Goal: Task Accomplishment & Management: Manage account settings

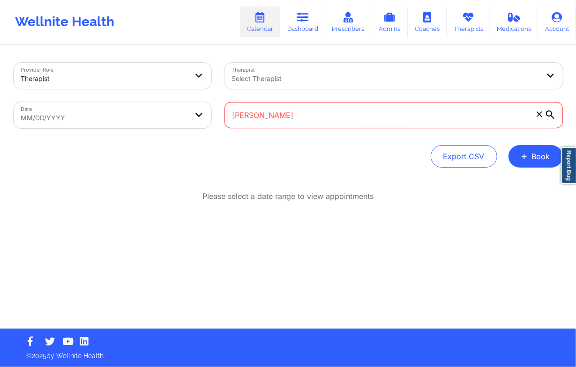
type input "[PERSON_NAME]"
click at [316, 14] on link "Dashboard" at bounding box center [302, 22] width 45 height 31
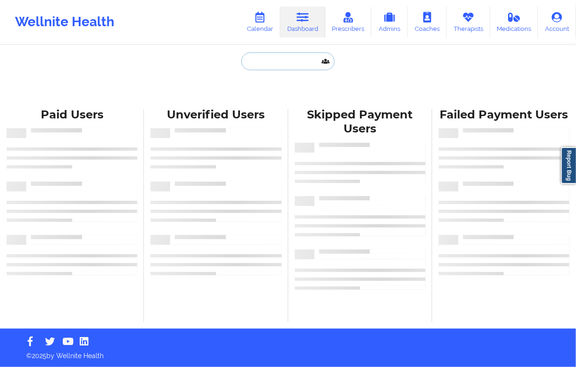
click at [259, 57] on input "text" at bounding box center [287, 61] width 93 height 18
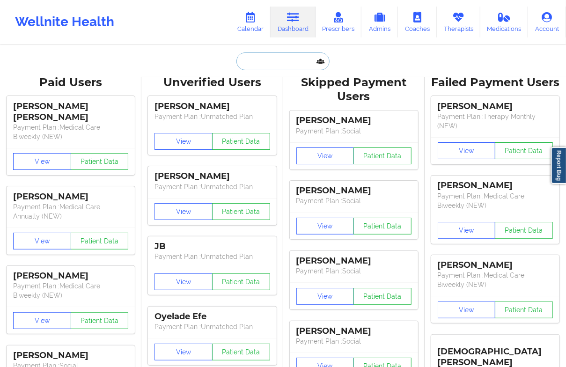
paste input "Melissa D Pelletier"
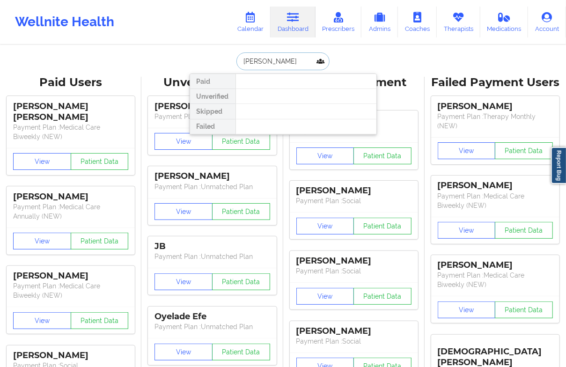
drag, startPoint x: 274, startPoint y: 61, endPoint x: 225, endPoint y: 51, distance: 49.8
type input "Pelletier"
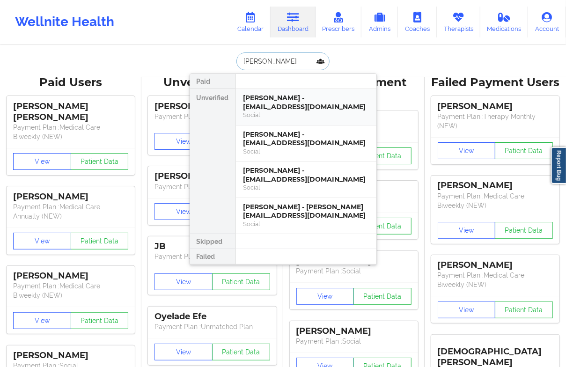
click at [260, 114] on div "Social" at bounding box center [307, 115] width 126 height 8
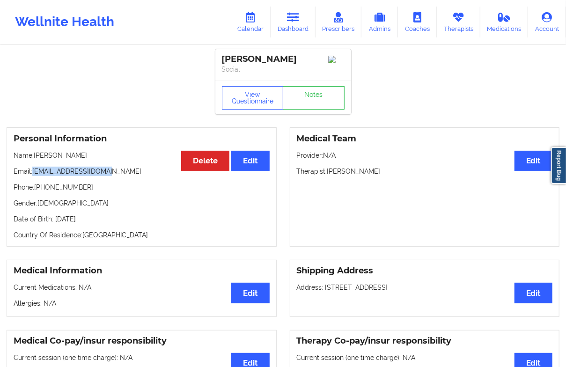
drag, startPoint x: 122, startPoint y: 164, endPoint x: 37, endPoint y: 168, distance: 84.9
click at [37, 168] on div "Personal Information Edit Delete Name: Melissa Pelletier Email: demetri6663@gma…" at bounding box center [142, 186] width 270 height 119
copy p "emetri6663@gmail.com"
click at [59, 168] on div "Personal Information Edit Delete Name: Melissa Pelletier Email: demetri6663@gma…" at bounding box center [142, 186] width 270 height 119
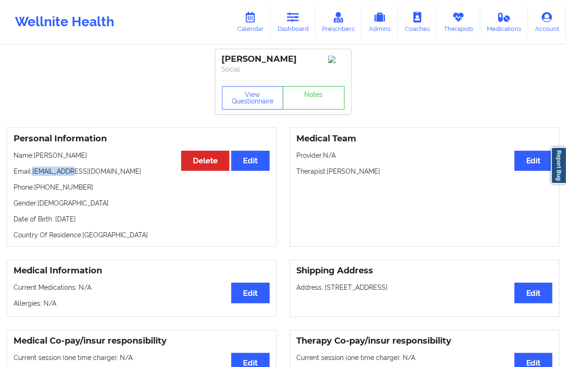
click at [74, 176] on p "Email: demetri6663@gmail.com" at bounding box center [142, 171] width 256 height 9
drag, startPoint x: 113, startPoint y: 174, endPoint x: 35, endPoint y: 173, distance: 78.3
click at [35, 173] on p "Email: demetri6663@gmail.com" at bounding box center [142, 171] width 256 height 9
copy p "[EMAIL_ADDRESS][DOMAIN_NAME]"
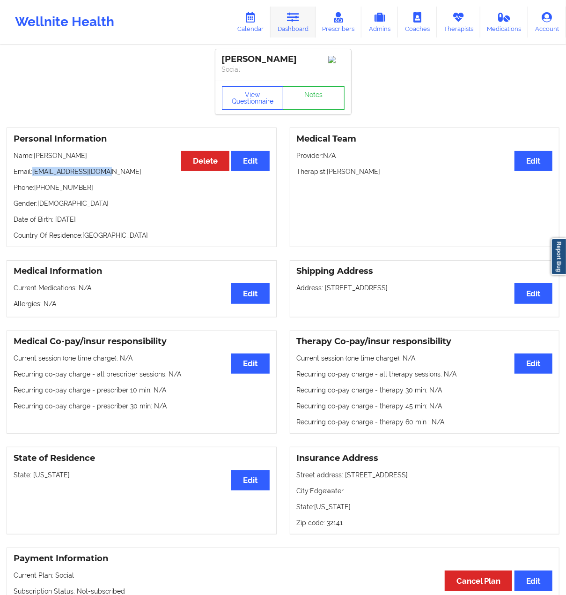
click at [286, 31] on link "Dashboard" at bounding box center [293, 22] width 45 height 31
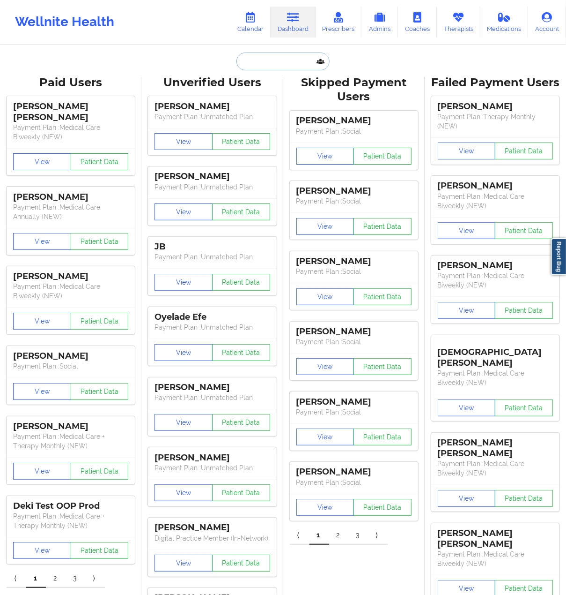
click at [273, 62] on input "text" at bounding box center [283, 61] width 93 height 18
paste input "[PERSON_NAME]"
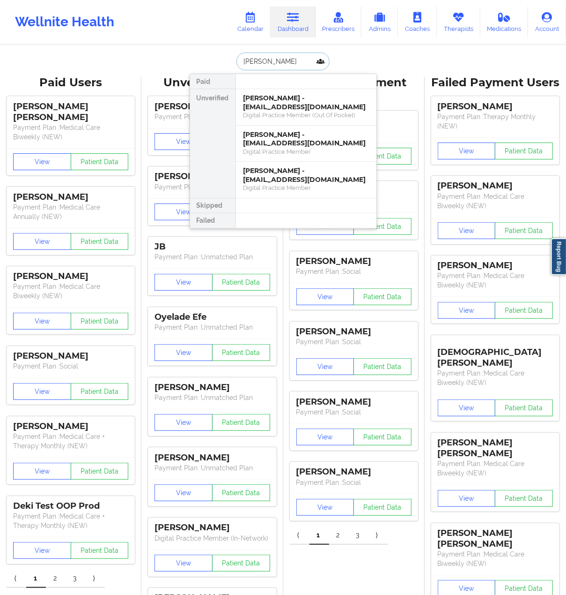
click at [275, 61] on input "[PERSON_NAME]" at bounding box center [283, 61] width 93 height 18
paste input "[EMAIL_ADDRESS][DOMAIN_NAME]"
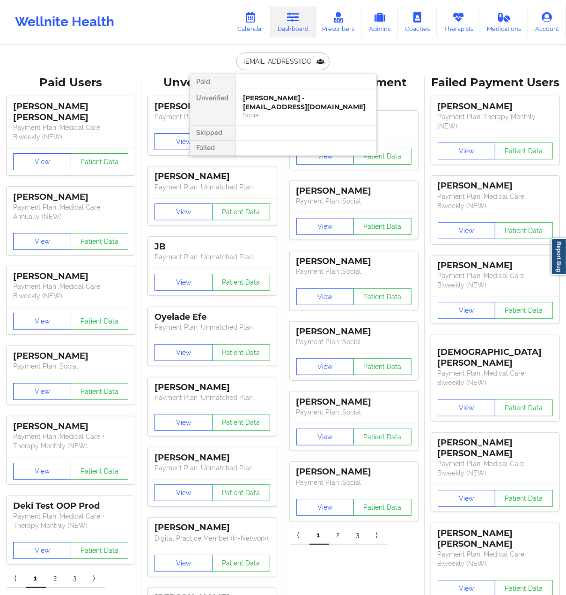
type input "[EMAIL_ADDRESS][DOMAIN_NAME]"
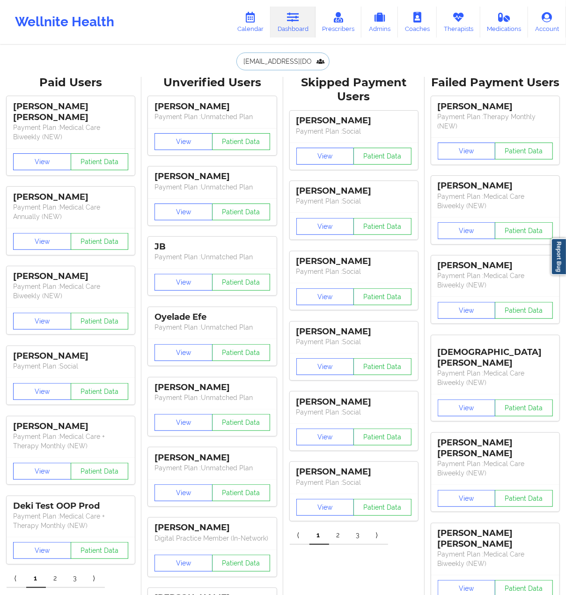
click at [283, 62] on input "[EMAIL_ADDRESS][DOMAIN_NAME]" at bounding box center [283, 61] width 93 height 18
click at [298, 61] on input "[EMAIL_ADDRESS][DOMAIN_NAME]" at bounding box center [283, 61] width 93 height 18
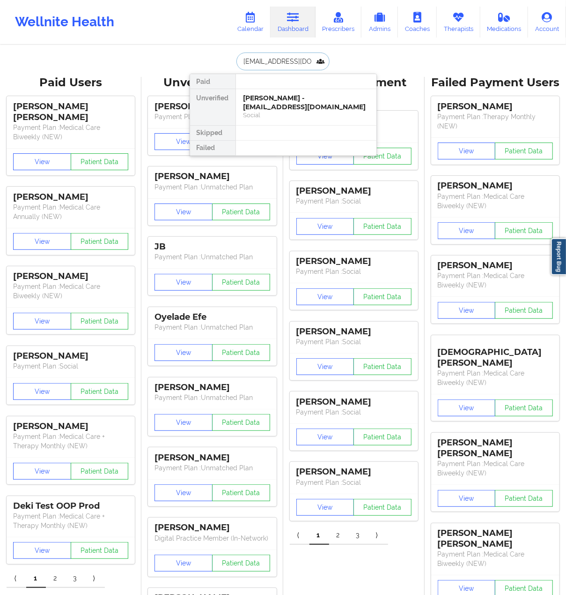
click at [267, 69] on input "[EMAIL_ADDRESS][DOMAIN_NAME]" at bounding box center [283, 61] width 93 height 18
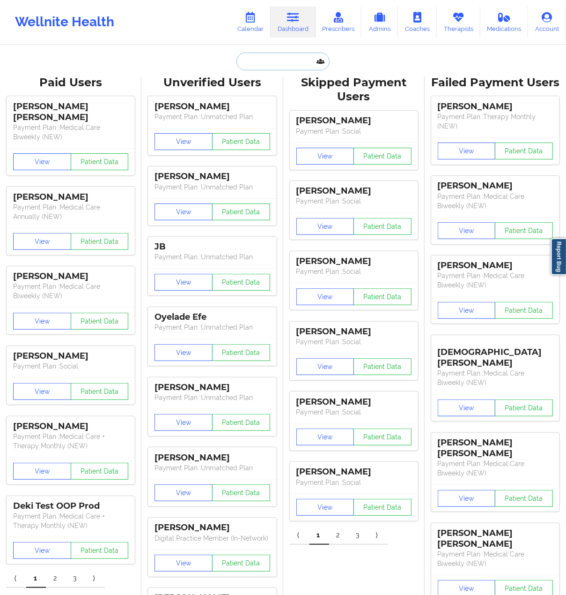
paste input "[EMAIL_ADDRESS][DATE][DOMAIN_NAME]"
type input "[EMAIL_ADDRESS][DATE][DOMAIN_NAME]"
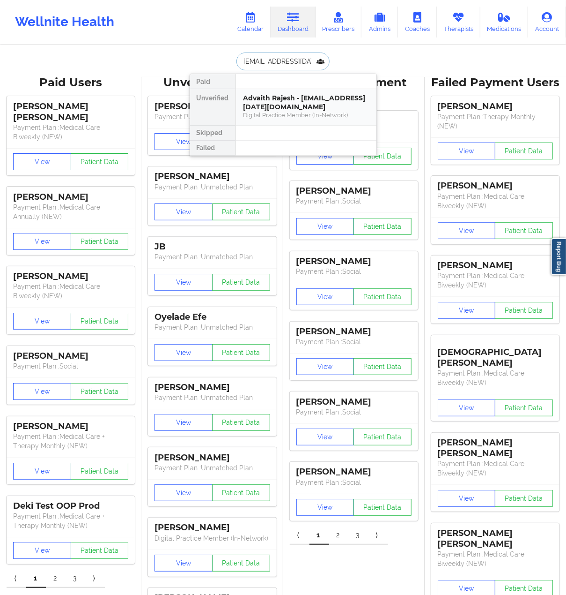
click at [279, 101] on div "Advaith Rajesh - adv.mar.30@gmail.com" at bounding box center [307, 102] width 126 height 17
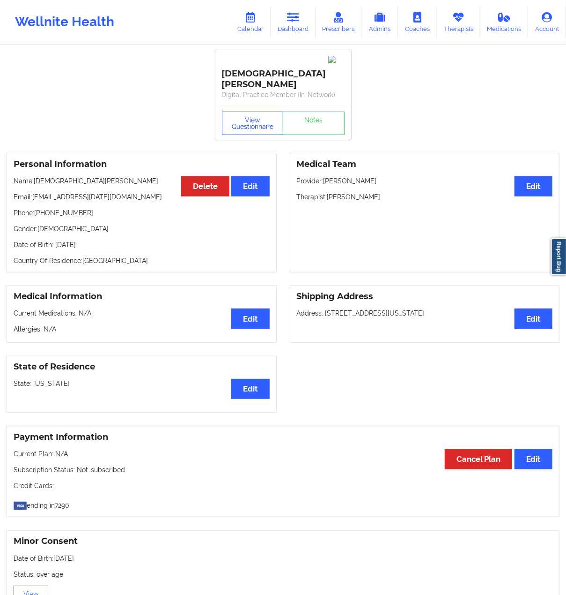
click at [267, 112] on button "View Questionnaire" at bounding box center [253, 123] width 62 height 23
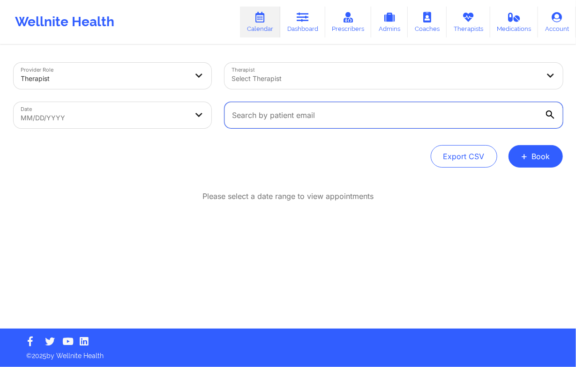
click at [273, 118] on input "text" at bounding box center [393, 115] width 338 height 26
paste input "[EMAIL_ADDRESS][DOMAIN_NAME]"
type input "[EMAIL_ADDRESS][DOMAIN_NAME]"
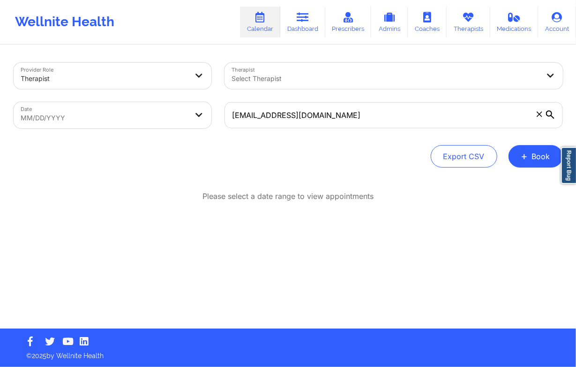
select select "2025-7"
select select "2025-8"
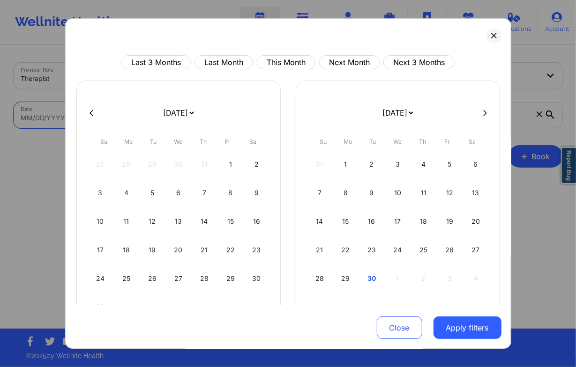
click at [141, 113] on body "Wellnite Health Calendar Dashboard Prescribers Admins Coaches Therapists Medica…" at bounding box center [288, 183] width 576 height 367
click at [285, 63] on button "This Month" at bounding box center [286, 62] width 59 height 14
select select "2025-8"
select select "2025-9"
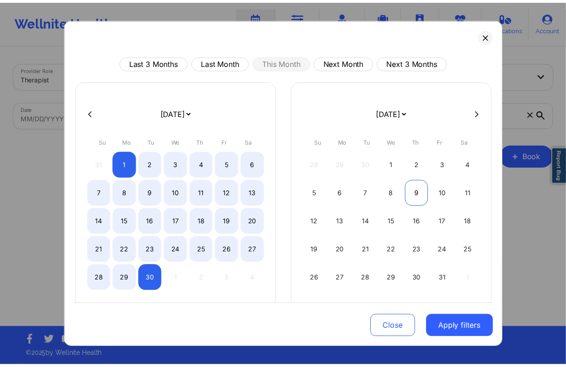
scroll to position [20, 0]
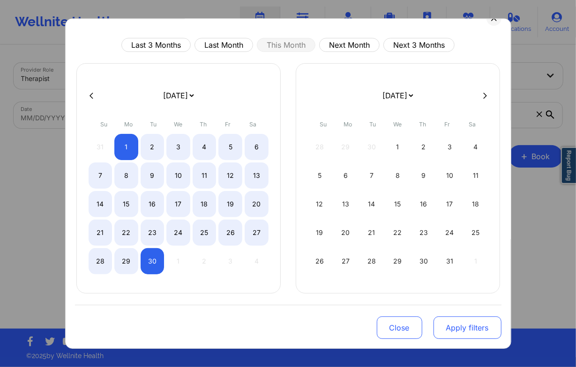
click at [465, 318] on button "Apply filters" at bounding box center [467, 328] width 68 height 22
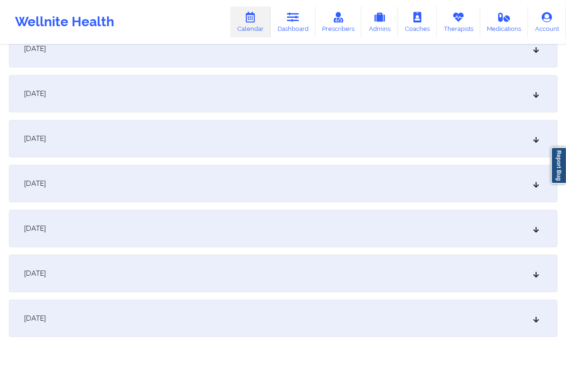
scroll to position [1237, 0]
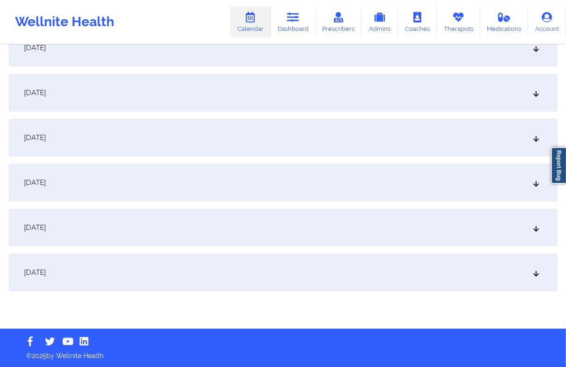
click at [110, 285] on div "[DATE]" at bounding box center [283, 272] width 549 height 37
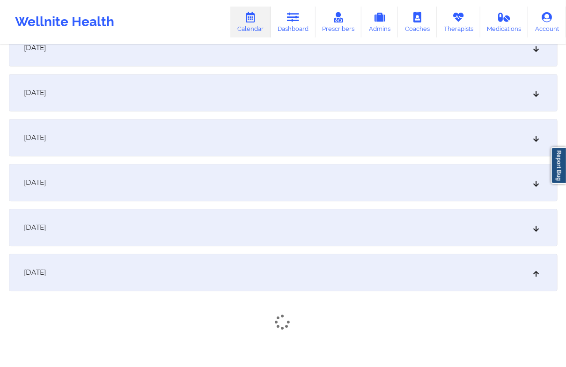
scroll to position [1299, 0]
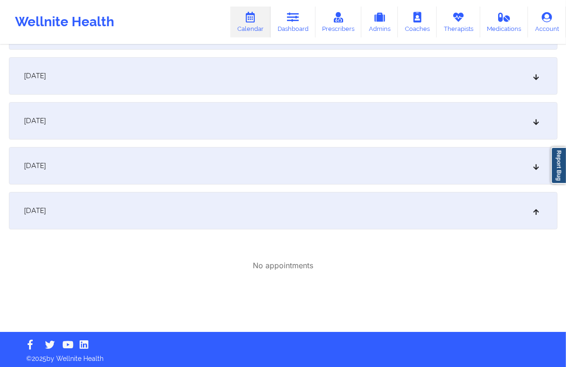
click at [168, 170] on div "[DATE]" at bounding box center [283, 165] width 549 height 37
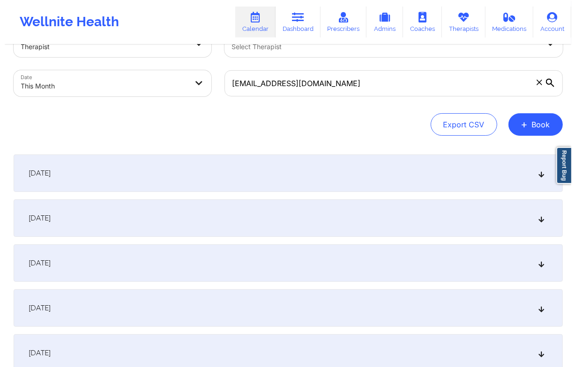
scroll to position [0, 0]
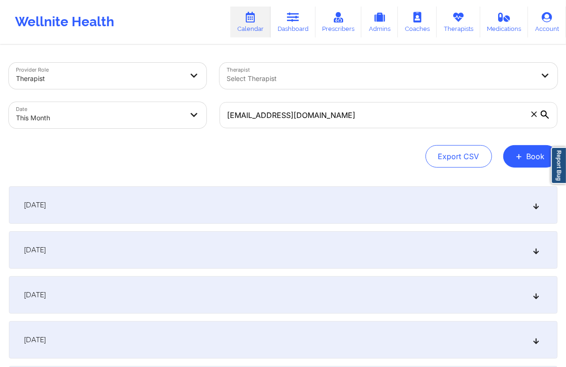
click at [118, 109] on body "Wellnite Health Calendar Dashboard Prescribers Admins Coaches Therapists Medica…" at bounding box center [283, 183] width 566 height 367
select select "2025-8"
select select "2025-9"
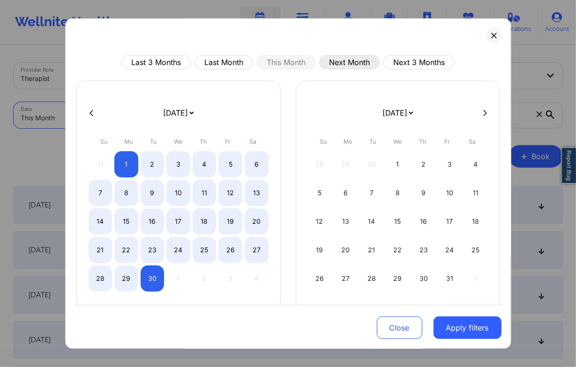
click at [340, 63] on button "Next Month" at bounding box center [349, 62] width 60 height 14
select select "2025-9"
select select "2025-10"
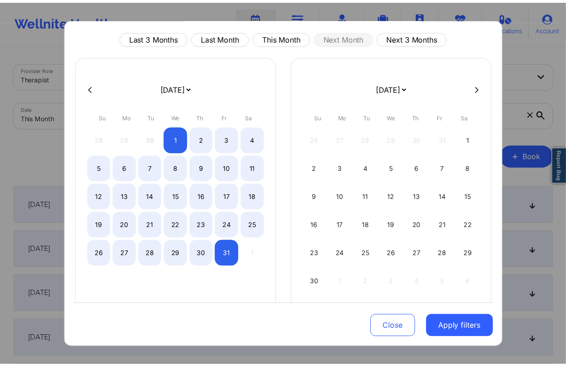
scroll to position [49, 0]
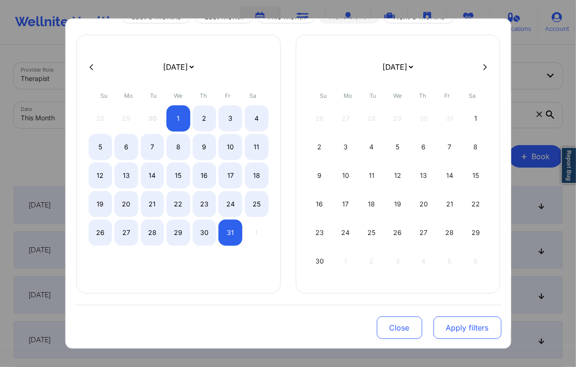
click at [453, 320] on button "Apply filters" at bounding box center [467, 328] width 68 height 22
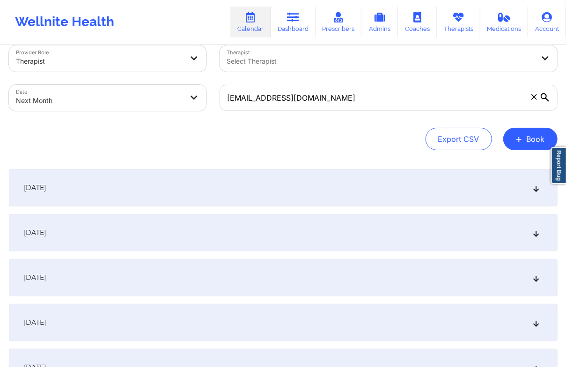
scroll to position [0, 0]
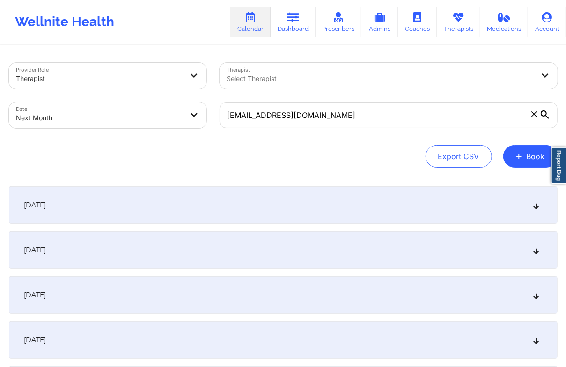
click at [165, 195] on div "[DATE]" at bounding box center [283, 204] width 549 height 37
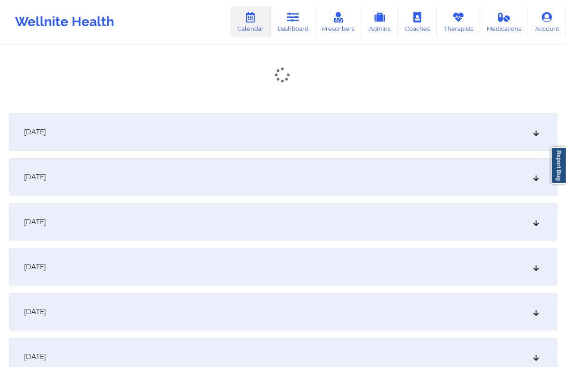
scroll to position [187, 0]
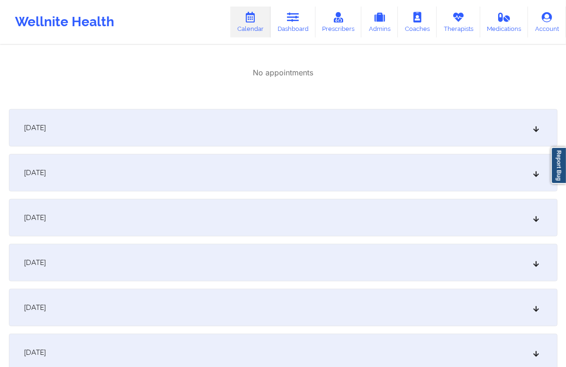
drag, startPoint x: 205, startPoint y: 130, endPoint x: 209, endPoint y: 161, distance: 31.2
click at [204, 130] on div "[DATE]" at bounding box center [283, 127] width 549 height 37
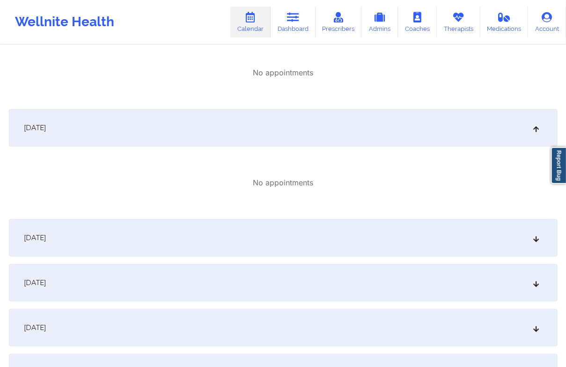
click at [447, 77] on div "No appointments" at bounding box center [283, 72] width 549 height 11
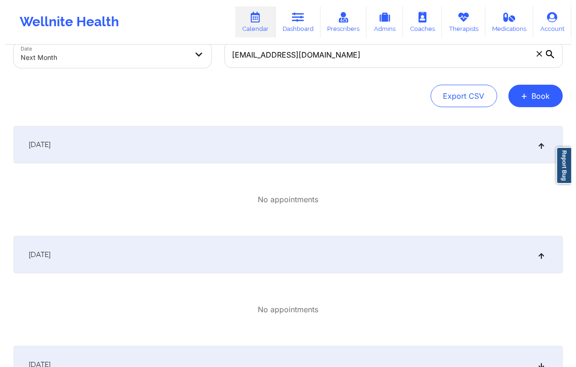
scroll to position [0, 0]
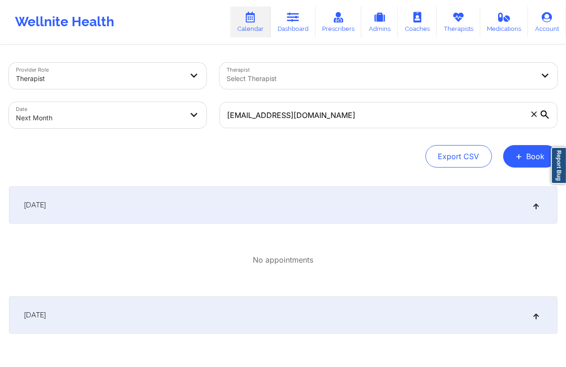
click at [188, 112] on body "Wellnite Health Calendar Dashboard Prescribers Admins Coaches Therapists Medica…" at bounding box center [283, 183] width 566 height 367
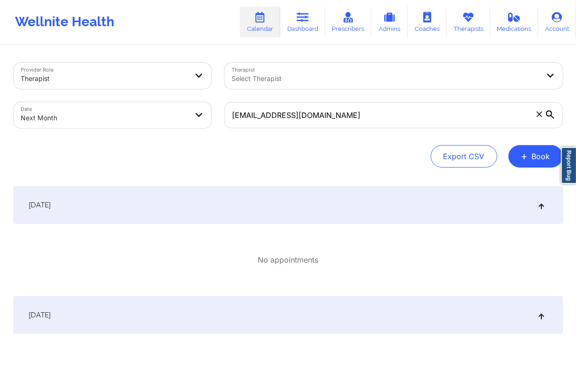
select select "2025-9"
select select "2025-10"
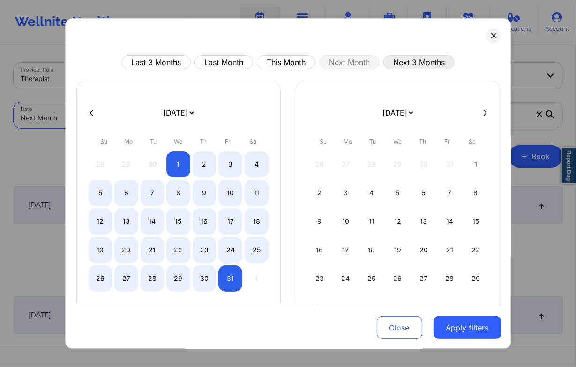
click at [401, 59] on button "Next 3 Months" at bounding box center [418, 62] width 71 height 14
select select "2025-9"
select select "2025-10"
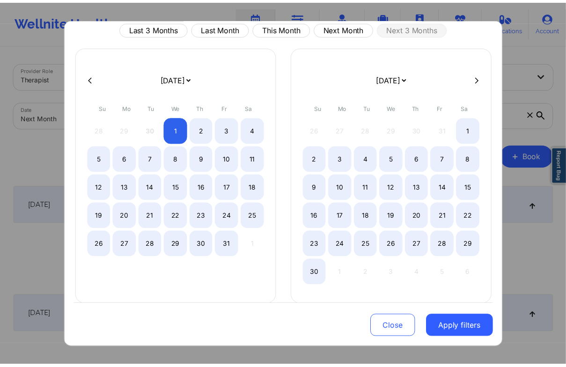
scroll to position [49, 0]
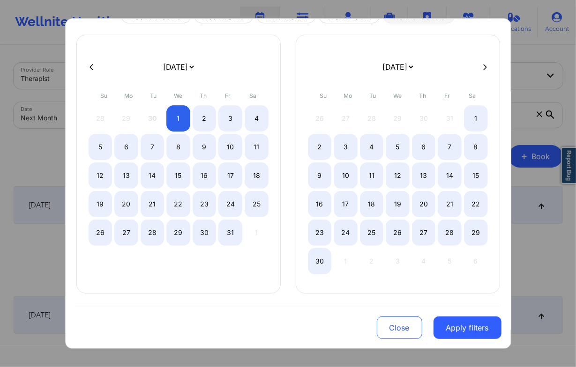
click at [481, 313] on div "Close Apply filters" at bounding box center [288, 327] width 426 height 44
click at [486, 319] on button "Apply filters" at bounding box center [467, 328] width 68 height 22
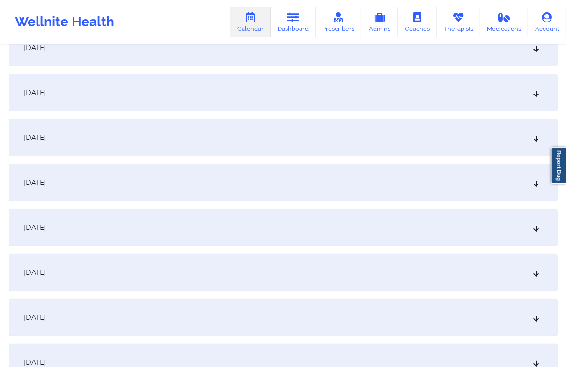
scroll to position [1624, 0]
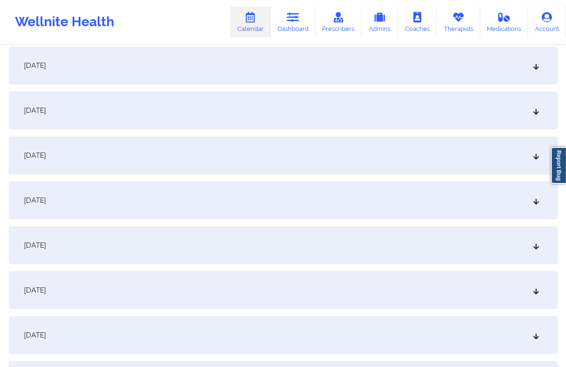
click at [190, 60] on div "[DATE]" at bounding box center [283, 65] width 549 height 37
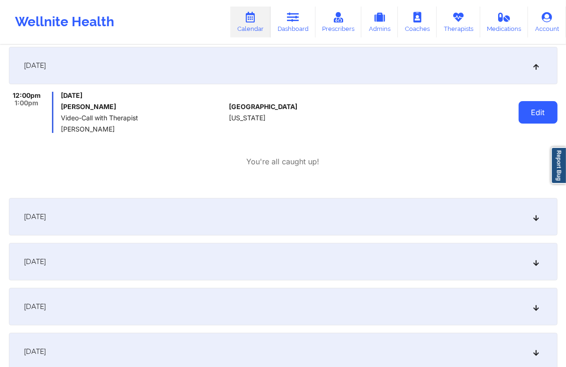
click at [550, 116] on button "Edit" at bounding box center [538, 112] width 39 height 22
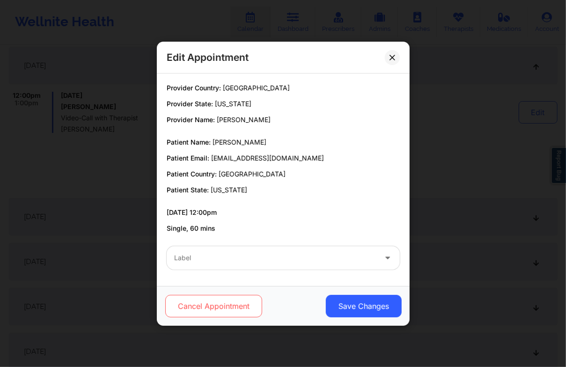
click at [188, 301] on button "Cancel Appointment" at bounding box center [213, 306] width 97 height 22
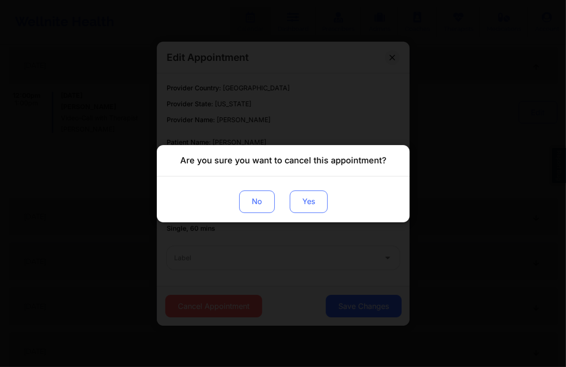
click at [315, 205] on button "Yes" at bounding box center [309, 201] width 38 height 22
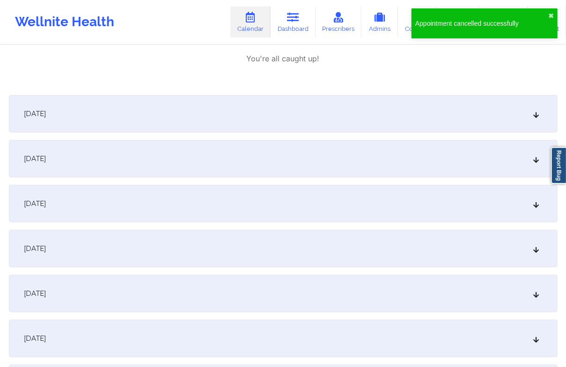
scroll to position [1749, 0]
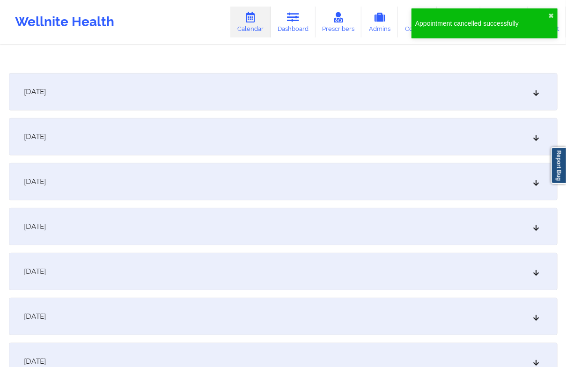
click at [290, 92] on div "[DATE]" at bounding box center [283, 91] width 549 height 37
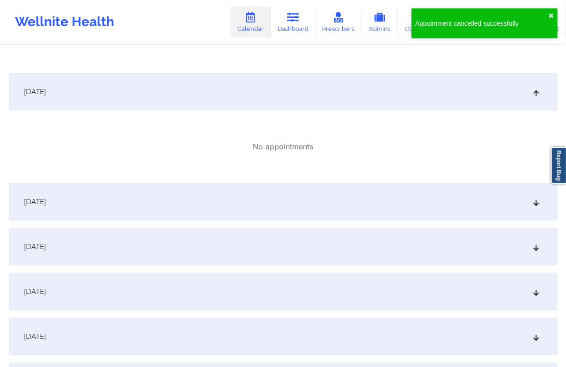
click at [270, 191] on div "[DATE]" at bounding box center [283, 201] width 549 height 37
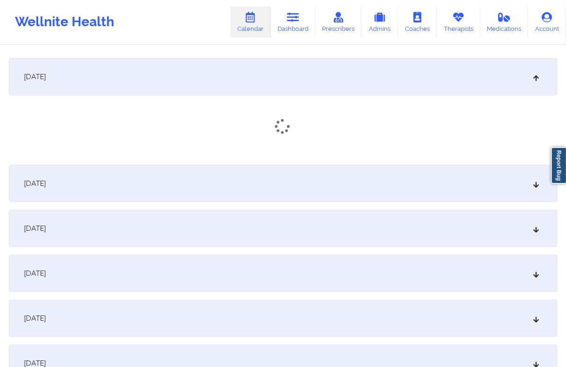
click at [232, 173] on div "[DATE]" at bounding box center [283, 183] width 549 height 37
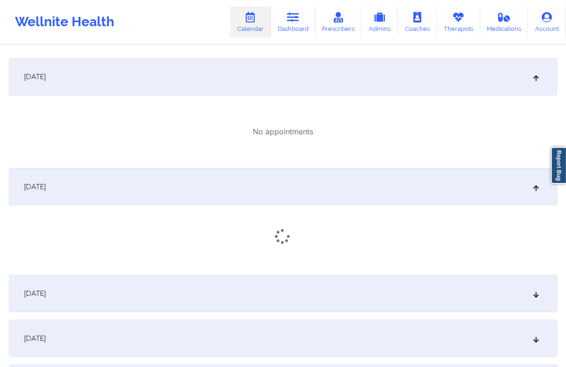
scroll to position [1937, 0]
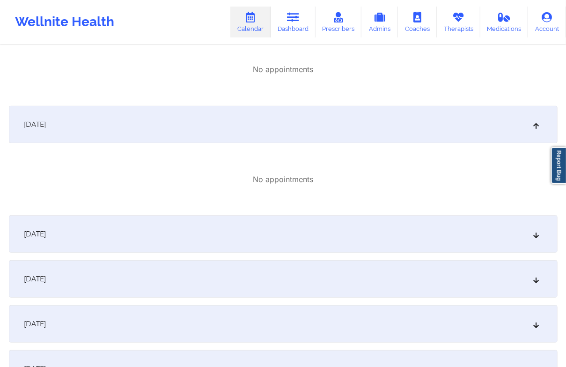
click at [229, 227] on div "[DATE]" at bounding box center [283, 234] width 549 height 37
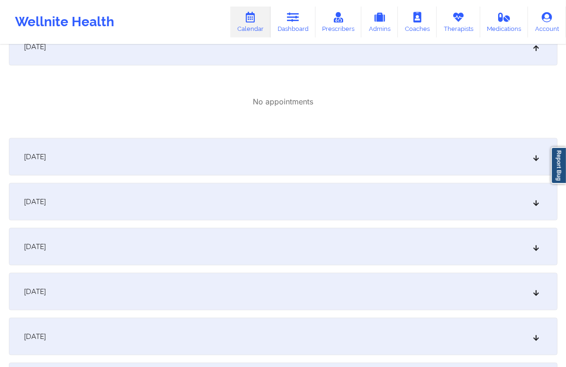
click at [195, 149] on div "[DATE]" at bounding box center [283, 156] width 549 height 37
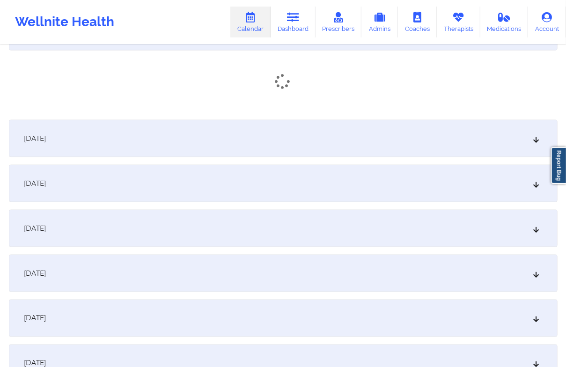
click at [190, 137] on div "[DATE]" at bounding box center [283, 138] width 549 height 37
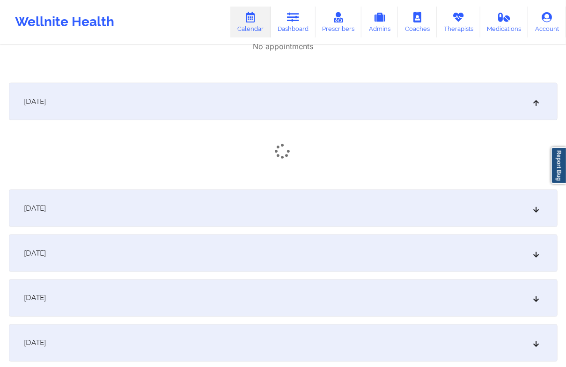
scroll to position [2311, 0]
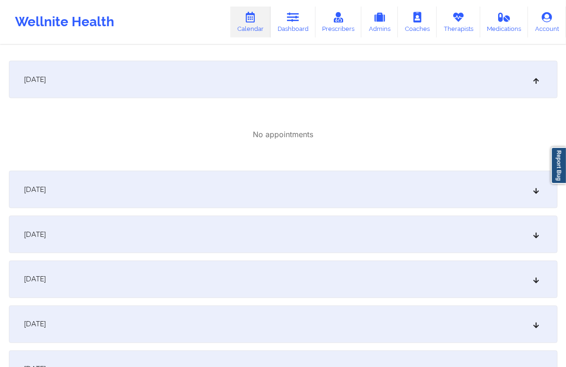
click at [195, 182] on div "[DATE]" at bounding box center [283, 189] width 549 height 37
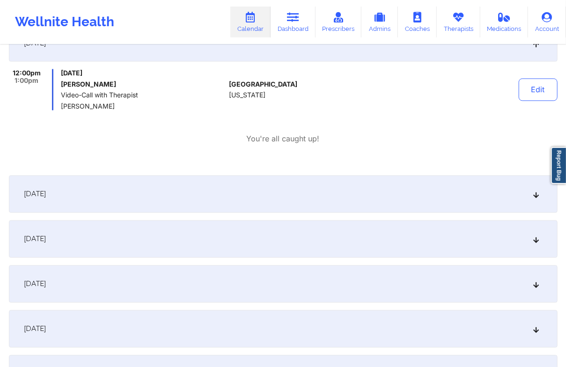
scroll to position [2436, 0]
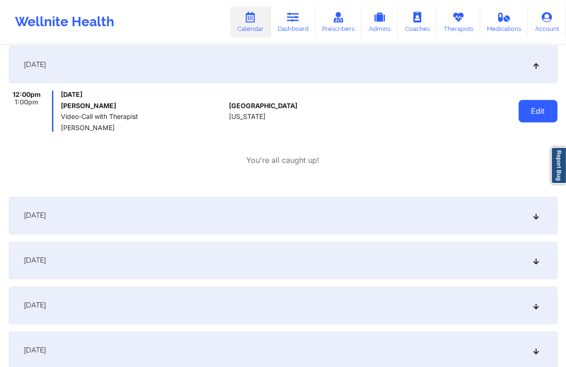
click at [533, 107] on button "Edit" at bounding box center [538, 111] width 39 height 22
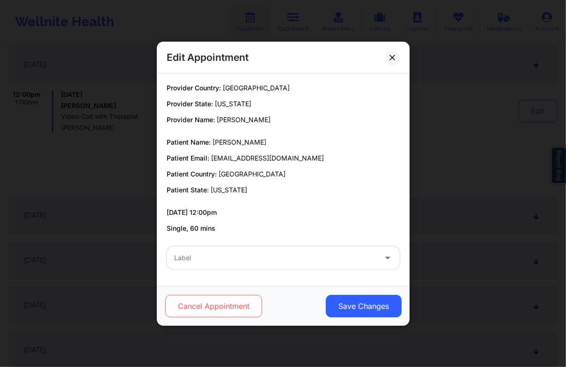
click at [225, 303] on button "Cancel Appointment" at bounding box center [213, 306] width 97 height 22
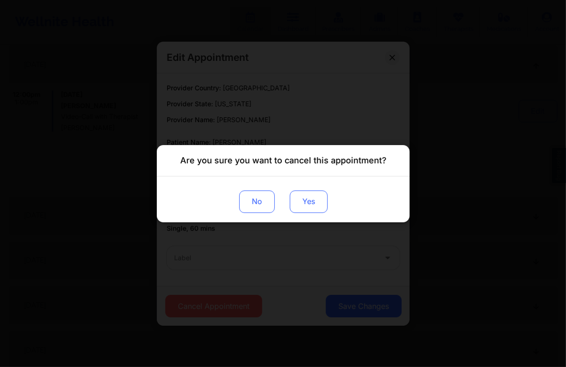
click at [298, 201] on button "Yes" at bounding box center [309, 201] width 38 height 22
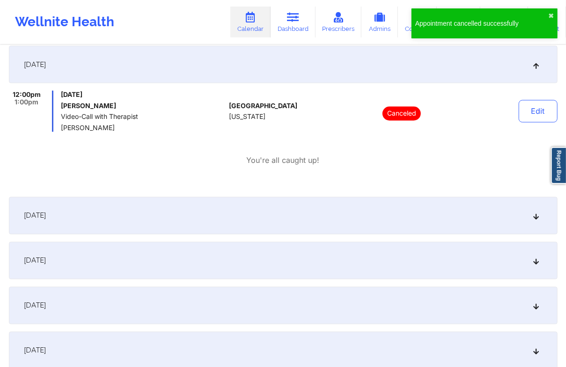
click at [393, 149] on div "12:00pm 1:00pm [DATE] [PERSON_NAME] Video-Call with Therapist [PERSON_NAME] [GE…" at bounding box center [283, 128] width 549 height 75
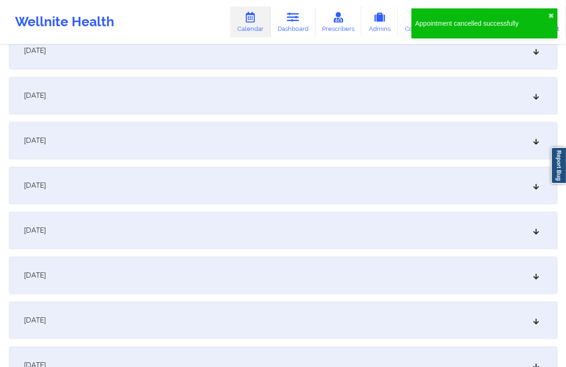
scroll to position [2624, 0]
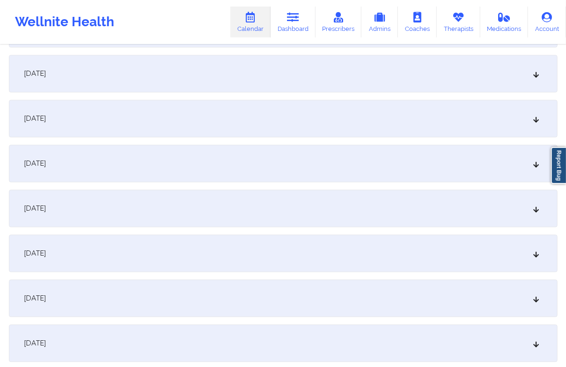
click at [126, 212] on div "[DATE]" at bounding box center [283, 208] width 549 height 37
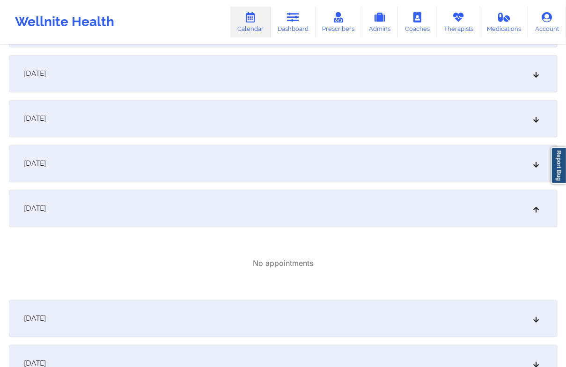
click at [123, 170] on div "[DATE]" at bounding box center [283, 163] width 549 height 37
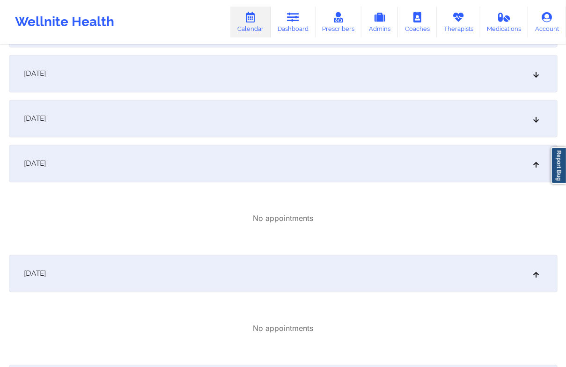
click at [130, 118] on div "[DATE]" at bounding box center [283, 118] width 549 height 37
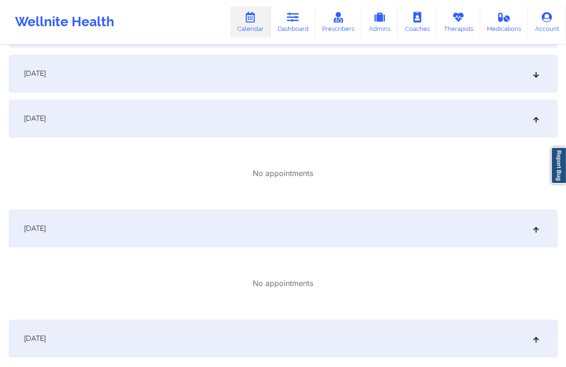
click at [130, 83] on div "[DATE]" at bounding box center [283, 73] width 549 height 37
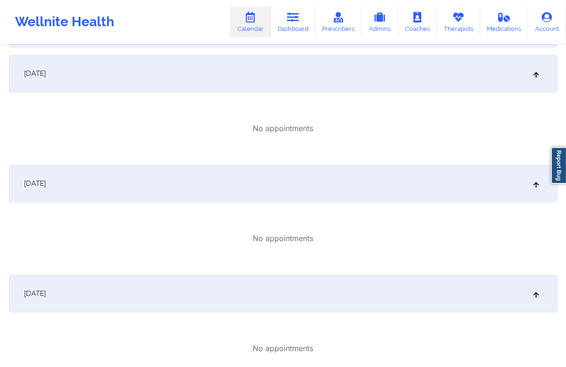
drag, startPoint x: 132, startPoint y: 210, endPoint x: 79, endPoint y: 135, distance: 91.4
click at [79, 135] on div "No appointments" at bounding box center [283, 129] width 549 height 58
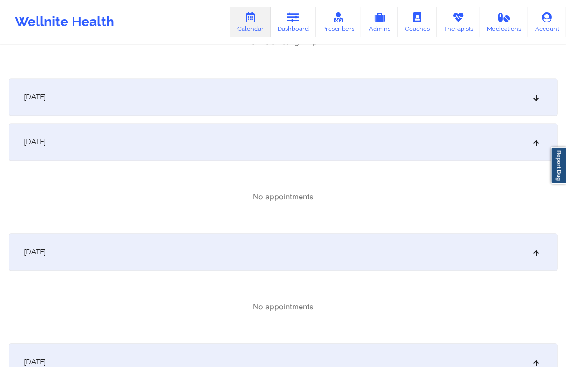
scroll to position [2436, 0]
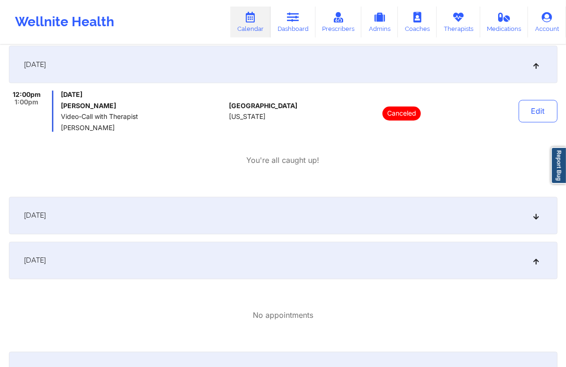
click at [114, 203] on div "[DATE]" at bounding box center [283, 215] width 549 height 37
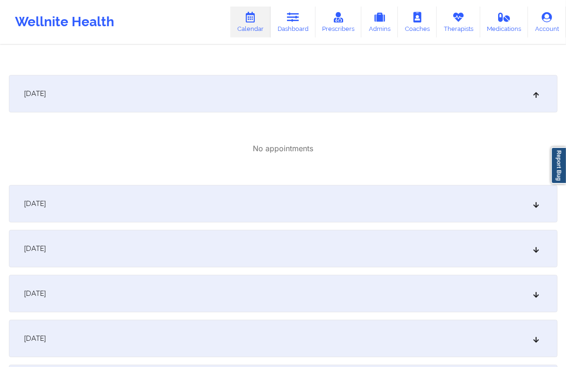
click at [188, 237] on div "[DATE]" at bounding box center [283, 248] width 549 height 37
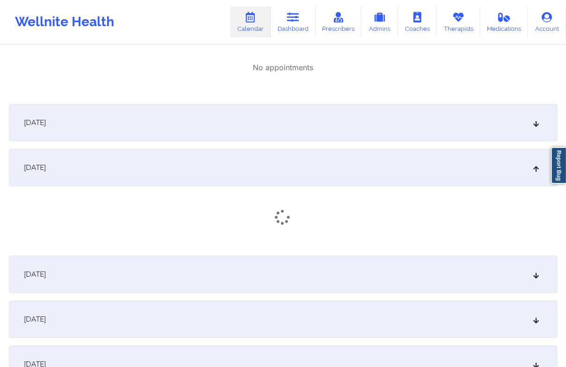
scroll to position [3186, 0]
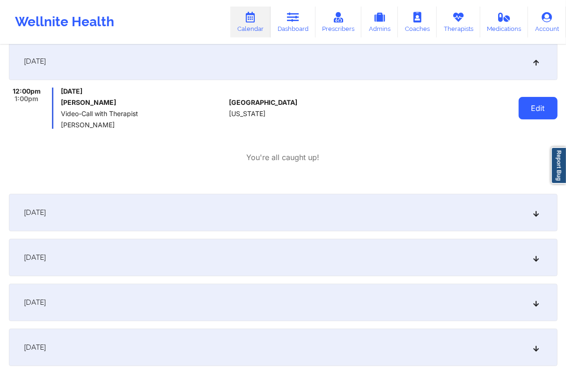
click at [527, 105] on button "Edit" at bounding box center [538, 108] width 39 height 22
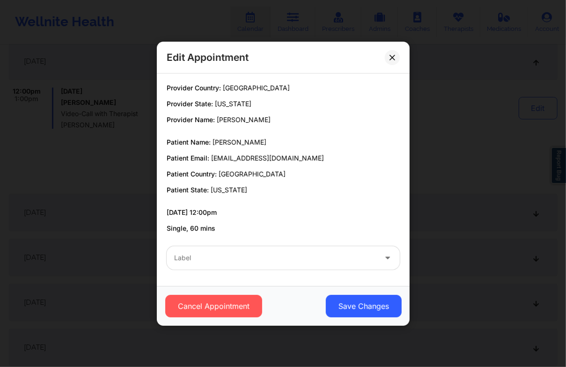
click at [227, 293] on div "Cancel Appointment Save Changes" at bounding box center [283, 306] width 253 height 40
click at [227, 305] on button "Cancel Appointment" at bounding box center [213, 306] width 97 height 22
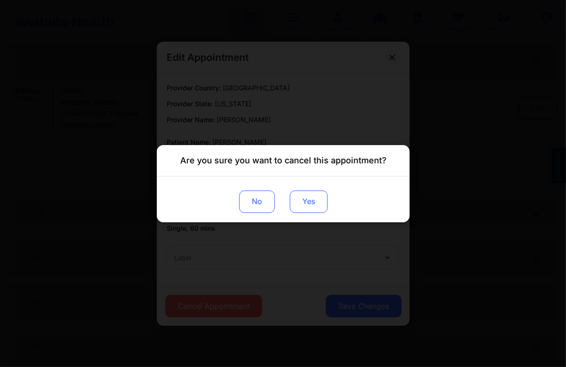
click at [310, 203] on button "Yes" at bounding box center [309, 201] width 38 height 22
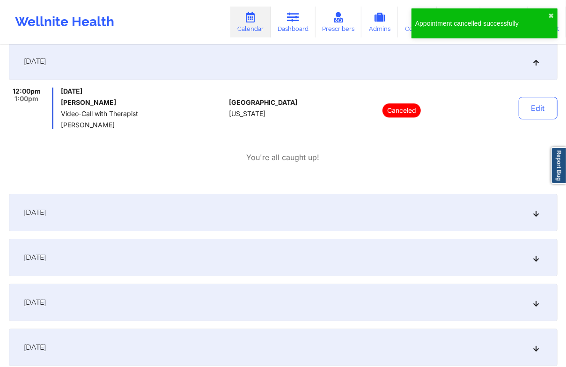
click at [203, 209] on div "[DATE]" at bounding box center [283, 212] width 549 height 37
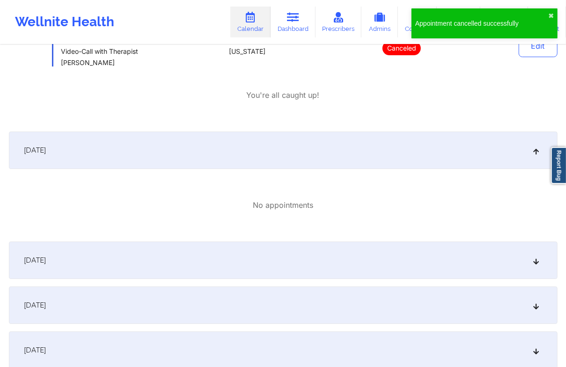
click at [197, 248] on div "[DATE]" at bounding box center [283, 260] width 549 height 37
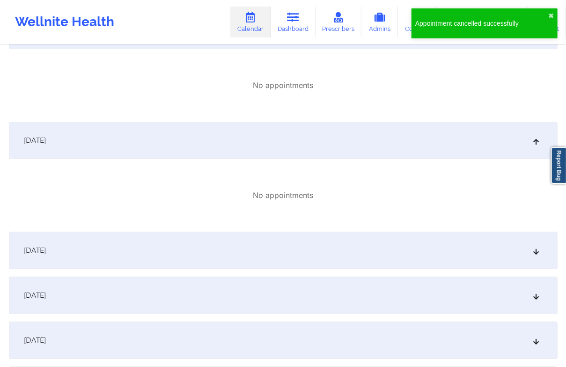
scroll to position [3436, 0]
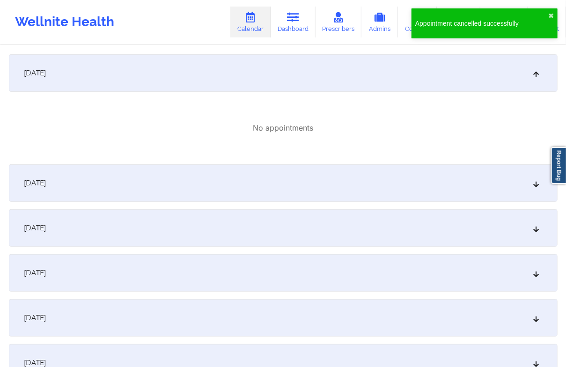
click at [160, 176] on div "[DATE]" at bounding box center [283, 182] width 549 height 37
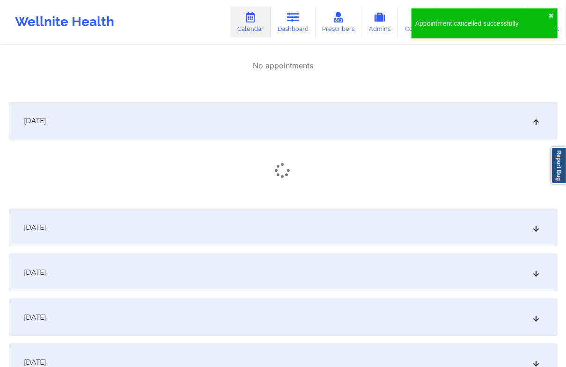
click at [152, 225] on div "[DATE]" at bounding box center [283, 227] width 549 height 37
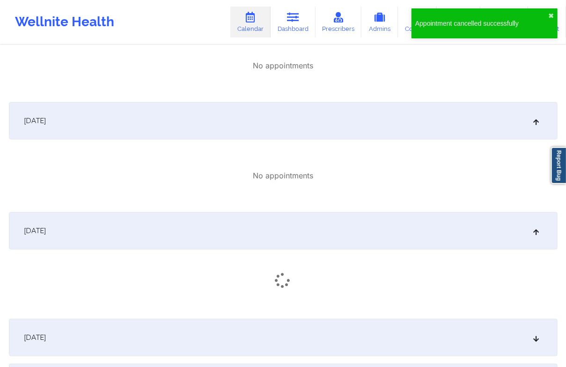
scroll to position [3561, 0]
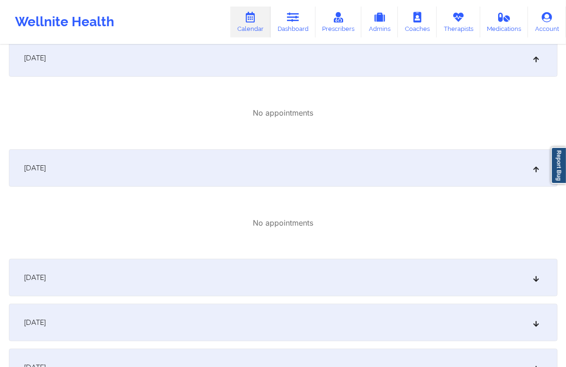
click at [152, 272] on div "[DATE]" at bounding box center [283, 277] width 549 height 37
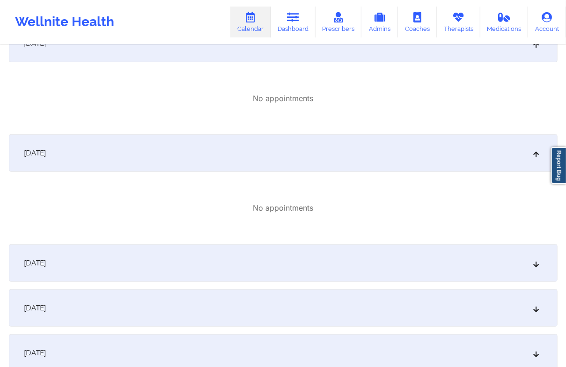
click at [137, 251] on div "[DATE]" at bounding box center [283, 263] width 549 height 37
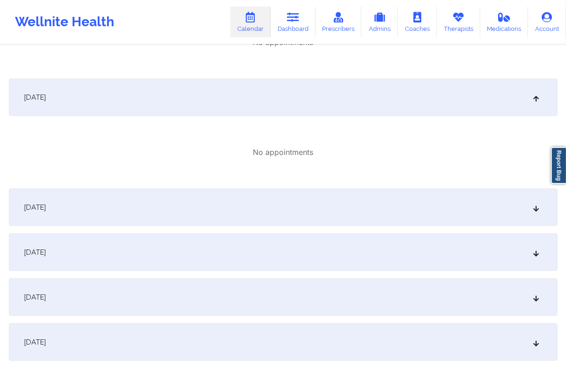
scroll to position [3873, 0]
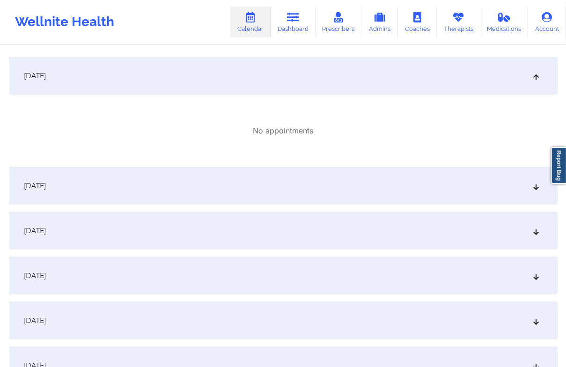
click at [158, 195] on div "[DATE]" at bounding box center [283, 185] width 549 height 37
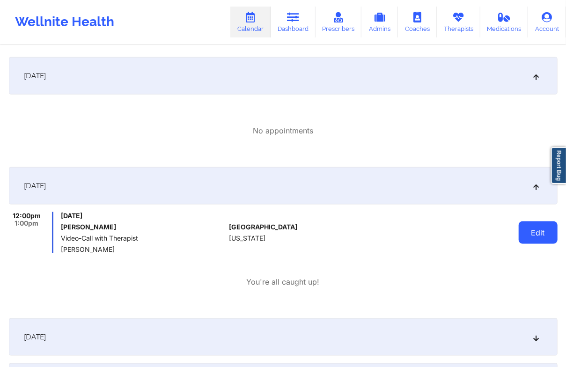
click at [534, 227] on button "Edit" at bounding box center [538, 233] width 39 height 22
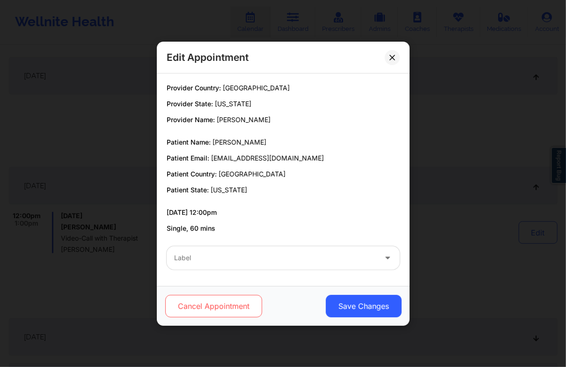
click at [212, 297] on button "Cancel Appointment" at bounding box center [213, 306] width 97 height 22
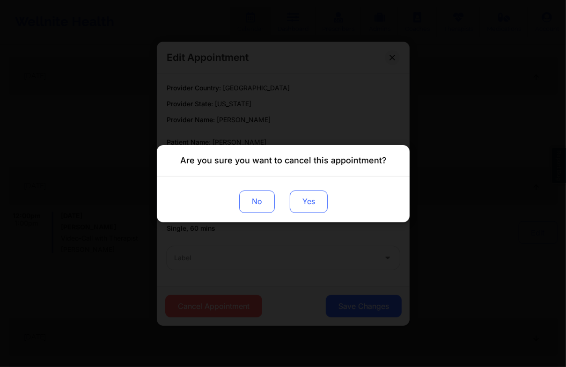
click at [312, 209] on button "Yes" at bounding box center [309, 201] width 38 height 22
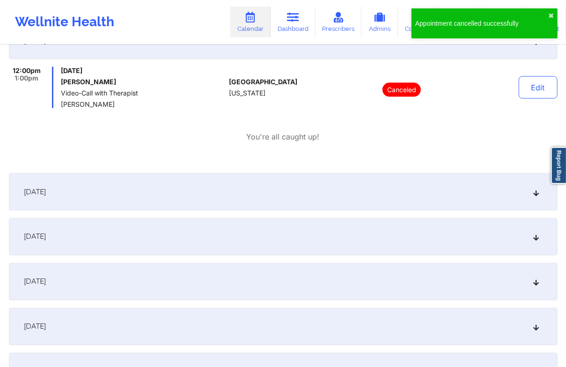
scroll to position [3998, 0]
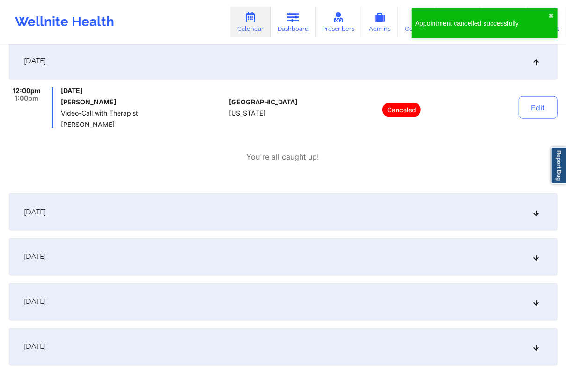
click at [277, 216] on div "[DATE]" at bounding box center [283, 212] width 549 height 37
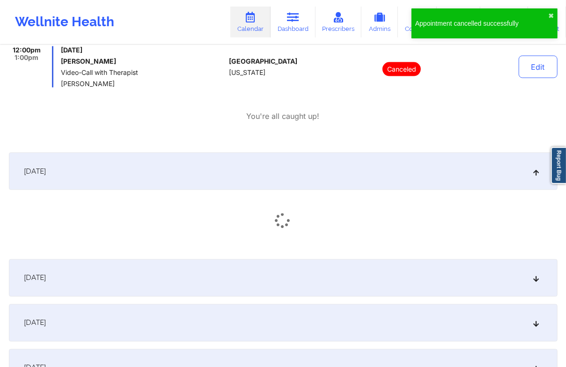
scroll to position [4060, 0]
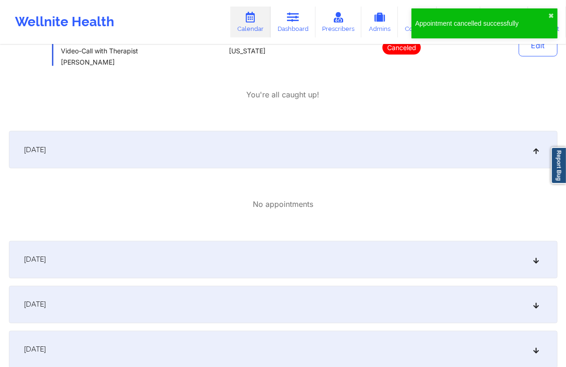
click at [277, 242] on div "[DATE]" at bounding box center [283, 259] width 549 height 37
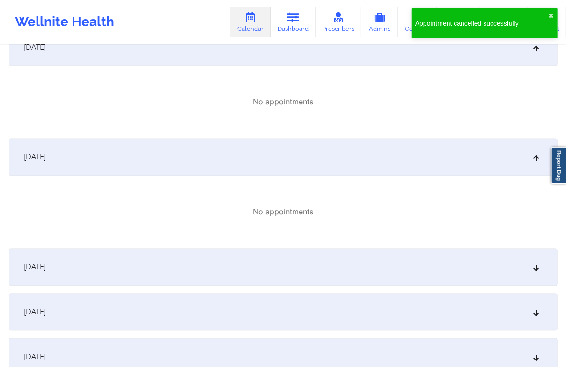
scroll to position [4186, 0]
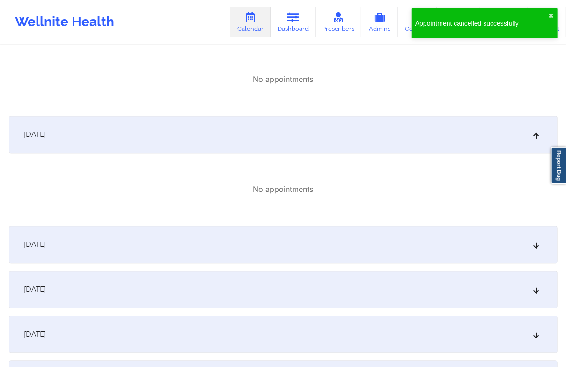
click at [280, 233] on div "[DATE]" at bounding box center [283, 244] width 549 height 37
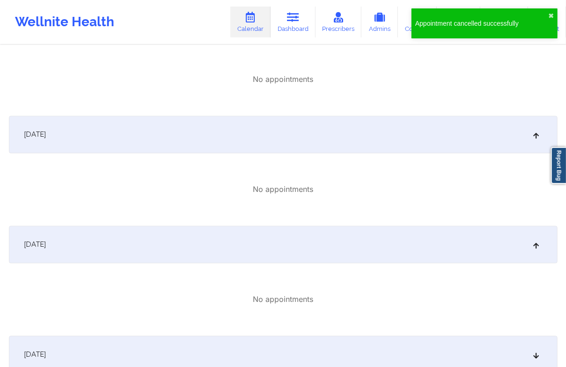
scroll to position [4248, 0]
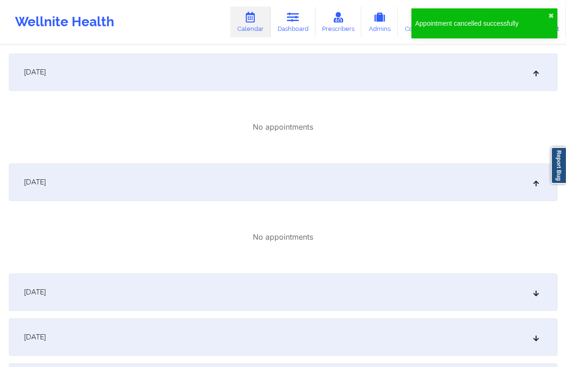
click at [289, 274] on div "[DATE]" at bounding box center [283, 292] width 549 height 37
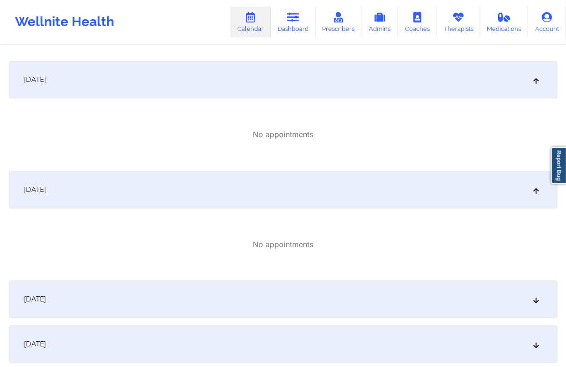
scroll to position [4373, 0]
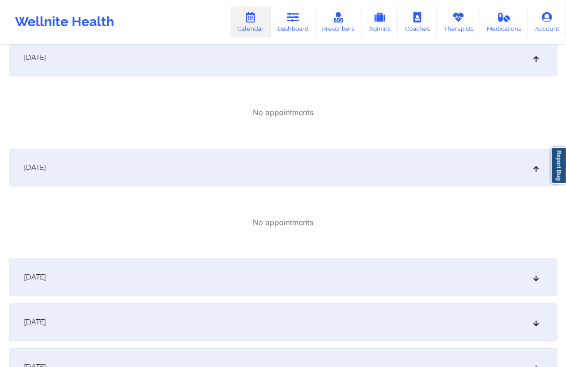
click at [271, 264] on div "[DATE]" at bounding box center [283, 277] width 549 height 37
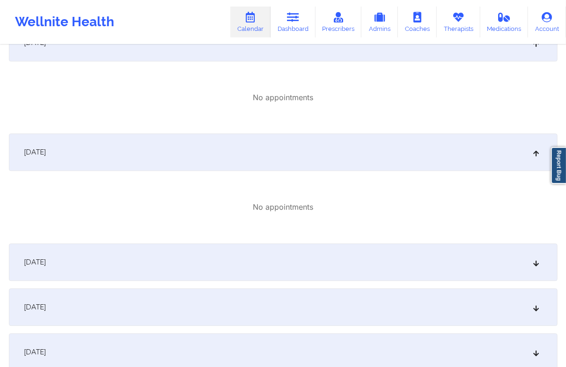
click at [272, 252] on div "[DATE]" at bounding box center [283, 262] width 549 height 37
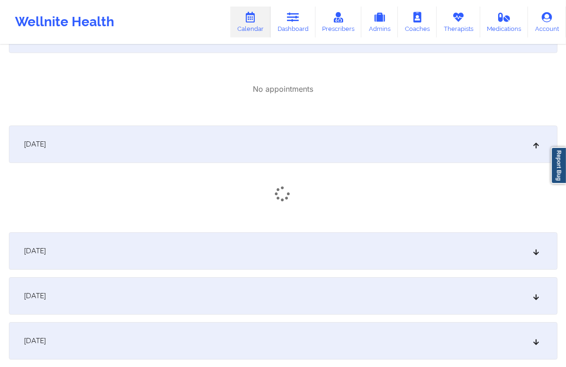
scroll to position [4623, 0]
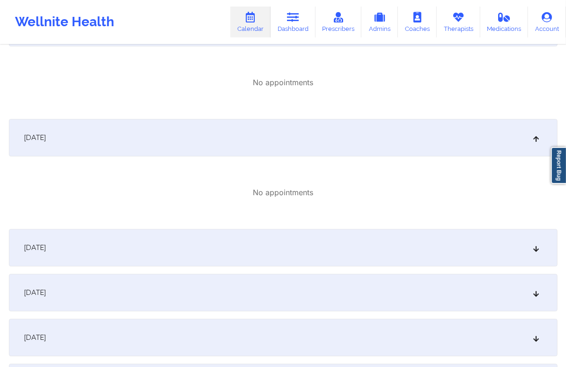
click at [268, 240] on div "[DATE]" at bounding box center [283, 247] width 549 height 37
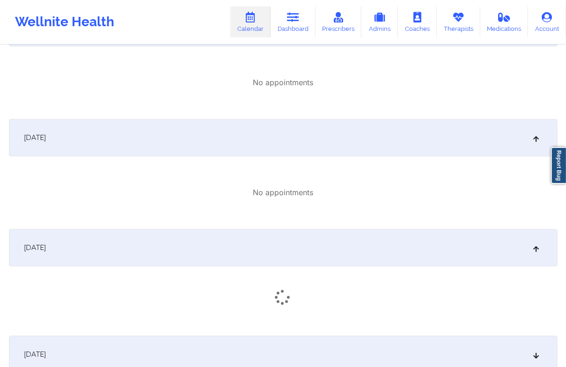
scroll to position [4686, 0]
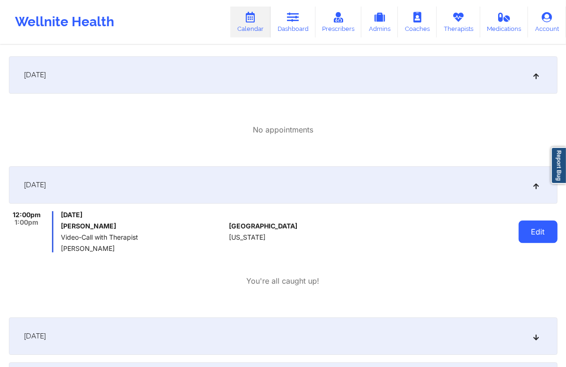
click at [533, 236] on button "Edit" at bounding box center [538, 232] width 39 height 22
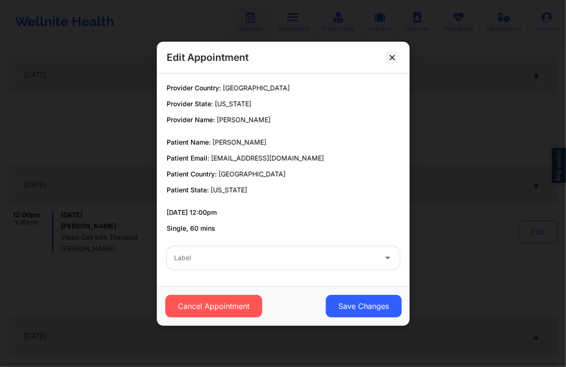
click at [212, 293] on div "Cancel Appointment Save Changes" at bounding box center [283, 306] width 253 height 40
click at [220, 306] on button "Cancel Appointment" at bounding box center [213, 306] width 97 height 22
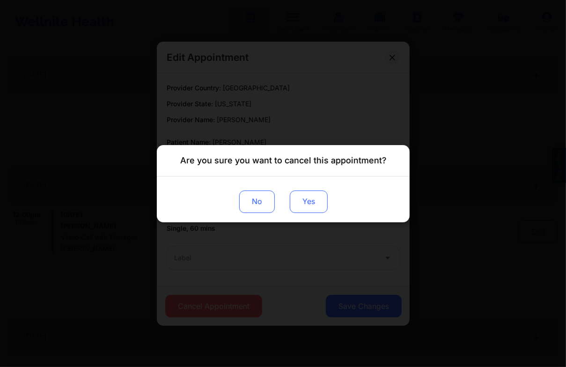
click at [302, 204] on button "Yes" at bounding box center [309, 201] width 38 height 22
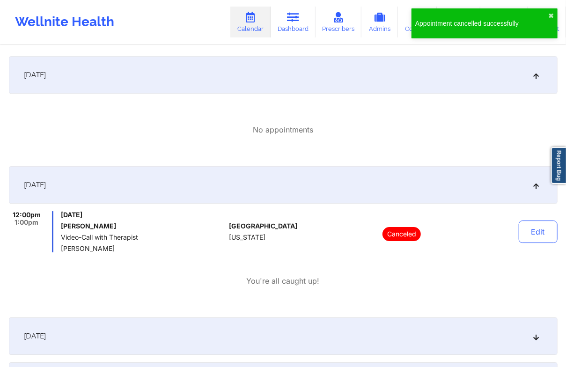
click at [221, 203] on div "[DATE]" at bounding box center [283, 184] width 549 height 37
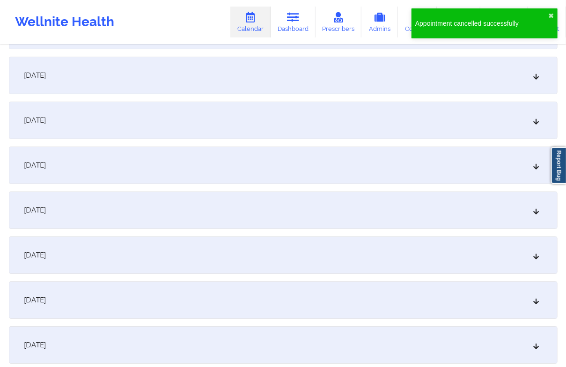
scroll to position [4935, 0]
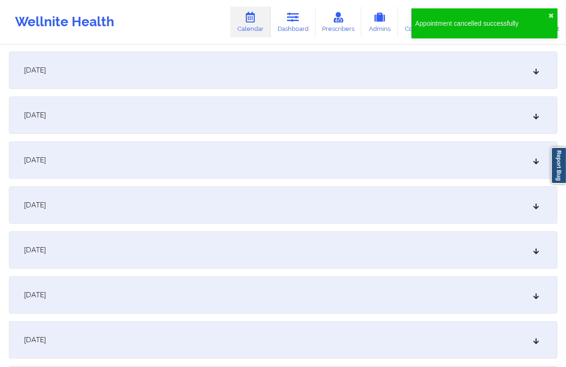
drag, startPoint x: 112, startPoint y: 270, endPoint x: 115, endPoint y: 265, distance: 5.2
drag, startPoint x: 107, startPoint y: 257, endPoint x: 112, endPoint y: 261, distance: 6.5
click at [105, 260] on div "[DATE]" at bounding box center [283, 249] width 549 height 37
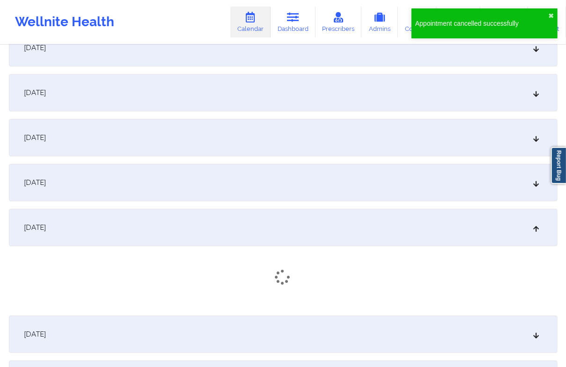
scroll to position [4998, 0]
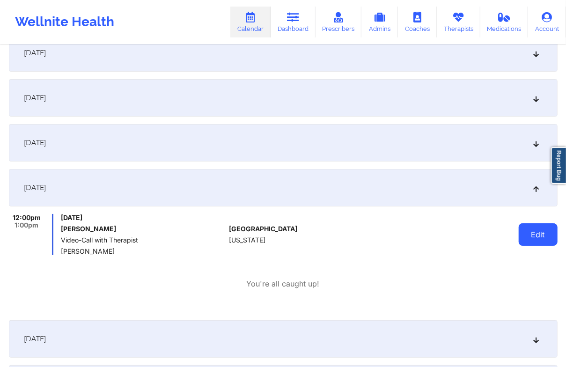
click at [525, 237] on button "Edit" at bounding box center [538, 235] width 39 height 22
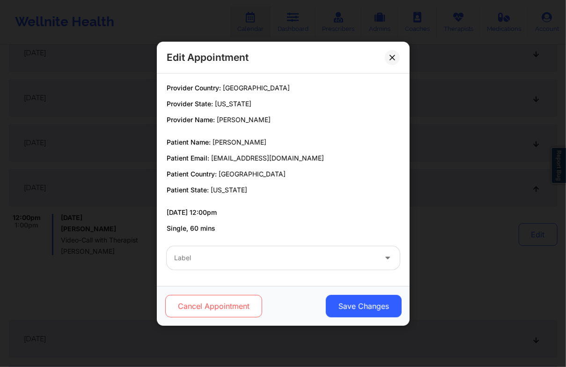
click at [242, 304] on button "Cancel Appointment" at bounding box center [213, 306] width 97 height 22
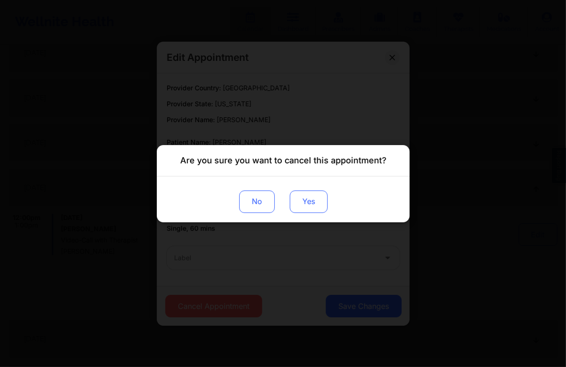
click at [310, 203] on button "Yes" at bounding box center [309, 201] width 38 height 22
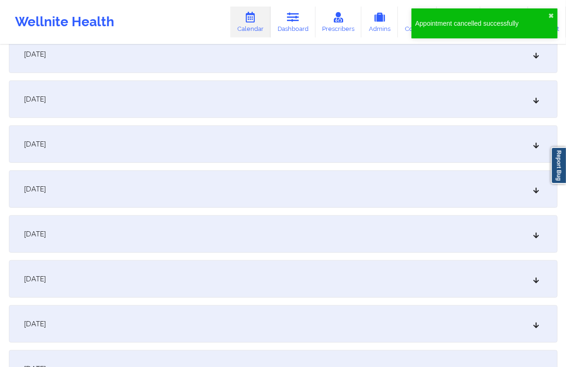
click at [154, 233] on div "[DATE]" at bounding box center [283, 234] width 549 height 37
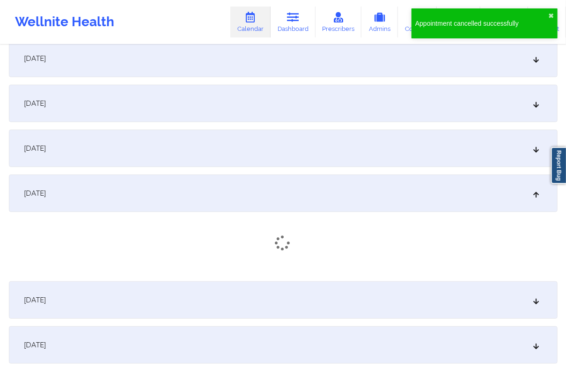
scroll to position [5435, 0]
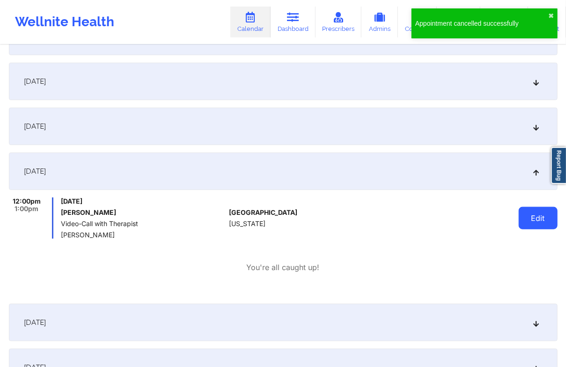
click at [544, 223] on button "Edit" at bounding box center [538, 218] width 39 height 22
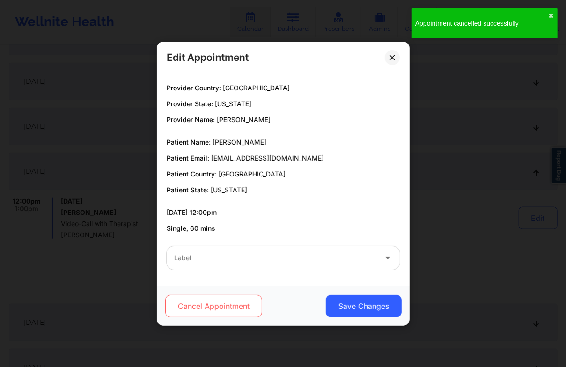
click at [212, 313] on button "Cancel Appointment" at bounding box center [213, 306] width 97 height 22
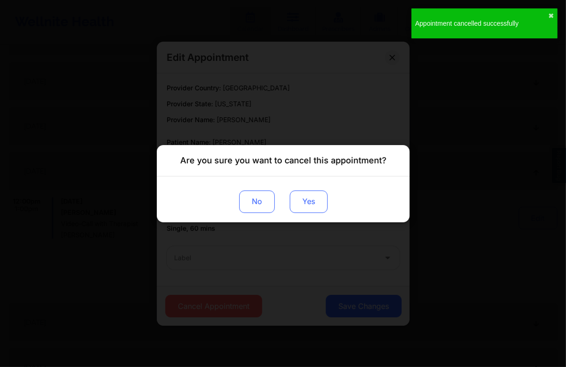
click at [307, 203] on button "Yes" at bounding box center [309, 201] width 38 height 22
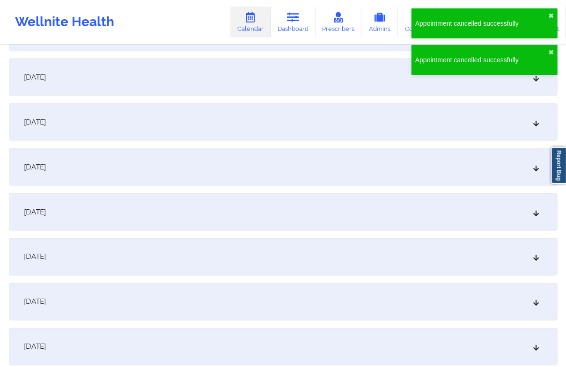
scroll to position [5747, 0]
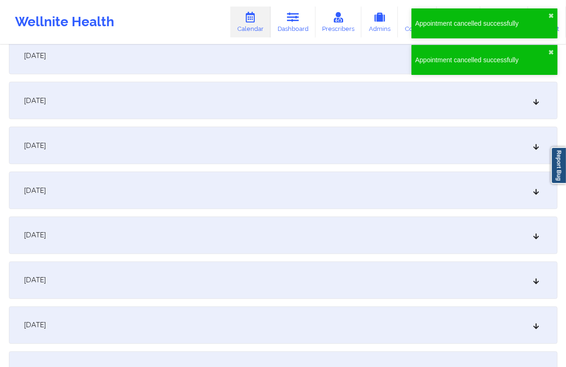
click at [274, 268] on div "[DATE]" at bounding box center [283, 280] width 549 height 37
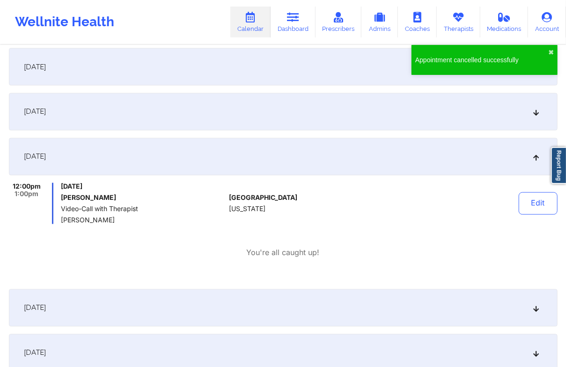
scroll to position [5872, 0]
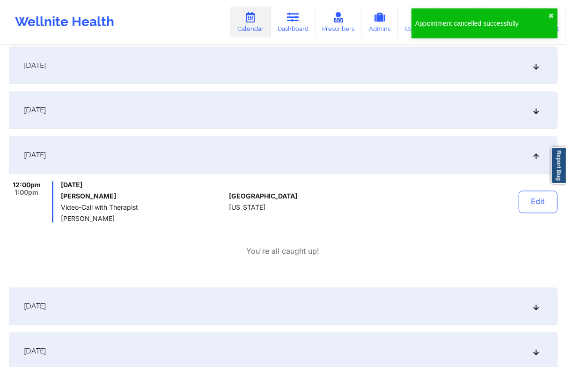
click at [514, 187] on div "Edit" at bounding box center [514, 202] width 87 height 41
click at [529, 197] on button "Edit" at bounding box center [538, 202] width 39 height 22
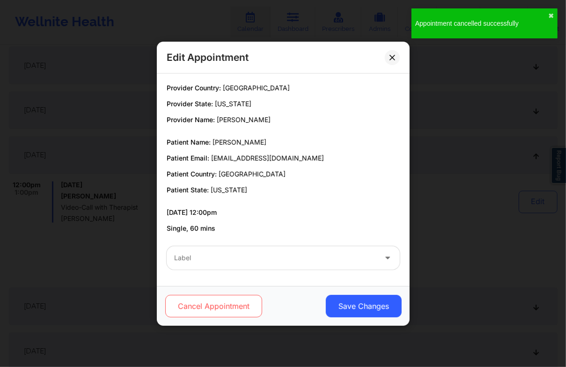
click at [199, 300] on button "Cancel Appointment" at bounding box center [213, 306] width 97 height 22
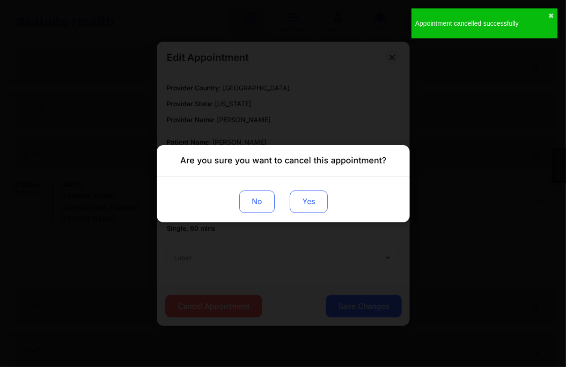
click at [302, 204] on button "Yes" at bounding box center [309, 201] width 38 height 22
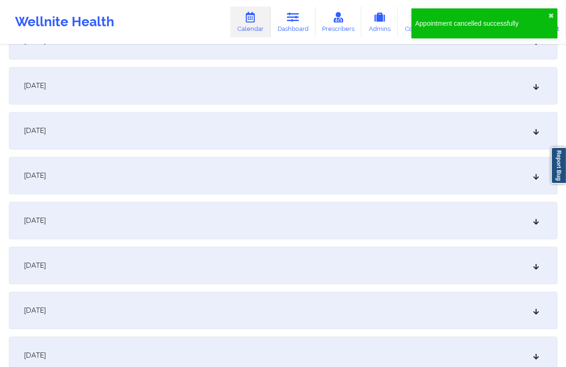
scroll to position [6185, 0]
click at [257, 210] on div "[DATE]" at bounding box center [283, 219] width 549 height 37
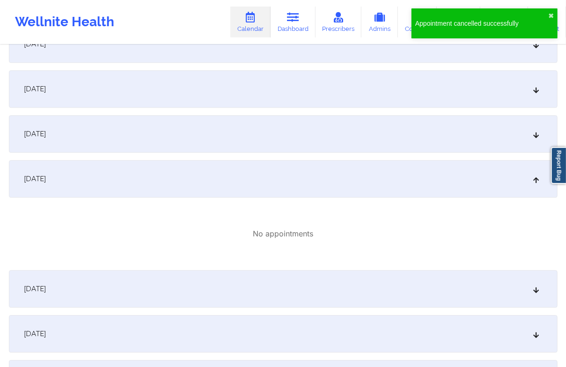
scroll to position [6247, 0]
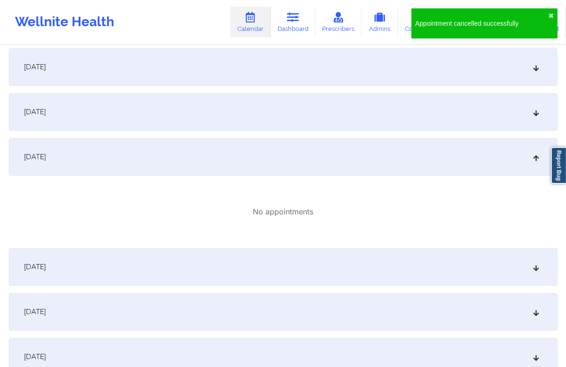
click at [275, 254] on div "[DATE]" at bounding box center [283, 266] width 549 height 37
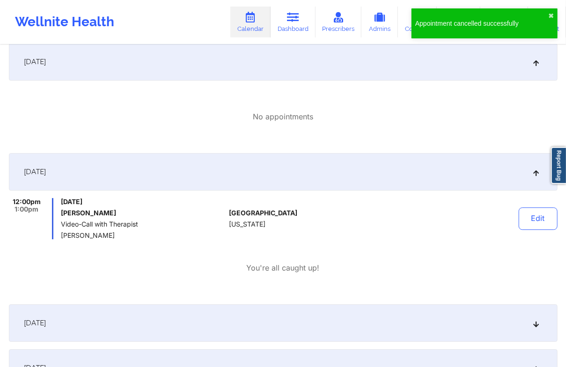
scroll to position [6372, 0]
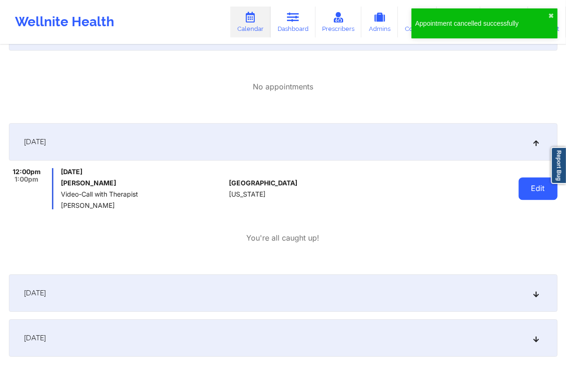
click at [535, 195] on button "Edit" at bounding box center [538, 189] width 39 height 22
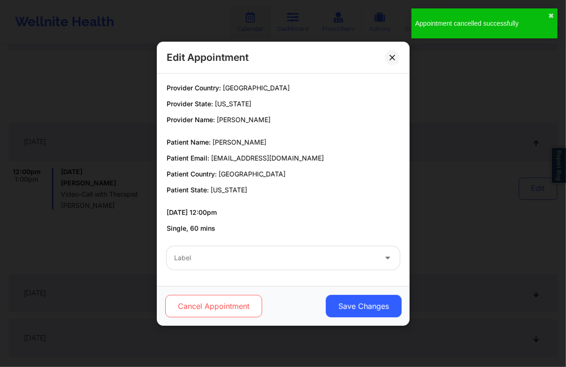
click at [225, 312] on button "Cancel Appointment" at bounding box center [213, 306] width 97 height 22
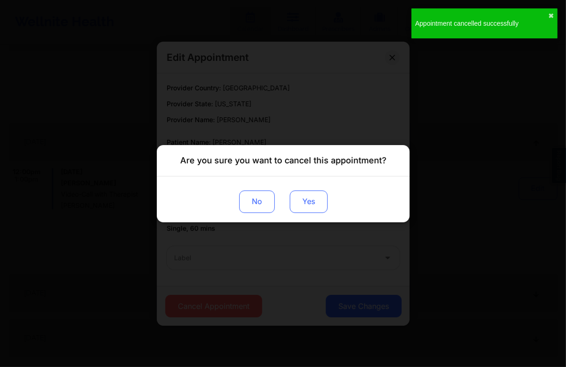
click at [311, 202] on button "Yes" at bounding box center [309, 201] width 38 height 22
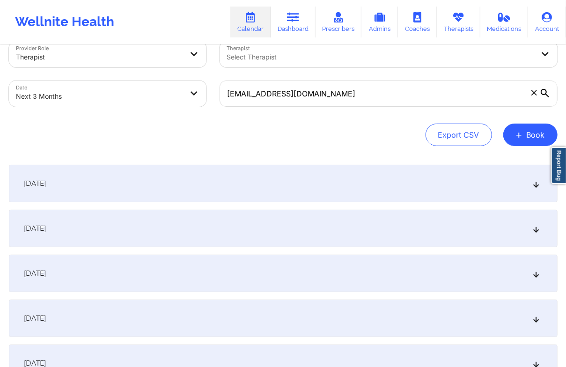
scroll to position [0, 0]
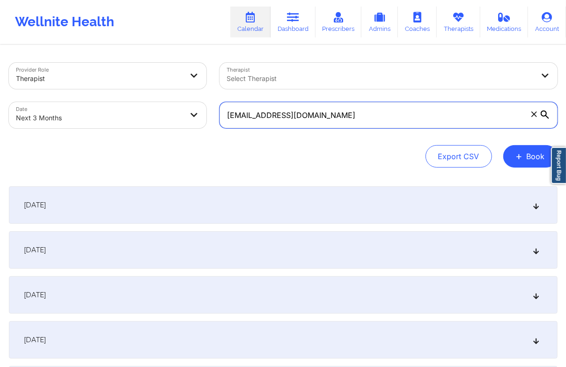
click at [322, 119] on input "[EMAIL_ADDRESS][DOMAIN_NAME]" at bounding box center [389, 115] width 338 height 26
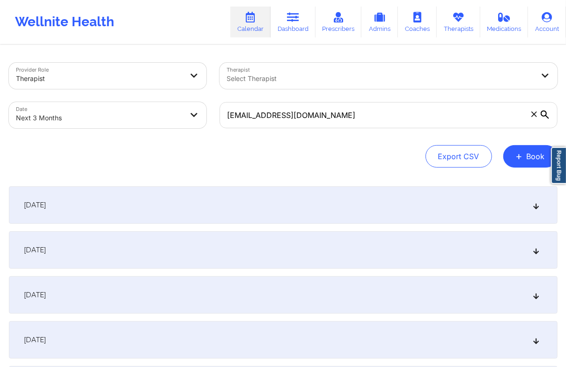
click at [149, 116] on body "Wellnite Health Calendar Dashboard Prescribers Admins Coaches Therapists Medica…" at bounding box center [283, 183] width 566 height 367
select select "2025-9"
select select "2025-10"
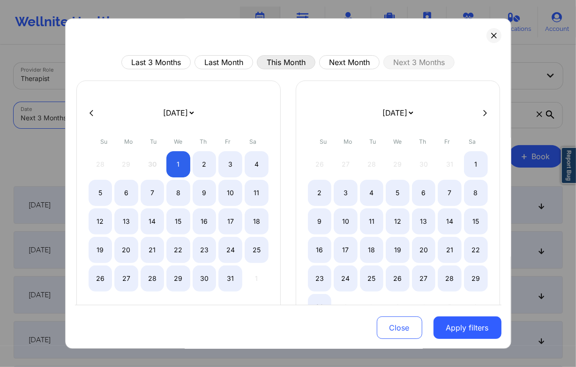
click at [288, 60] on button "This Month" at bounding box center [286, 62] width 59 height 14
select select "2025-8"
select select "2025-9"
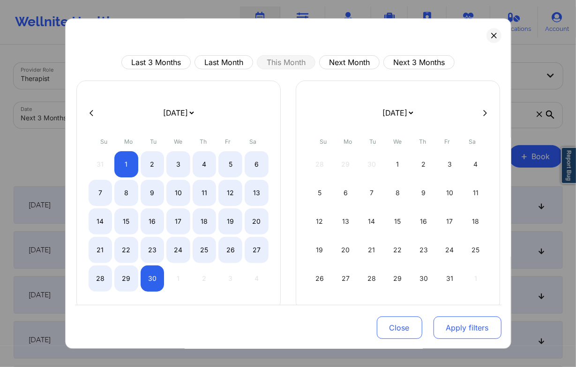
click at [462, 334] on button "Apply filters" at bounding box center [467, 328] width 68 height 22
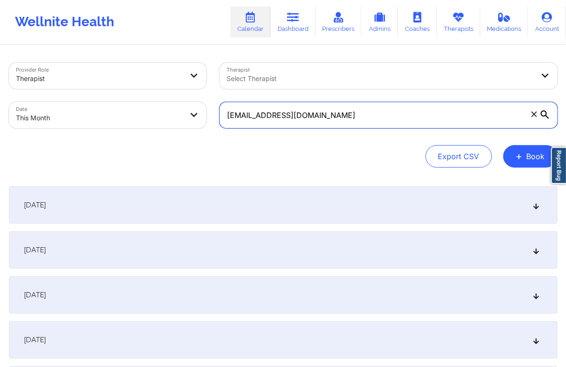
click at [276, 111] on input "[EMAIL_ADDRESS][DOMAIN_NAME]" at bounding box center [389, 115] width 338 height 26
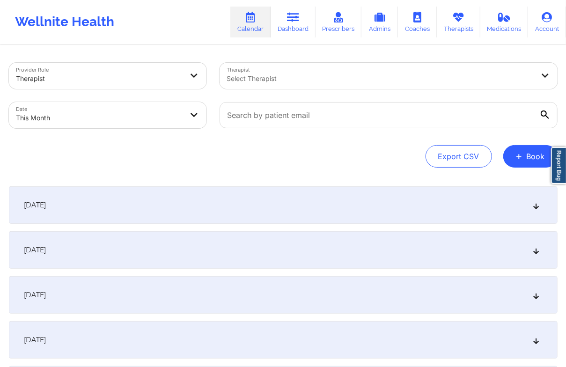
click at [268, 81] on div at bounding box center [380, 78] width 307 height 11
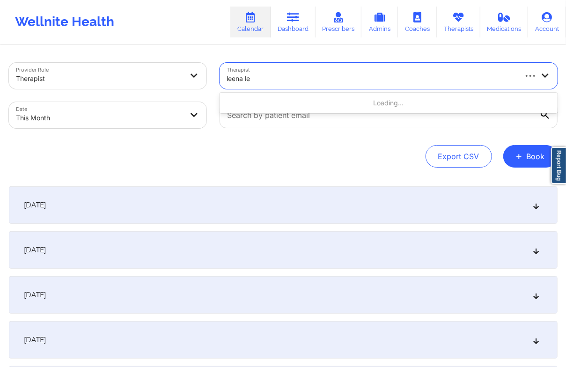
type input "[PERSON_NAME]"
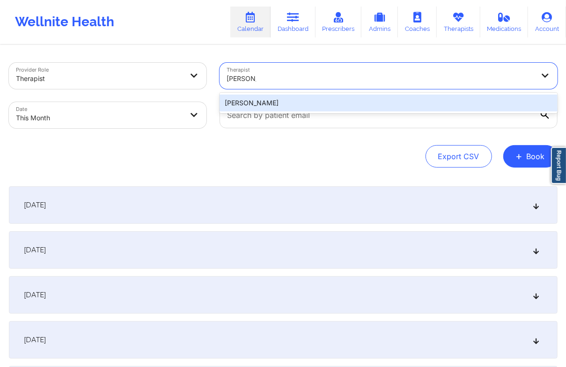
click at [263, 107] on div "[PERSON_NAME]" at bounding box center [389, 103] width 338 height 17
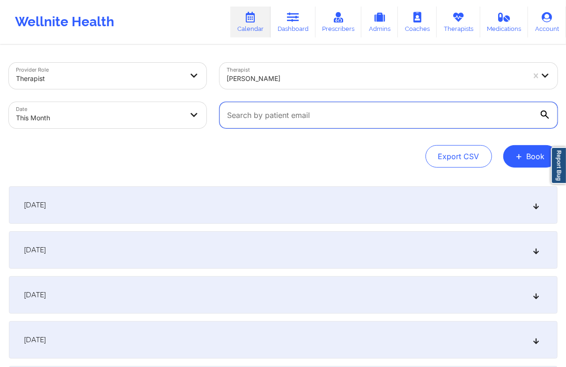
click at [449, 113] on input "text" at bounding box center [389, 115] width 338 height 26
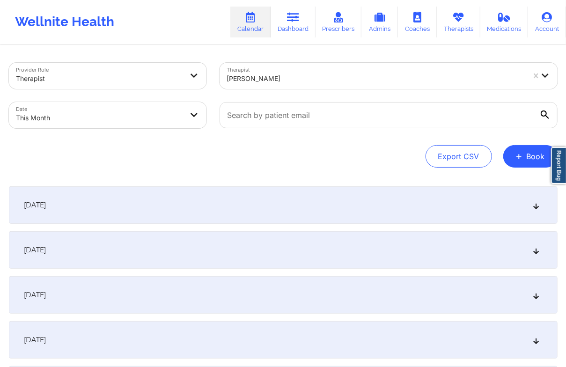
click at [153, 164] on div "Export CSV + Book" at bounding box center [283, 156] width 549 height 22
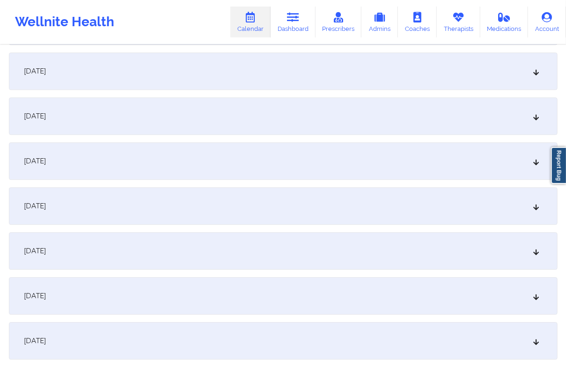
scroll to position [1125, 0]
click at [108, 252] on div "[DATE]" at bounding box center [283, 249] width 549 height 37
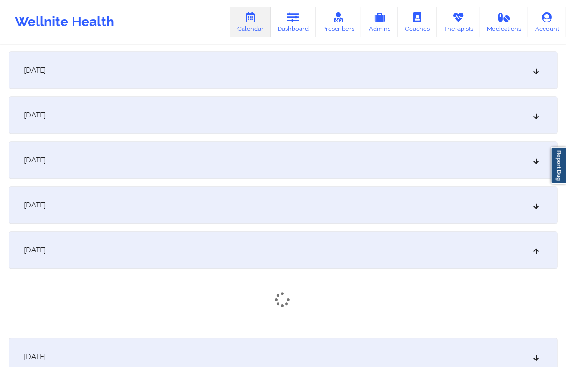
click at [111, 210] on div "[DATE]" at bounding box center [283, 204] width 549 height 37
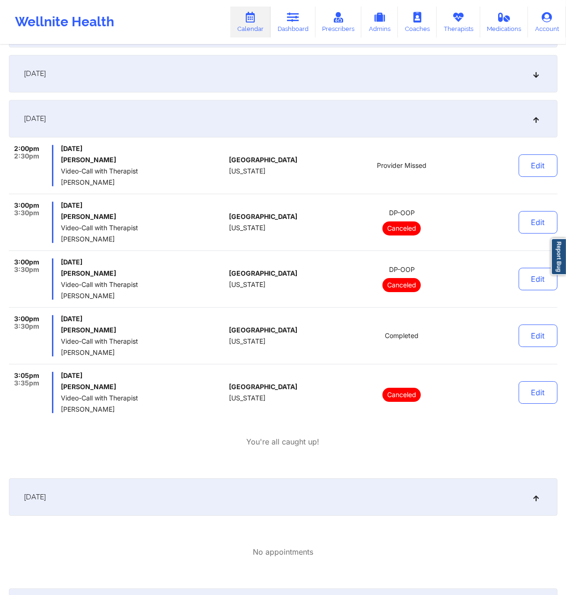
scroll to position [1187, 0]
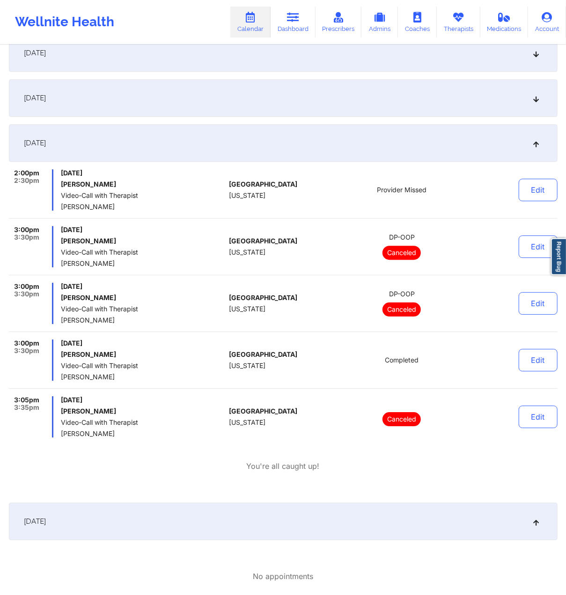
click at [86, 299] on h6 "[PERSON_NAME]" at bounding box center [143, 297] width 164 height 7
copy h6 "[PERSON_NAME]"
click at [531, 362] on button "Edit" at bounding box center [538, 360] width 39 height 22
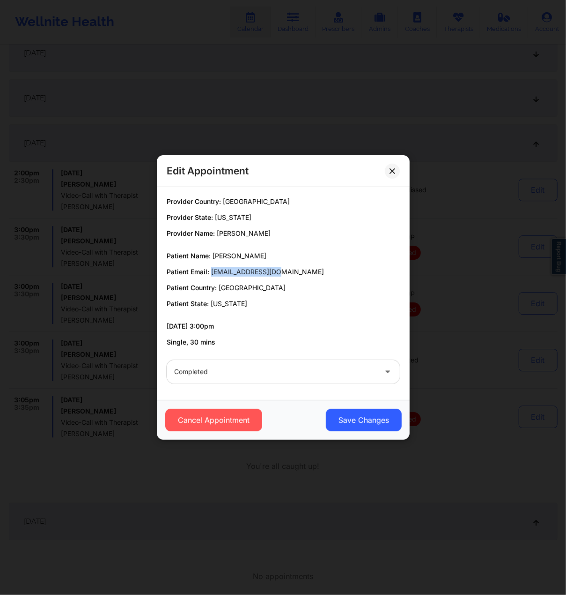
drag, startPoint x: 274, startPoint y: 273, endPoint x: 210, endPoint y: 272, distance: 63.7
click at [210, 272] on p "Patient Email: [EMAIL_ADDRESS][DOMAIN_NAME]" at bounding box center [283, 271] width 233 height 9
copy span "[EMAIL_ADDRESS][DOMAIN_NAME]"
drag, startPoint x: 398, startPoint y: 171, endPoint x: 385, endPoint y: 173, distance: 13.3
click at [394, 172] on button at bounding box center [392, 171] width 15 height 15
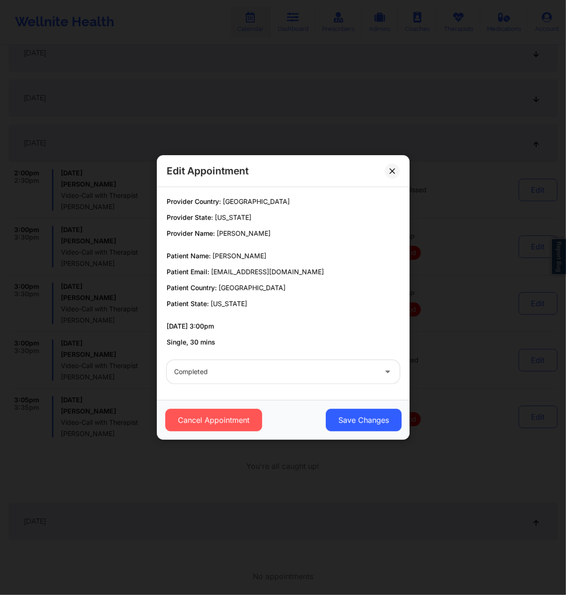
click at [385, 173] on div "Provider Missed" at bounding box center [402, 189] width 130 height 41
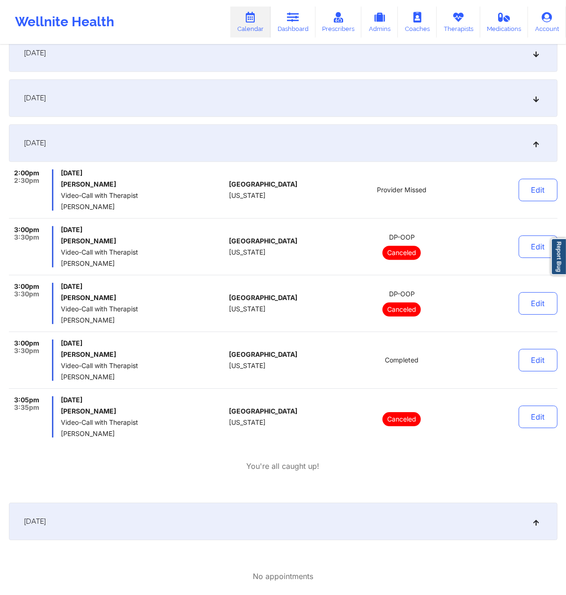
click at [256, 30] on link "Calendar" at bounding box center [251, 22] width 40 height 31
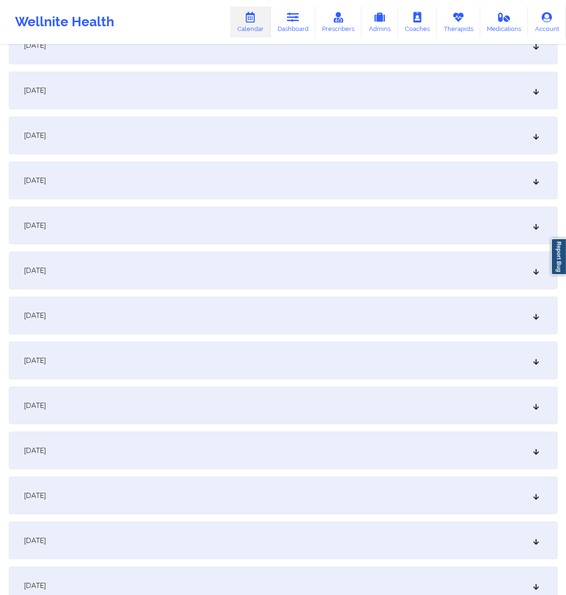
scroll to position [0, 0]
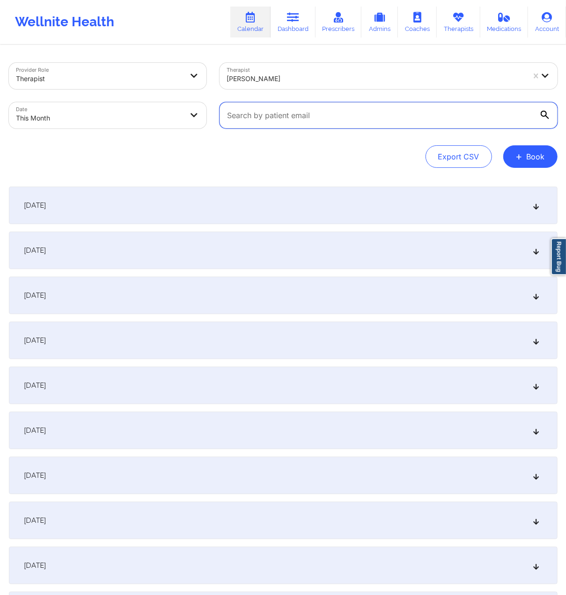
click at [279, 109] on input "text" at bounding box center [389, 115] width 338 height 26
paste input "[EMAIL_ADDRESS][DOMAIN_NAME]"
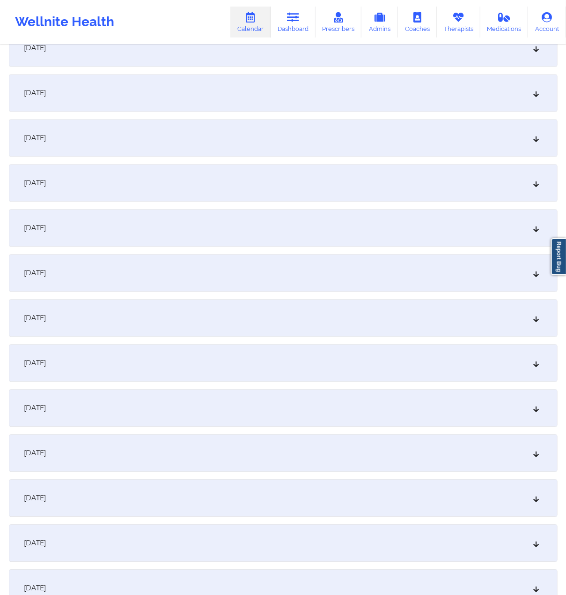
scroll to position [1009, 0]
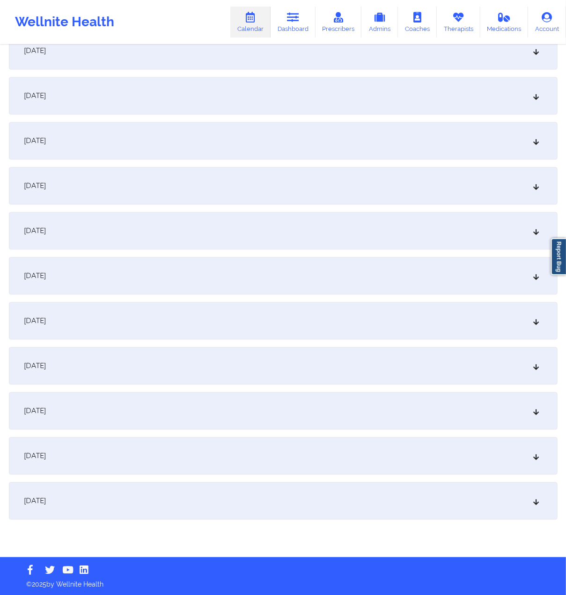
type input "[EMAIL_ADDRESS][DOMAIN_NAME]"
click at [111, 367] on div "[DATE]" at bounding box center [283, 455] width 549 height 37
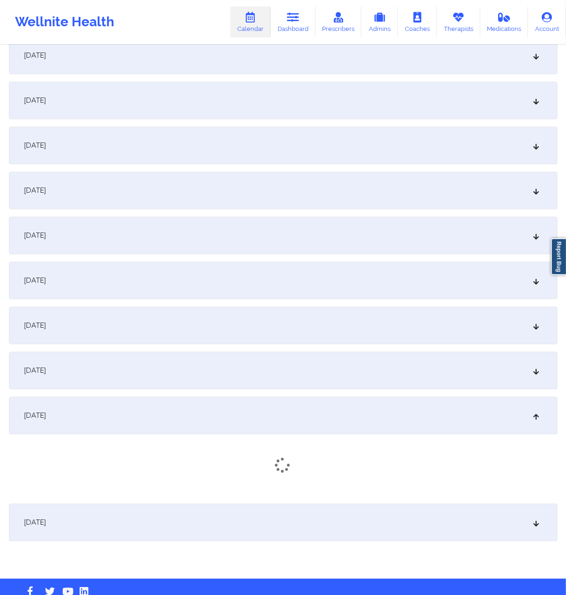
scroll to position [1071, 0]
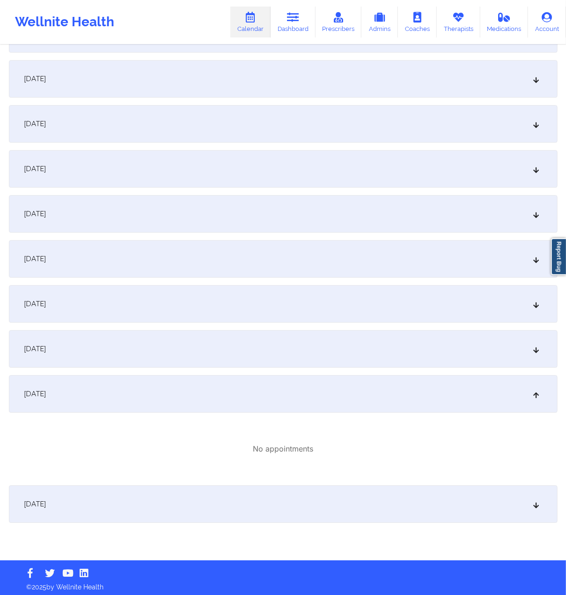
drag, startPoint x: 138, startPoint y: 497, endPoint x: 139, endPoint y: 492, distance: 4.8
click at [139, 367] on div "[DATE]" at bounding box center [283, 503] width 549 height 37
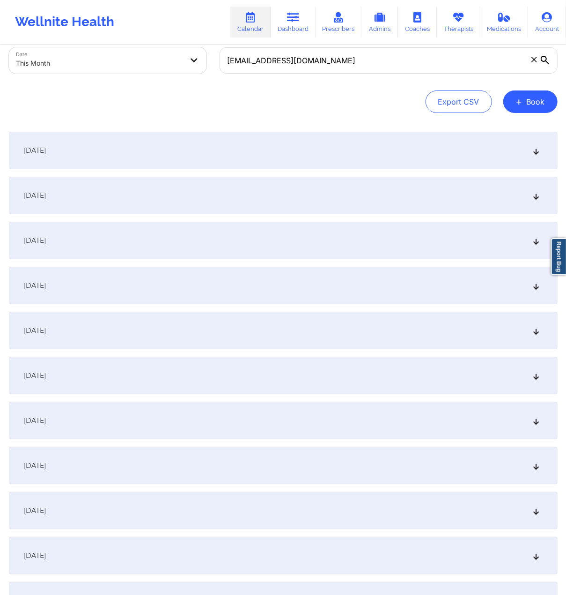
scroll to position [0, 0]
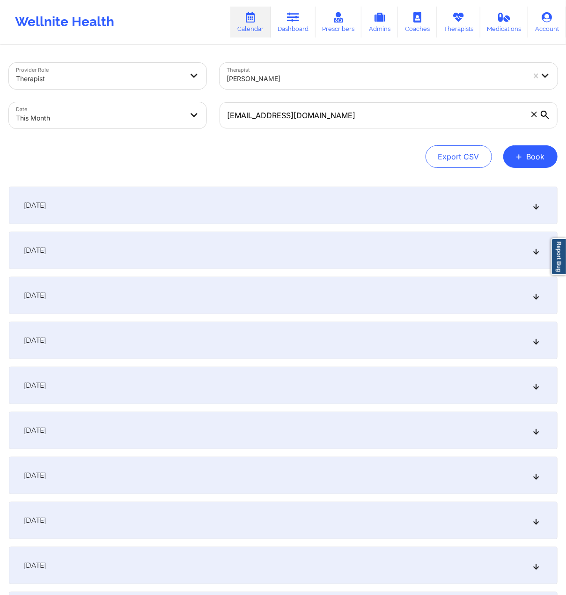
click at [161, 118] on body "Wellnite Health Calendar Dashboard Prescribers Admins Coaches Therapists Medica…" at bounding box center [283, 297] width 566 height 595
select select "2025-8"
select select "2025-9"
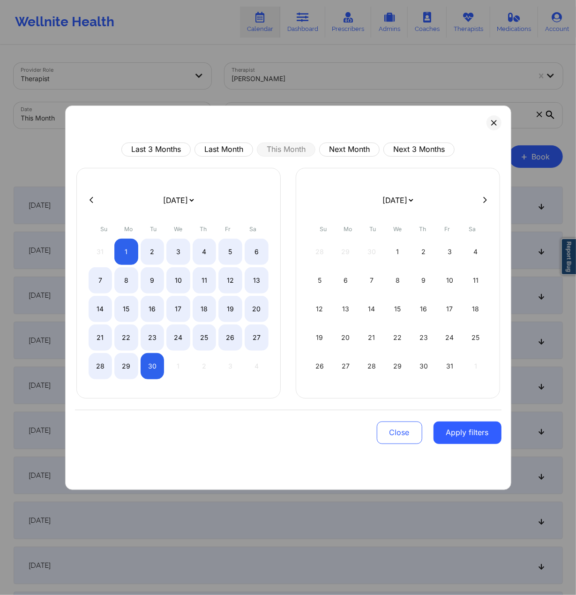
drag, startPoint x: 121, startPoint y: 362, endPoint x: 117, endPoint y: 387, distance: 25.6
click at [117, 367] on div "[DATE] [DATE] [DATE] [DATE] [DATE] [DATE] [DATE] [DATE] [DATE] [DATE] [DATE] [D…" at bounding box center [178, 283] width 204 height 231
click at [131, 367] on div "29" at bounding box center [126, 366] width 24 height 26
select select "2025-8"
select select "2025-9"
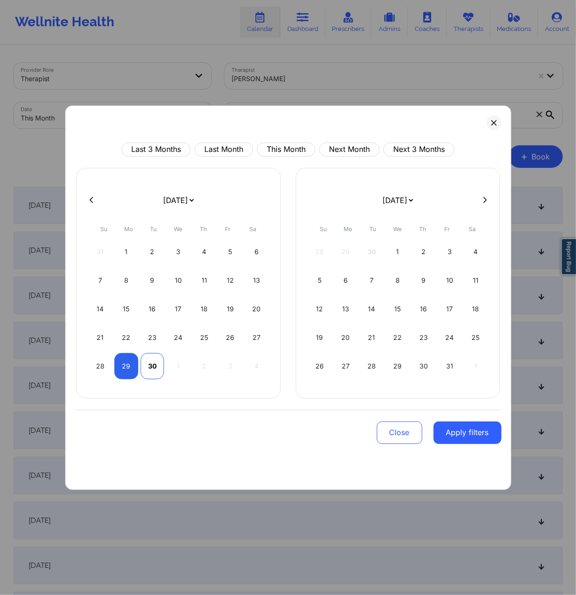
select select "2025-8"
select select "2025-9"
click at [150, 367] on div "30" at bounding box center [153, 366] width 24 height 26
select select "2025-8"
select select "2025-9"
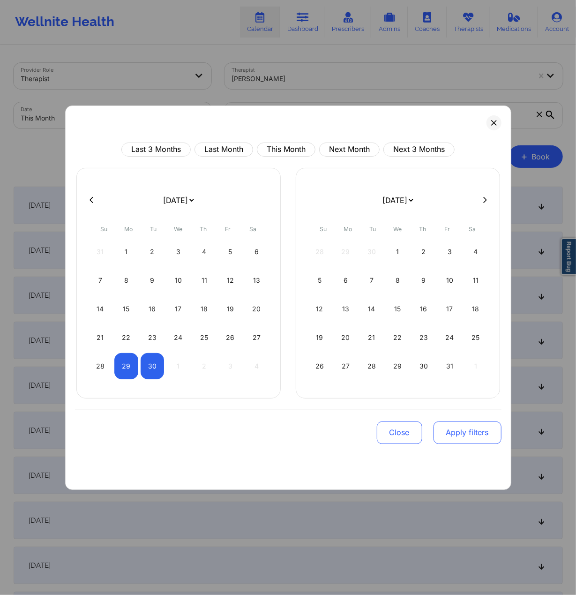
click at [463, 367] on button "Apply filters" at bounding box center [467, 432] width 68 height 22
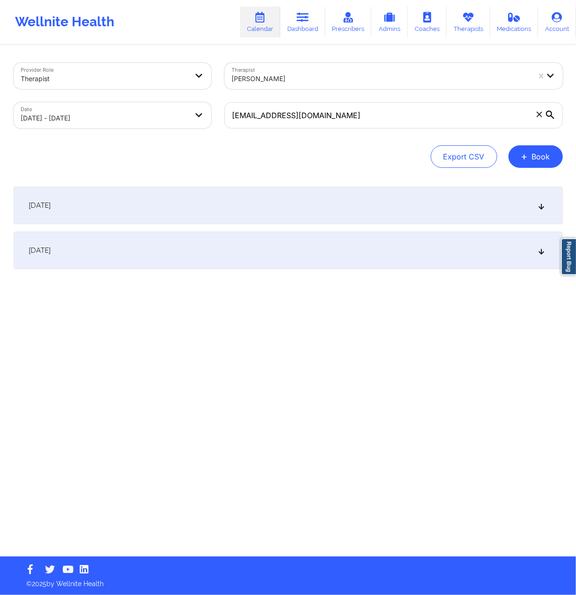
click at [208, 208] on div "[DATE]" at bounding box center [288, 204] width 549 height 37
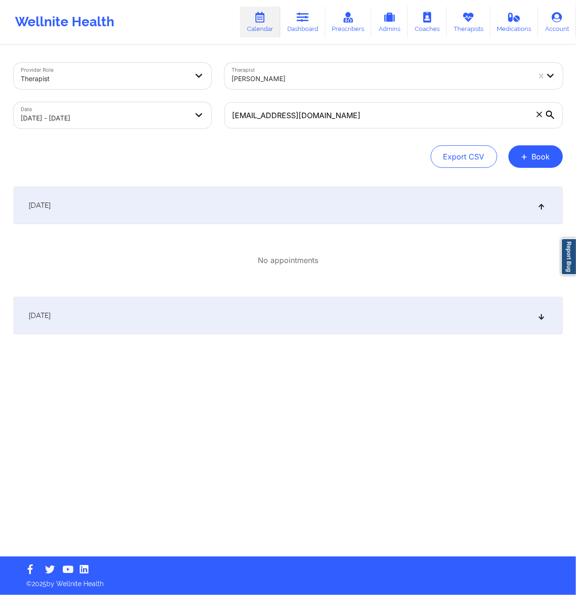
click at [256, 303] on div "[DATE]" at bounding box center [288, 315] width 549 height 37
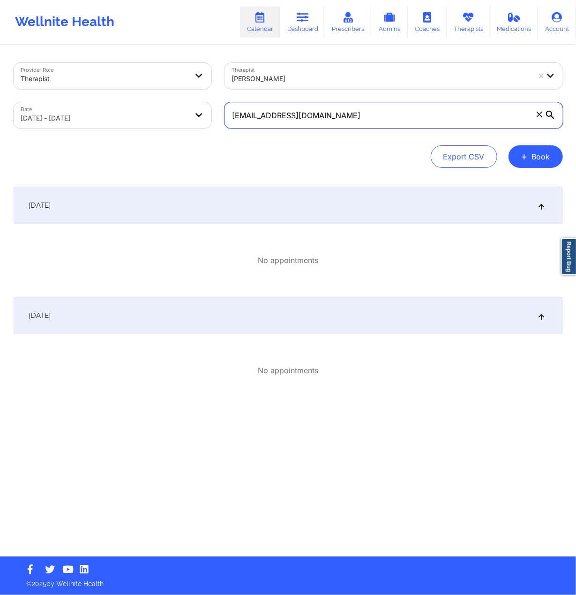
click at [349, 111] on input "[EMAIL_ADDRESS][DOMAIN_NAME]" at bounding box center [393, 115] width 338 height 26
click at [379, 117] on input "[EMAIL_ADDRESS][DOMAIN_NAME]" at bounding box center [393, 115] width 338 height 26
paste input "azmin.[PERSON_NAME].jc@g"
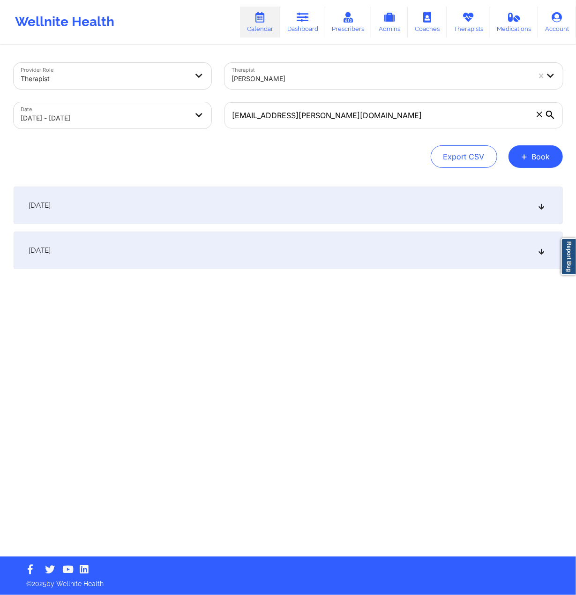
click at [254, 216] on div "[DATE]" at bounding box center [288, 204] width 549 height 37
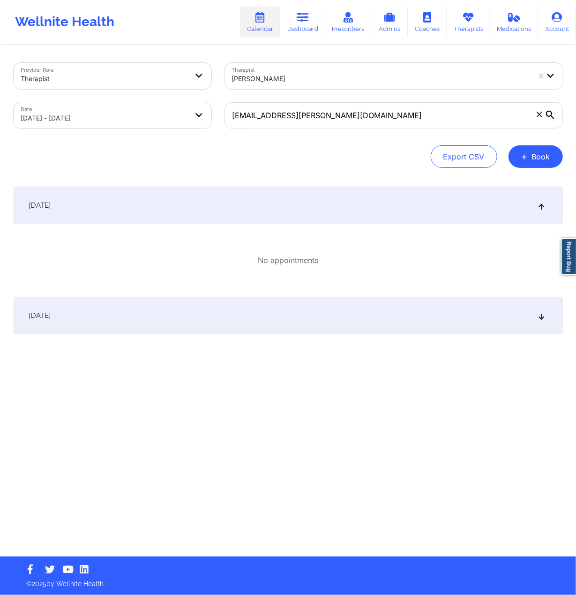
click at [195, 308] on div "[DATE]" at bounding box center [288, 315] width 549 height 37
click at [418, 367] on div "Provider Role Therapist Therapist [PERSON_NAME] Date [DATE] - [DATE] [EMAIL_ADD…" at bounding box center [288, 301] width 562 height 510
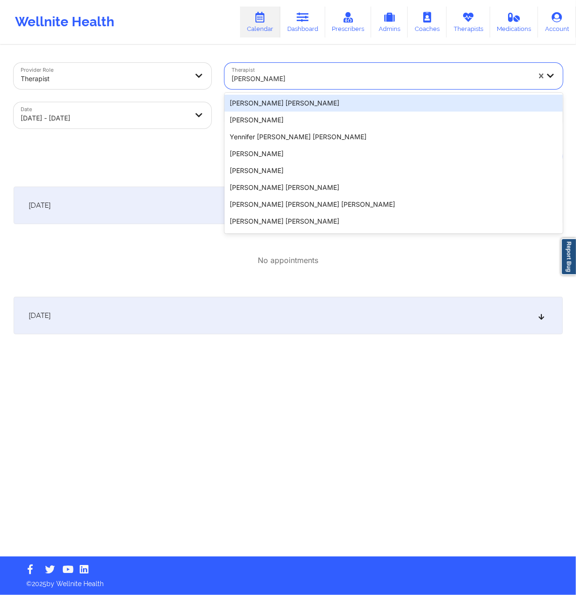
click at [394, 71] on div "[PERSON_NAME]" at bounding box center [381, 78] width 298 height 21
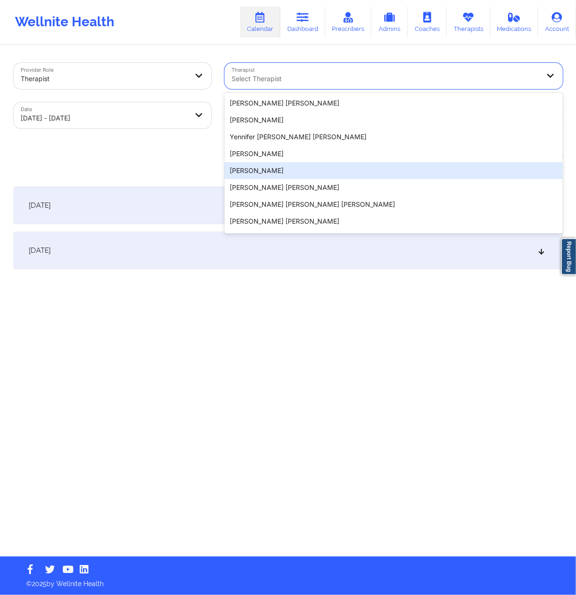
click at [119, 158] on div "Export CSV + Book" at bounding box center [288, 156] width 549 height 22
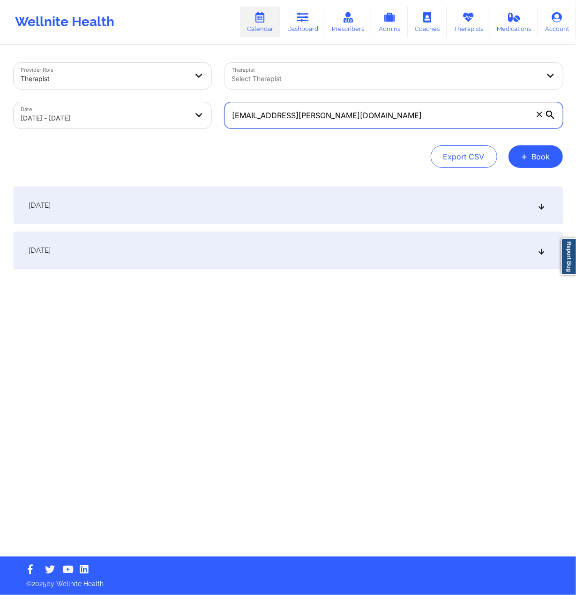
click at [387, 121] on input "[EMAIL_ADDRESS][PERSON_NAME][DOMAIN_NAME]" at bounding box center [393, 115] width 338 height 26
click at [227, 250] on div "[DATE]" at bounding box center [288, 249] width 549 height 37
click at [227, 216] on div "[DATE]" at bounding box center [288, 204] width 549 height 37
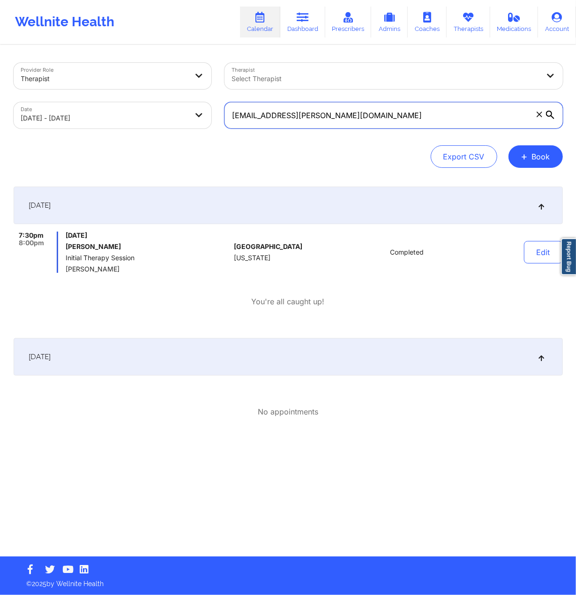
click at [306, 110] on input "[EMAIL_ADDRESS][PERSON_NAME][DOMAIN_NAME]" at bounding box center [393, 115] width 338 height 26
paste input "[EMAIL_ADDRESS]"
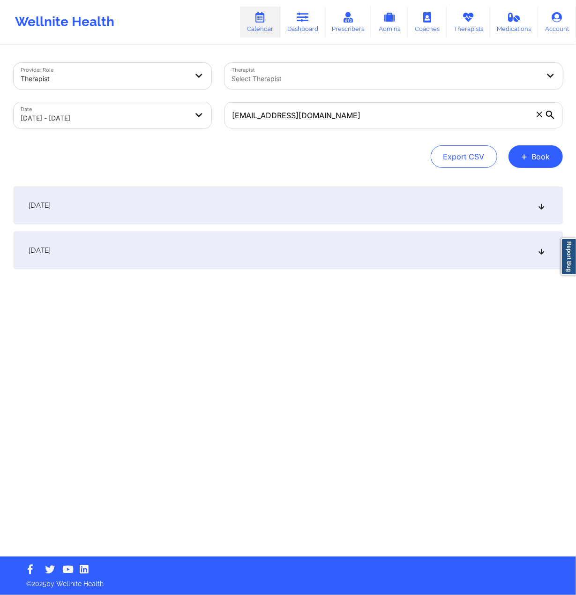
click at [245, 202] on div "[DATE]" at bounding box center [288, 204] width 549 height 37
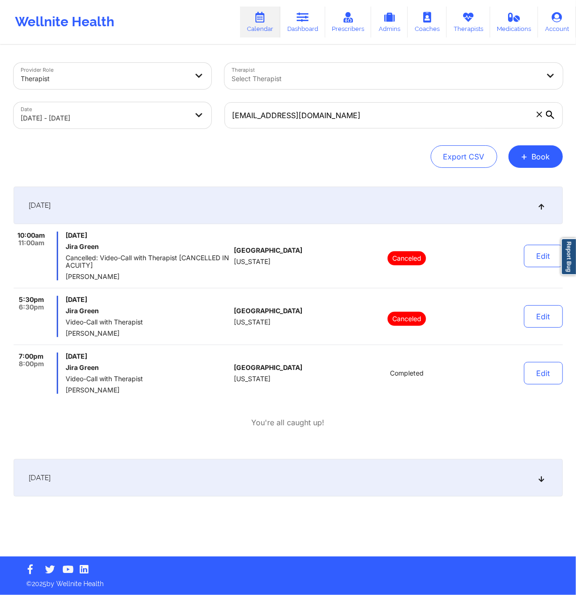
click at [176, 367] on div "[DATE]" at bounding box center [288, 477] width 549 height 37
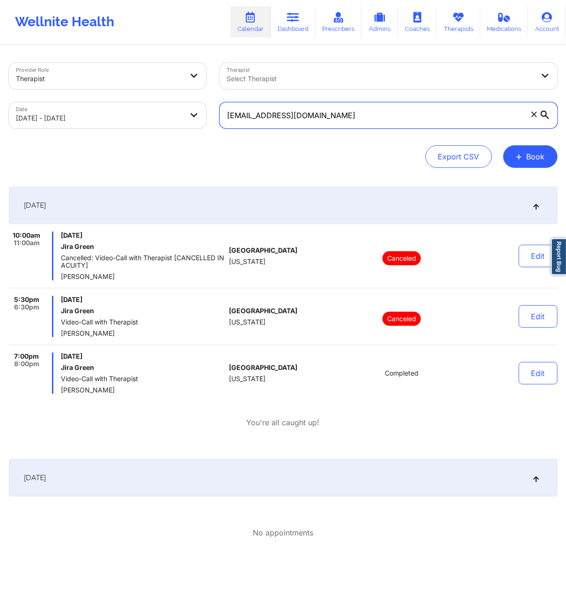
click at [331, 122] on input "[EMAIL_ADDRESS][DOMAIN_NAME]" at bounding box center [389, 115] width 338 height 26
paste input "[PERSON_NAME][EMAIL_ADDRESS][DOMAIN_NAME]"
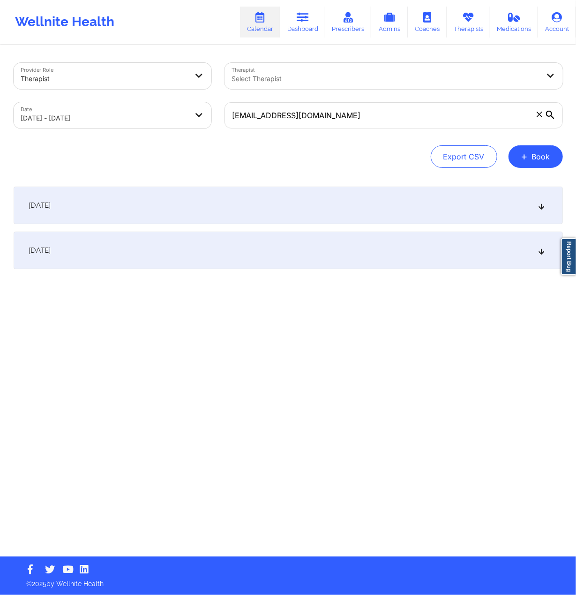
click at [216, 210] on div "[DATE]" at bounding box center [288, 204] width 549 height 37
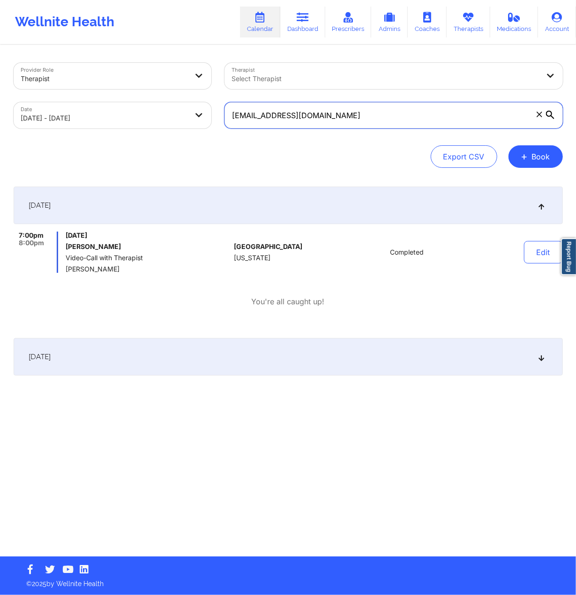
click at [417, 126] on input "[EMAIL_ADDRESS][DOMAIN_NAME]" at bounding box center [393, 115] width 338 height 26
paste input "[EMAIL_ADDRESS][DOMAIN_NAME]"
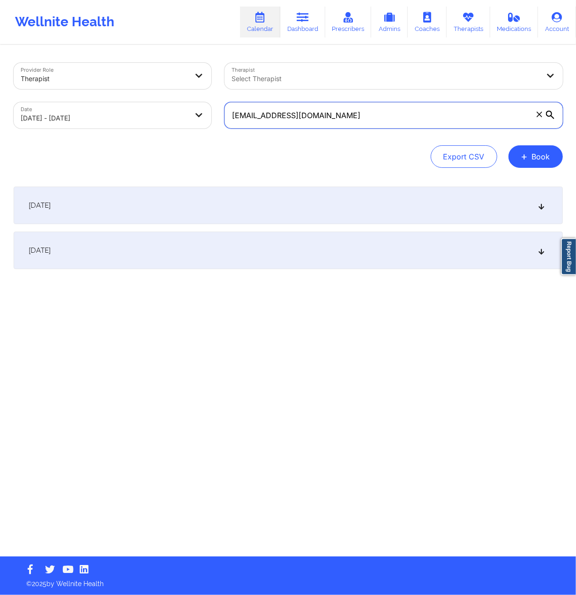
type input "[EMAIL_ADDRESS][DOMAIN_NAME]"
click at [441, 266] on div "[DATE]" at bounding box center [288, 249] width 549 height 37
click at [188, 224] on div "[DATE]" at bounding box center [288, 204] width 549 height 37
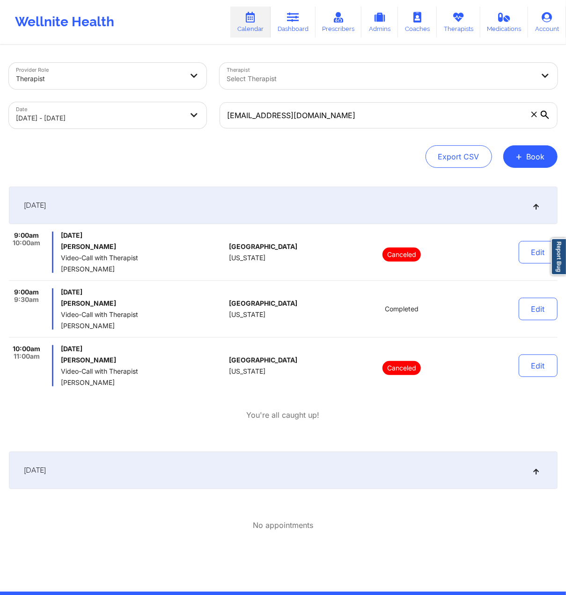
click at [366, 155] on div "Export CSV + Book" at bounding box center [283, 156] width 549 height 22
click at [146, 120] on body "Wellnite Health Calendar Dashboard Prescribers Admins Coaches Therapists Medica…" at bounding box center [283, 297] width 566 height 595
select select "2025-8"
select select "2025-9"
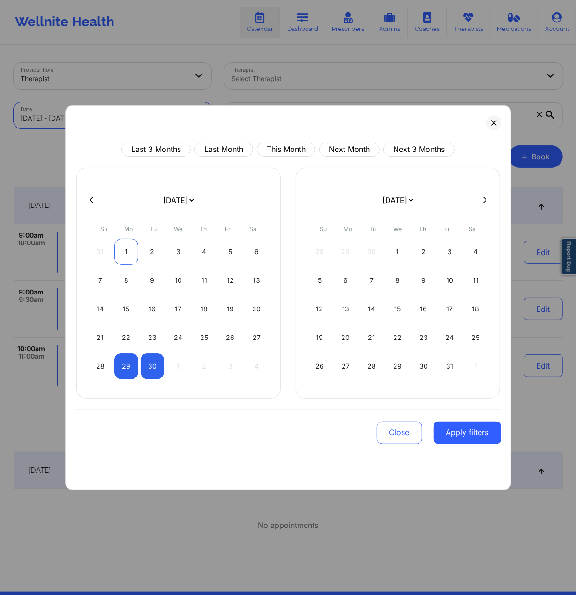
click at [126, 250] on div "1" at bounding box center [126, 251] width 24 height 26
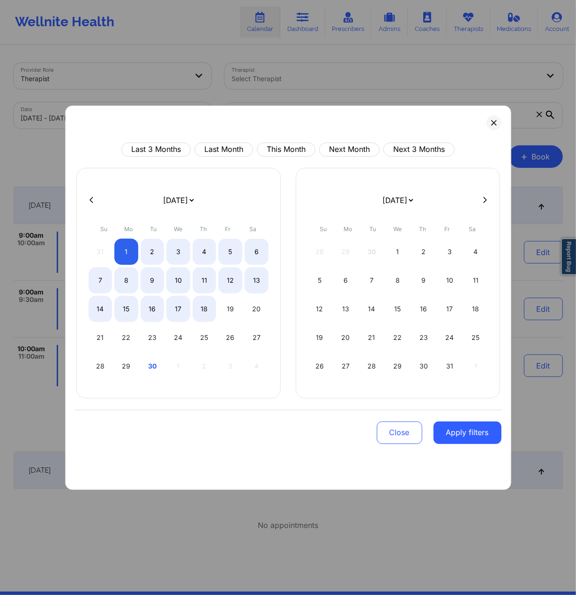
select select "2025-8"
select select "2025-9"
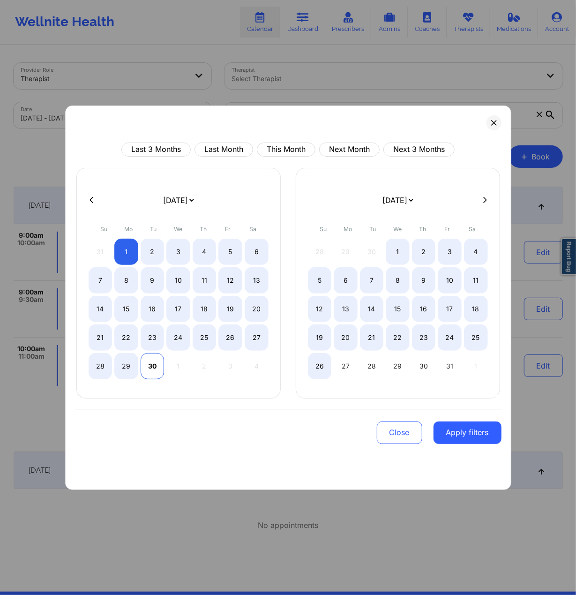
select select "2025-8"
select select "2025-9"
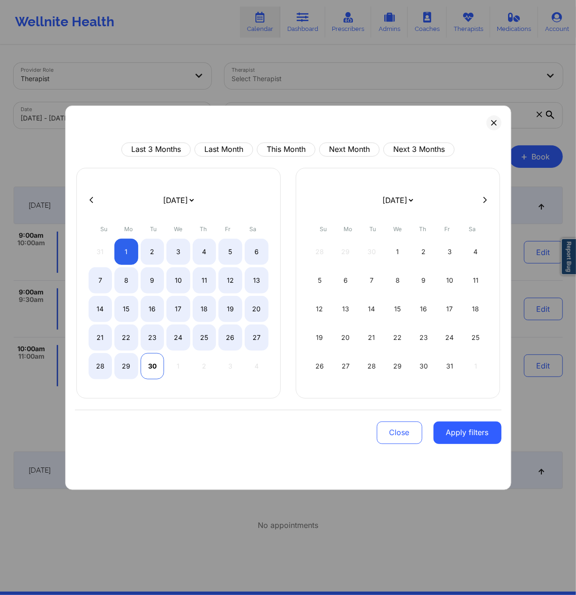
click at [158, 367] on div "30" at bounding box center [153, 366] width 24 height 26
select select "2025-8"
select select "2025-9"
click at [489, 367] on button "Apply filters" at bounding box center [467, 432] width 68 height 22
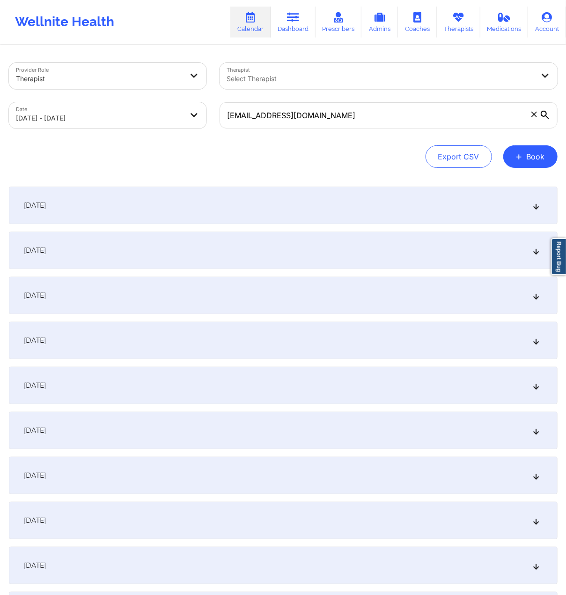
click at [306, 158] on div "Export CSV + Book" at bounding box center [283, 156] width 549 height 22
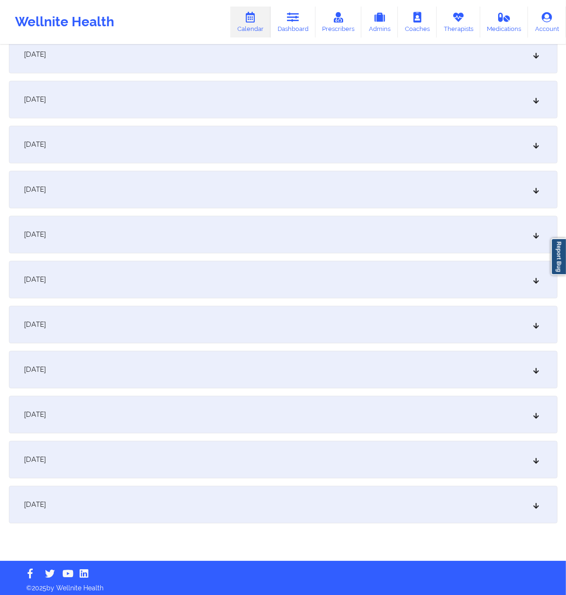
scroll to position [1009, 0]
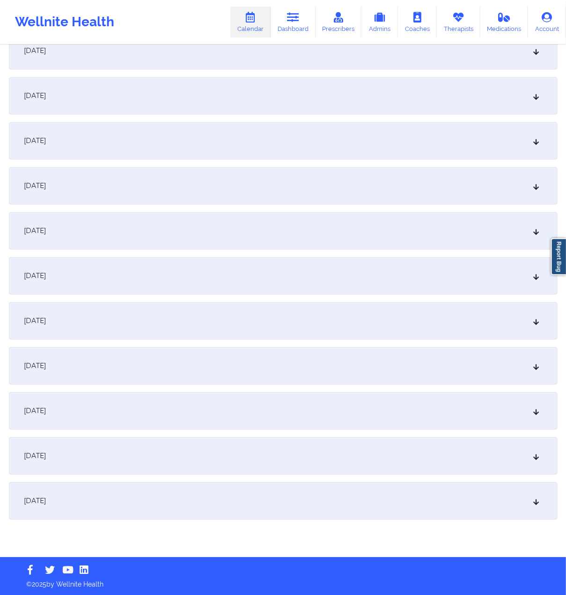
click at [104, 367] on div "[DATE]" at bounding box center [283, 455] width 549 height 37
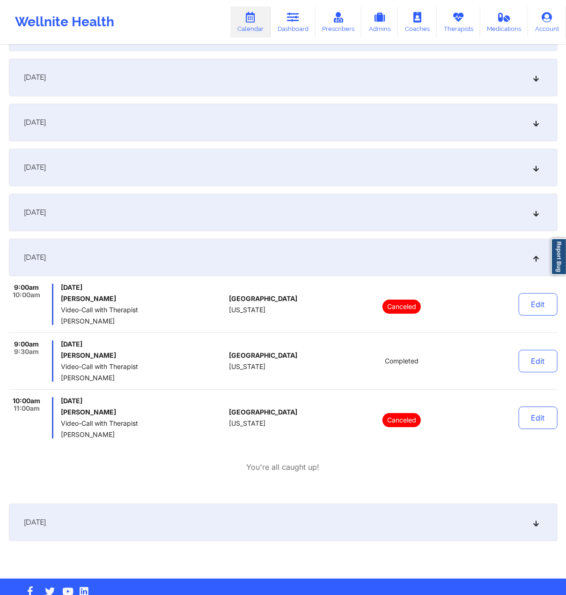
scroll to position [1229, 0]
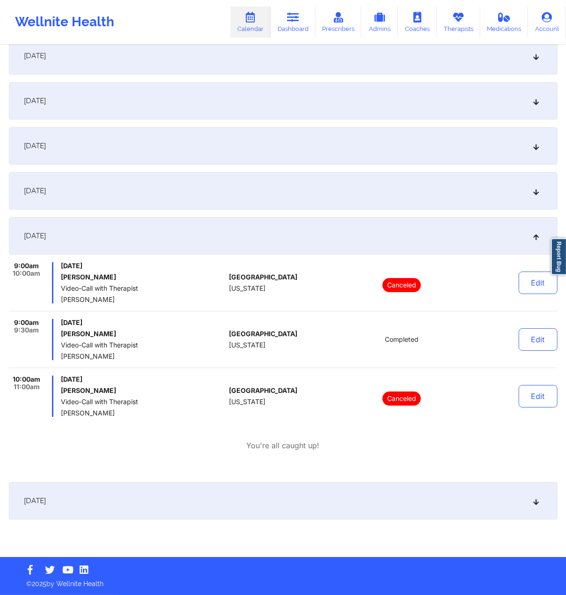
click at [279, 367] on div "[DATE]" at bounding box center [283, 500] width 549 height 37
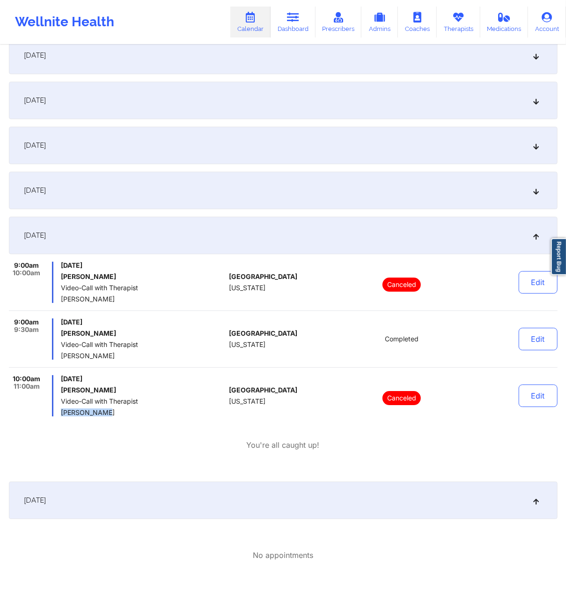
drag, startPoint x: 110, startPoint y: 410, endPoint x: 62, endPoint y: 411, distance: 47.3
click at [62, 367] on span "[PERSON_NAME]" at bounding box center [143, 412] width 164 height 7
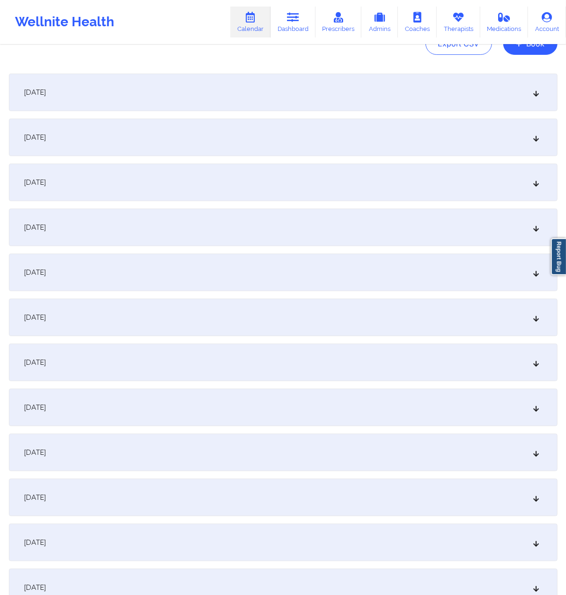
scroll to position [0, 0]
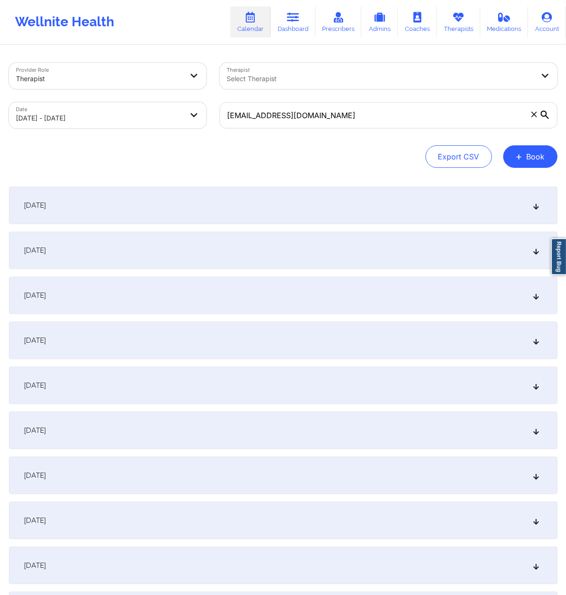
click at [188, 115] on body "Wellnite Health Calendar Dashboard Prescribers Admins Coaches Therapists Medica…" at bounding box center [283, 297] width 566 height 595
select select "2025-8"
select select "2025-9"
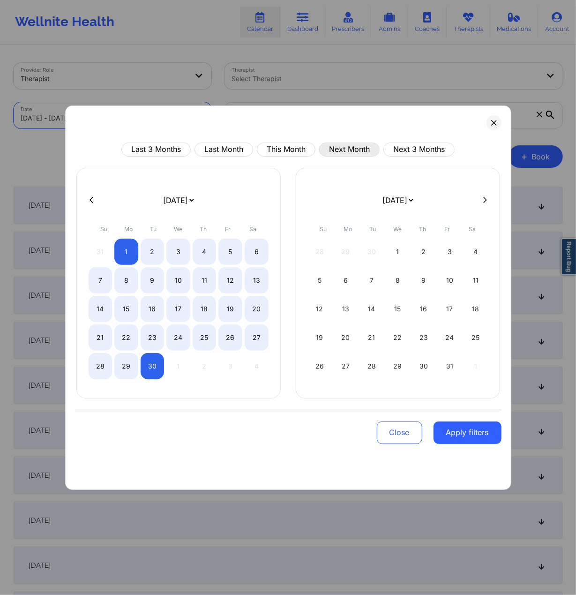
click at [349, 146] on button "Next Month" at bounding box center [349, 149] width 60 height 14
select select "2025-9"
select select "2025-10"
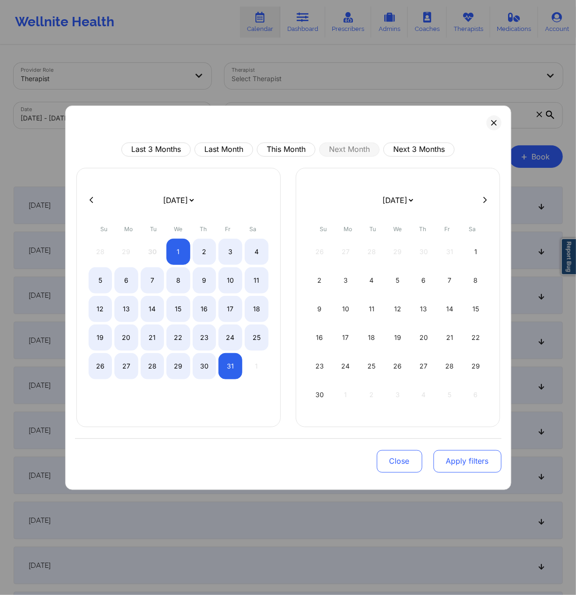
click at [462, 367] on button "Apply filters" at bounding box center [467, 461] width 68 height 22
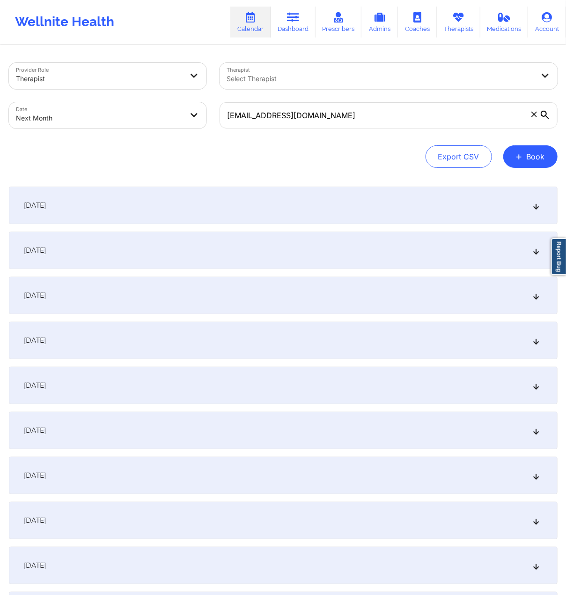
click at [101, 367] on div "[DATE]" at bounding box center [283, 429] width 549 height 37
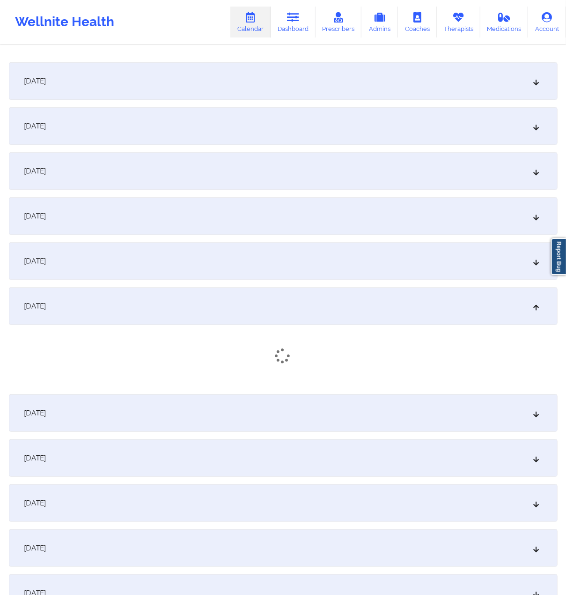
scroll to position [125, 0]
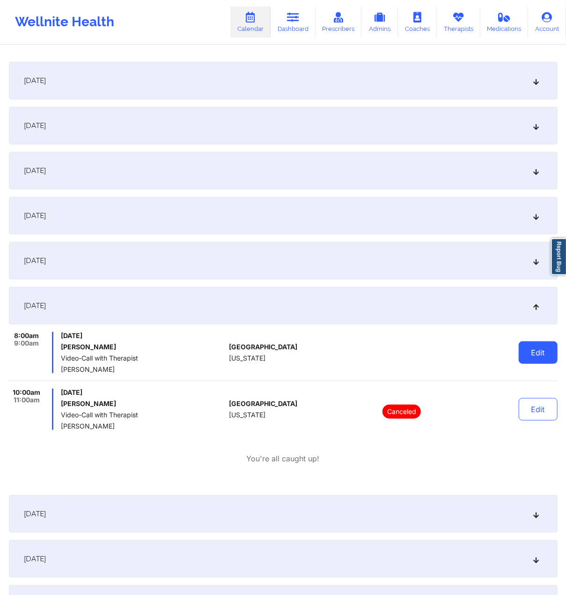
click at [551, 356] on button "Edit" at bounding box center [538, 352] width 39 height 22
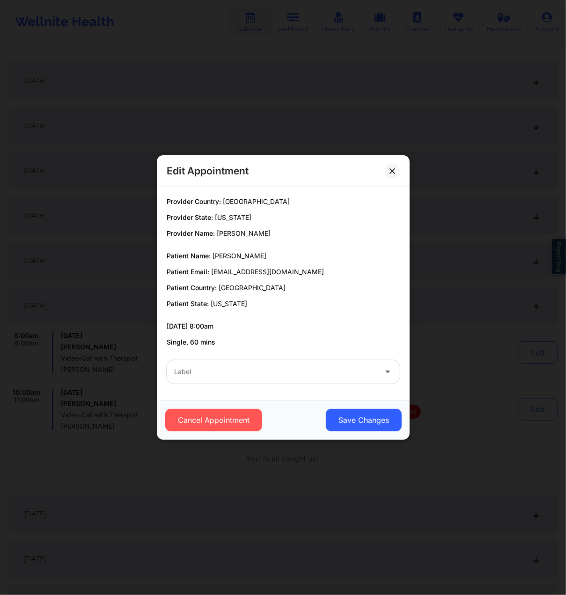
click at [345, 367] on div at bounding box center [275, 371] width 202 height 11
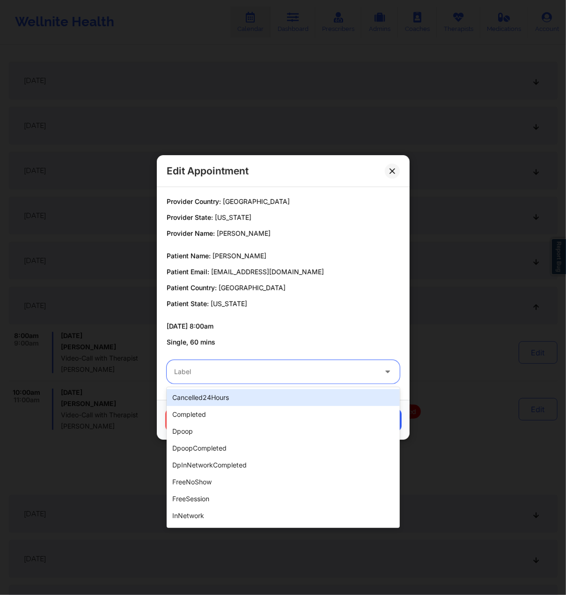
click at [347, 367] on div at bounding box center [275, 371] width 202 height 11
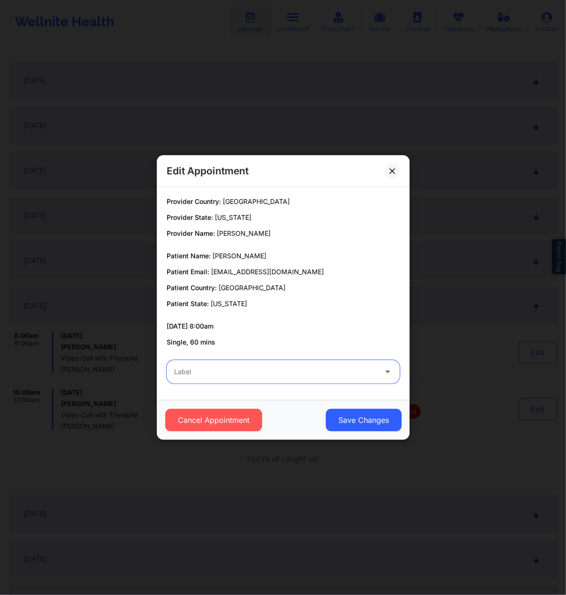
click at [215, 367] on div "Cancel Appointment Save Changes" at bounding box center [283, 420] width 253 height 40
click at [224, 367] on button "Cancel Appointment" at bounding box center [213, 420] width 97 height 22
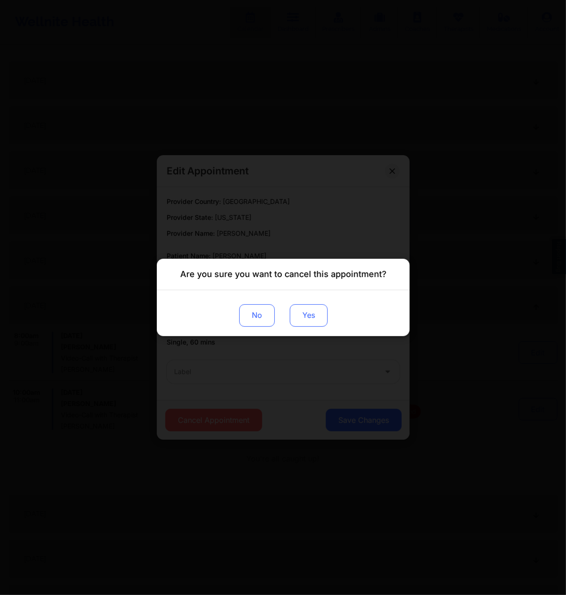
click at [306, 320] on button "Yes" at bounding box center [309, 315] width 38 height 22
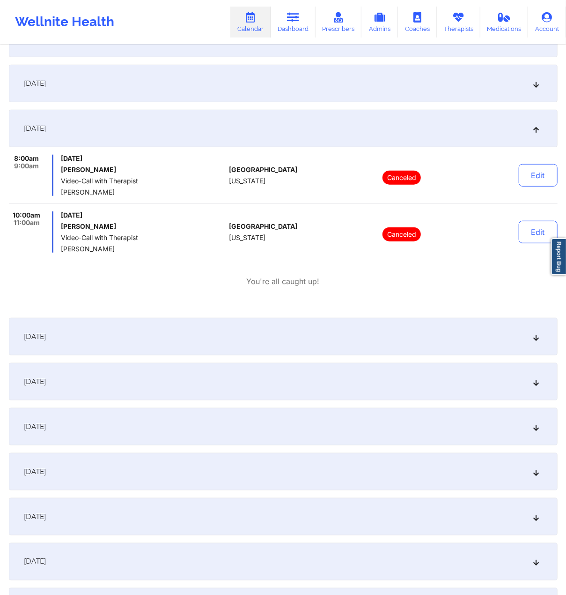
scroll to position [312, 0]
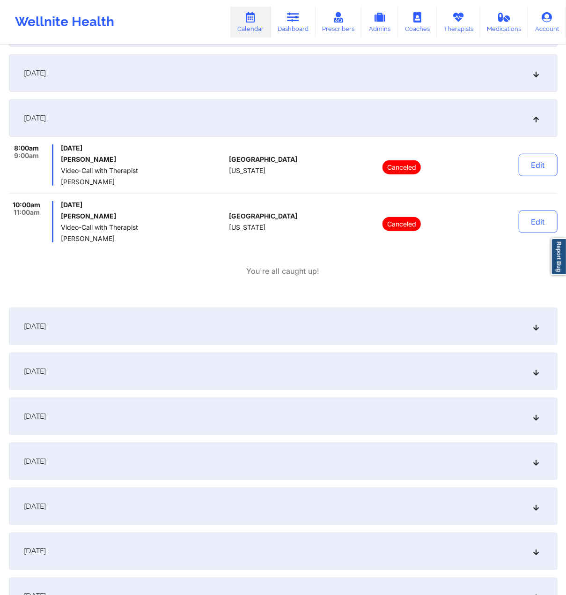
click at [355, 282] on div "[DATE] 8:00am 9:00am [DATE] [PERSON_NAME] Video-Call with Therapist [PERSON_NAM…" at bounding box center [283, 199] width 549 height 201
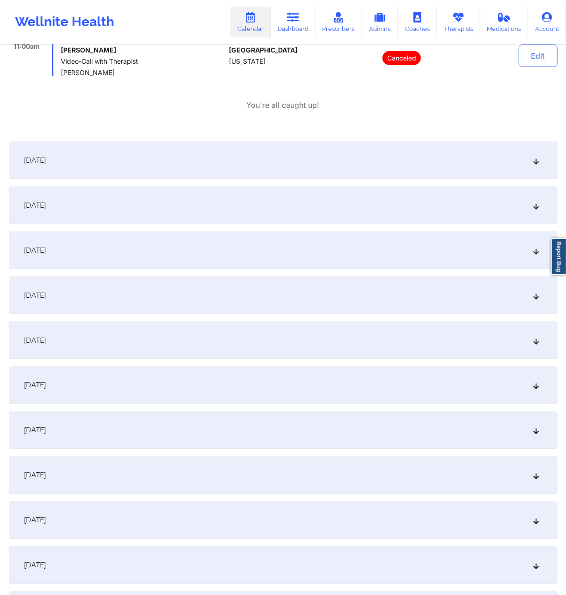
scroll to position [499, 0]
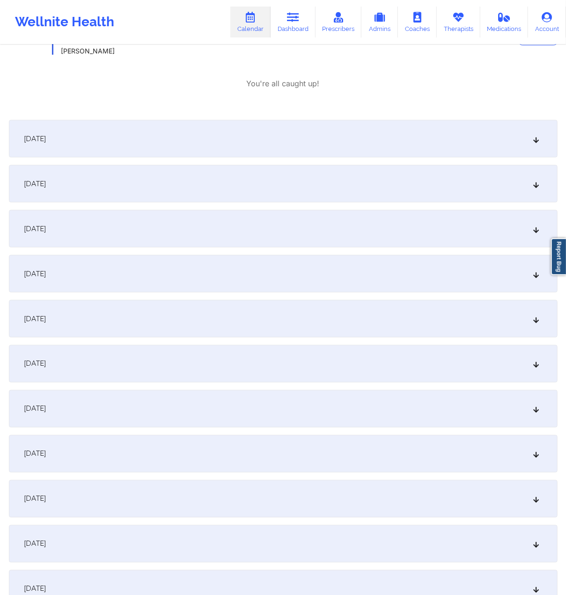
click at [164, 367] on div "[DATE]" at bounding box center [283, 408] width 549 height 37
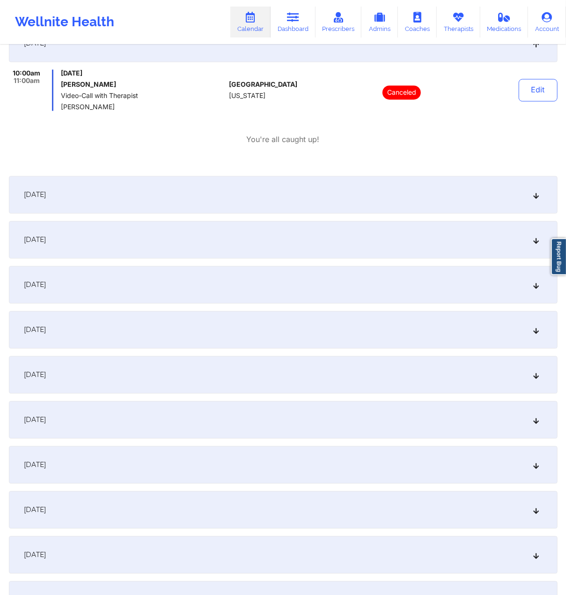
scroll to position [874, 0]
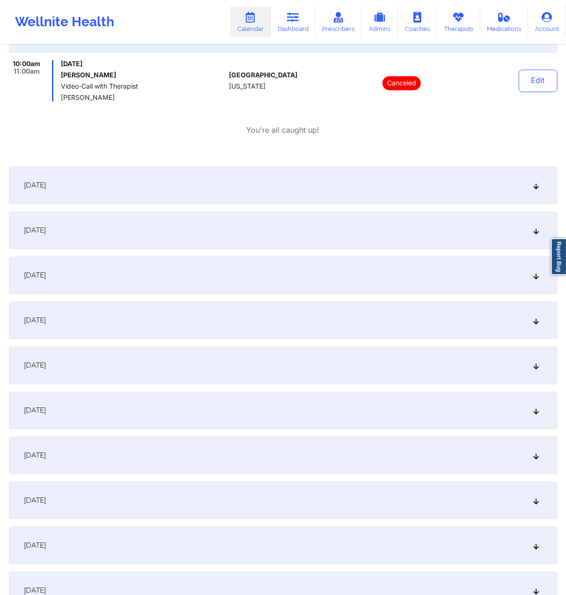
click at [120, 367] on div "[DATE]" at bounding box center [283, 454] width 549 height 37
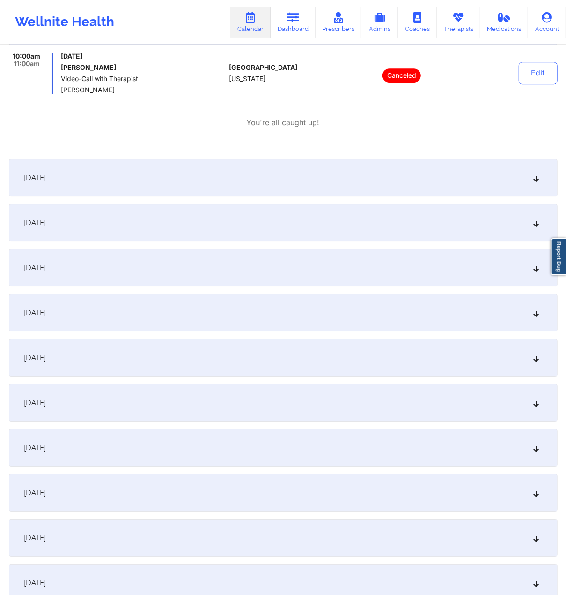
scroll to position [1312, 0]
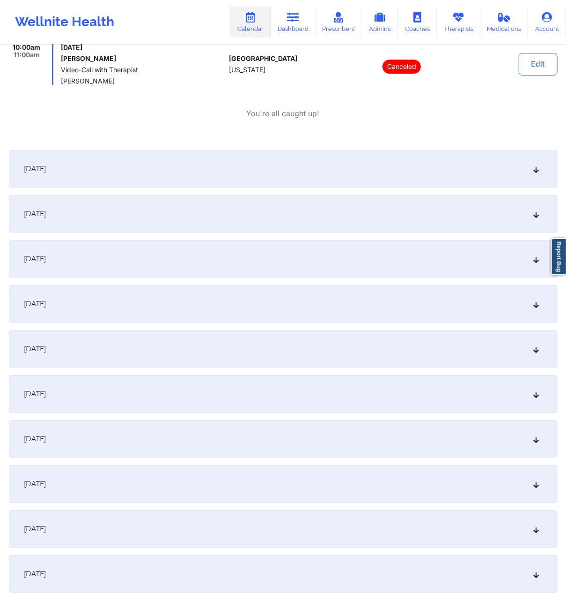
click at [117, 367] on div "[DATE]" at bounding box center [283, 438] width 549 height 37
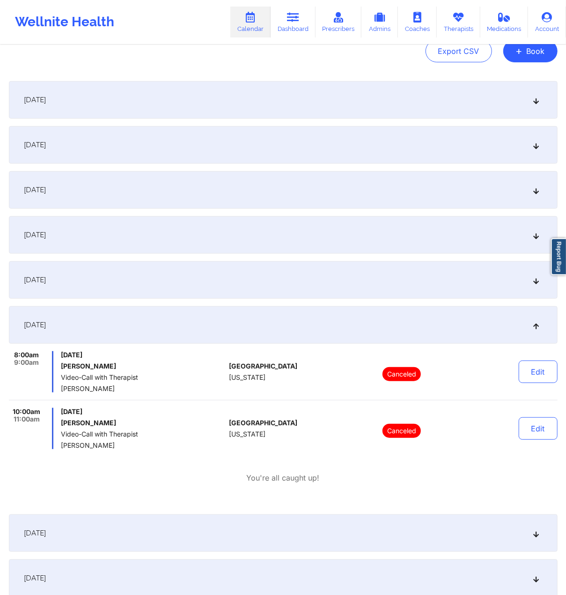
scroll to position [0, 0]
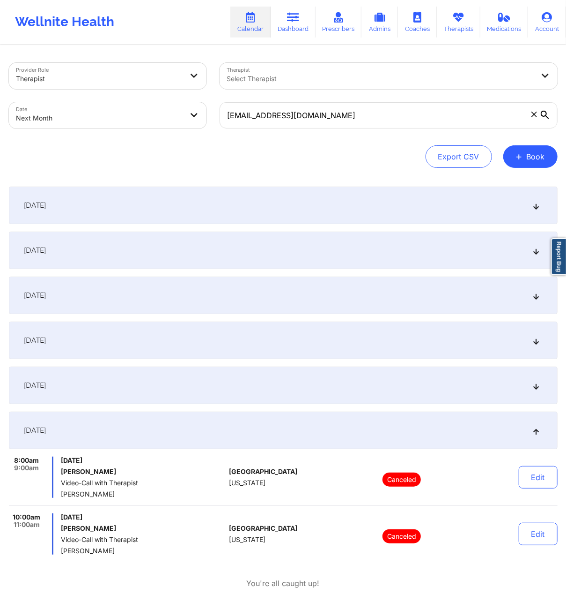
click at [145, 112] on body "Wellnite Health Calendar Dashboard Prescribers Admins Coaches Therapists Medica…" at bounding box center [283, 297] width 566 height 595
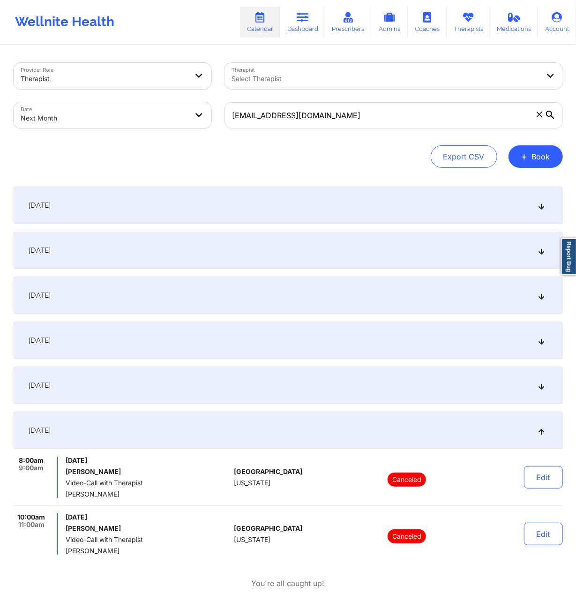
select select "2025-9"
select select "2025-10"
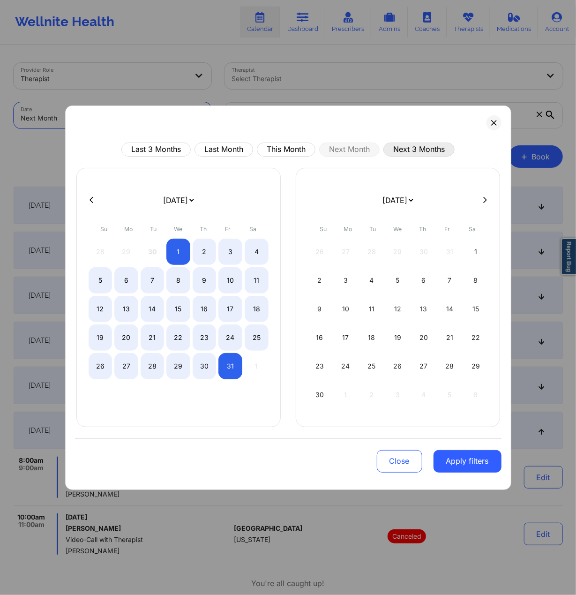
click at [403, 156] on button "Next 3 Months" at bounding box center [418, 149] width 71 height 14
select select "2025-9"
select select "2025-10"
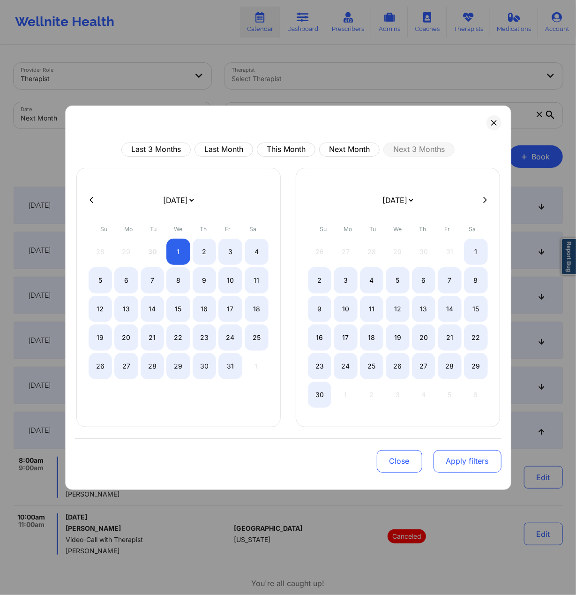
click at [446, 367] on button "Apply filters" at bounding box center [467, 461] width 68 height 22
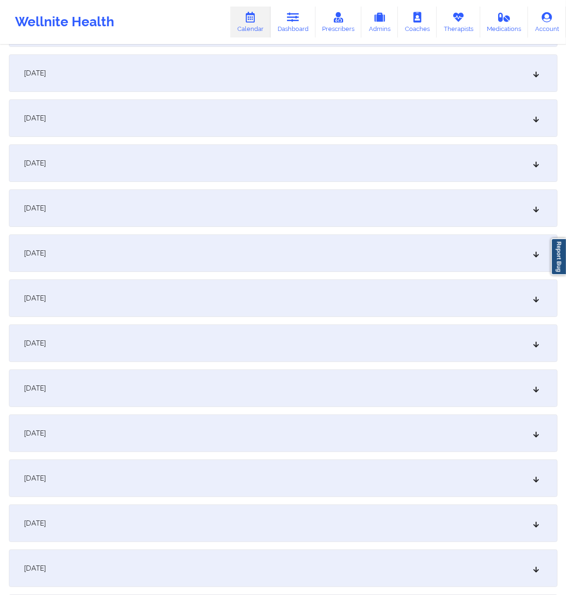
scroll to position [1624, 0]
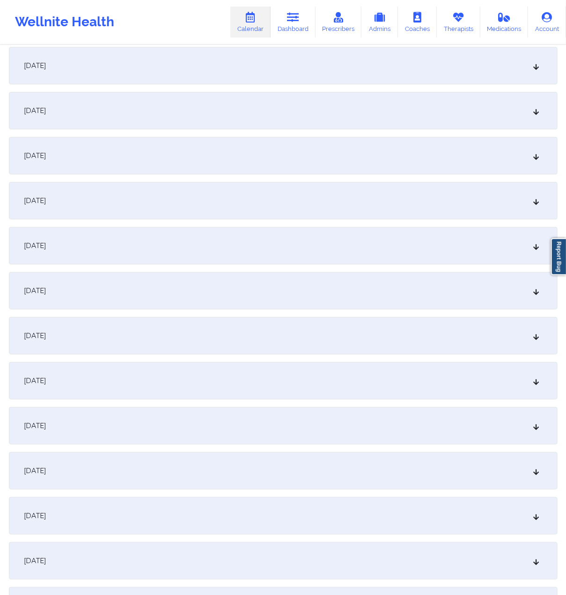
click at [132, 71] on div "[DATE]" at bounding box center [283, 65] width 549 height 37
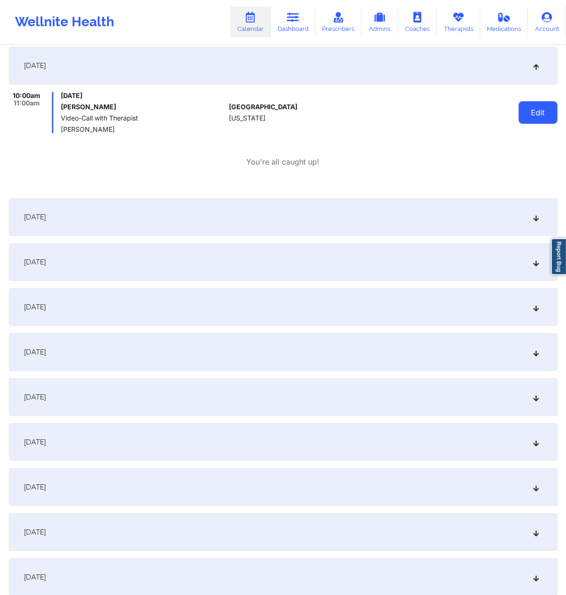
click at [531, 111] on button "Edit" at bounding box center [538, 112] width 39 height 22
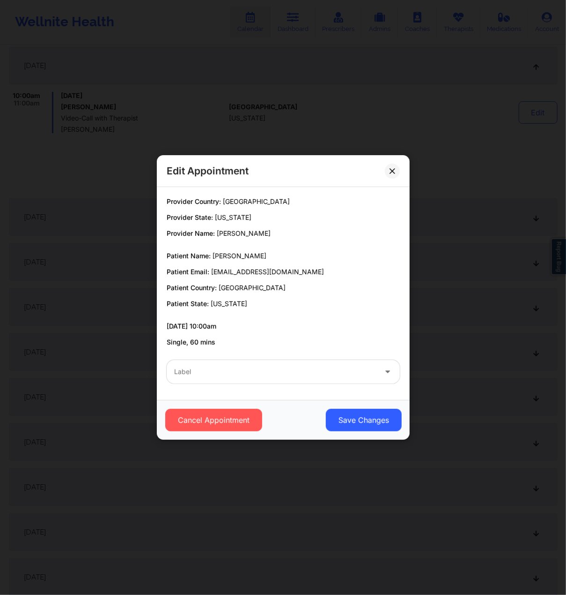
click at [224, 367] on div "Cancel Appointment Save Changes" at bounding box center [283, 420] width 253 height 40
click at [222, 367] on button "Cancel Appointment" at bounding box center [213, 420] width 97 height 22
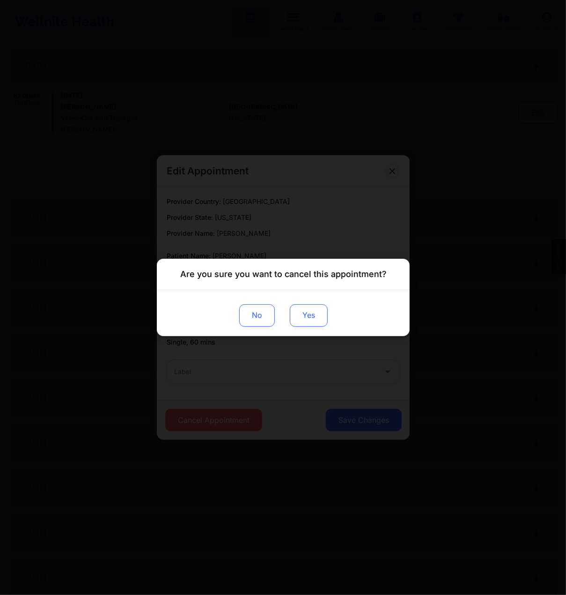
click at [317, 314] on button "Yes" at bounding box center [309, 315] width 38 height 22
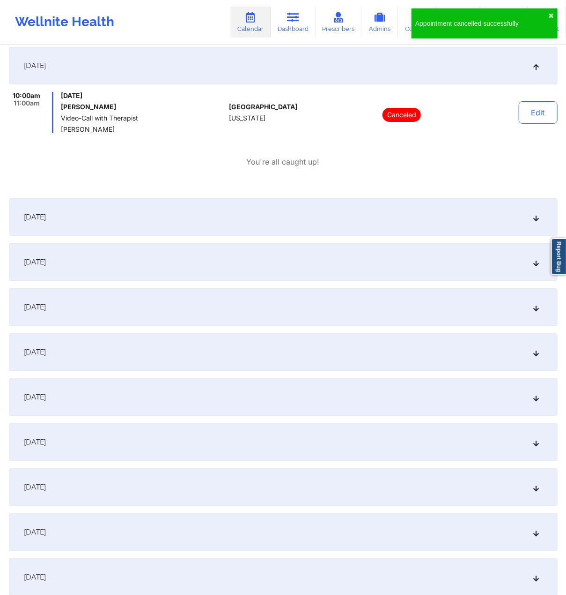
drag, startPoint x: 422, startPoint y: 179, endPoint x: 415, endPoint y: 165, distance: 15.7
click at [422, 179] on div "[DATE] 10:00am 11:00am [DATE] [PERSON_NAME] Video-Call with Therapist [PERSON_N…" at bounding box center [283, 119] width 549 height 144
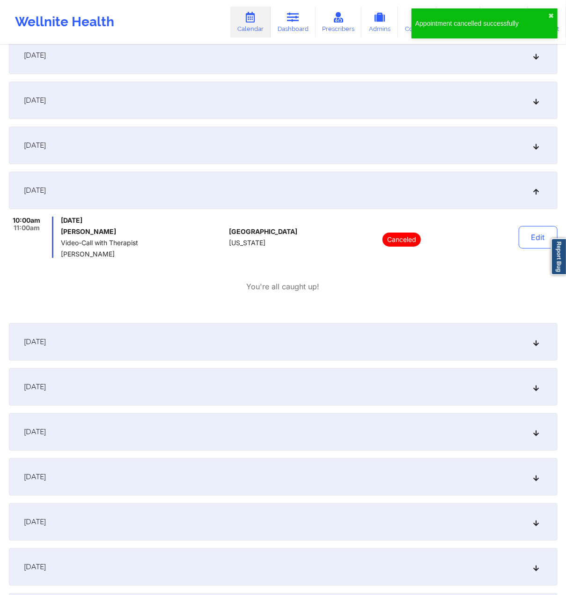
scroll to position [1811, 0]
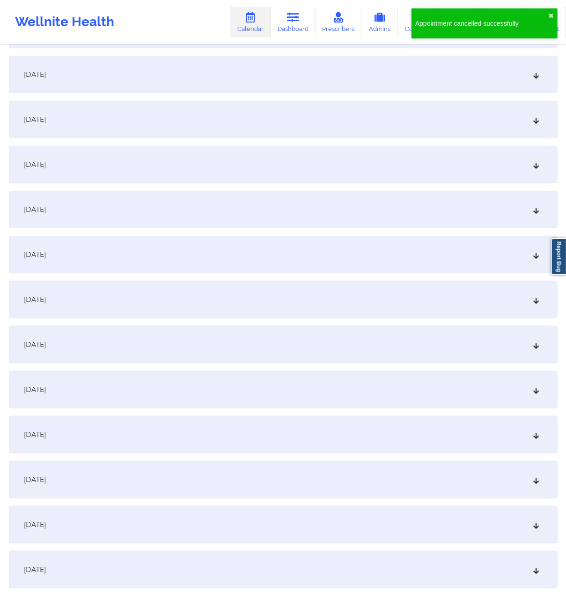
click at [160, 306] on div "[DATE]" at bounding box center [283, 299] width 549 height 37
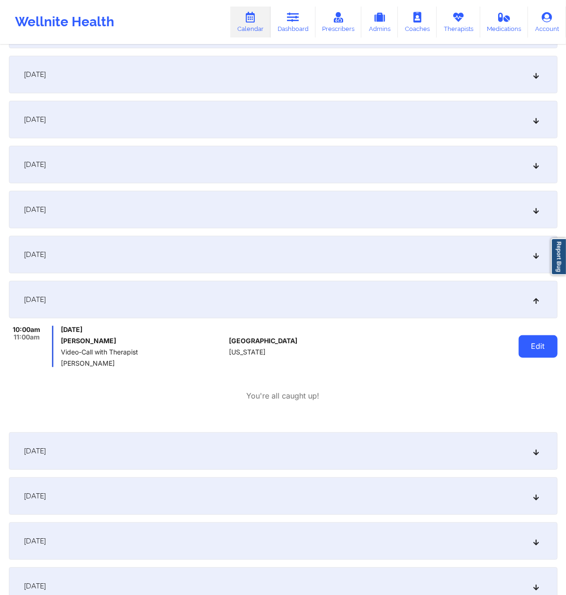
click at [540, 349] on button "Edit" at bounding box center [538, 346] width 39 height 22
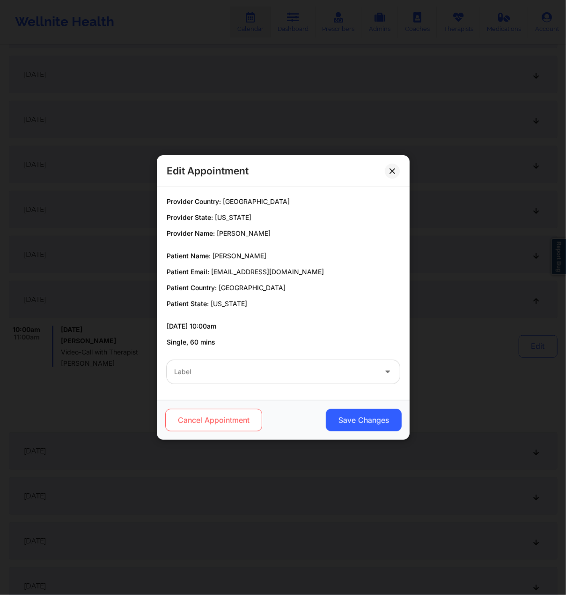
click at [224, 367] on button "Cancel Appointment" at bounding box center [213, 420] width 97 height 22
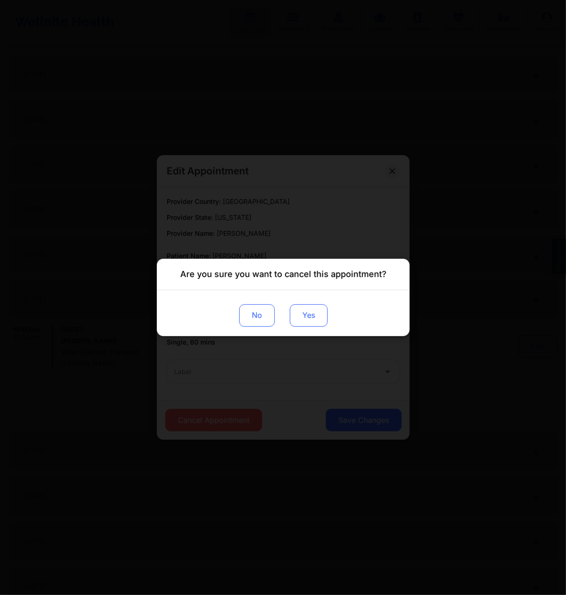
click at [306, 314] on button "Yes" at bounding box center [309, 315] width 38 height 22
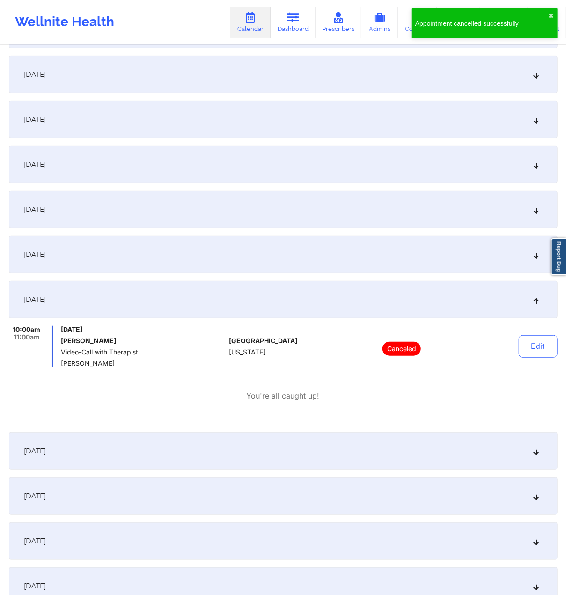
click at [373, 367] on div "10:00am 11:00am [DATE] [PERSON_NAME] Video-Call with Therapist [PERSON_NAME] [G…" at bounding box center [283, 363] width 549 height 75
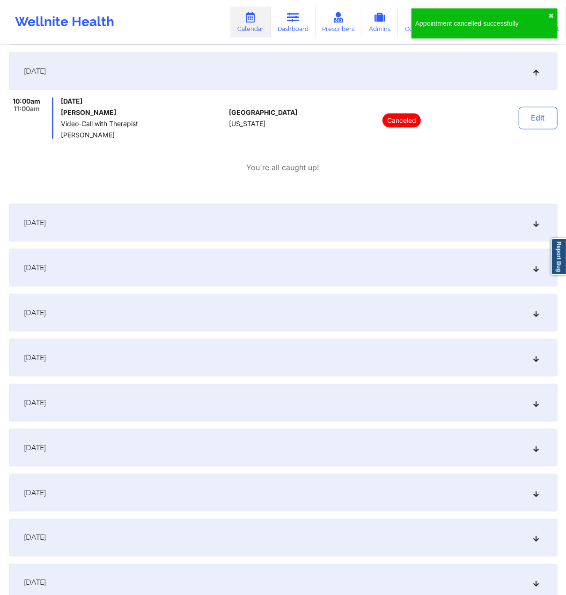
scroll to position [2062, 0]
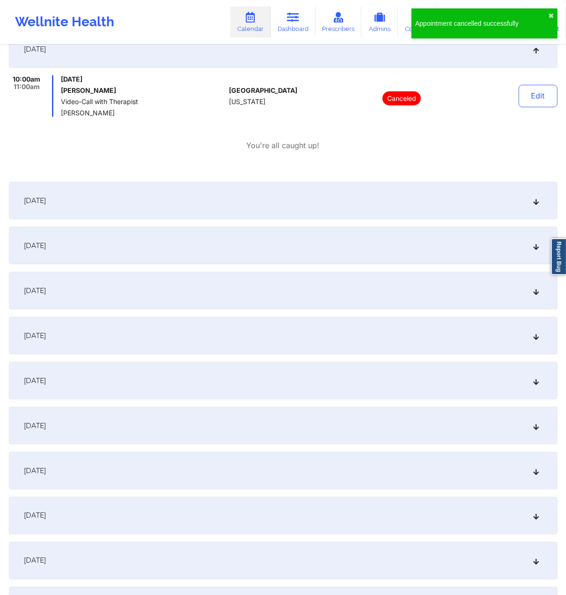
click at [139, 367] on div "[DATE]" at bounding box center [283, 470] width 549 height 37
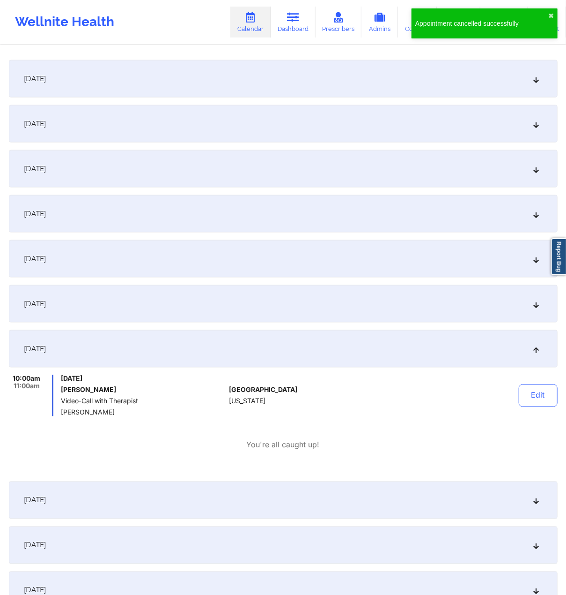
scroll to position [2186, 0]
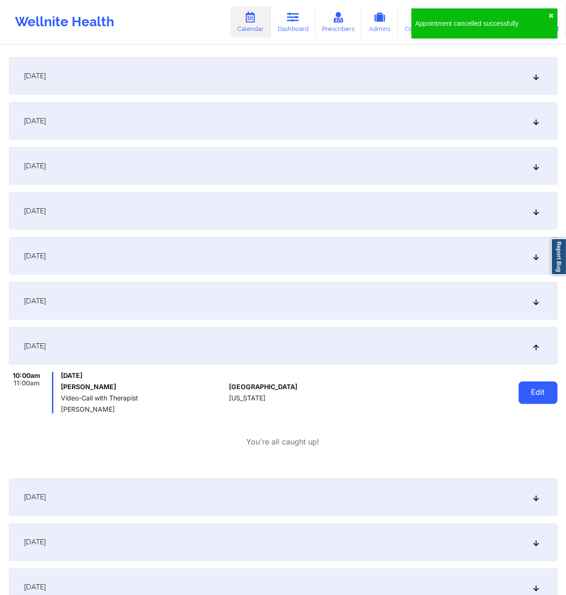
click at [552, 367] on button "Edit" at bounding box center [538, 392] width 39 height 22
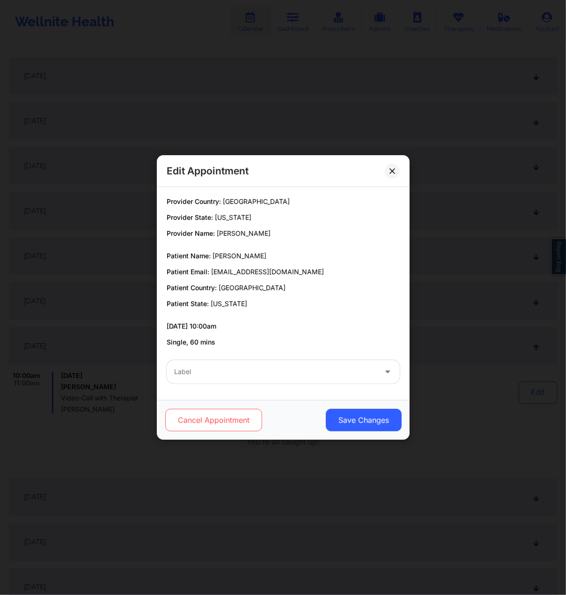
click at [240, 367] on button "Cancel Appointment" at bounding box center [213, 420] width 97 height 22
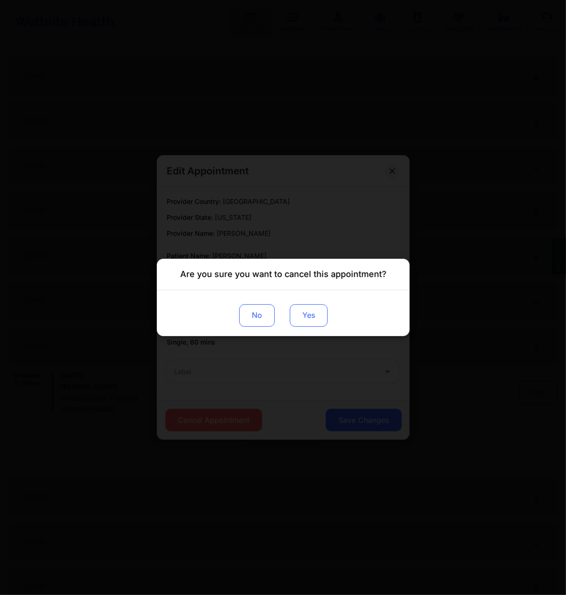
click at [315, 317] on button "Yes" at bounding box center [309, 315] width 38 height 22
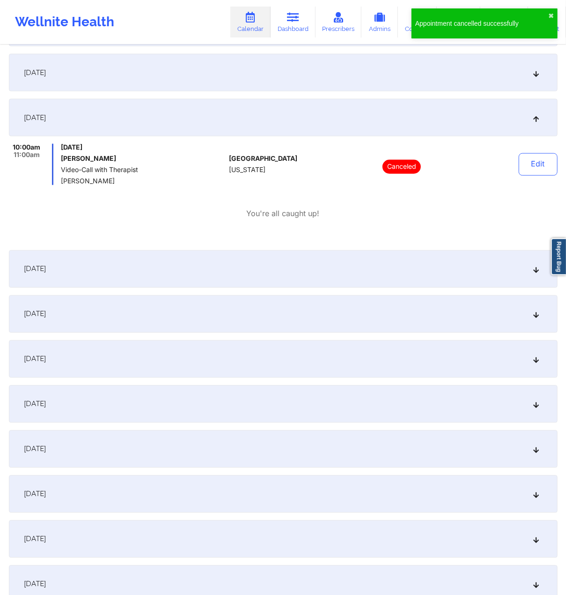
scroll to position [2436, 0]
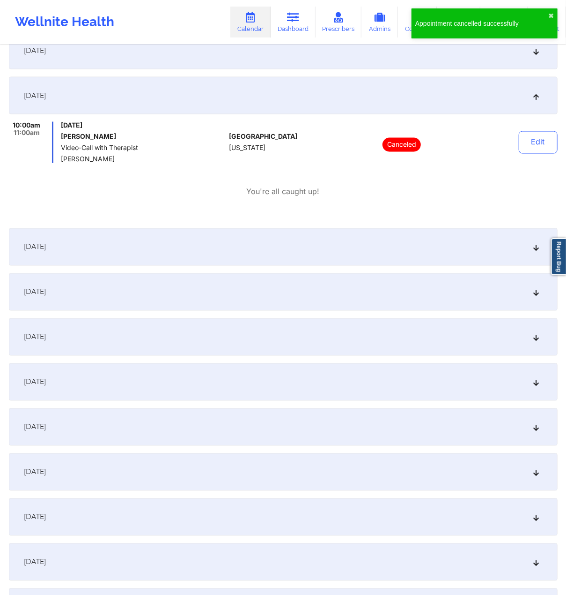
click at [220, 367] on div "[DATE]" at bounding box center [283, 516] width 549 height 37
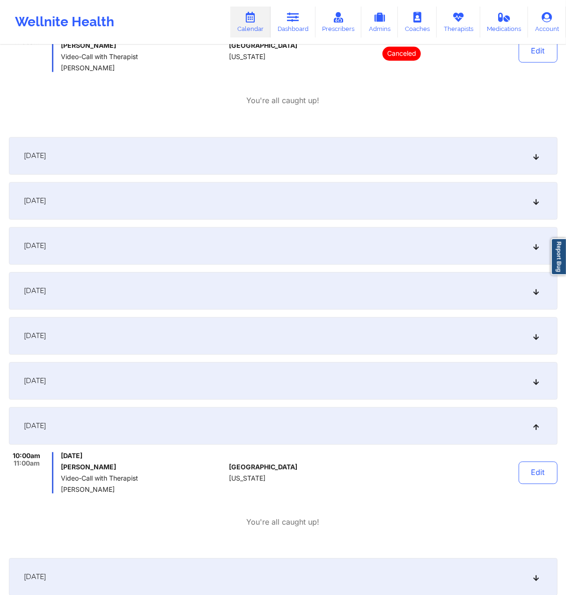
scroll to position [2624, 0]
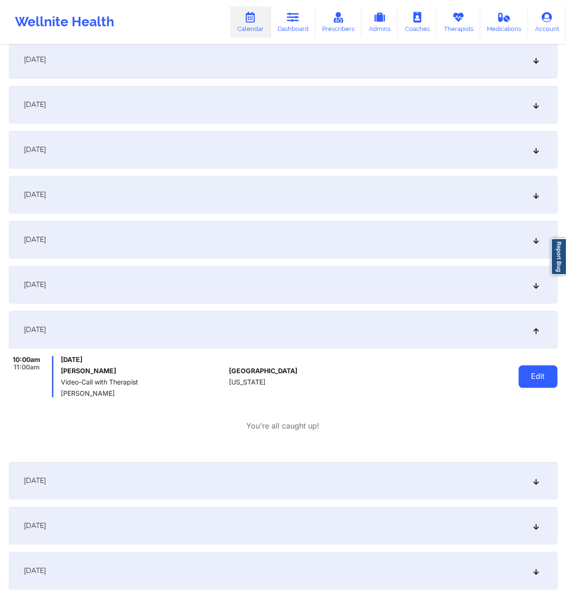
click at [525, 367] on button "Edit" at bounding box center [538, 376] width 39 height 22
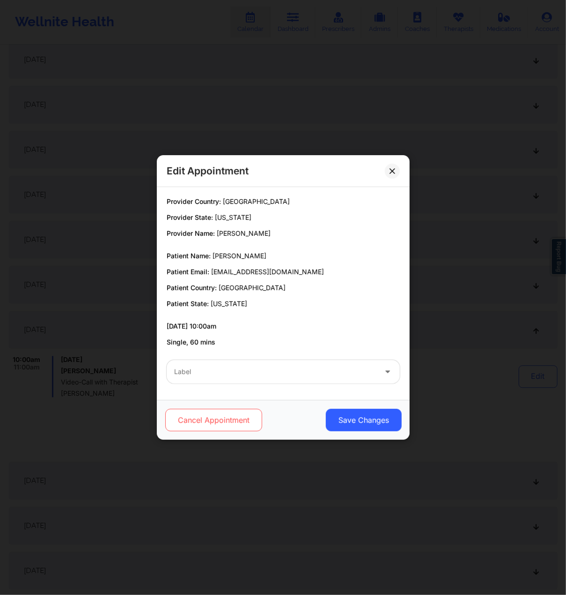
click at [239, 367] on button "Cancel Appointment" at bounding box center [213, 420] width 97 height 22
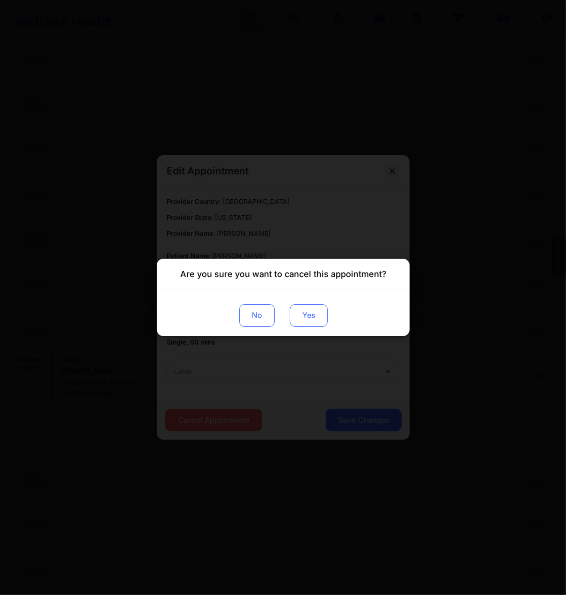
click at [302, 323] on button "Yes" at bounding box center [309, 315] width 38 height 22
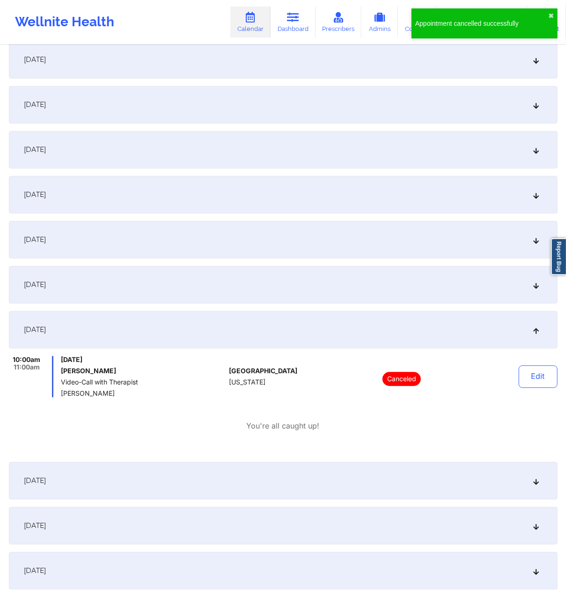
click at [364, 367] on div "10:00am 11:00am [DATE] [PERSON_NAME] Video-Call with Therapist [PERSON_NAME] [G…" at bounding box center [283, 393] width 549 height 75
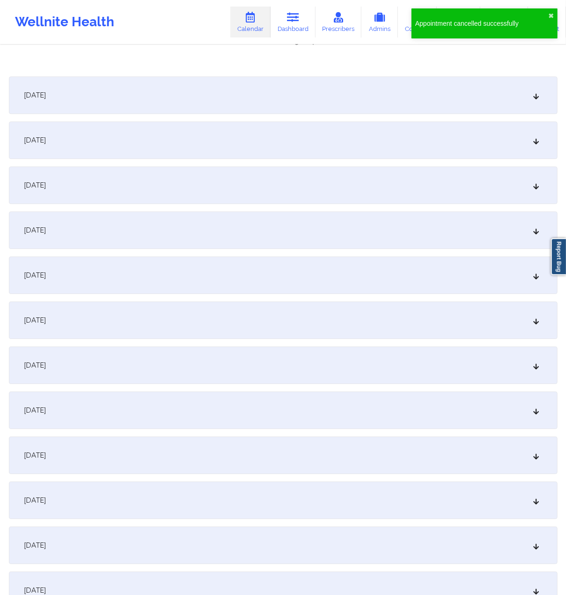
scroll to position [3061, 0]
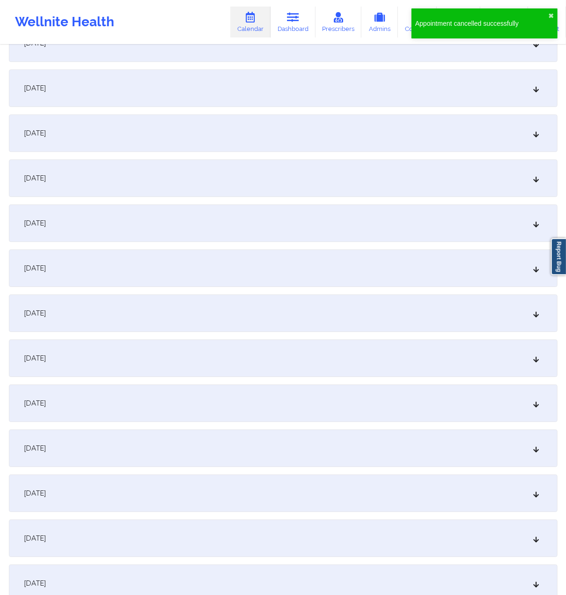
click at [126, 323] on div "[DATE]" at bounding box center [283, 312] width 549 height 37
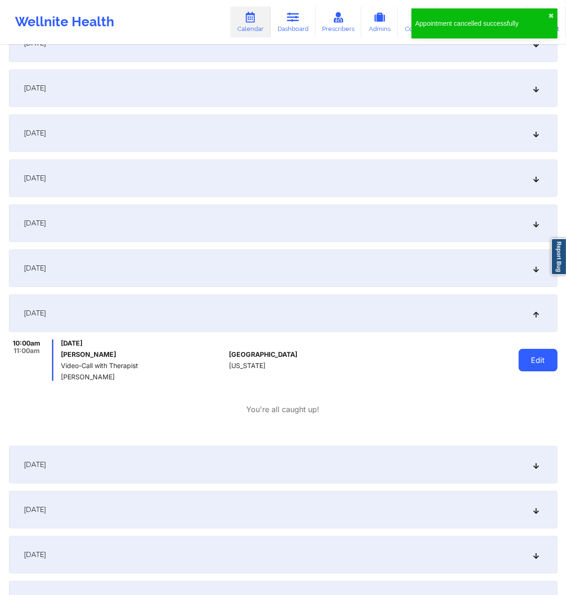
click at [556, 355] on button "Edit" at bounding box center [538, 360] width 39 height 22
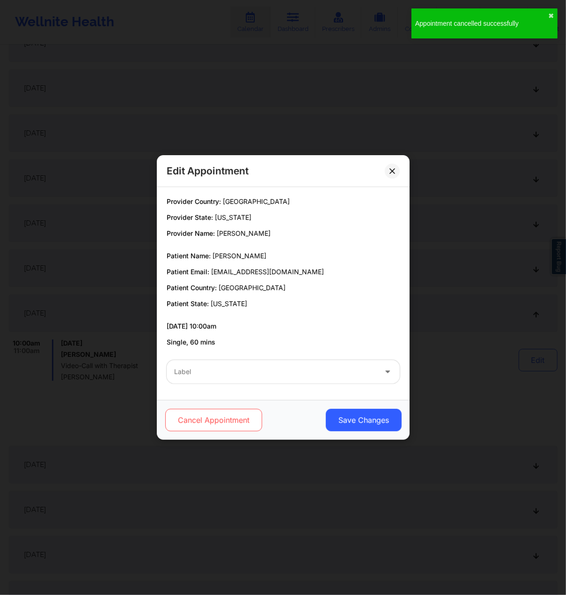
click at [229, 367] on button "Cancel Appointment" at bounding box center [213, 420] width 97 height 22
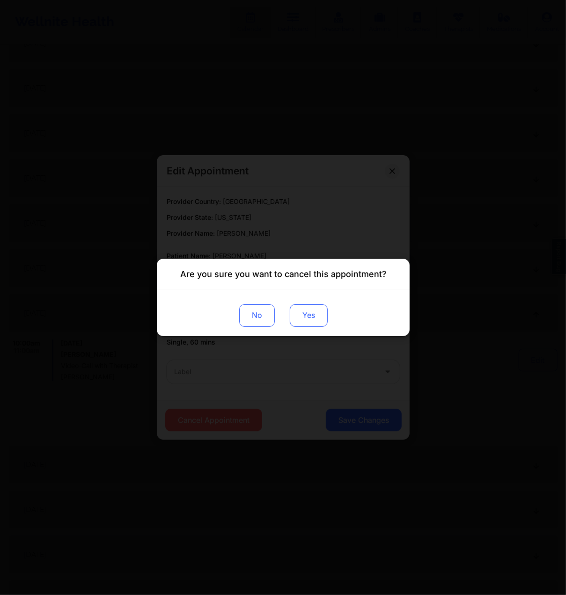
click at [307, 316] on button "Yes" at bounding box center [309, 315] width 38 height 22
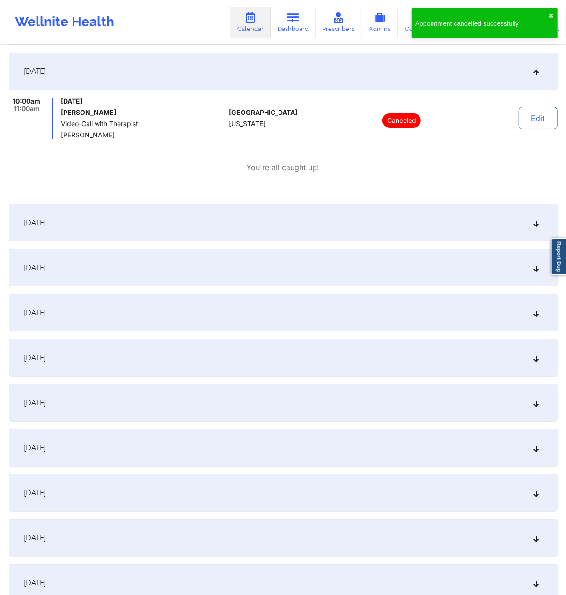
scroll to position [3311, 0]
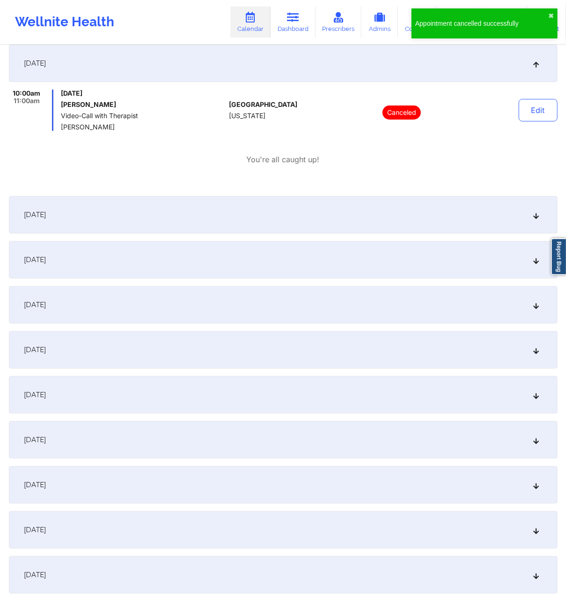
click at [158, 367] on div "[DATE]" at bounding box center [283, 484] width 549 height 37
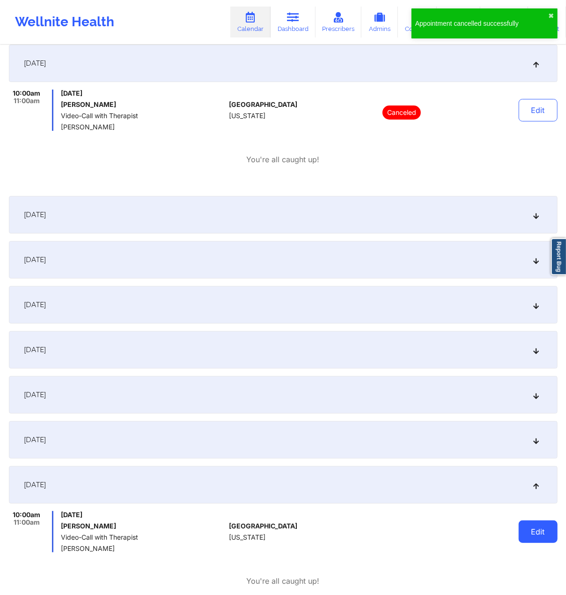
click at [523, 367] on button "Edit" at bounding box center [538, 531] width 39 height 22
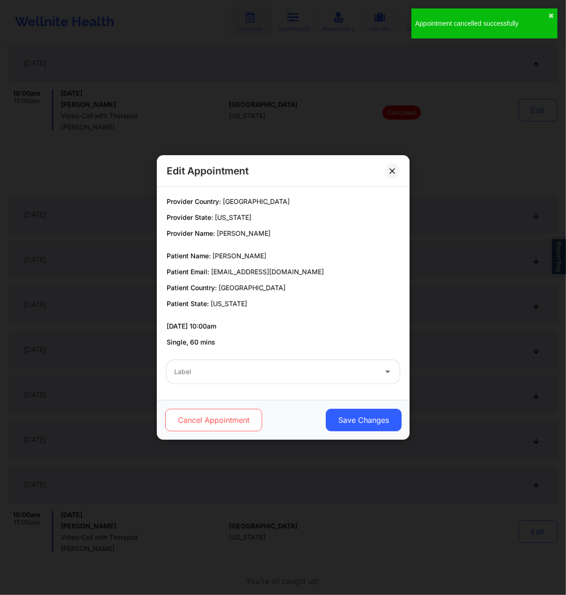
click at [219, 367] on button "Cancel Appointment" at bounding box center [213, 420] width 97 height 22
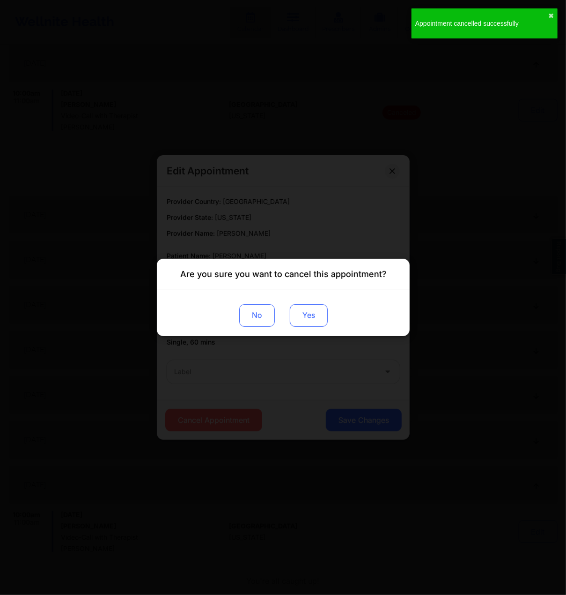
click at [314, 319] on button "Yes" at bounding box center [309, 315] width 38 height 22
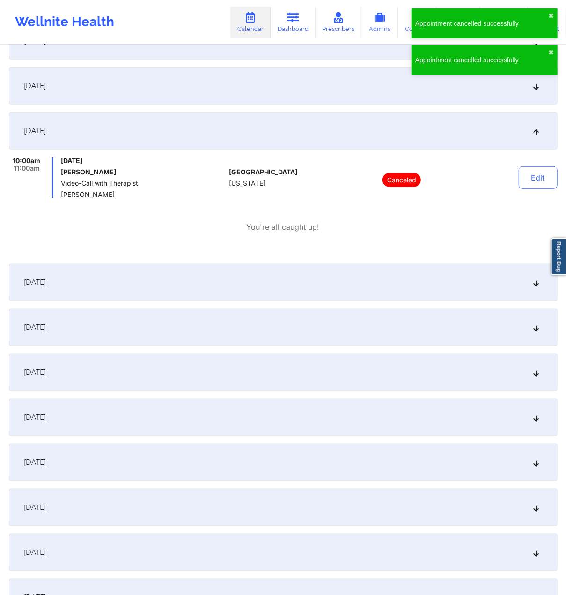
scroll to position [3686, 0]
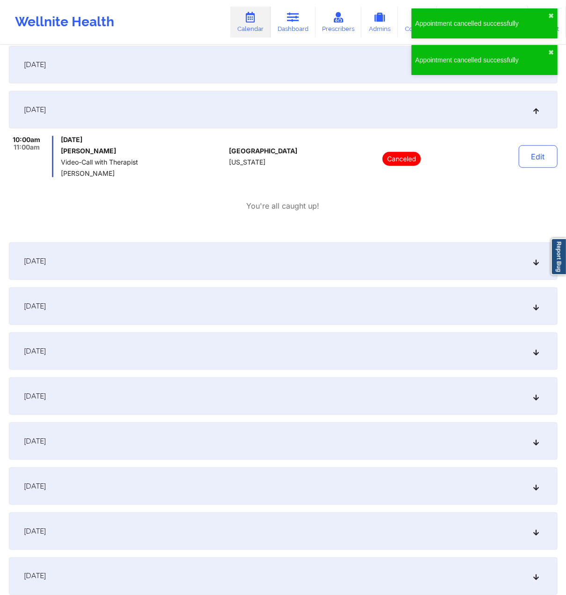
click at [184, 367] on div "[DATE]" at bounding box center [283, 530] width 549 height 37
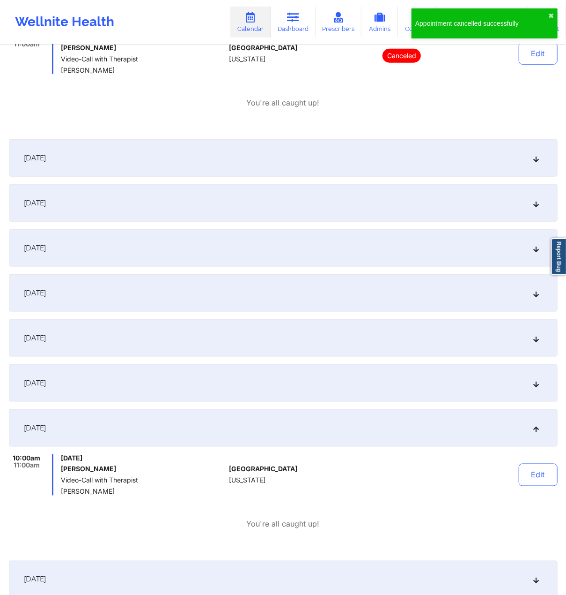
scroll to position [3811, 0]
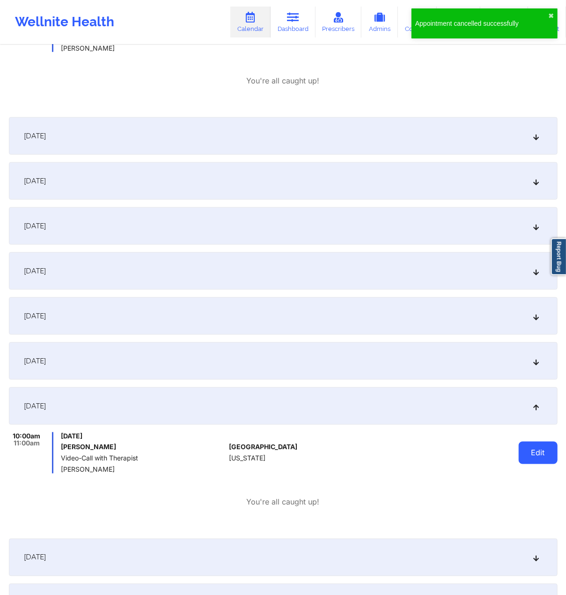
drag, startPoint x: 519, startPoint y: 463, endPoint x: 527, endPoint y: 460, distance: 8.0
click at [520, 367] on div "Edit" at bounding box center [514, 452] width 87 height 41
click at [529, 367] on button "Edit" at bounding box center [538, 452] width 39 height 22
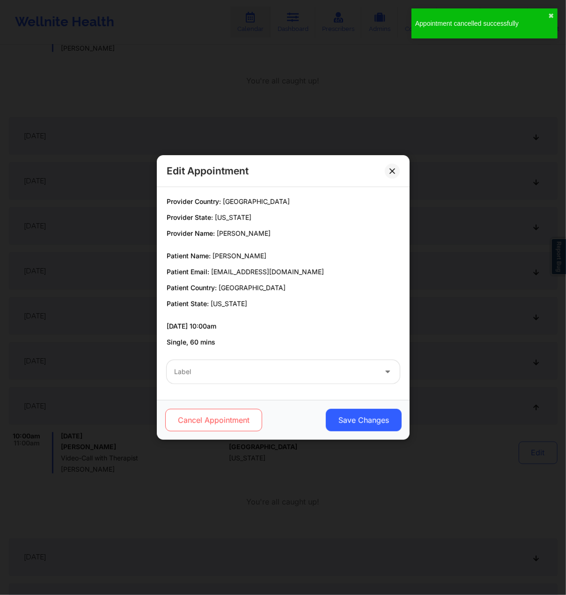
click at [216, 367] on button "Cancel Appointment" at bounding box center [213, 420] width 97 height 22
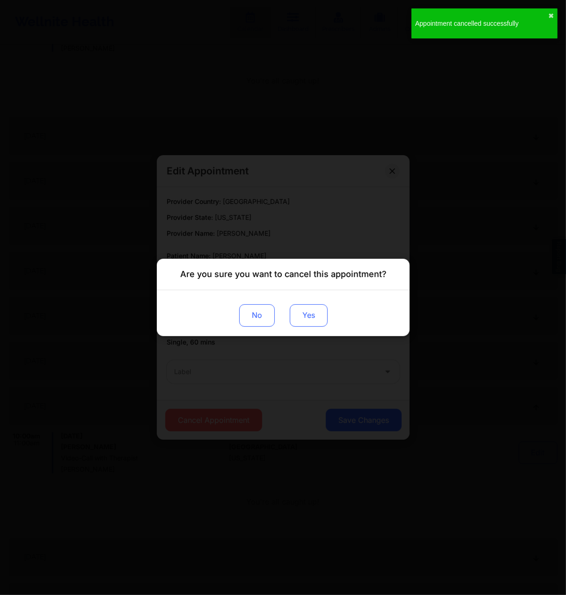
click at [314, 310] on button "Yes" at bounding box center [309, 315] width 38 height 22
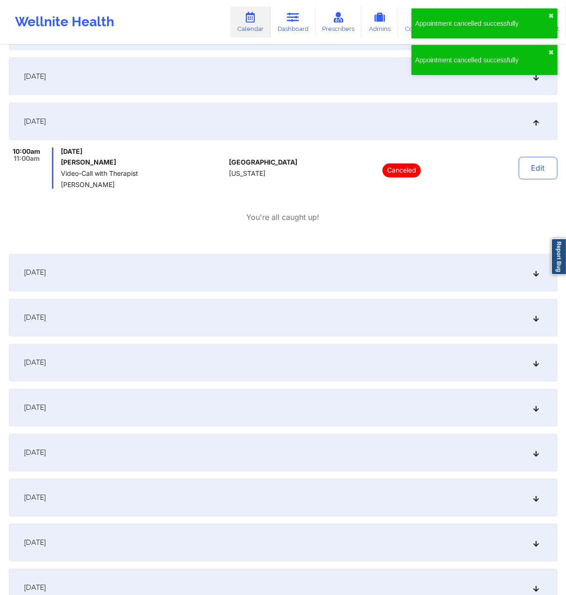
scroll to position [4123, 0]
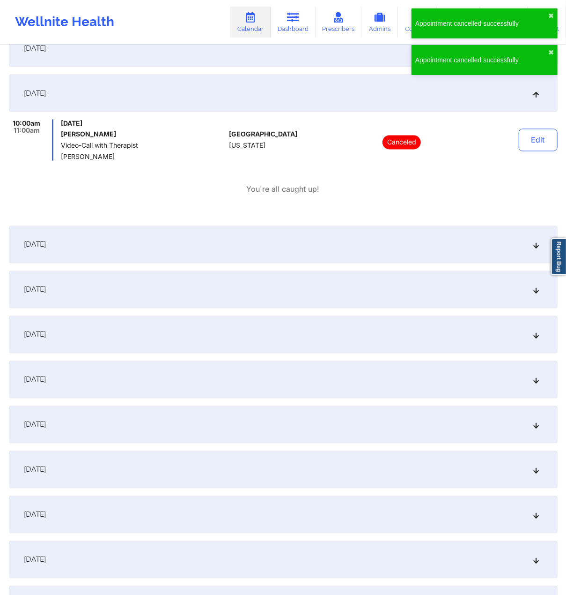
click at [180, 367] on div "[DATE]" at bounding box center [283, 514] width 549 height 37
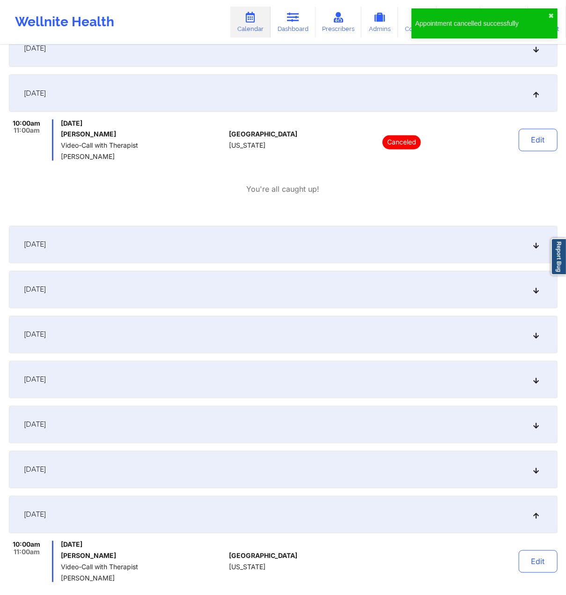
scroll to position [4186, 0]
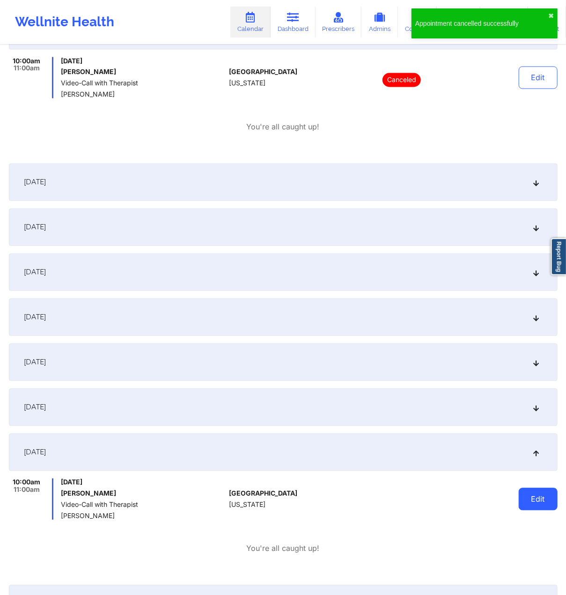
click at [526, 367] on button "Edit" at bounding box center [538, 499] width 39 height 22
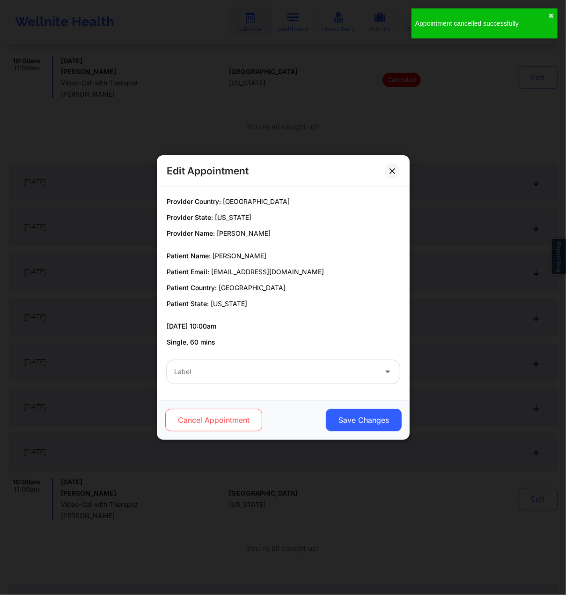
click at [201, 367] on button "Cancel Appointment" at bounding box center [213, 420] width 97 height 22
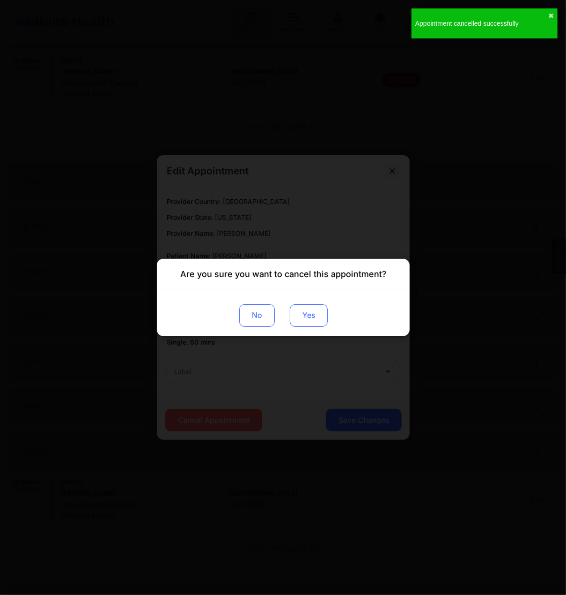
click at [309, 310] on button "Yes" at bounding box center [309, 315] width 38 height 22
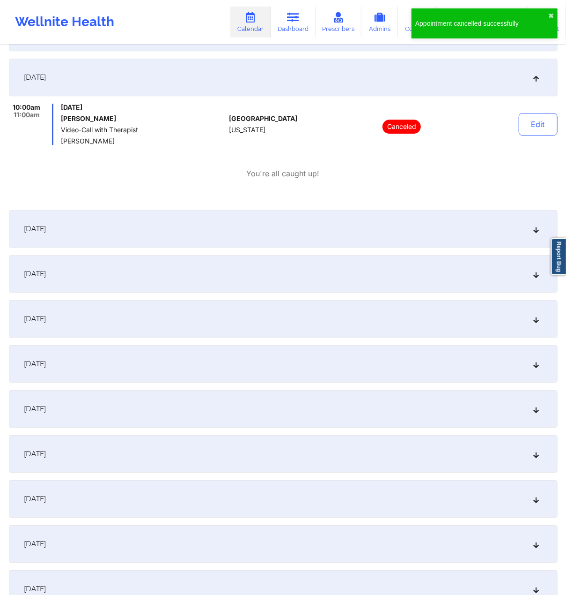
click at [142, 367] on div "[DATE]" at bounding box center [283, 498] width 549 height 37
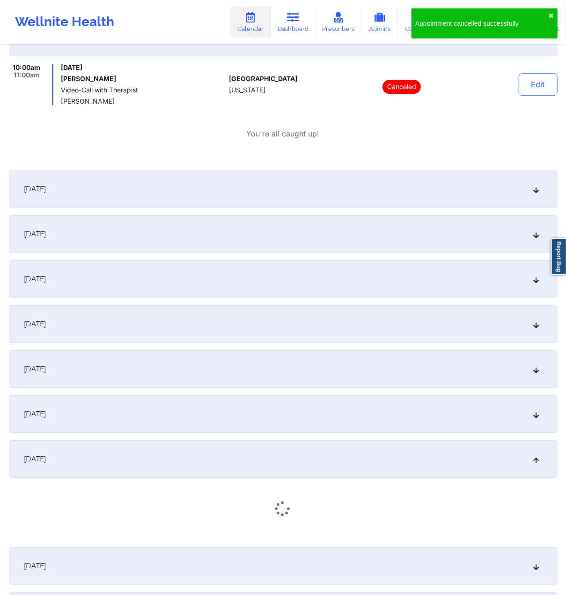
scroll to position [4623, 0]
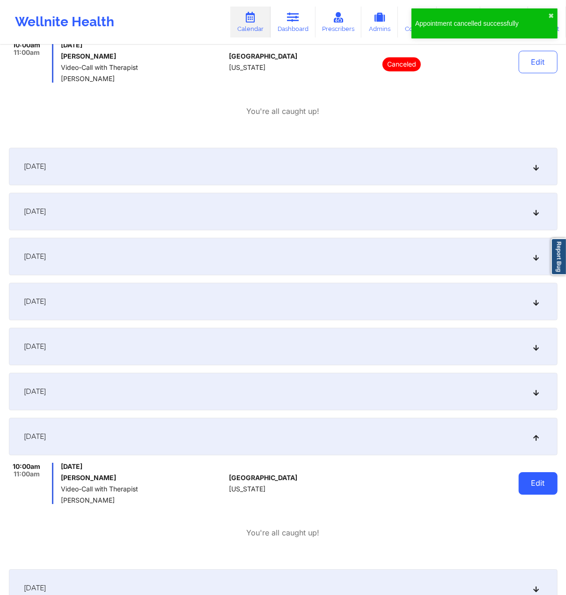
click at [538, 367] on button "Edit" at bounding box center [538, 483] width 39 height 22
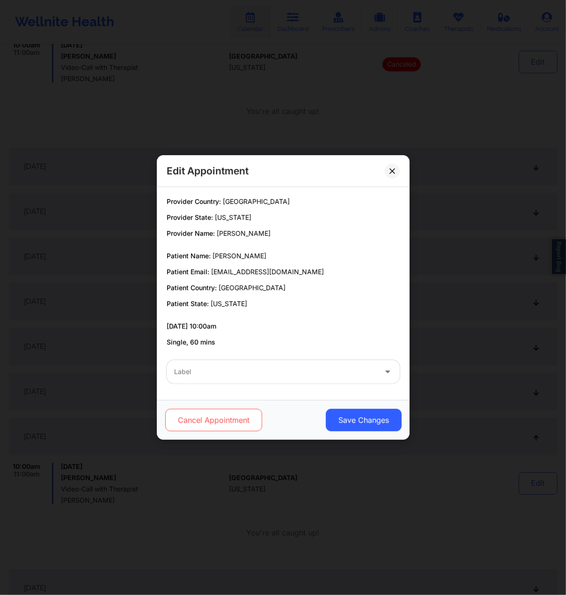
click at [230, 367] on button "Cancel Appointment" at bounding box center [213, 420] width 97 height 22
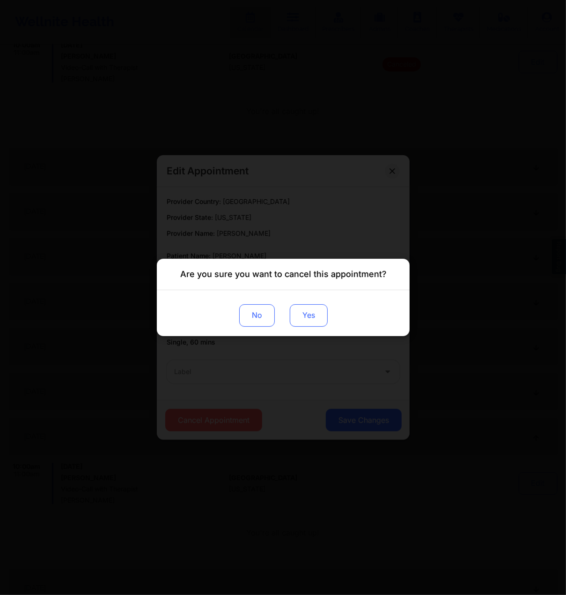
click at [312, 313] on button "Yes" at bounding box center [309, 315] width 38 height 22
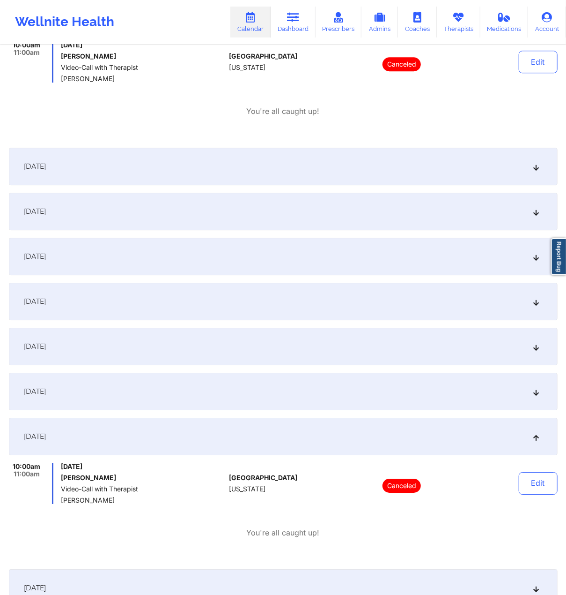
click at [379, 100] on div "10:00am 11:00am [DATE] [PERSON_NAME] Video-Call with Therapist [PERSON_NAME] [G…" at bounding box center [283, 78] width 549 height 75
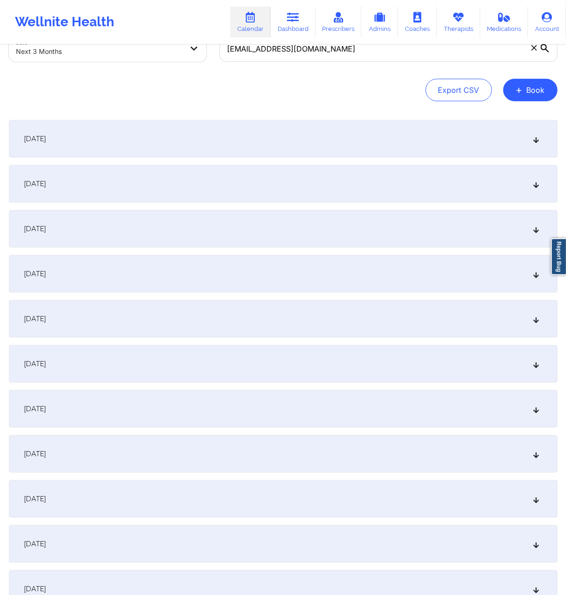
scroll to position [0, 0]
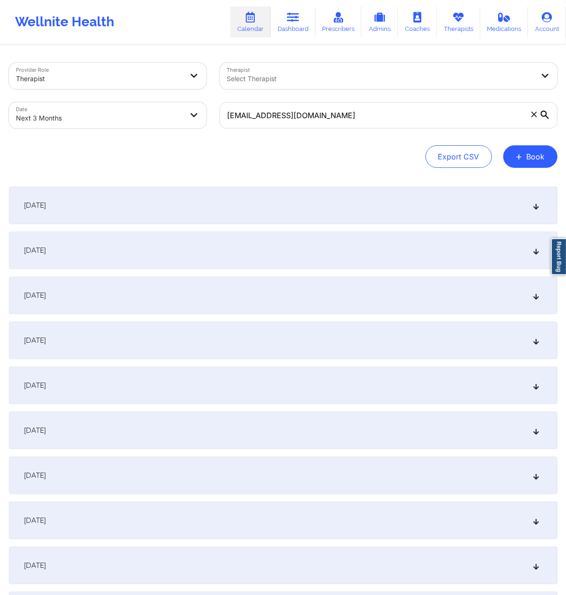
click at [109, 110] on body "Wellnite Health Calendar Dashboard Prescribers Admins Coaches Therapists Medica…" at bounding box center [283, 297] width 566 height 595
select select "2025-9"
select select "2025-10"
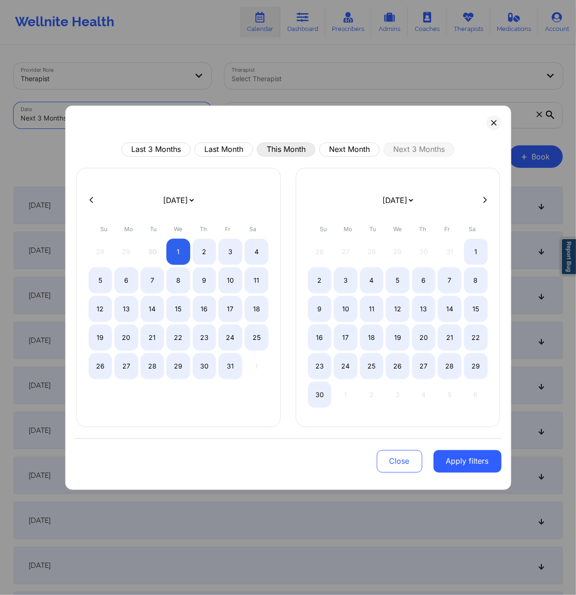
click at [290, 151] on button "This Month" at bounding box center [286, 149] width 59 height 14
select select "2025-8"
select select "2025-9"
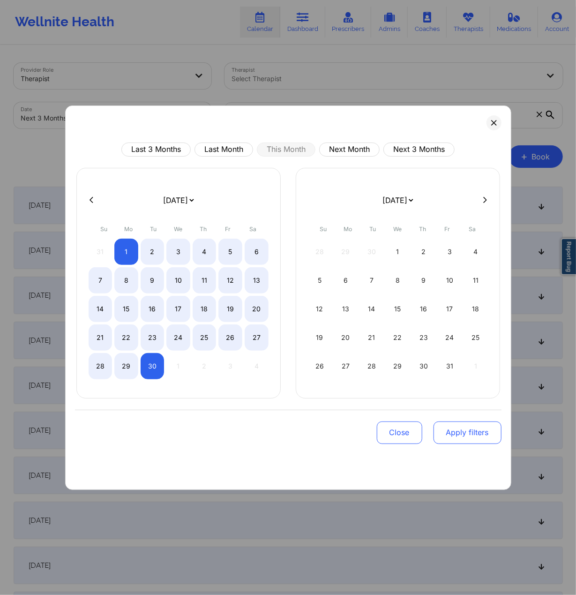
click at [459, 367] on button "Apply filters" at bounding box center [467, 432] width 68 height 22
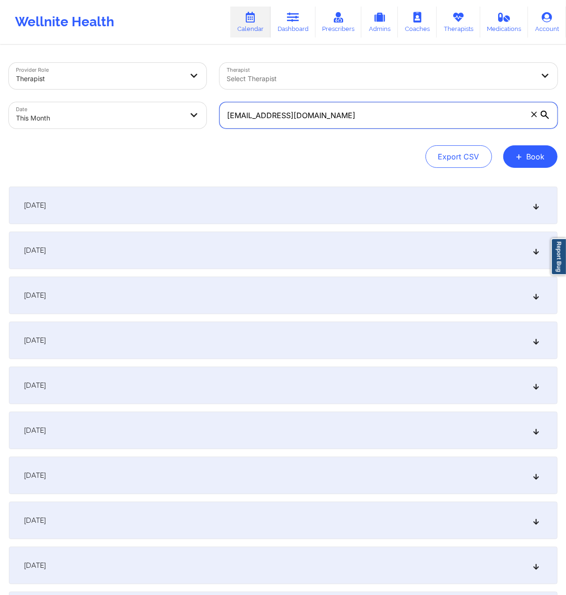
click at [347, 126] on input "[EMAIL_ADDRESS][DOMAIN_NAME]" at bounding box center [389, 115] width 338 height 26
paste input "jazmin.[PERSON_NAME].jc"
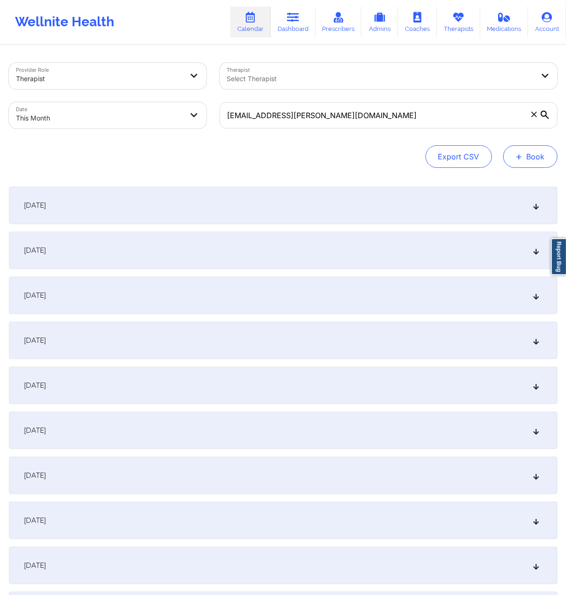
click at [540, 154] on button "+ Book" at bounding box center [531, 156] width 54 height 22
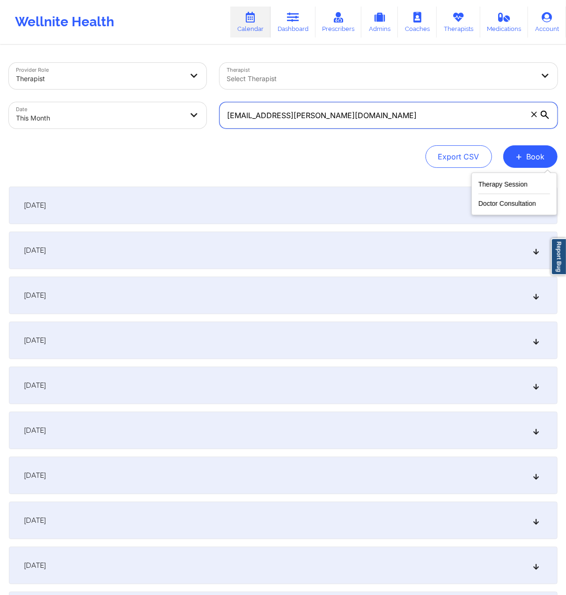
click at [503, 123] on input "[EMAIL_ADDRESS][PERSON_NAME][DOMAIN_NAME]" at bounding box center [389, 115] width 338 height 26
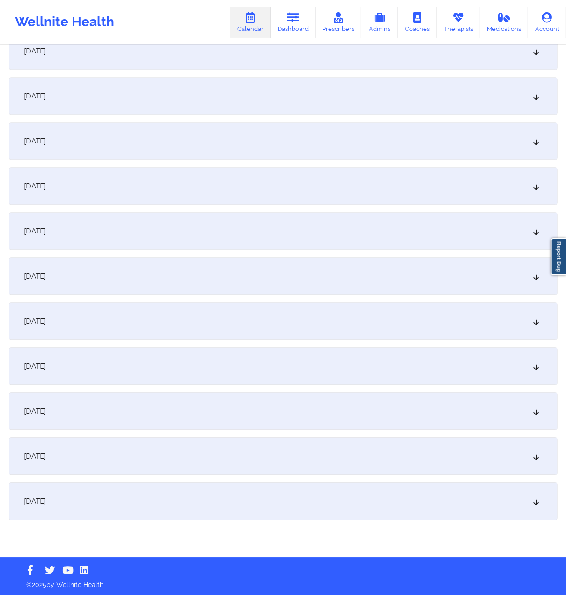
scroll to position [1009, 0]
click at [141, 367] on div "[DATE]" at bounding box center [283, 455] width 549 height 37
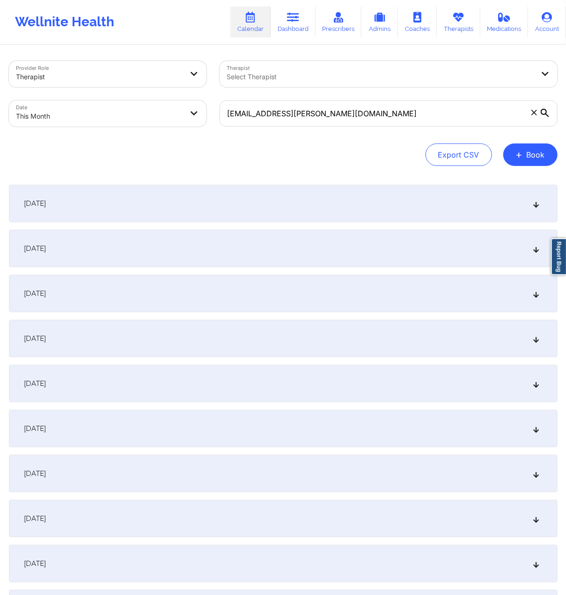
scroll to position [0, 0]
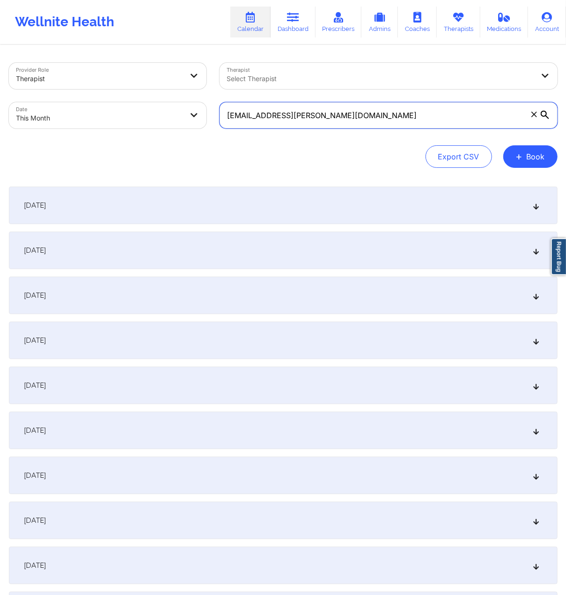
click at [366, 124] on input "[EMAIL_ADDRESS][PERSON_NAME][DOMAIN_NAME]" at bounding box center [389, 115] width 338 height 26
paste input "adv.[DATE]"
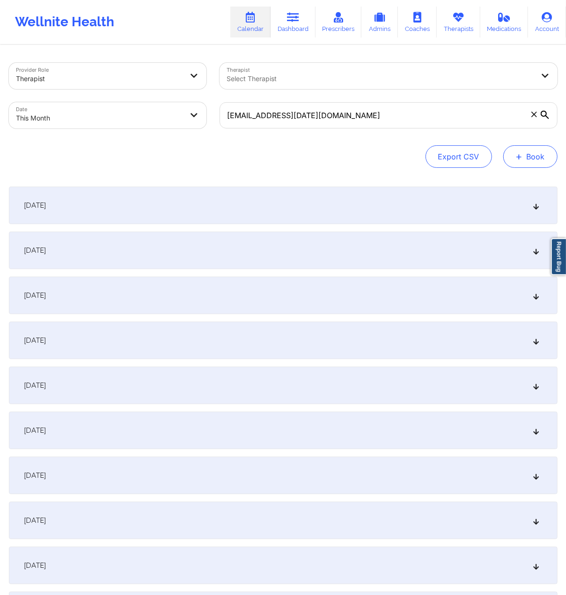
click at [529, 151] on button "+ Book" at bounding box center [531, 156] width 54 height 22
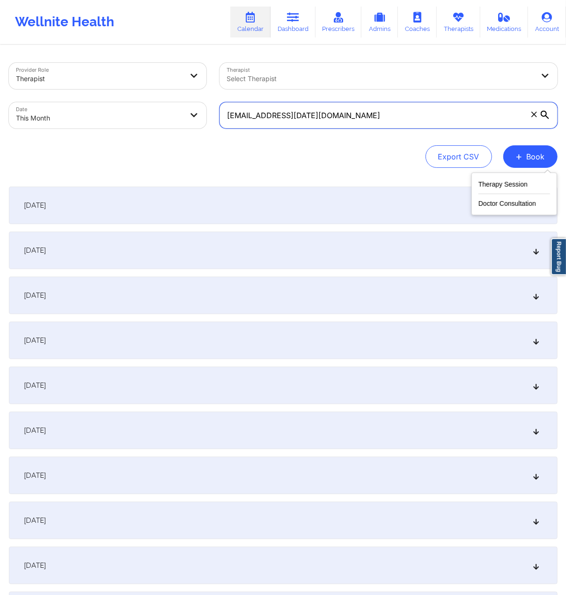
click at [477, 118] on input "[EMAIL_ADDRESS][DATE][DOMAIN_NAME]" at bounding box center [389, 115] width 338 height 26
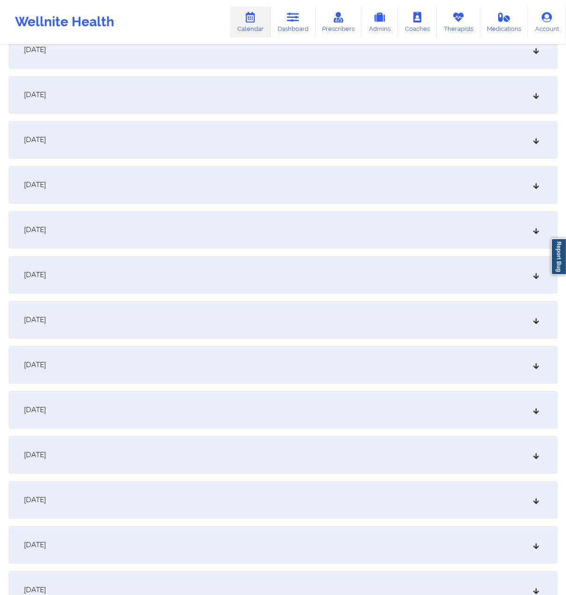
scroll to position [1009, 0]
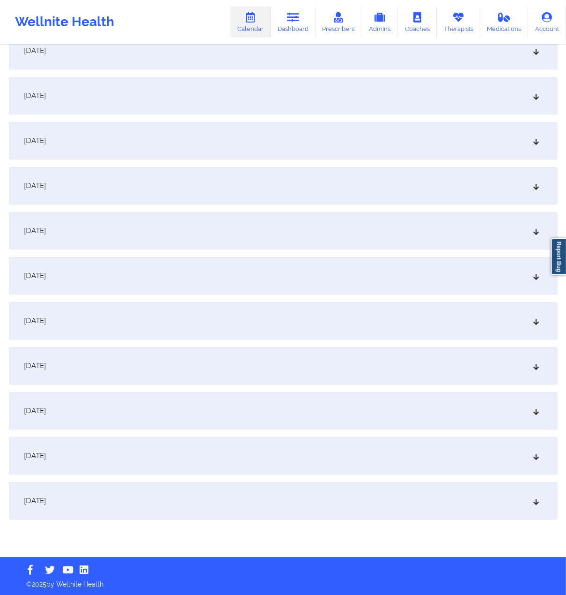
click at [158, 367] on div "[DATE]" at bounding box center [283, 500] width 549 height 37
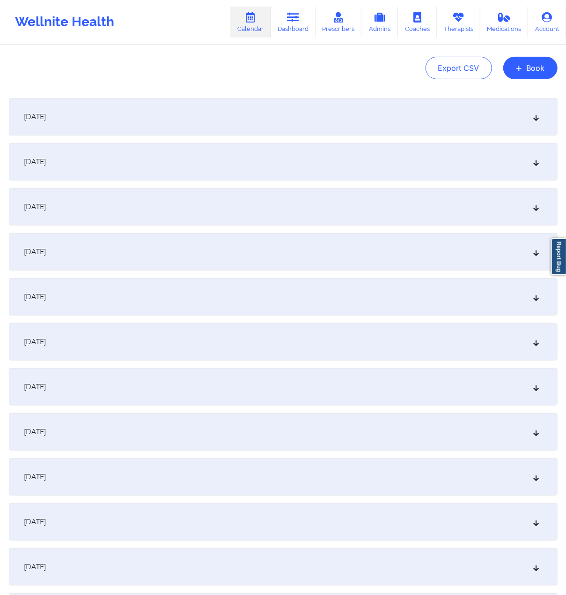
scroll to position [0, 0]
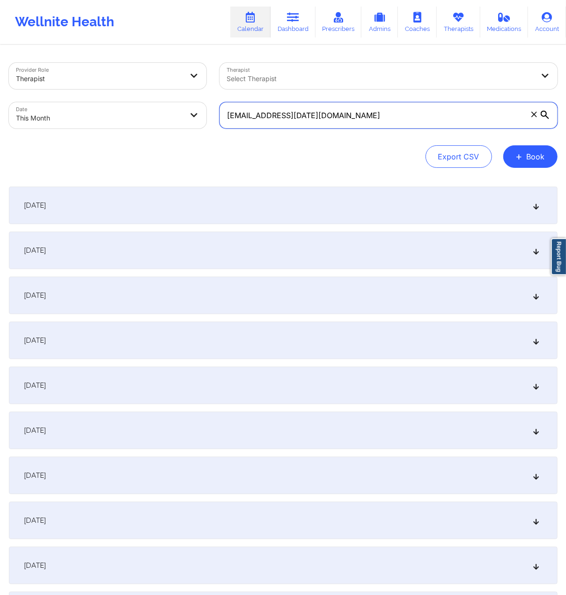
click at [367, 111] on input "[EMAIL_ADDRESS][DATE][DOMAIN_NAME]" at bounding box center [389, 115] width 338 height 26
paste input "lexiswright956"
type input "[EMAIL_ADDRESS][DOMAIN_NAME]"
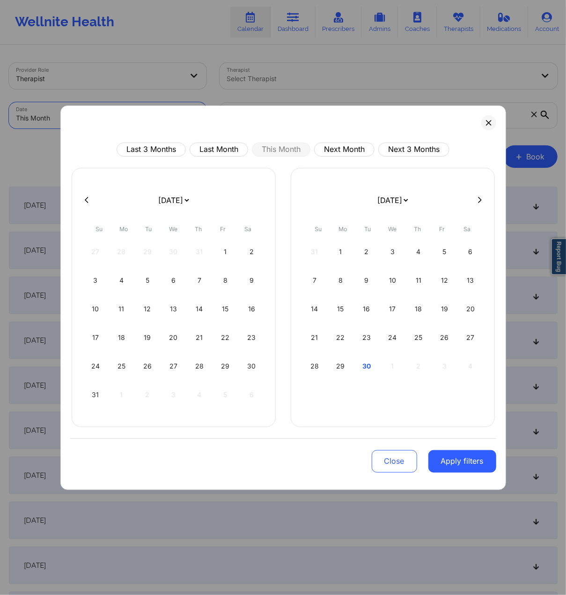
click at [147, 116] on body "Wellnite Health Calendar Dashboard Prescribers Admins Coaches Therapists Medica…" at bounding box center [283, 297] width 566 height 595
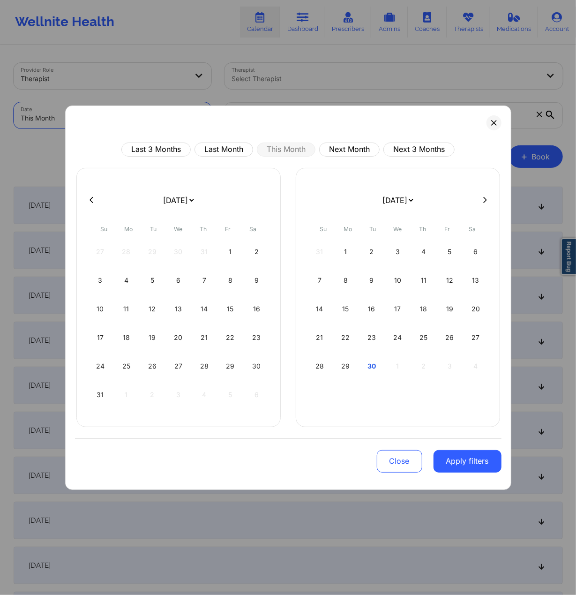
select select "2025-8"
select select "2025-9"
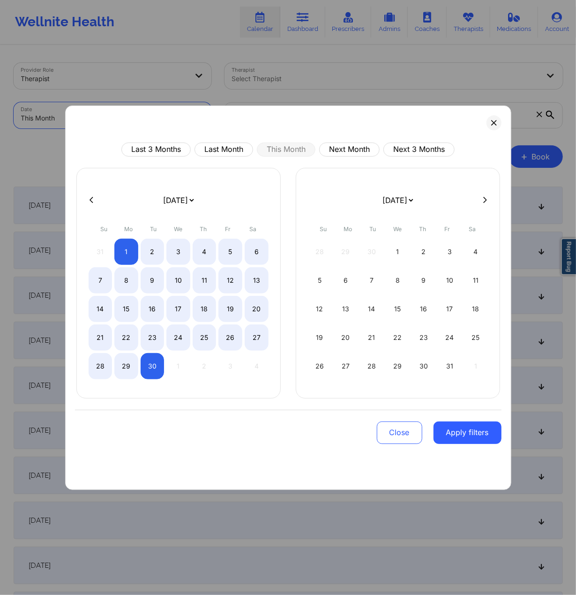
click at [482, 367] on button "Apply filters" at bounding box center [467, 432] width 68 height 22
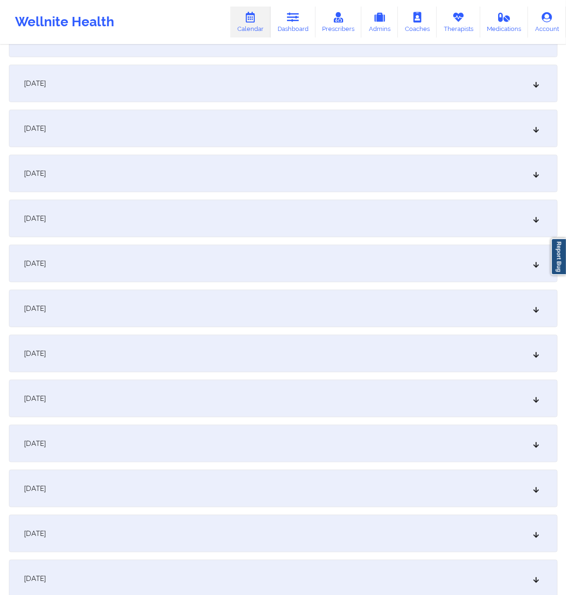
scroll to position [1009, 0]
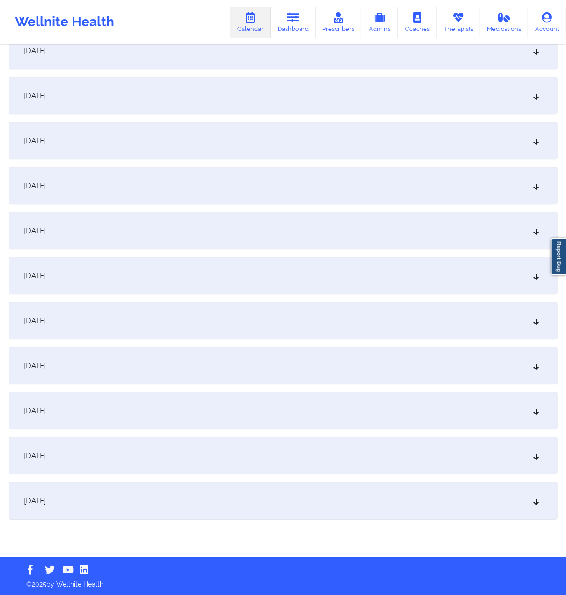
click at [133, 367] on div "[DATE]" at bounding box center [283, 500] width 549 height 37
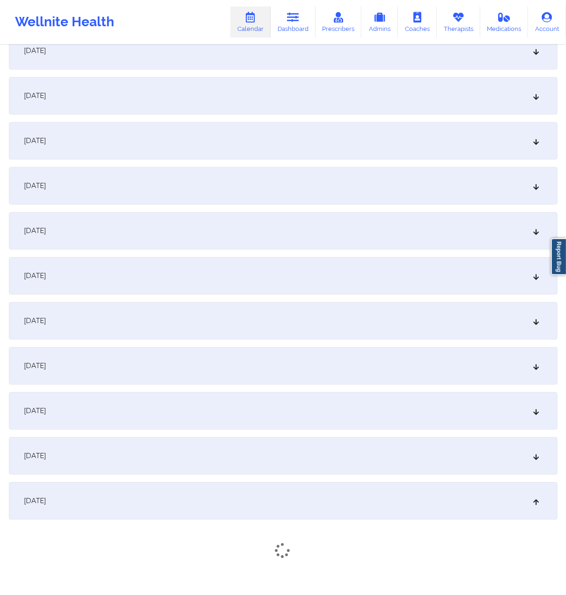
click at [137, 367] on div "[DATE]" at bounding box center [283, 455] width 549 height 37
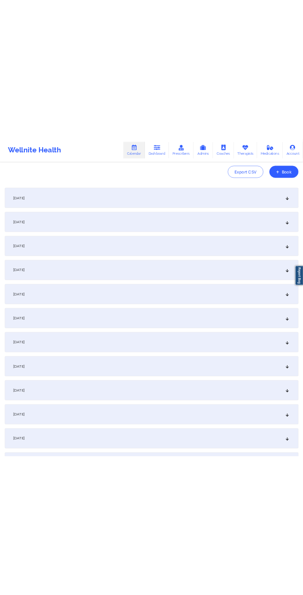
scroll to position [0, 0]
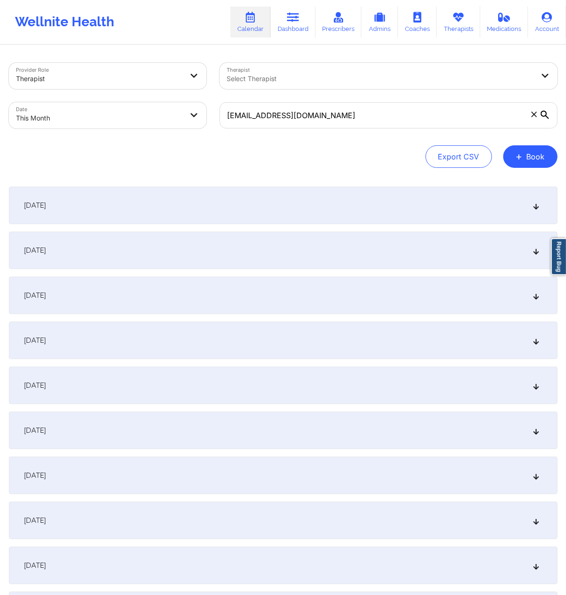
click at [317, 136] on div "Provider Role Therapist Therapist Select Therapist Date This Month [EMAIL_ADDRE…" at bounding box center [283, 115] width 549 height 105
click at [320, 115] on input "[EMAIL_ADDRESS][DOMAIN_NAME]" at bounding box center [389, 115] width 338 height 26
paste input "vherrerax2012"
type input "[EMAIL_ADDRESS][DOMAIN_NAME]"
click at [182, 122] on body "Wellnite Health Calendar Dashboard Prescribers Admins Coaches Therapists Medica…" at bounding box center [283, 297] width 566 height 595
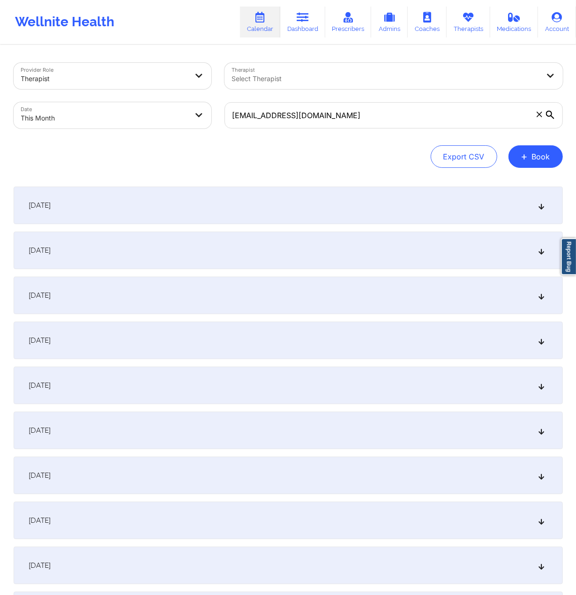
select select "2025-8"
select select "2025-9"
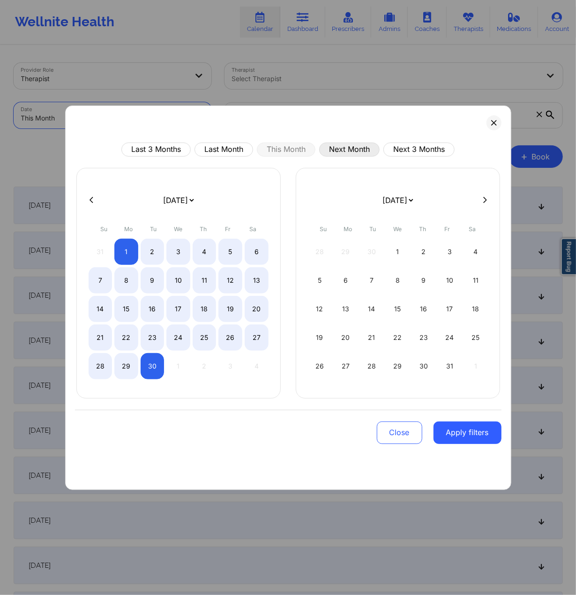
click at [361, 152] on button "Next Month" at bounding box center [349, 149] width 60 height 14
select select "2025-9"
select select "2025-10"
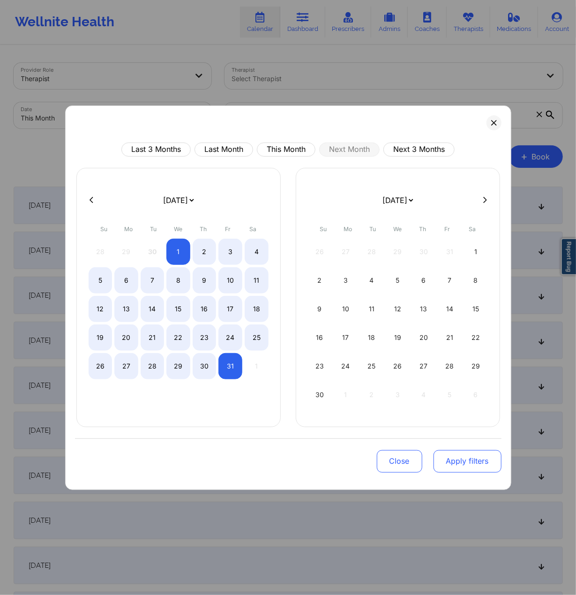
click at [468, 367] on button "Apply filters" at bounding box center [467, 461] width 68 height 22
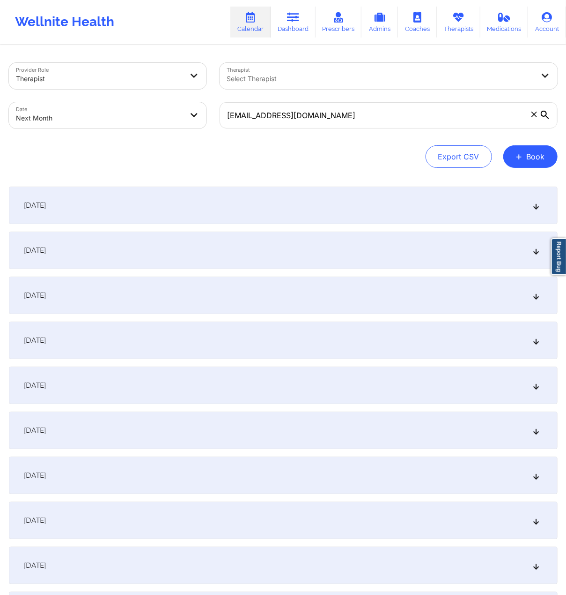
click at [109, 205] on div "[DATE]" at bounding box center [283, 204] width 549 height 37
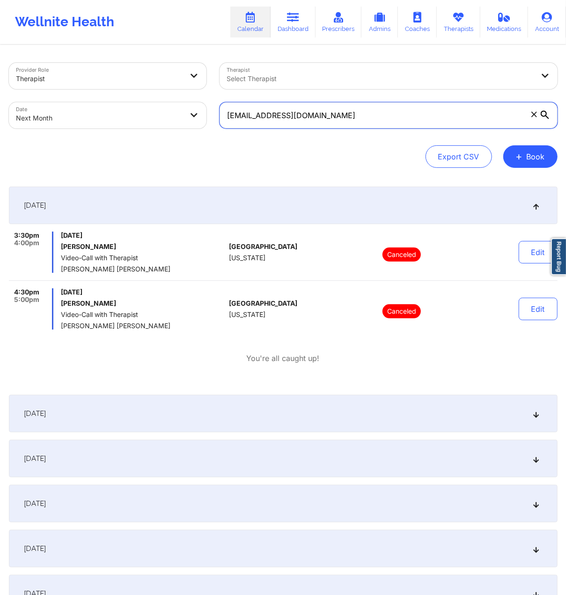
click at [377, 113] on input "[EMAIL_ADDRESS][DOMAIN_NAME]" at bounding box center [389, 115] width 338 height 26
paste input "anjalibalgobin01"
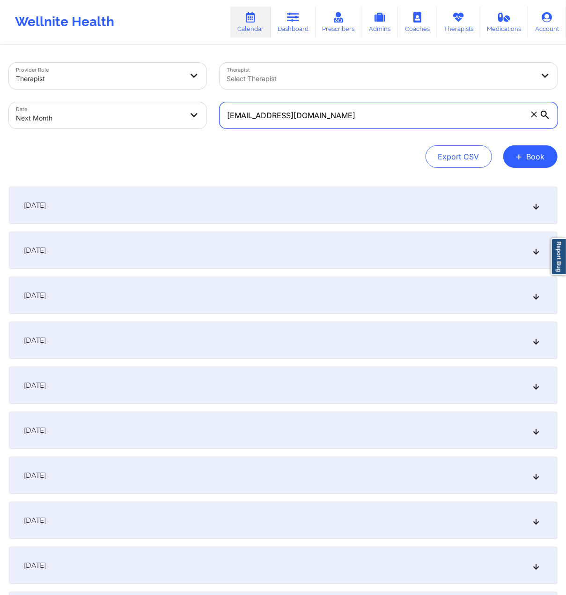
type input "[EMAIL_ADDRESS][DOMAIN_NAME]"
click at [134, 115] on body "Wellnite Health Calendar Dashboard Prescribers Admins Coaches Therapists Medica…" at bounding box center [283, 297] width 566 height 595
select select "2025-9"
select select "2025-10"
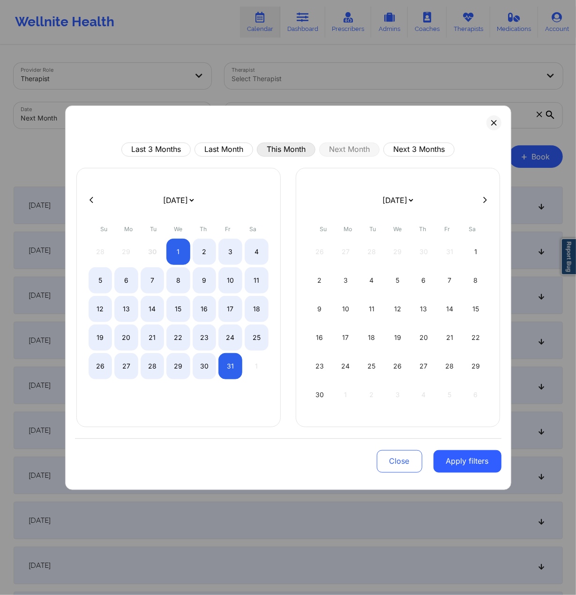
click at [299, 147] on button "This Month" at bounding box center [286, 149] width 59 height 14
select select "2025-8"
select select "2025-9"
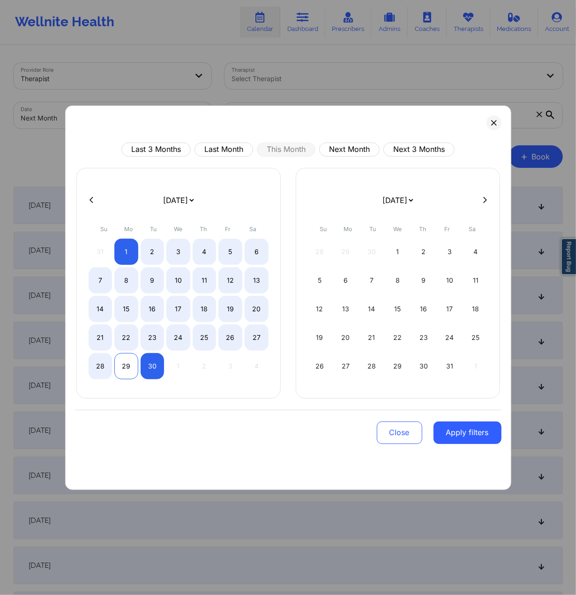
click at [127, 367] on div "29" at bounding box center [126, 366] width 24 height 26
select select "2025-8"
select select "2025-9"
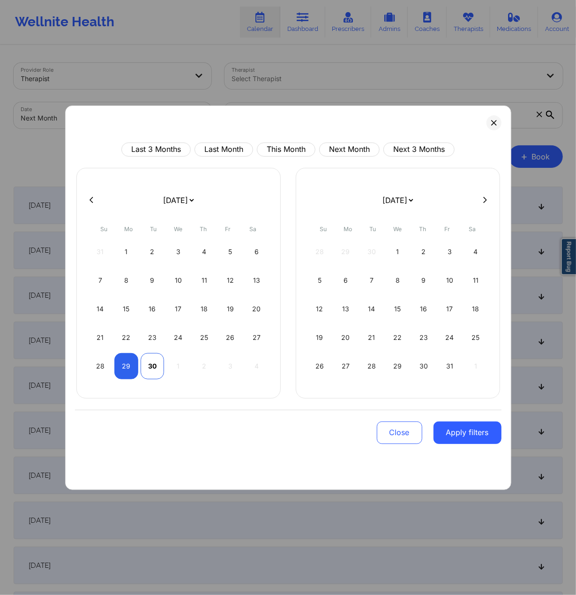
click at [153, 367] on div "30" at bounding box center [153, 366] width 24 height 26
select select "2025-8"
select select "2025-9"
click at [153, 367] on div "30" at bounding box center [153, 366] width 24 height 26
select select "2025-8"
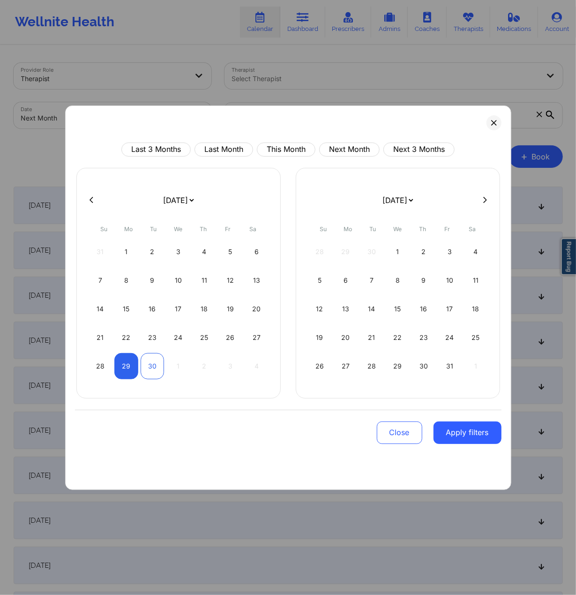
select select "2025-9"
click at [469, 367] on button "Apply filters" at bounding box center [467, 432] width 68 height 22
select select "2025-8"
select select "2025-9"
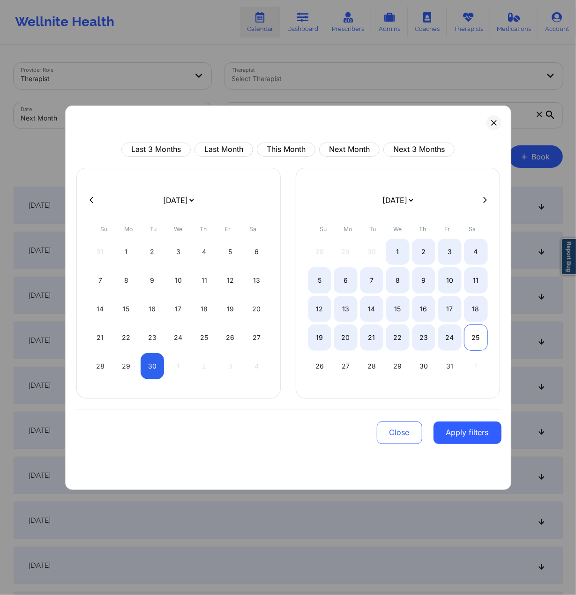
select select "2025-8"
select select "2025-9"
click at [456, 367] on button "Apply filters" at bounding box center [467, 432] width 68 height 22
select select "2025-8"
select select "2025-9"
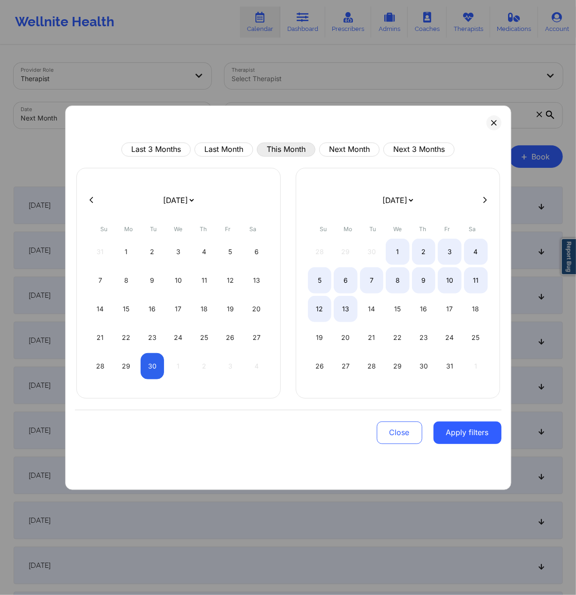
click at [278, 154] on button "This Month" at bounding box center [286, 149] width 59 height 14
select select "2025-8"
select select "2025-9"
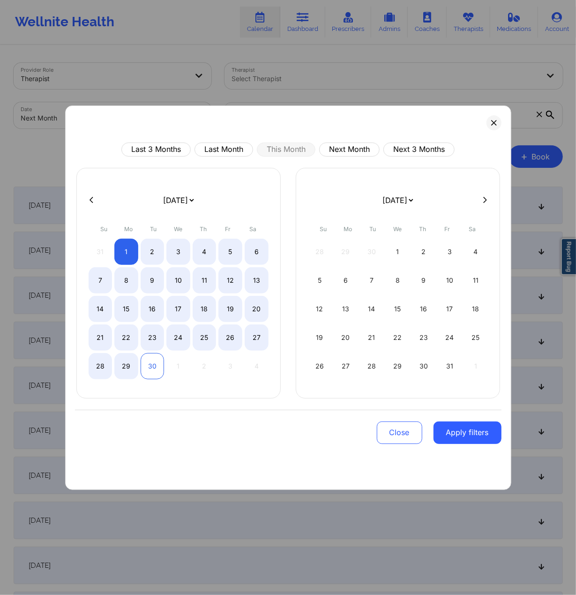
click at [149, 364] on div "30" at bounding box center [153, 366] width 24 height 26
select select "2025-8"
select select "2025-9"
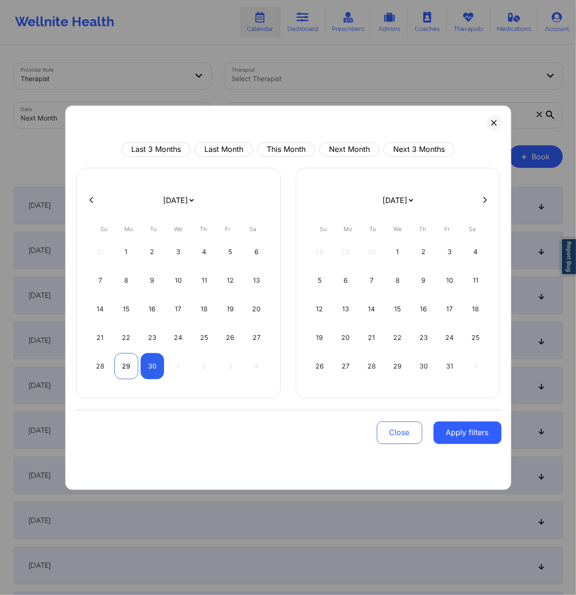
click at [133, 367] on div "29" at bounding box center [126, 366] width 24 height 26
select select "2025-8"
select select "2025-9"
click at [480, 367] on button "Apply filters" at bounding box center [467, 432] width 68 height 22
select select "2025-8"
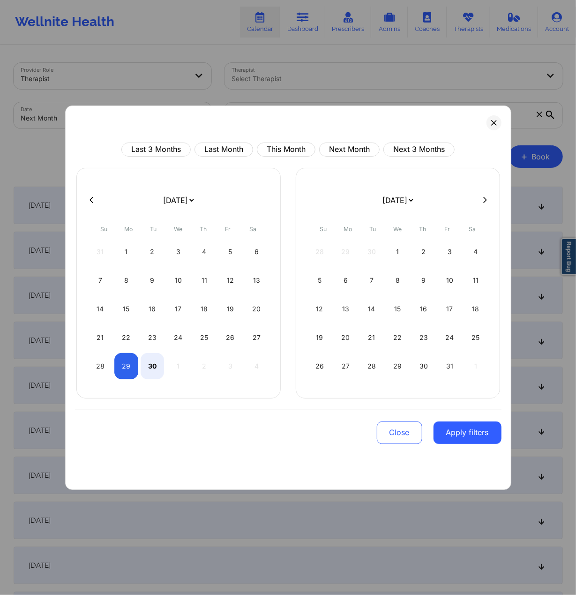
select select "2025-9"
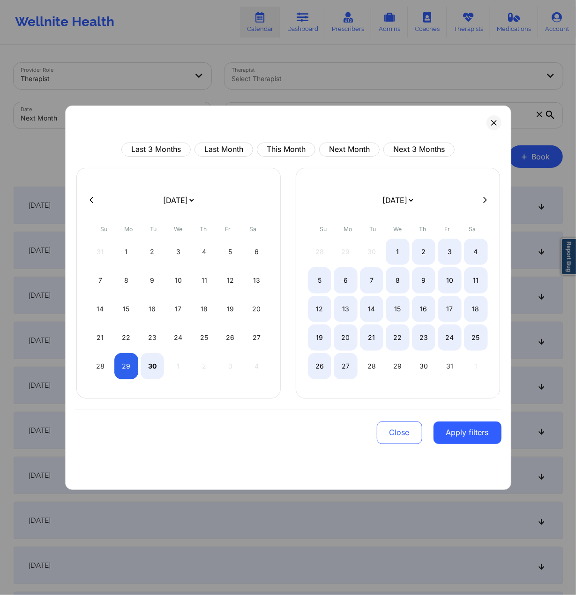
select select "2025-8"
select select "2025-9"
click at [465, 367] on button "Apply filters" at bounding box center [467, 432] width 68 height 22
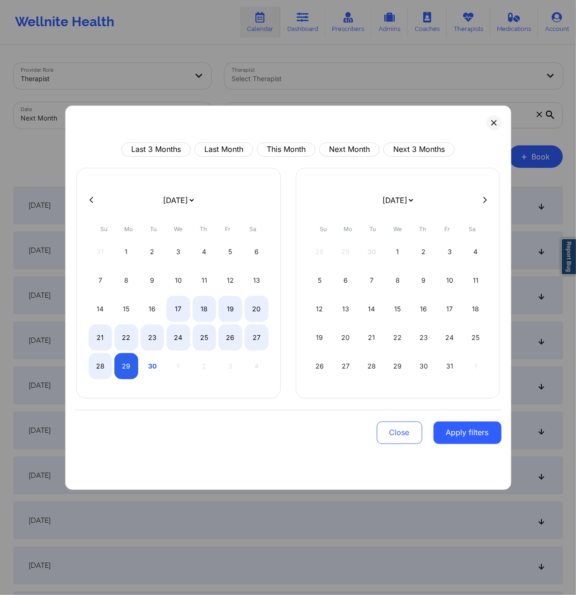
select select "2025-8"
select select "2025-9"
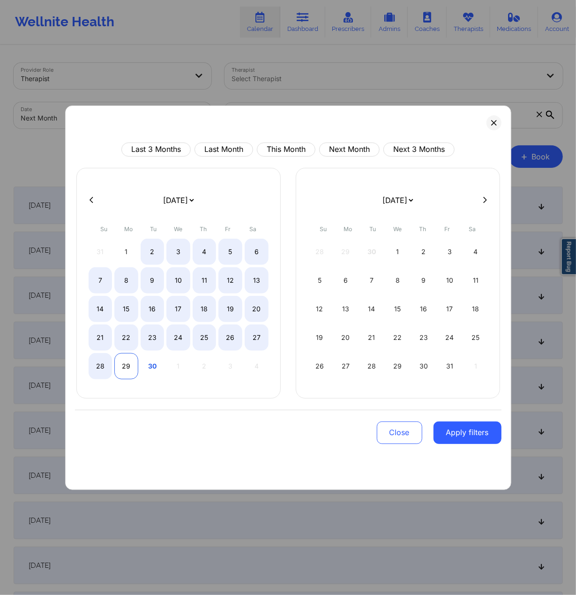
select select "2025-8"
select select "2025-9"
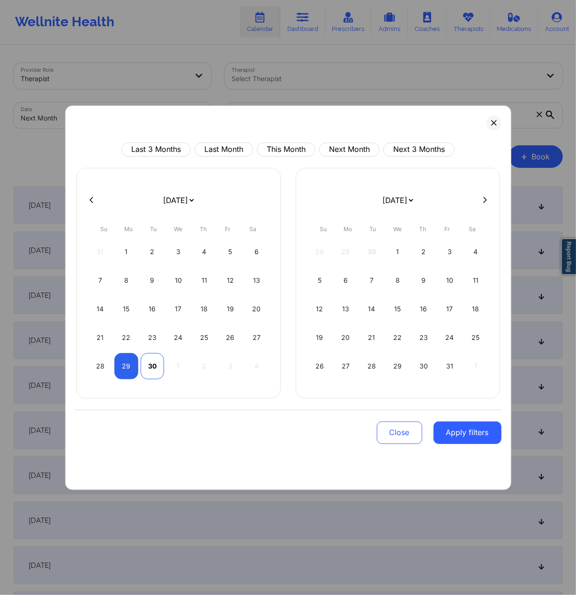
select select "2025-8"
select select "2025-9"
click at [152, 367] on div "30" at bounding box center [153, 366] width 24 height 26
select select "2025-8"
select select "2025-9"
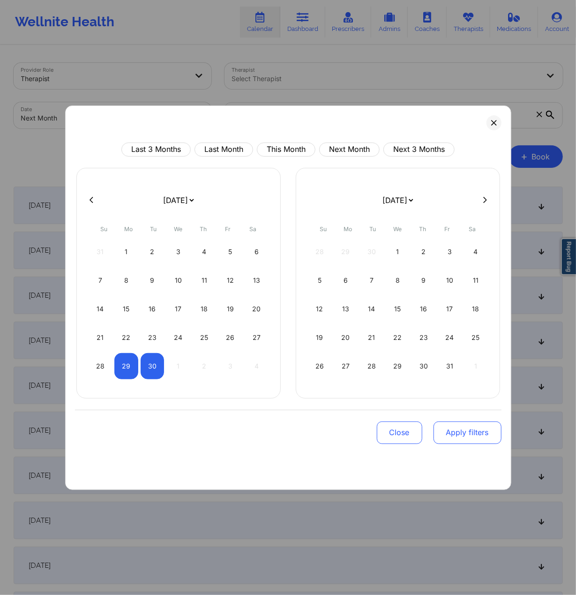
click at [469, 367] on button "Apply filters" at bounding box center [467, 432] width 68 height 22
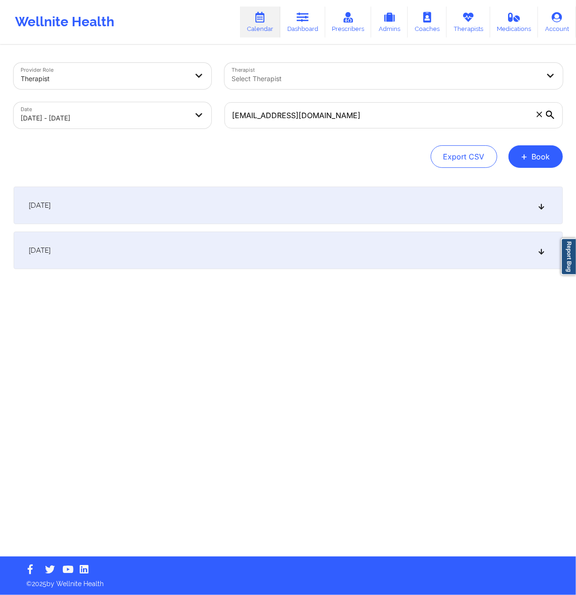
drag, startPoint x: 145, startPoint y: 263, endPoint x: 145, endPoint y: 250, distance: 13.1
click at [145, 262] on div "[DATE]" at bounding box center [288, 249] width 549 height 37
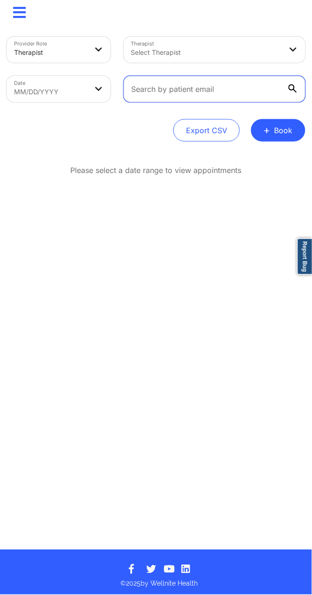
click at [171, 78] on input "text" at bounding box center [215, 89] width 182 height 26
click at [78, 97] on body "× Calendar Dashboard Prescribers Admins Coaches Therapists Medications Account …" at bounding box center [156, 297] width 312 height 595
select select "2025-7"
select select "2025-8"
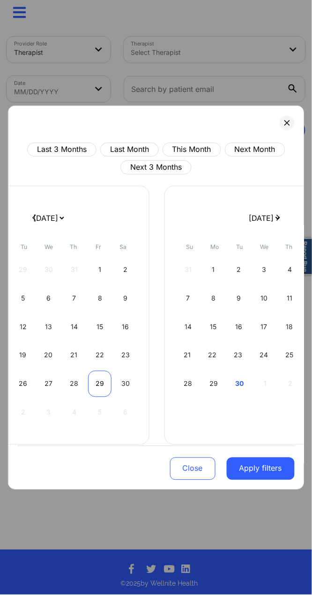
click at [95, 367] on div "29" at bounding box center [99, 384] width 23 height 26
select select "2025-7"
select select "2025-8"
click at [125, 367] on div "30" at bounding box center [125, 384] width 23 height 26
select select "2025-7"
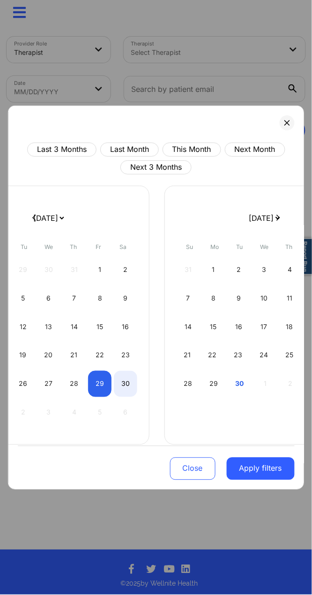
select select "2025-8"
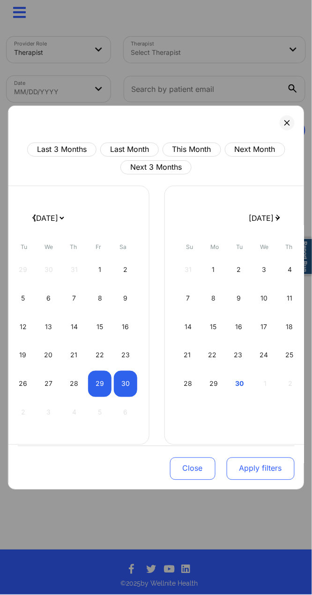
click at [267, 367] on button "Apply filters" at bounding box center [260, 468] width 68 height 22
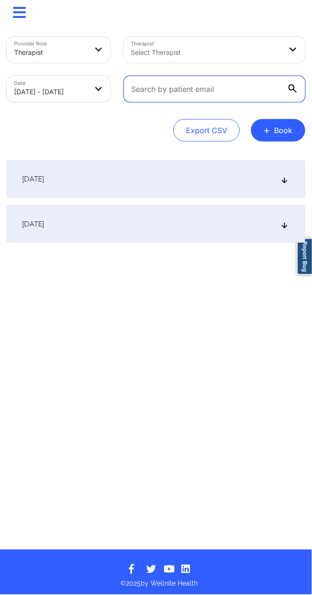
click at [141, 85] on input "text" at bounding box center [215, 89] width 182 height 26
click at [80, 86] on body "× Calendar Dashboard Prescribers Admins Coaches Therapists Medications Account …" at bounding box center [156, 297] width 312 height 595
select select "2025-7"
select select "2025-8"
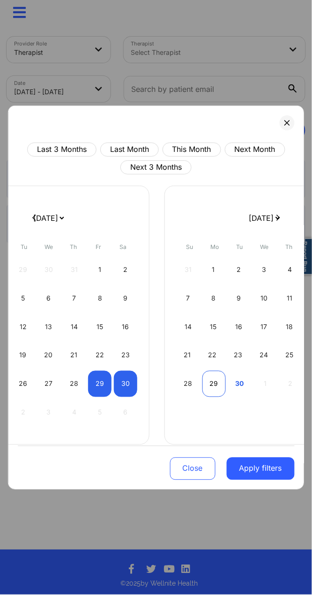
click at [218, 367] on div "29" at bounding box center [213, 384] width 23 height 26
select select "2025-8"
select select "2025-9"
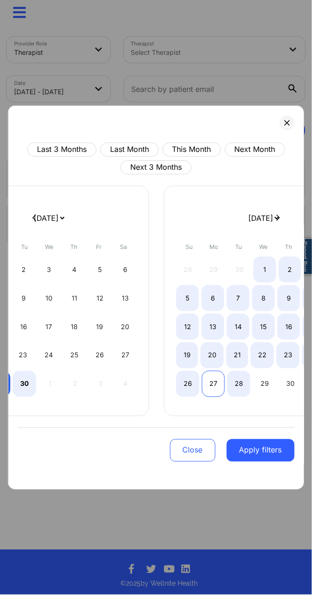
select select "2025-8"
select select "2025-9"
select select "2025-8"
select select "2025-9"
select select "2025-8"
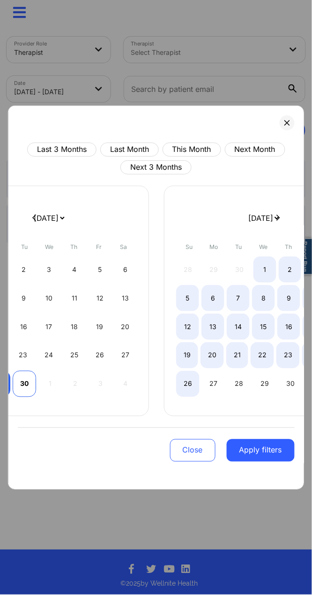
select select "2025-9"
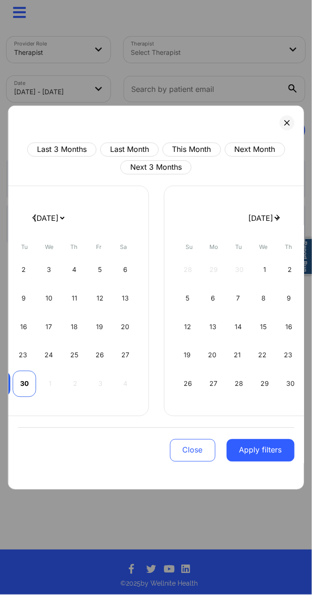
click at [32, 367] on div "30" at bounding box center [24, 384] width 23 height 26
select select "2025-8"
select select "2025-9"
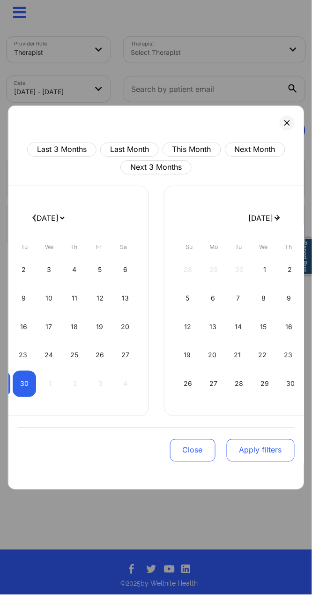
click at [253, 367] on button "Apply filters" at bounding box center [260, 450] width 68 height 22
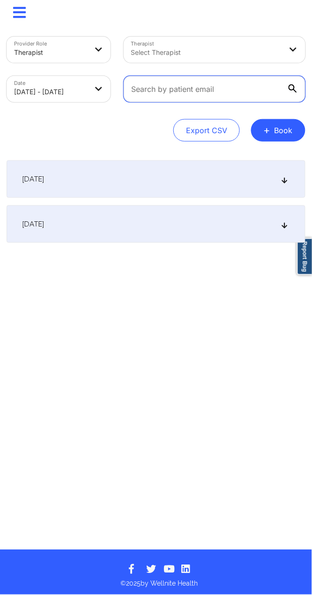
click at [188, 93] on input "text" at bounding box center [215, 89] width 182 height 26
click at [238, 92] on input "text" at bounding box center [215, 89] width 182 height 26
paste input "[EMAIL_ADDRESS][DOMAIN_NAME]"
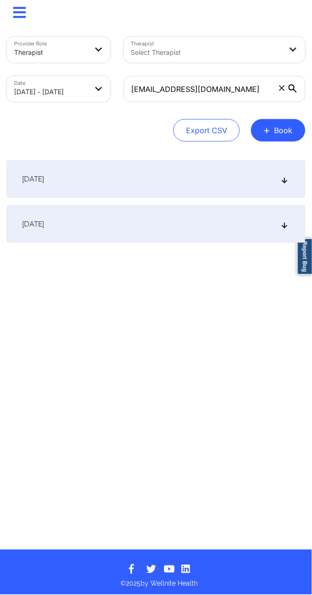
click at [108, 233] on div "[DATE]" at bounding box center [156, 223] width 299 height 37
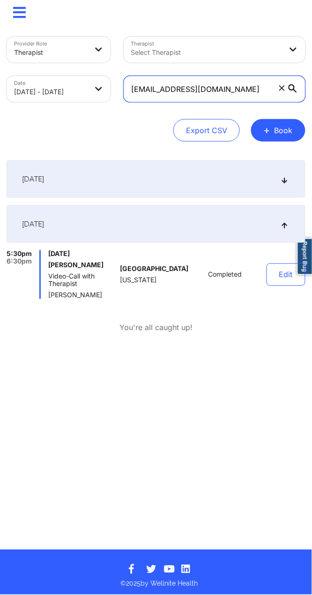
click at [169, 87] on input "[EMAIL_ADDRESS][DOMAIN_NAME]" at bounding box center [215, 89] width 182 height 26
paste input "shley.[PERSON_NAME]"
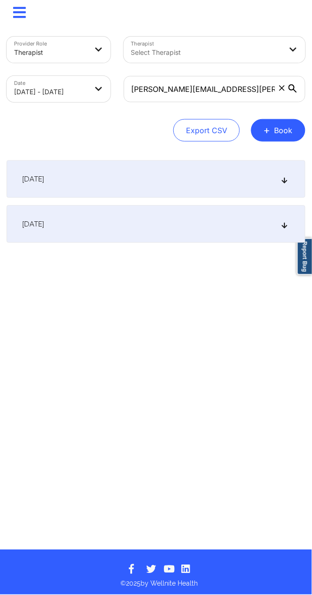
click at [122, 224] on div "[DATE]" at bounding box center [156, 223] width 299 height 37
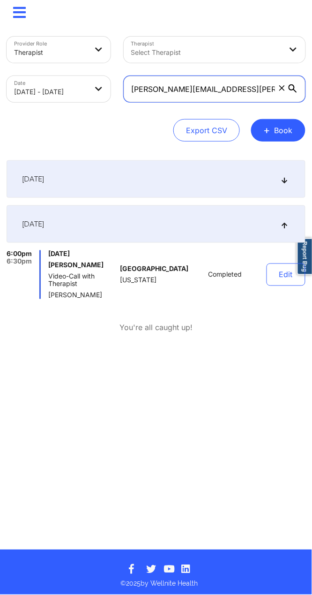
click at [186, 86] on input "[PERSON_NAME][EMAIL_ADDRESS][PERSON_NAME][DOMAIN_NAME]" at bounding box center [215, 89] width 182 height 26
paste input "toya.[PERSON_NAME]"
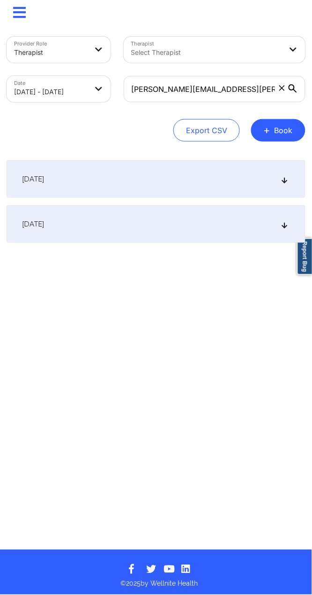
click at [62, 240] on div "[DATE]" at bounding box center [156, 223] width 299 height 37
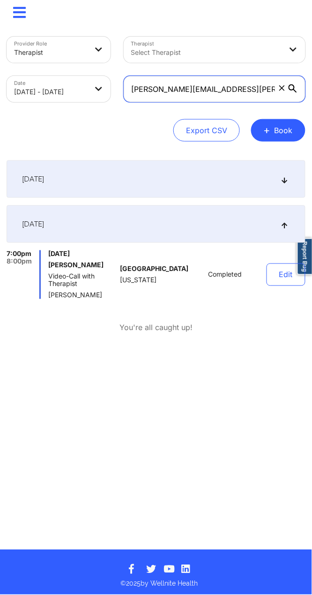
click at [201, 84] on input "[PERSON_NAME][EMAIL_ADDRESS][PERSON_NAME][DOMAIN_NAME]" at bounding box center [215, 89] width 182 height 26
paste input "browaesthetic"
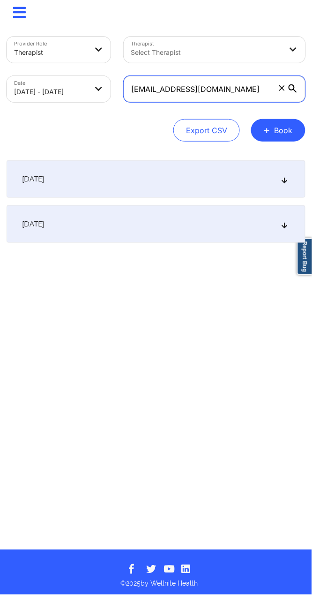
type input "[EMAIL_ADDRESS][DOMAIN_NAME]"
click at [115, 216] on div "[DATE]" at bounding box center [156, 223] width 299 height 37
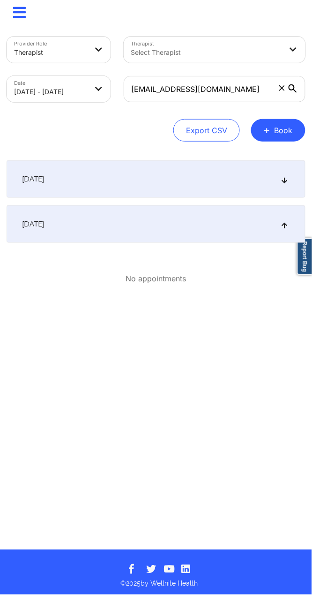
click at [104, 217] on div "[DATE]" at bounding box center [156, 223] width 299 height 37
click at [60, 86] on body "× Calendar Dashboard Prescribers Admins Coaches Therapists Medications Account …" at bounding box center [156, 297] width 312 height 595
select select "2025-8"
select select "2025-9"
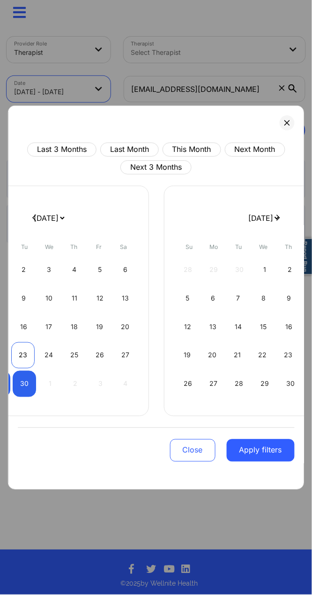
click at [23, 363] on div "23" at bounding box center [22, 355] width 23 height 26
select select "2025-8"
select select "2025-9"
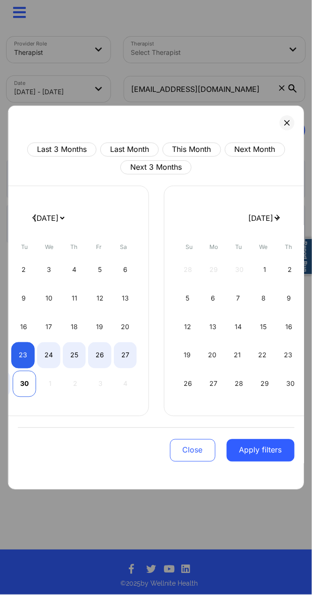
click at [24, 367] on div "30" at bounding box center [24, 384] width 23 height 26
select select "2025-8"
select select "2025-9"
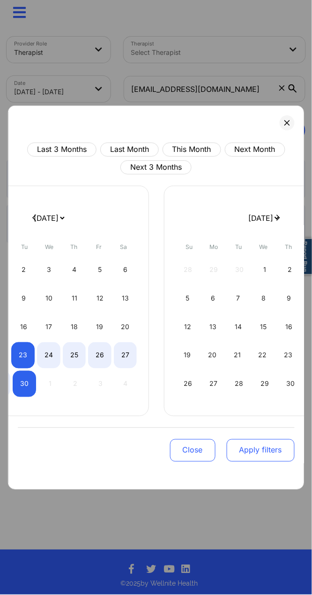
click at [261, 367] on button "Apply filters" at bounding box center [260, 450] width 68 height 22
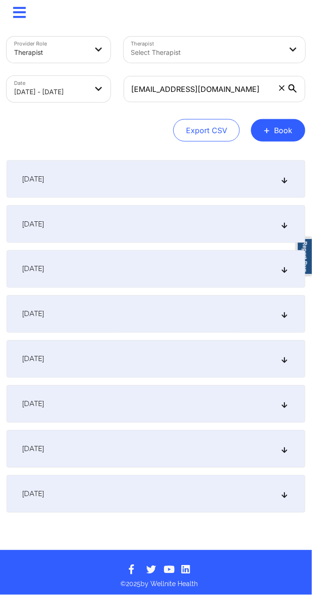
click at [44, 367] on span "[DATE]" at bounding box center [33, 493] width 22 height 9
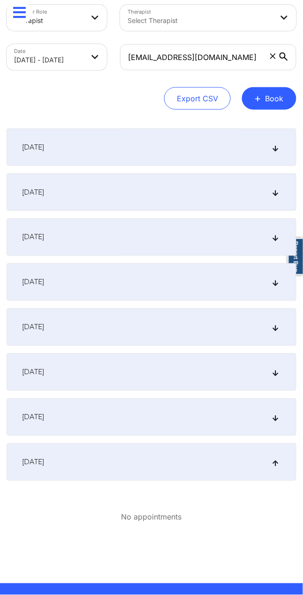
scroll to position [62, 0]
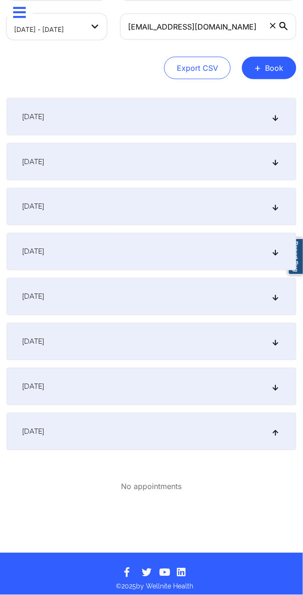
click at [88, 367] on div "[DATE]" at bounding box center [152, 386] width 290 height 37
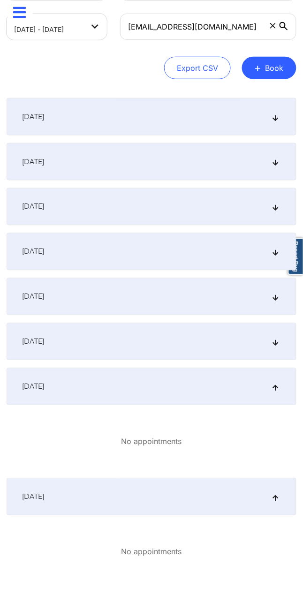
click at [96, 122] on div "[DATE]" at bounding box center [152, 116] width 290 height 37
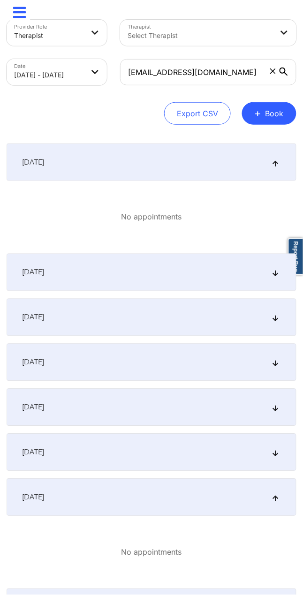
scroll to position [0, 0]
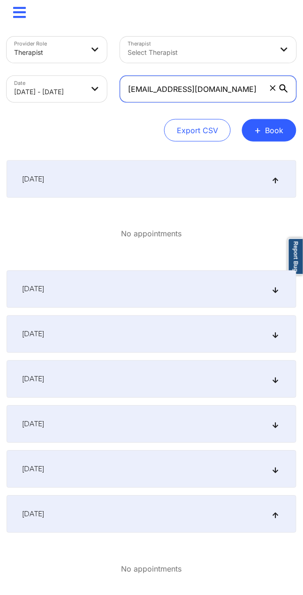
click at [176, 82] on input "[EMAIL_ADDRESS][DOMAIN_NAME]" at bounding box center [208, 89] width 176 height 26
click at [229, 84] on input "[EMAIL_ADDRESS][DOMAIN_NAME]" at bounding box center [208, 89] width 176 height 26
click at [76, 86] on body "× Calendar Dashboard Prescribers Admins Coaches Therapists Medications Account …" at bounding box center [151, 297] width 303 height 595
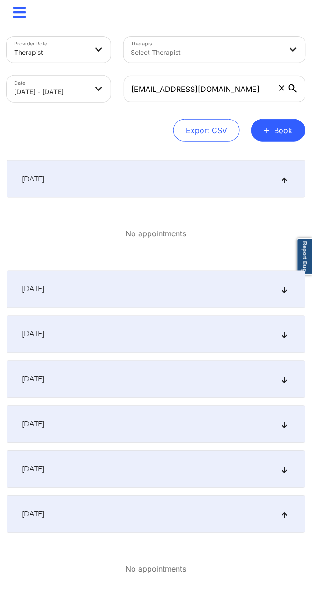
select select "2025-8"
select select "2025-9"
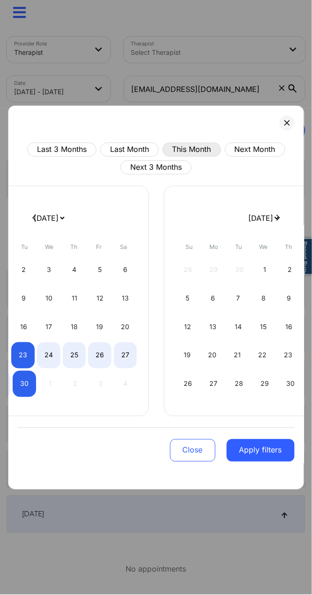
click at [180, 147] on button "This Month" at bounding box center [192, 149] width 59 height 14
select select "2025-8"
select select "2025-9"
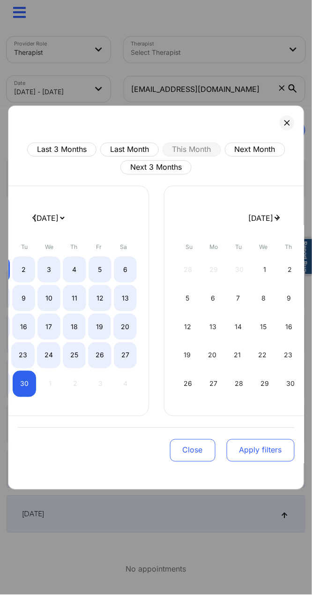
click at [259, 367] on button "Apply filters" at bounding box center [260, 450] width 68 height 22
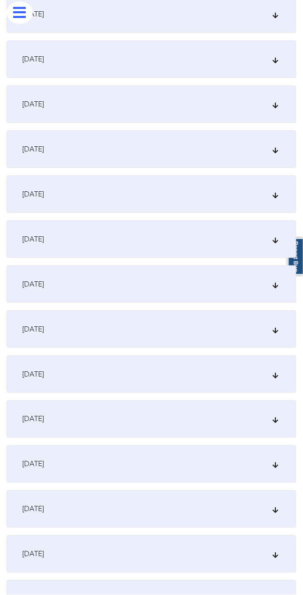
scroll to position [990, 0]
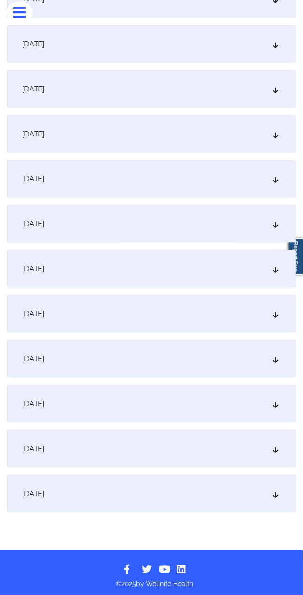
click at [175, 367] on div "[DATE]" at bounding box center [152, 493] width 290 height 37
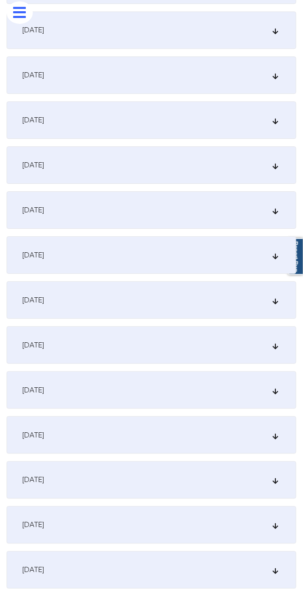
scroll to position [0, 0]
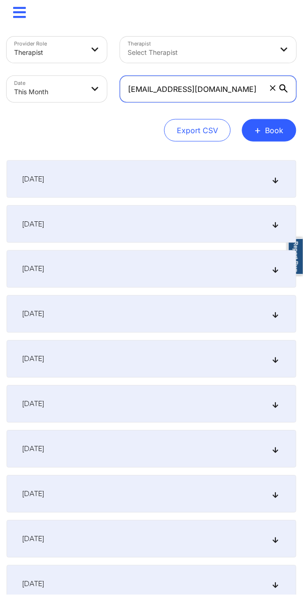
click at [180, 87] on input "[EMAIL_ADDRESS][DOMAIN_NAME]" at bounding box center [208, 89] width 176 height 26
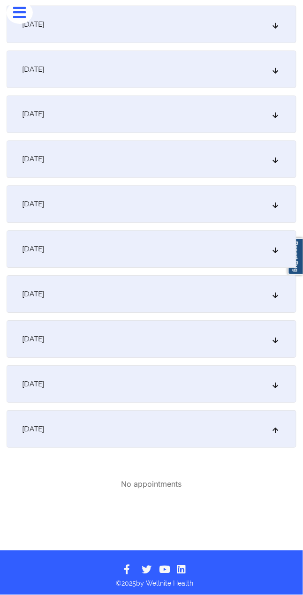
click at [100, 367] on div "[DATE]" at bounding box center [152, 428] width 290 height 37
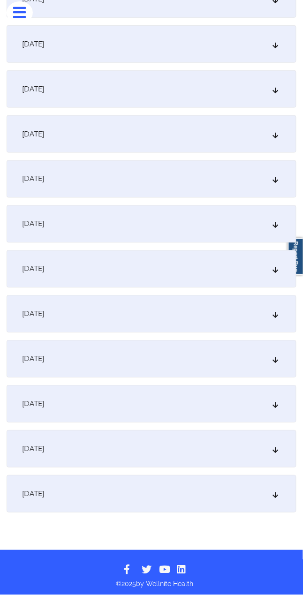
click at [96, 367] on div "[DATE]" at bounding box center [152, 493] width 290 height 37
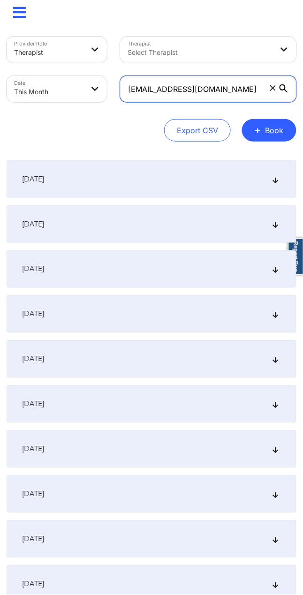
click at [165, 88] on input "[EMAIL_ADDRESS][DOMAIN_NAME]" at bounding box center [208, 89] width 176 height 26
paste input "yashley00"
type input "[EMAIL_ADDRESS][DOMAIN_NAME]"
click at [53, 75] on div "Date This Month" at bounding box center [56, 88] width 113 height 39
click at [57, 91] on body "× Calendar Dashboard Prescribers Admins Coaches Therapists Medications Account …" at bounding box center [151, 297] width 303 height 595
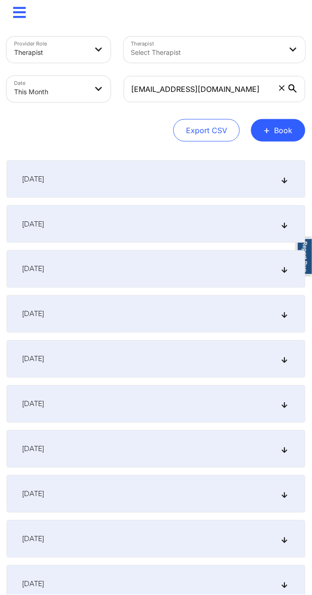
select select "2025-8"
select select "2025-9"
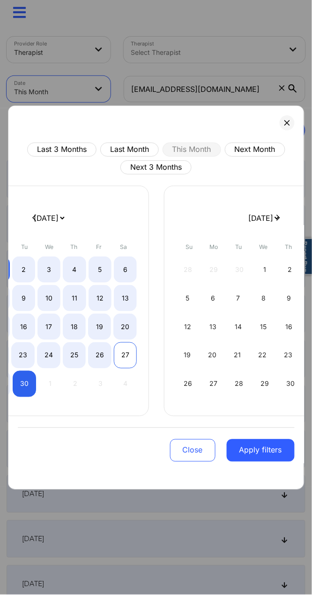
click at [129, 355] on div "27" at bounding box center [125, 355] width 23 height 26
select select "2025-8"
select select "2025-9"
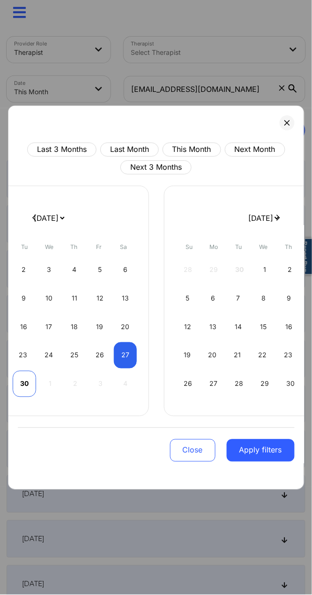
select select "2025-8"
select select "2025-9"
click at [25, 367] on div "30" at bounding box center [24, 384] width 23 height 26
select select "2025-8"
select select "2025-9"
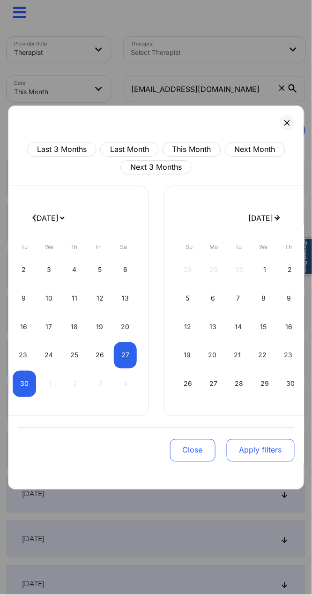
click at [263, 367] on button "Apply filters" at bounding box center [260, 450] width 68 height 22
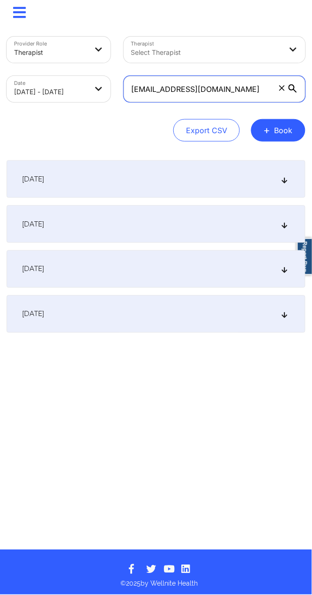
click at [182, 85] on input "[EMAIL_ADDRESS][DOMAIN_NAME]" at bounding box center [215, 89] width 182 height 26
click at [87, 181] on div "[DATE]" at bounding box center [156, 178] width 299 height 37
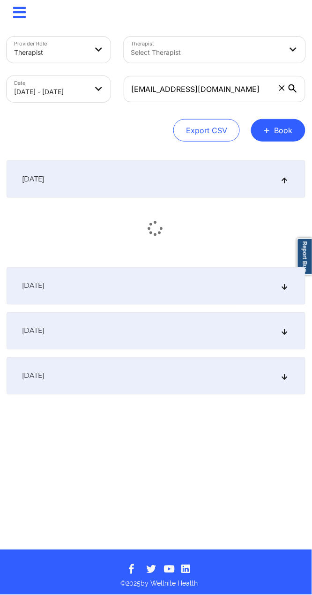
click at [98, 367] on div "[DATE]" at bounding box center [156, 375] width 299 height 37
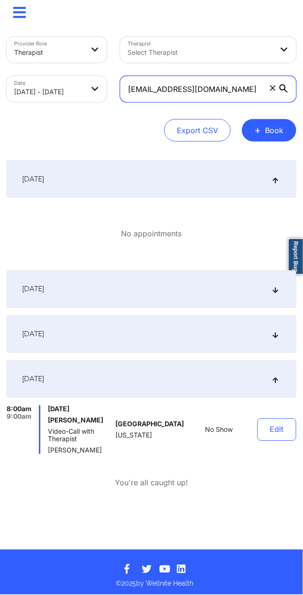
click at [212, 88] on input "[EMAIL_ADDRESS][DOMAIN_NAME]" at bounding box center [208, 89] width 176 height 26
paste input "carolperdomo11@hot"
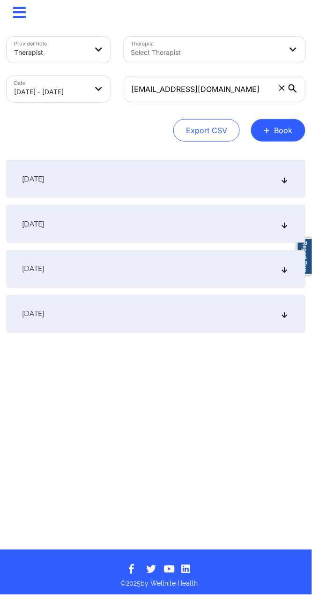
click at [88, 307] on div "[DATE]" at bounding box center [156, 313] width 299 height 37
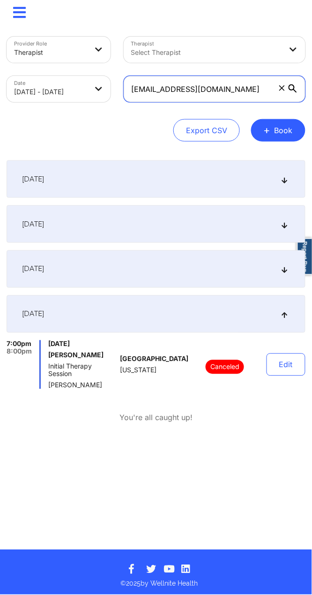
click at [161, 86] on input "[EMAIL_ADDRESS][DOMAIN_NAME]" at bounding box center [215, 89] width 182 height 26
paste input "rera.[PERSON_NAME]@g"
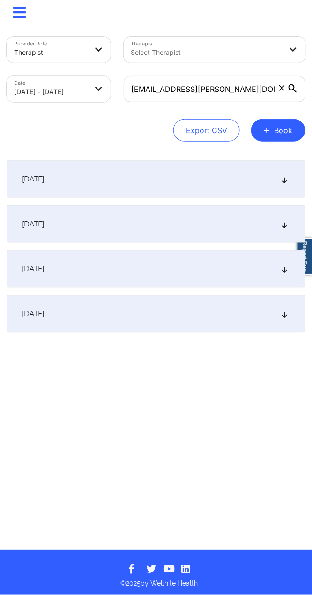
click at [156, 289] on div "[DATE] No appointments [DATE] No appointments [DATE] No appointments [DATE] No …" at bounding box center [156, 246] width 299 height 172
click at [155, 301] on div "[DATE]" at bounding box center [156, 313] width 299 height 37
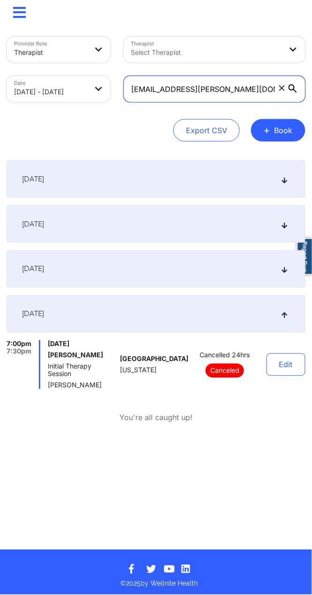
click at [188, 87] on input "[EMAIL_ADDRESS][PERSON_NAME][DOMAIN_NAME]" at bounding box center [215, 89] width 182 height 26
paste input "[DOMAIN_NAME]"
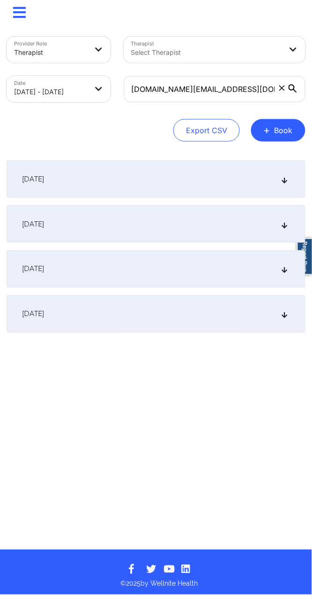
click at [110, 300] on div "[DATE]" at bounding box center [156, 313] width 299 height 37
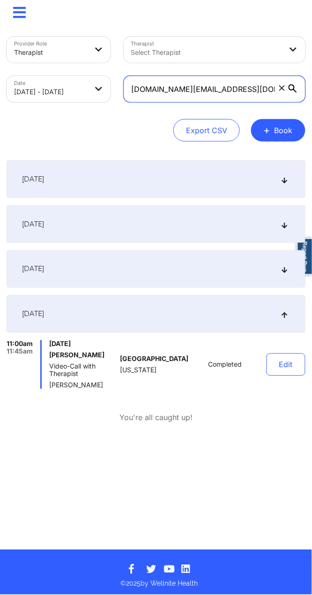
click at [171, 88] on input "[DOMAIN_NAME][EMAIL_ADDRESS][DOMAIN_NAME]" at bounding box center [215, 89] width 182 height 26
paste input "ssidycadiz11"
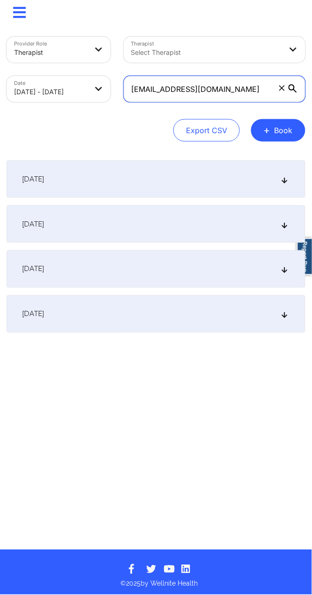
type input "[EMAIL_ADDRESS][DOMAIN_NAME]"
click at [132, 310] on div "[DATE]" at bounding box center [156, 313] width 299 height 37
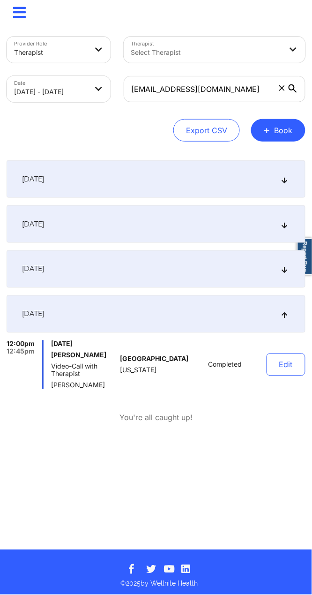
click at [136, 134] on div "Export CSV + Book" at bounding box center [156, 130] width 299 height 22
click at [52, 94] on body "× Calendar Dashboard Prescribers Admins Coaches Therapists Medications Account …" at bounding box center [156, 297] width 312 height 595
select select "2025-8"
select select "2025-9"
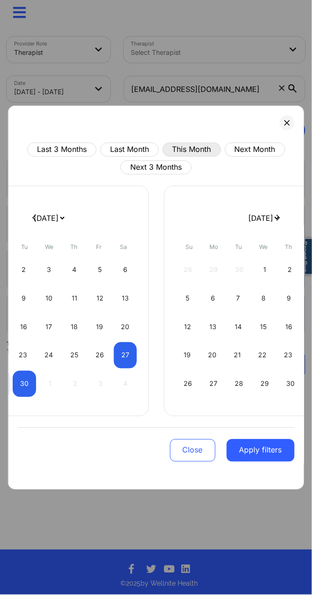
click at [190, 150] on button "This Month" at bounding box center [192, 149] width 59 height 14
select select "2025-8"
select select "2025-9"
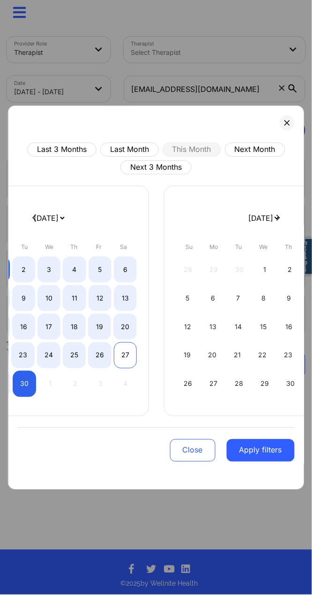
click at [121, 360] on div "27" at bounding box center [125, 355] width 23 height 26
select select "2025-8"
select select "2025-9"
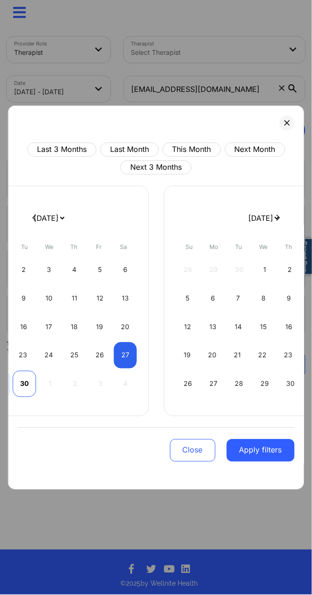
click at [19, 367] on div "30" at bounding box center [24, 384] width 23 height 26
select select "2025-8"
select select "2025-9"
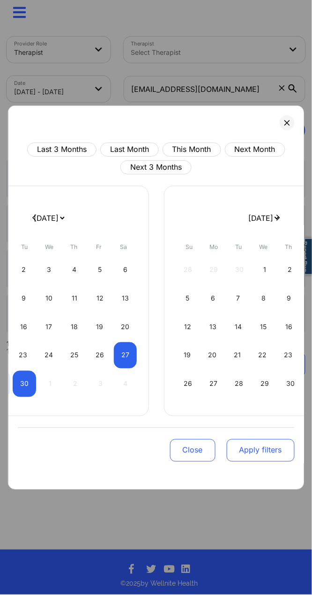
drag, startPoint x: 282, startPoint y: 456, endPoint x: 175, endPoint y: 213, distance: 265.6
click at [282, 367] on button "Apply filters" at bounding box center [260, 450] width 68 height 22
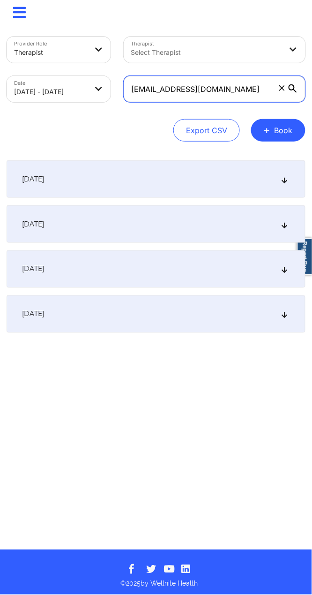
click at [171, 86] on input "[EMAIL_ADDRESS][DOMAIN_NAME]" at bounding box center [215, 89] width 182 height 26
paste input "havezfritolay"
type input "[EMAIL_ADDRESS][DOMAIN_NAME]"
click at [62, 304] on div "[DATE]" at bounding box center [156, 313] width 299 height 37
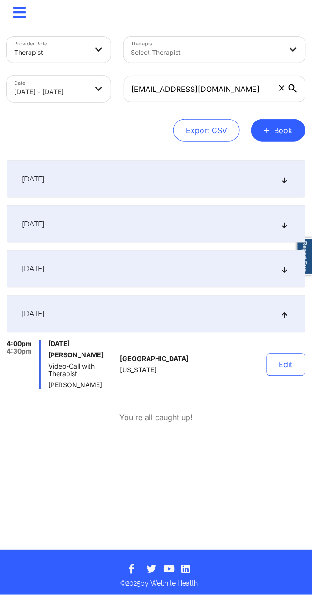
click at [219, 367] on div "You're all caught up!" at bounding box center [156, 417] width 299 height 11
click at [193, 367] on div "4:00pm 4:30pm [DATE] [PERSON_NAME] Video-Call with Therapist [PERSON_NAME] [GEO…" at bounding box center [156, 381] width 299 height 83
click at [102, 256] on div "[DATE]" at bounding box center [156, 268] width 299 height 37
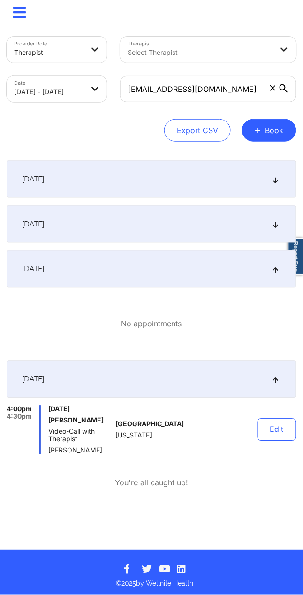
click at [137, 367] on div "[DATE]" at bounding box center [152, 378] width 290 height 37
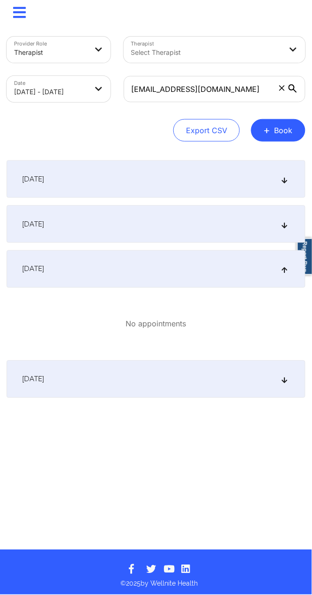
click at [137, 367] on div "[DATE]" at bounding box center [156, 378] width 299 height 37
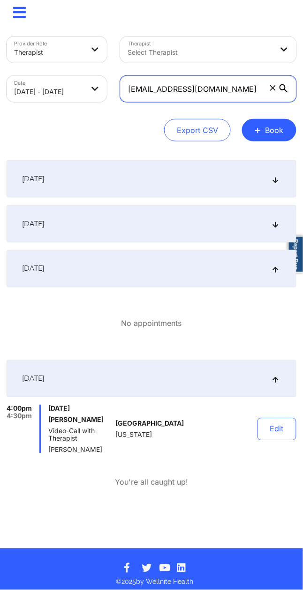
click at [192, 92] on input "[EMAIL_ADDRESS][DOMAIN_NAME]" at bounding box center [208, 89] width 176 height 26
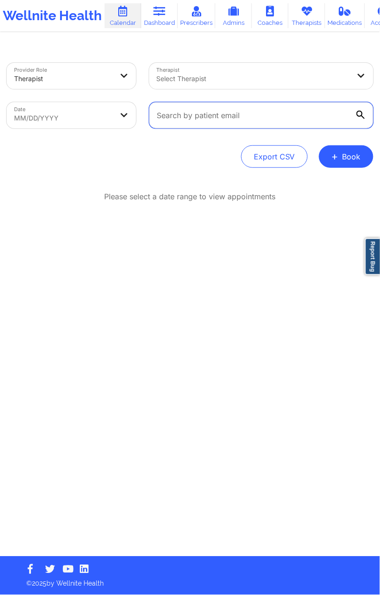
click at [223, 115] on input "text" at bounding box center [261, 115] width 224 height 26
click at [99, 106] on body "Wellnite Health Calendar Dashboard Prescribers Admins Coaches Therapists Medica…" at bounding box center [190, 297] width 380 height 595
select select "2025-7"
select select "2025-8"
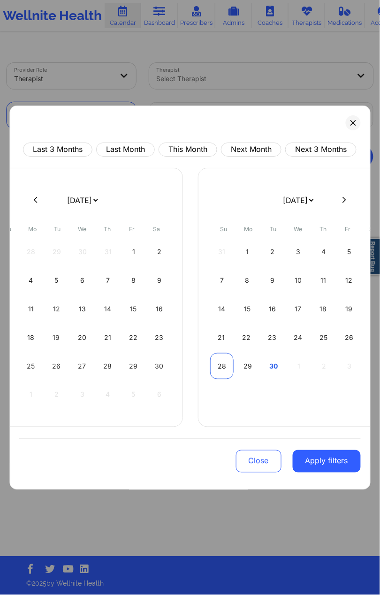
click at [227, 363] on div "28" at bounding box center [221, 366] width 23 height 26
select select "2025-8"
select select "2025-9"
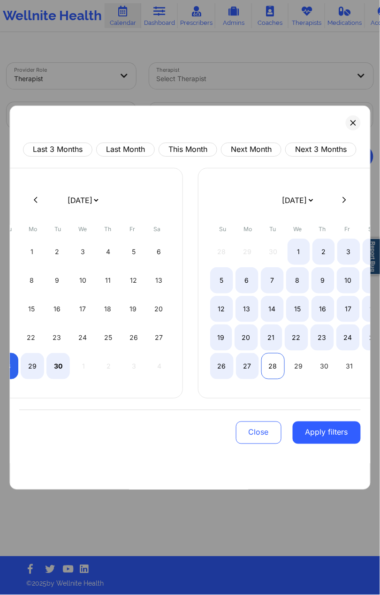
select select "2025-8"
select select "2025-9"
select select "2025-8"
select select "2025-9"
select select "2025-8"
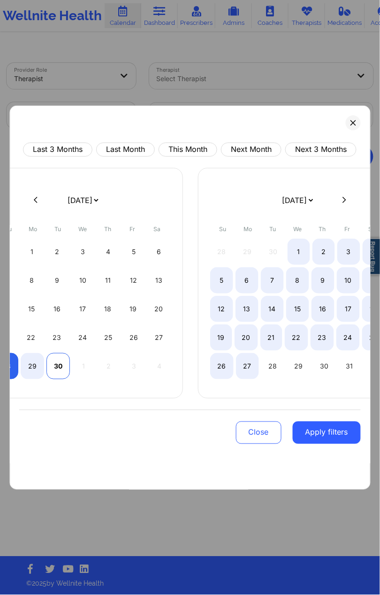
select select "2025-9"
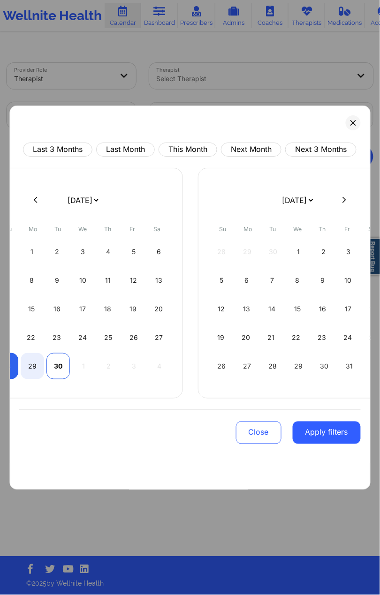
click at [64, 367] on div "30" at bounding box center [57, 366] width 23 height 26
select select "2025-8"
select select "2025-9"
click at [340, 367] on button "Apply filters" at bounding box center [326, 432] width 68 height 22
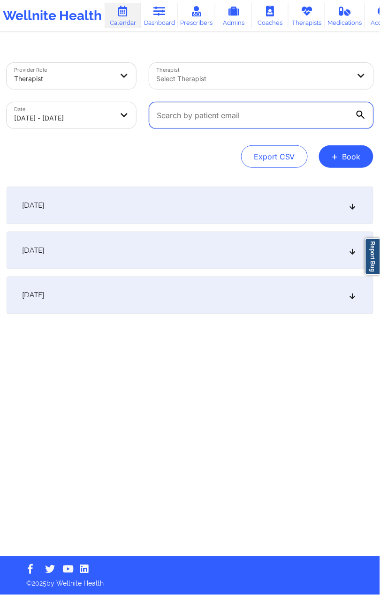
click at [230, 126] on input "text" at bounding box center [261, 115] width 224 height 26
paste input "[EMAIL_ADDRESS][DOMAIN_NAME]"
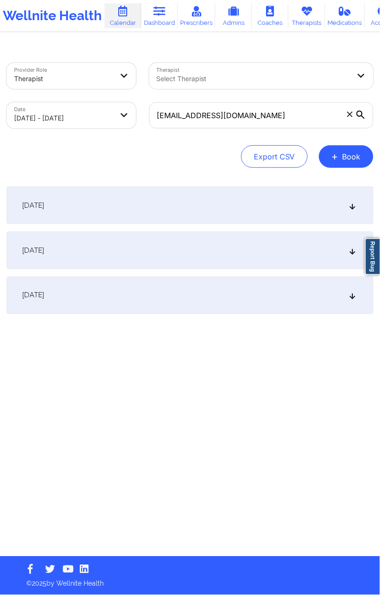
click at [241, 302] on div "[DATE]" at bounding box center [190, 294] width 366 height 37
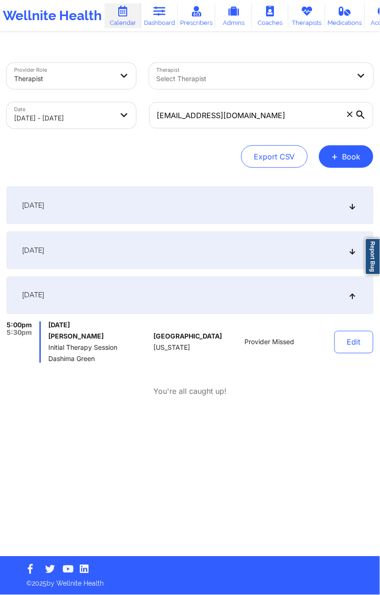
drag, startPoint x: 30, startPoint y: 175, endPoint x: 94, endPoint y: 338, distance: 174.6
click at [94, 338] on h6 "[PERSON_NAME]" at bounding box center [99, 336] width 102 height 7
copy h6 "[PERSON_NAME]"
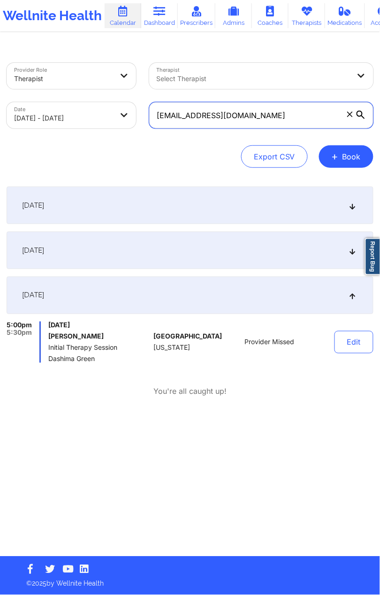
click at [218, 110] on input "[EMAIL_ADDRESS][DOMAIN_NAME]" at bounding box center [261, 115] width 224 height 26
click at [192, 112] on input "[EMAIL_ADDRESS][DOMAIN_NAME]" at bounding box center [261, 115] width 224 height 26
paste input "laudiabarrios813@g"
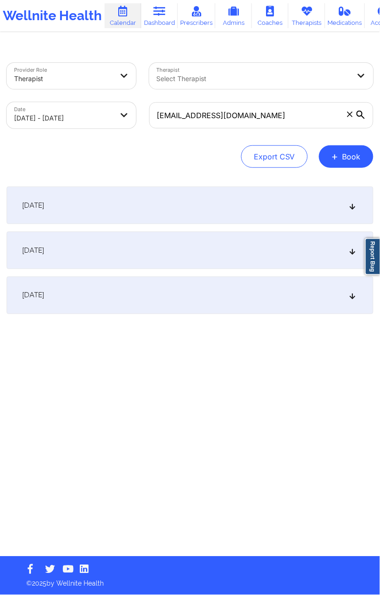
click at [125, 304] on div "[DATE]" at bounding box center [190, 294] width 366 height 37
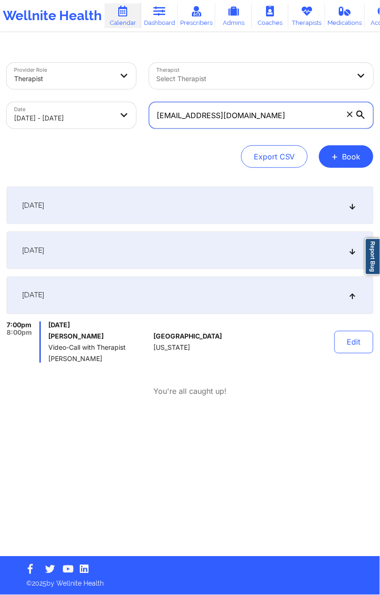
click at [225, 110] on input "[EMAIL_ADDRESS][DOMAIN_NAME]" at bounding box center [261, 115] width 224 height 26
paste input "ollenmoore7"
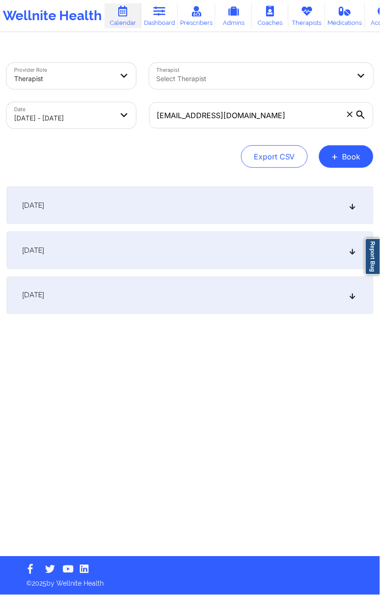
click at [44, 298] on span "[DATE]" at bounding box center [33, 295] width 22 height 9
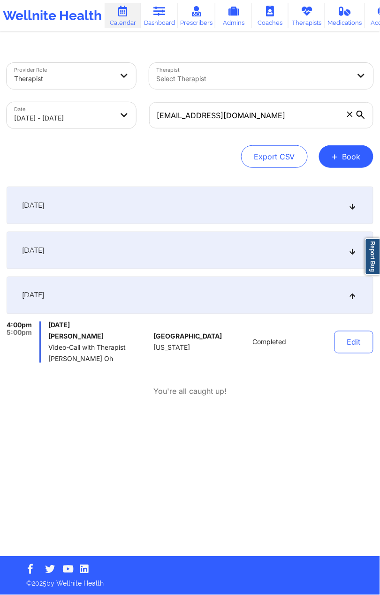
click at [73, 158] on div "Export CSV + Book" at bounding box center [190, 156] width 366 height 22
click at [207, 104] on input "[EMAIL_ADDRESS][DOMAIN_NAME]" at bounding box center [261, 115] width 224 height 26
paste input "rystalwelchmeyer83"
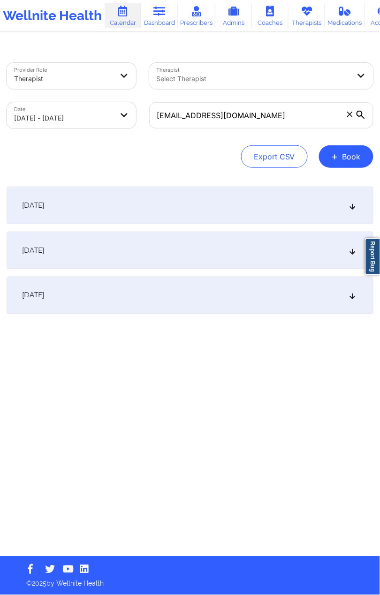
click at [126, 282] on div "[DATE]" at bounding box center [190, 294] width 366 height 37
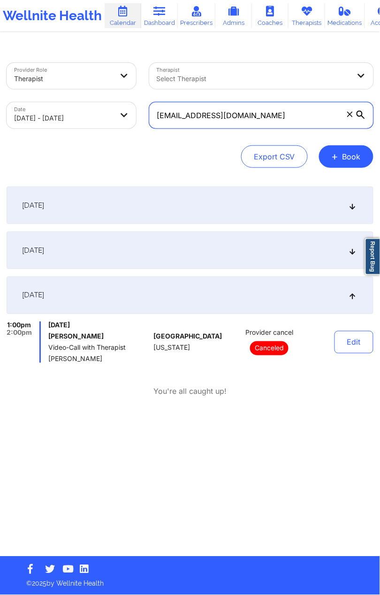
click at [186, 113] on input "[EMAIL_ADDRESS][DOMAIN_NAME]" at bounding box center [261, 115] width 224 height 26
paste input "wrightcrosdale"
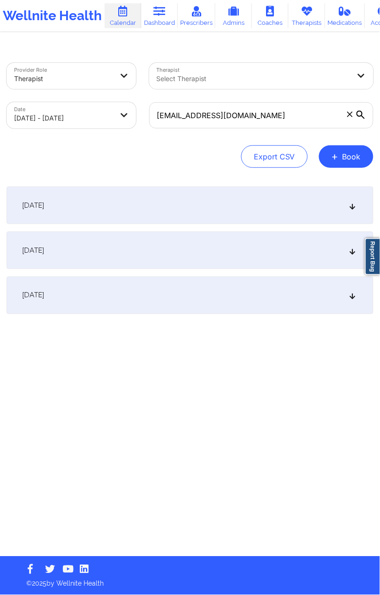
click at [166, 304] on div "[DATE]" at bounding box center [190, 294] width 366 height 37
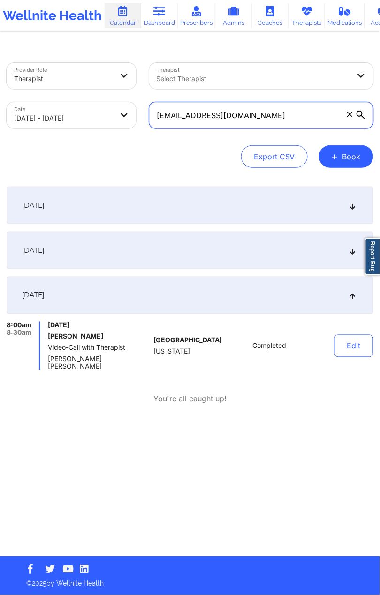
click at [184, 126] on input "[EMAIL_ADDRESS][DOMAIN_NAME]" at bounding box center [261, 115] width 224 height 26
paste input "Dandelionadelin"
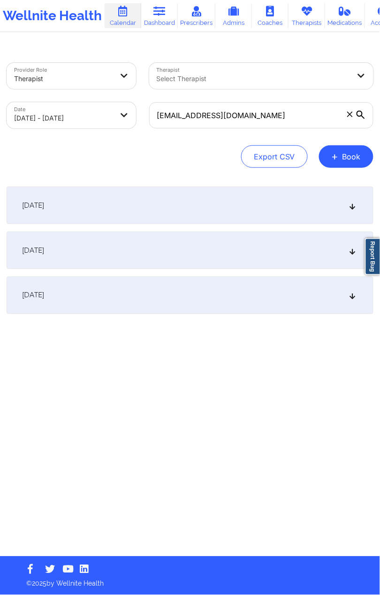
click at [179, 305] on div "[DATE]" at bounding box center [190, 294] width 366 height 37
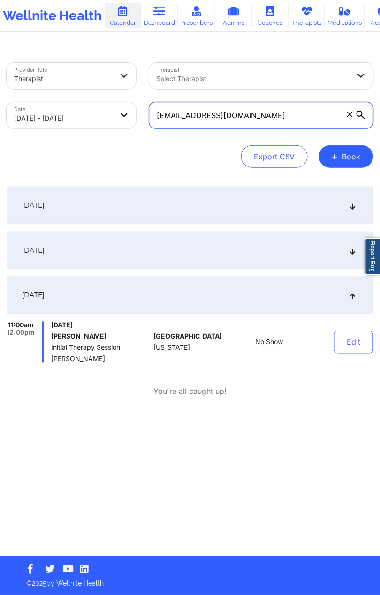
click at [237, 116] on input "[EMAIL_ADDRESS][DOMAIN_NAME]" at bounding box center [261, 115] width 224 height 26
paste input "danielplajeuness"
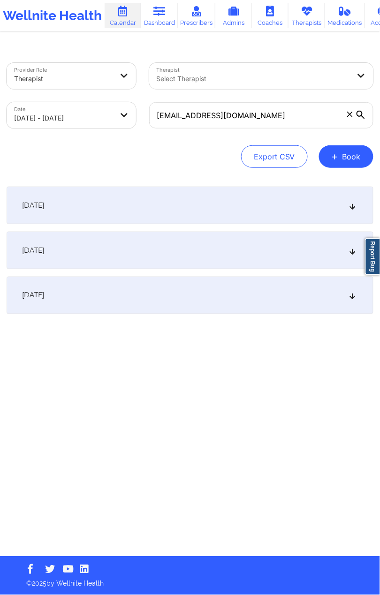
click at [142, 290] on div "[DATE]" at bounding box center [190, 294] width 366 height 37
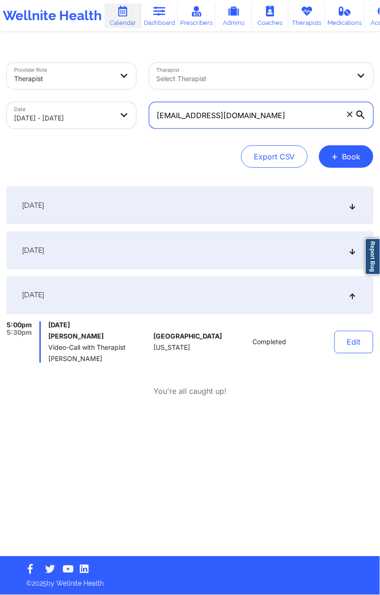
click at [212, 126] on input "[EMAIL_ADDRESS][DOMAIN_NAME]" at bounding box center [261, 115] width 224 height 26
paste input "stamia955"
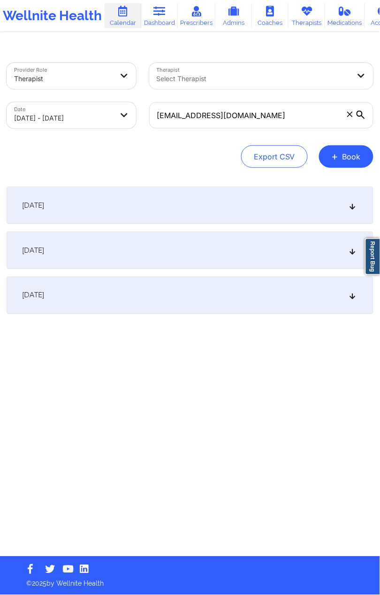
click at [115, 286] on div "[DATE]" at bounding box center [190, 294] width 366 height 37
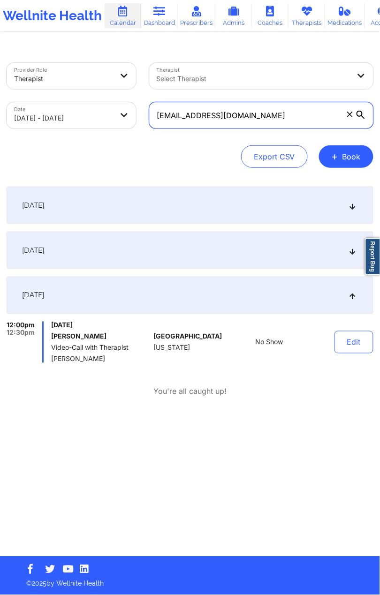
click at [233, 113] on input "[EMAIL_ADDRESS][DOMAIN_NAME]" at bounding box center [261, 115] width 224 height 26
paste input "te.r.plush"
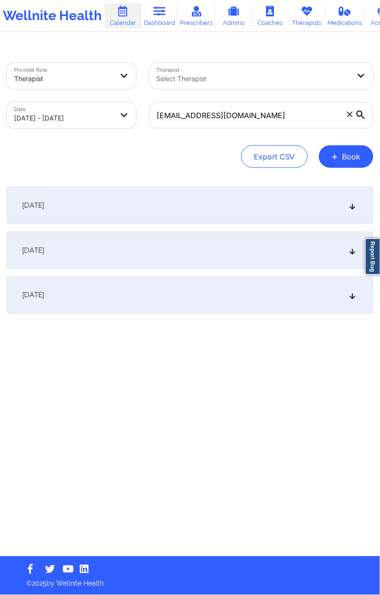
click at [128, 291] on div "[DATE]" at bounding box center [190, 294] width 366 height 37
click at [44, 293] on span "[DATE]" at bounding box center [33, 295] width 22 height 9
click at [44, 294] on span "[DATE]" at bounding box center [33, 295] width 22 height 9
click at [112, 300] on div "[DATE]" at bounding box center [190, 294] width 366 height 37
click at [113, 298] on div "[DATE]" at bounding box center [190, 294] width 366 height 37
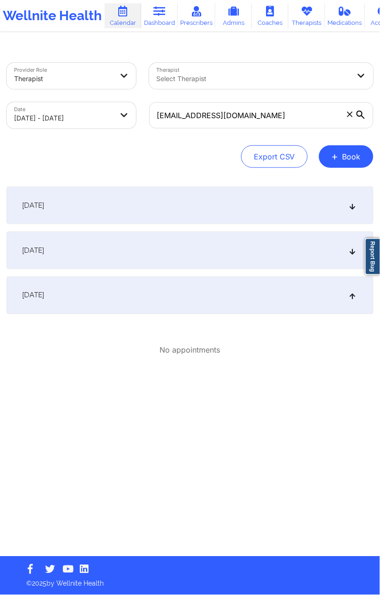
click at [169, 296] on div "[DATE]" at bounding box center [190, 294] width 366 height 37
click at [139, 297] on div "[DATE]" at bounding box center [190, 294] width 366 height 37
click at [227, 125] on input "[EMAIL_ADDRESS][DOMAIN_NAME]" at bounding box center [261, 115] width 224 height 26
paste input "eitrichs4"
click at [171, 302] on div "[DATE]" at bounding box center [190, 294] width 366 height 37
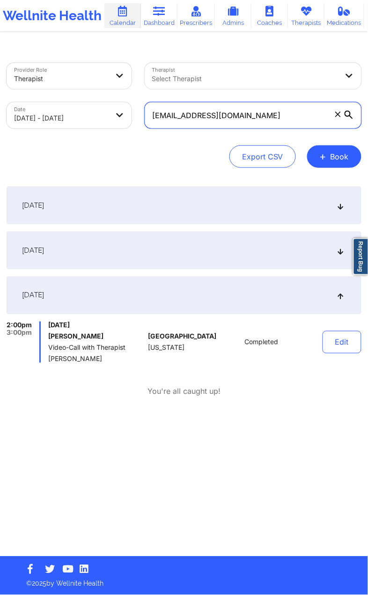
click at [190, 113] on input "[EMAIL_ADDRESS][DOMAIN_NAME]" at bounding box center [253, 115] width 217 height 26
paste input "walton05"
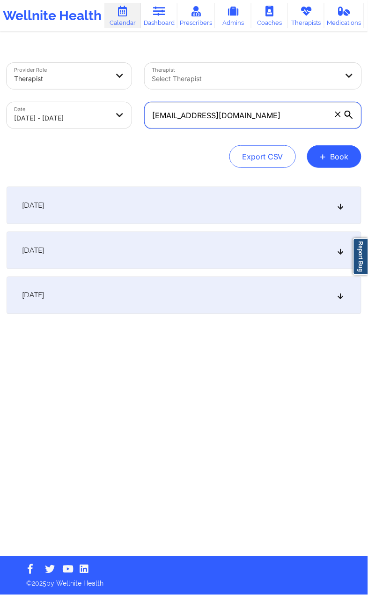
type input "[EMAIL_ADDRESS][DOMAIN_NAME]"
click at [97, 313] on div "[DATE]" at bounding box center [184, 294] width 355 height 37
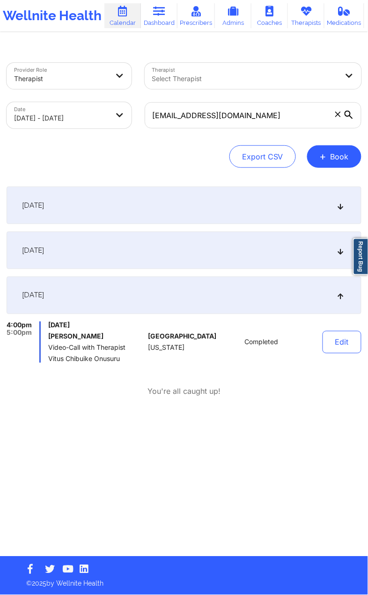
click at [110, 119] on body "Wellnite Health Calendar Dashboard Prescribers Admins Coaches Therapists Medica…" at bounding box center [184, 297] width 368 height 595
select select "2025-8"
select select "2025-9"
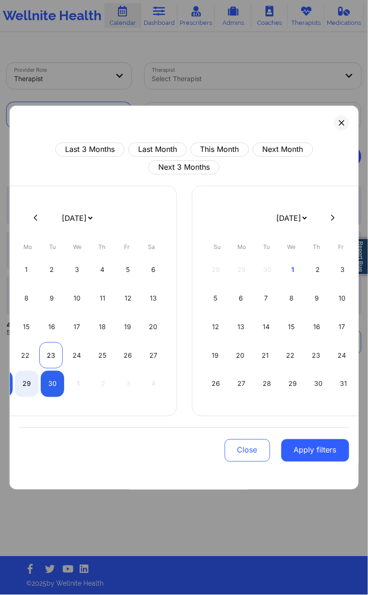
click at [49, 353] on div "23" at bounding box center [50, 355] width 23 height 26
select select "2025-8"
select select "2025-9"
select select "2025-8"
select select "2025-9"
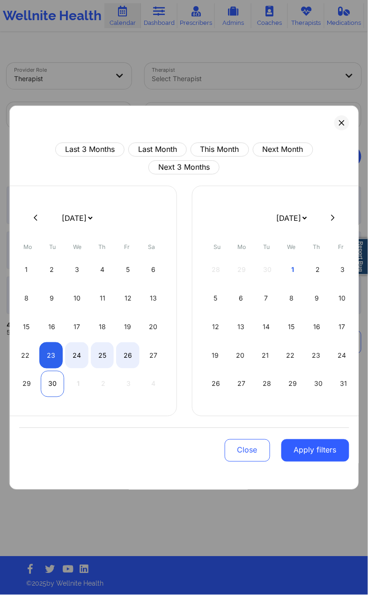
select select "2025-8"
select select "2025-9"
click at [53, 367] on div "30" at bounding box center [52, 384] width 23 height 26
select select "2025-8"
select select "2025-9"
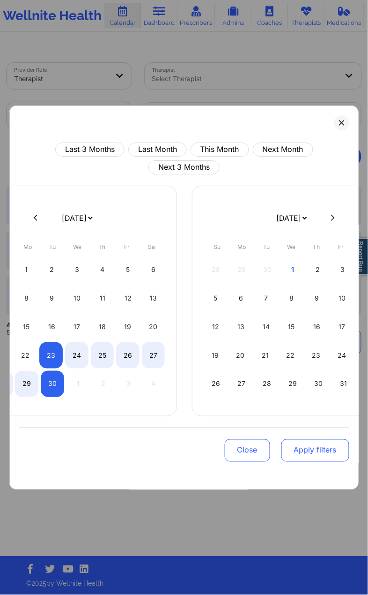
click at [325, 367] on button "Apply filters" at bounding box center [315, 450] width 68 height 22
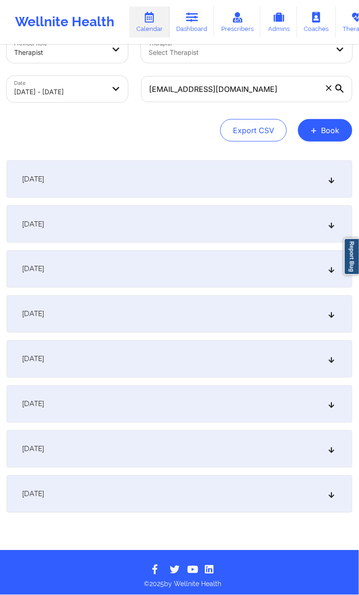
click at [139, 225] on div "[DATE] No appointments [DATE] No appointments [DATE] No appointments [DATE] No …" at bounding box center [180, 336] width 346 height 352
click at [129, 198] on div "[DATE]" at bounding box center [180, 178] width 346 height 37
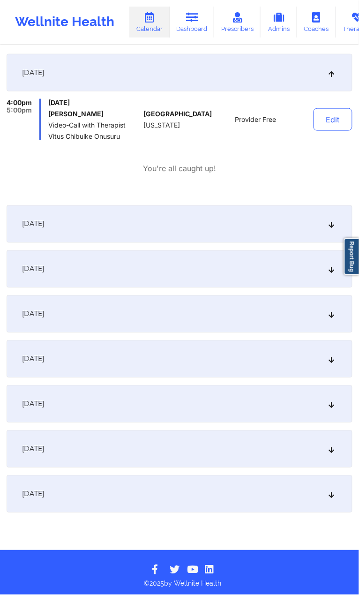
scroll to position [134, 0]
click at [100, 367] on div "[DATE]" at bounding box center [180, 493] width 346 height 37
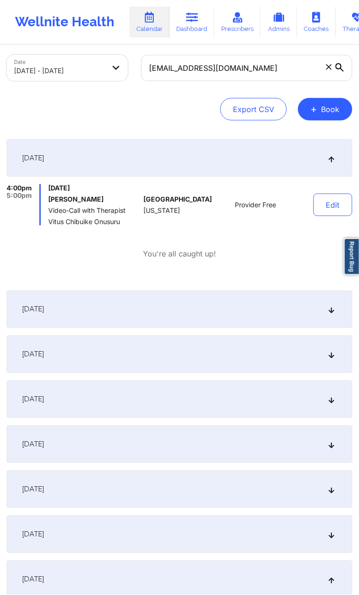
scroll to position [0, 0]
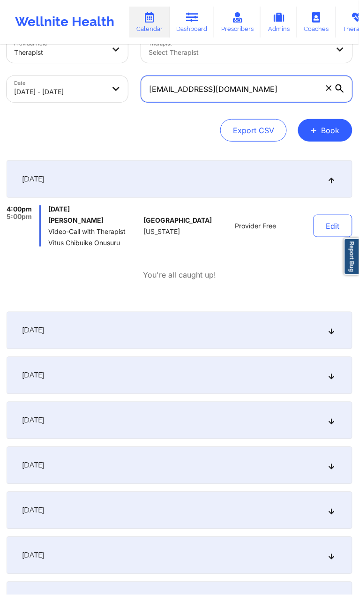
click at [227, 102] on input "[EMAIL_ADDRESS][DOMAIN_NAME]" at bounding box center [246, 89] width 211 height 26
paste input "imitrij718"
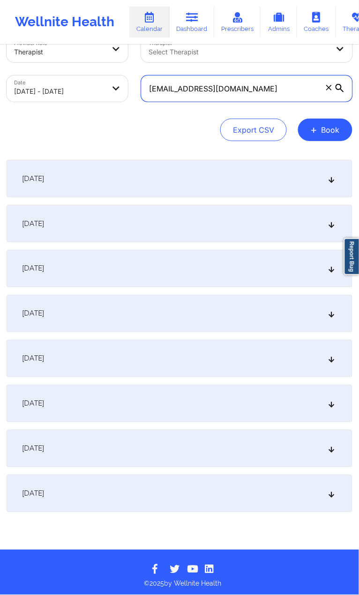
type input "[EMAIL_ADDRESS][DOMAIN_NAME]"
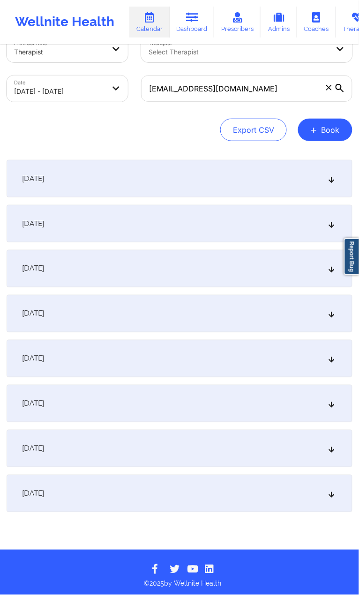
click at [85, 367] on div "[DATE]" at bounding box center [180, 493] width 346 height 37
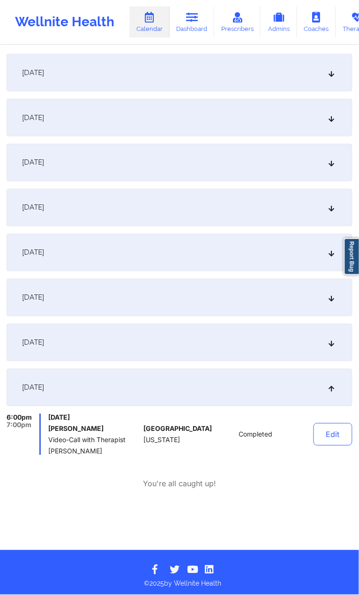
scroll to position [134, 0]
click at [327, 367] on button "Edit" at bounding box center [332, 434] width 39 height 22
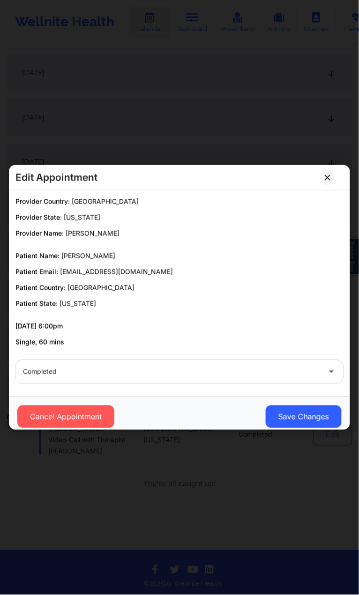
click at [173, 274] on span "[EMAIL_ADDRESS][DOMAIN_NAME]" at bounding box center [116, 272] width 113 height 8
drag, startPoint x: 212, startPoint y: 270, endPoint x: 139, endPoint y: 272, distance: 72.7
click at [139, 272] on p "Patient Email: [EMAIL_ADDRESS][DOMAIN_NAME]" at bounding box center [179, 271] width 328 height 9
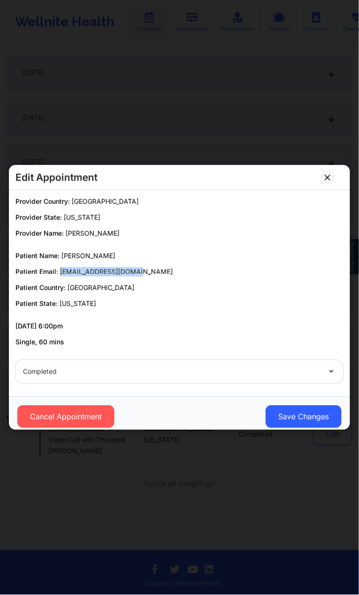
copy span "[EMAIL_ADDRESS][DOMAIN_NAME]"
click at [325, 175] on icon at bounding box center [327, 177] width 5 height 5
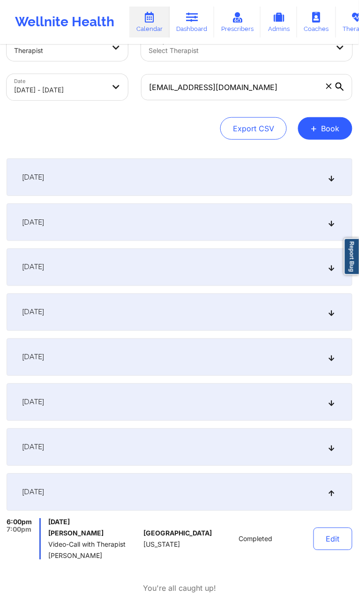
scroll to position [0, 0]
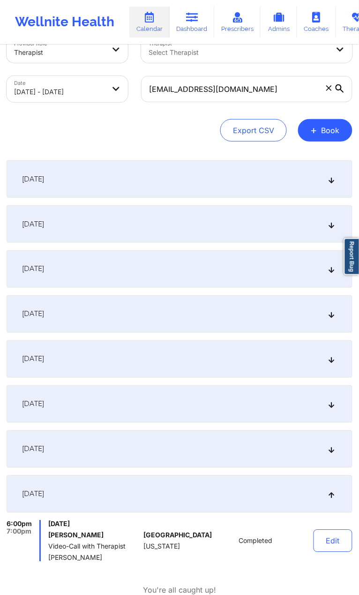
click at [105, 112] on body "Wellnite Health Calendar Dashboard Prescribers Admins Coaches Therapists Medica…" at bounding box center [179, 297] width 359 height 595
select select "2025-8"
select select "2025-9"
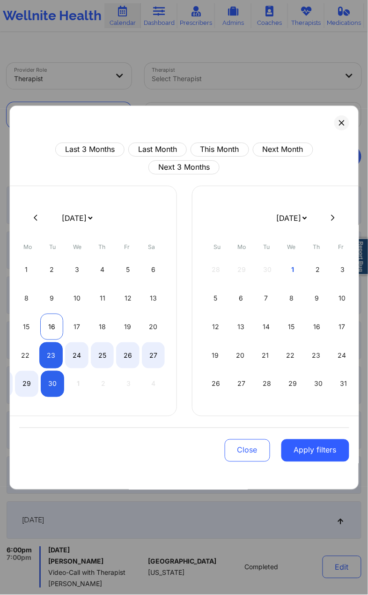
click at [51, 328] on div "16" at bounding box center [51, 326] width 23 height 26
select select "2025-8"
select select "2025-9"
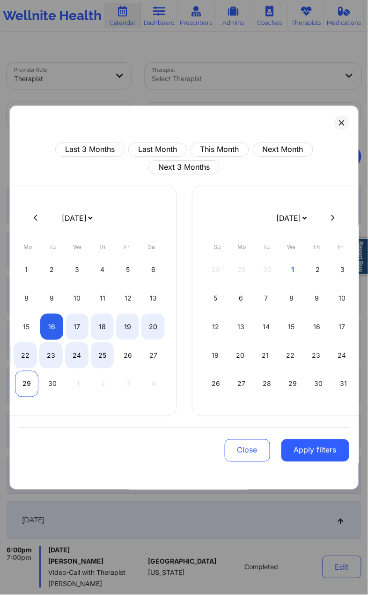
select select "2025-8"
select select "2025-9"
select select "2025-8"
select select "2025-9"
click at [59, 367] on div "30" at bounding box center [52, 384] width 23 height 26
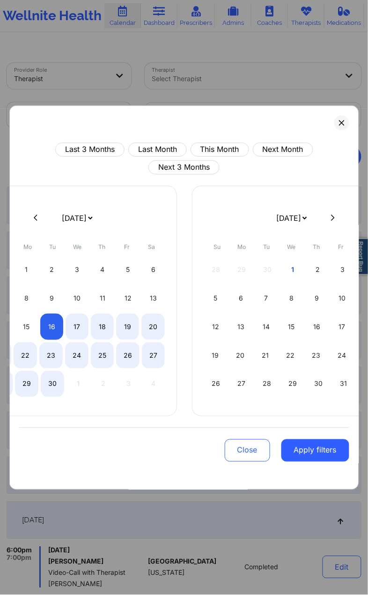
select select "2025-8"
select select "2025-9"
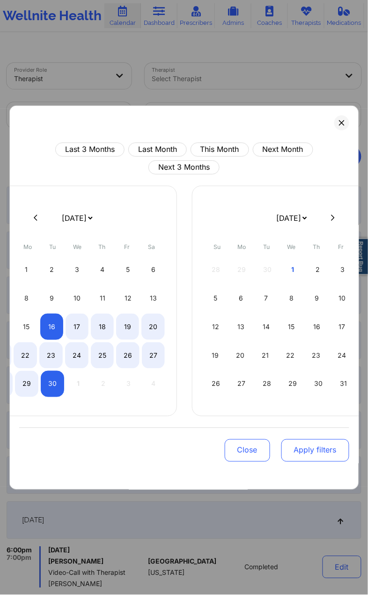
click at [305, 367] on button "Apply filters" at bounding box center [315, 450] width 68 height 22
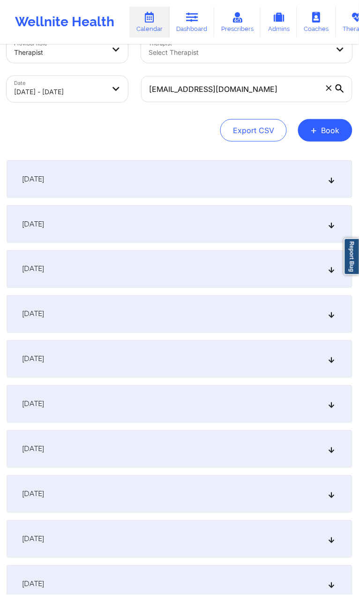
click at [171, 198] on div "[DATE]" at bounding box center [180, 178] width 346 height 37
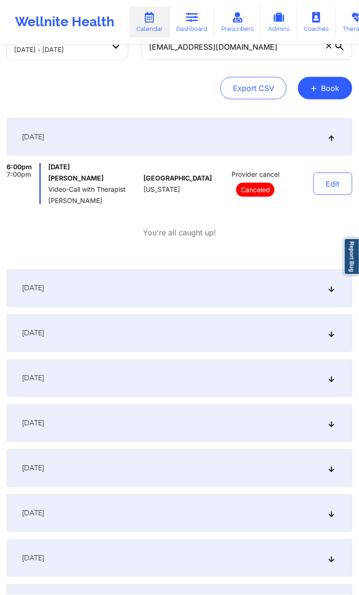
scroll to position [62, 0]
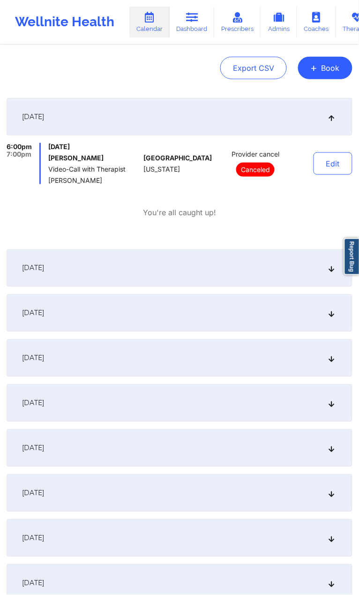
click at [121, 287] on div "[DATE]" at bounding box center [180, 267] width 346 height 37
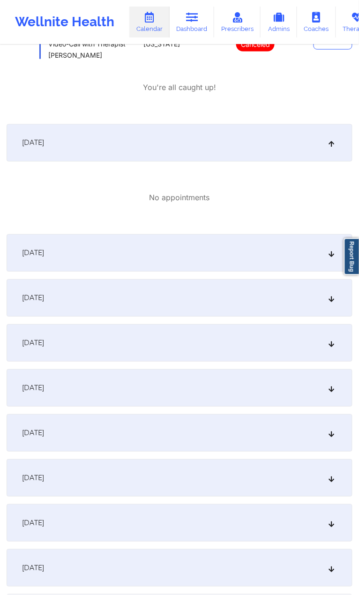
scroll to position [250, 0]
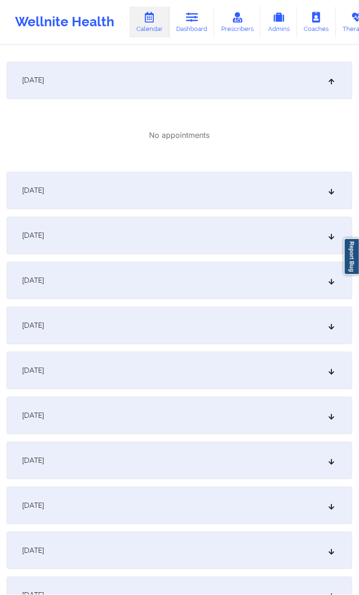
click at [105, 367] on div "[DATE]" at bounding box center [180, 415] width 346 height 37
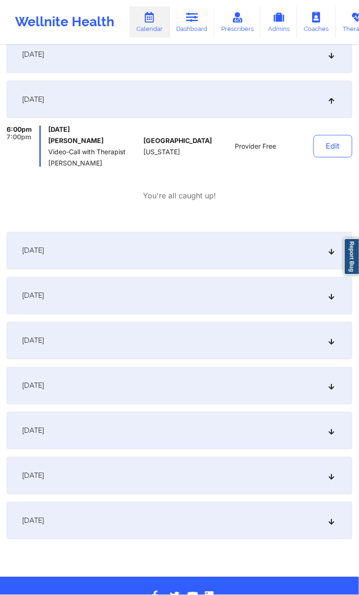
scroll to position [627, 0]
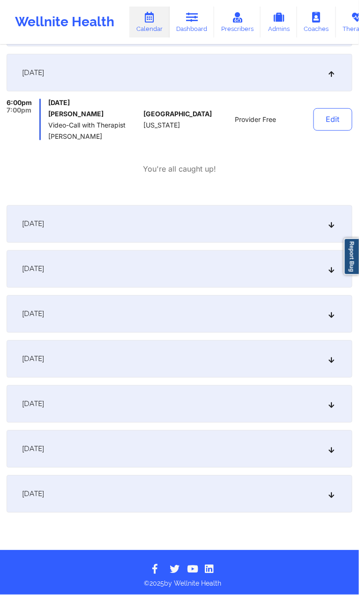
drag, startPoint x: 158, startPoint y: 190, endPoint x: 148, endPoint y: 188, distance: 10.4
click at [158, 190] on div "[DATE] 6:00pm 7:00pm [DATE] [PERSON_NAME] Video-Call with Therapist [PERSON_NAM…" at bounding box center [180, 126] width 346 height 144
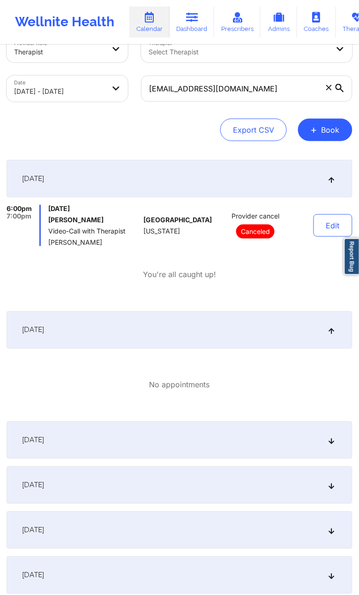
scroll to position [0, 0]
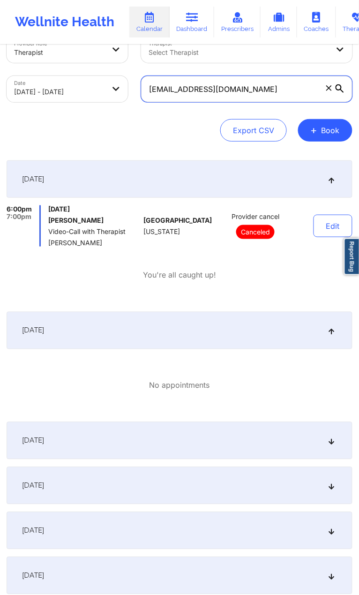
click at [211, 102] on input "[EMAIL_ADDRESS][DOMAIN_NAME]" at bounding box center [246, 89] width 211 height 26
paste input "mika321"
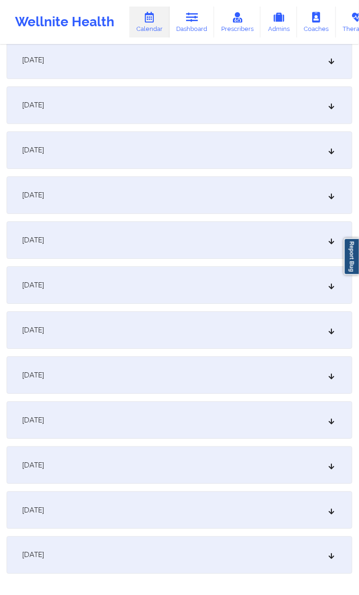
scroll to position [335, 0]
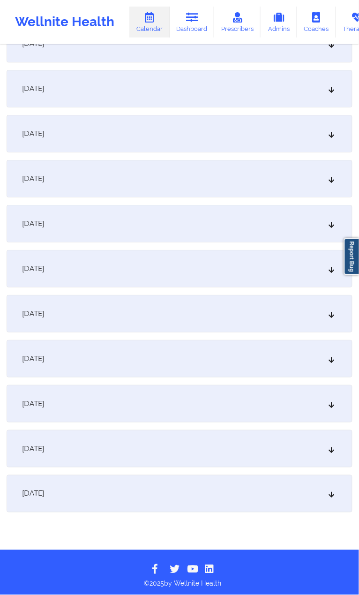
type input "[EMAIL_ADDRESS][DOMAIN_NAME]"
click at [87, 367] on div "[DATE]" at bounding box center [180, 493] width 346 height 37
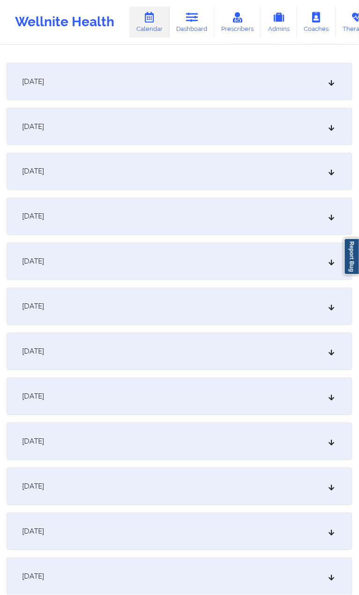
scroll to position [0, 0]
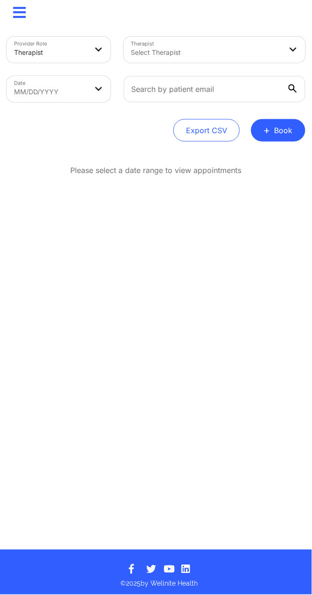
click at [74, 92] on body "× Calendar Dashboard Prescribers Admins Coaches Therapists Medications Account …" at bounding box center [156, 297] width 312 height 595
select select "2025-7"
select select "2025-8"
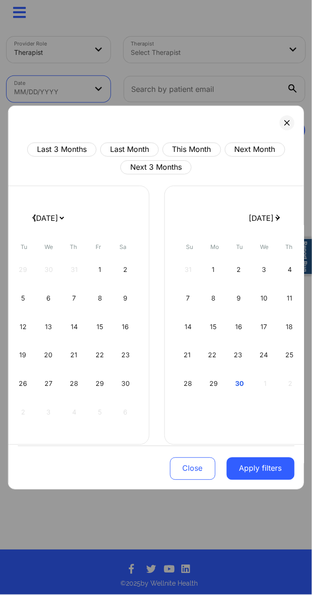
click at [32, 220] on select "January 2019 February 2019 March 2019 April 2019 May 2019 June 2019 July 2019 A…" at bounding box center [48, 218] width 34 height 26
click at [34, 218] on select "January 2019 February 2019 March 2019 April 2019 May 2019 June 2019 July 2019 A…" at bounding box center [48, 218] width 34 height 26
select select "2025-0"
select select "2025-1"
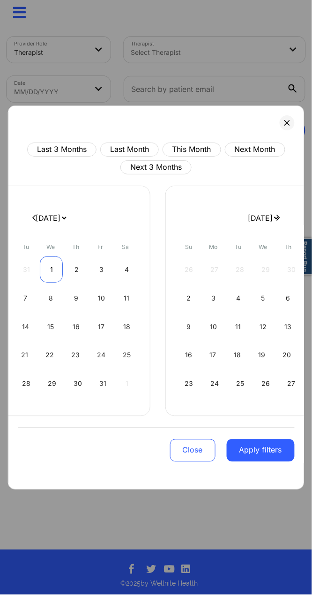
click at [49, 272] on div "1" at bounding box center [51, 269] width 23 height 26
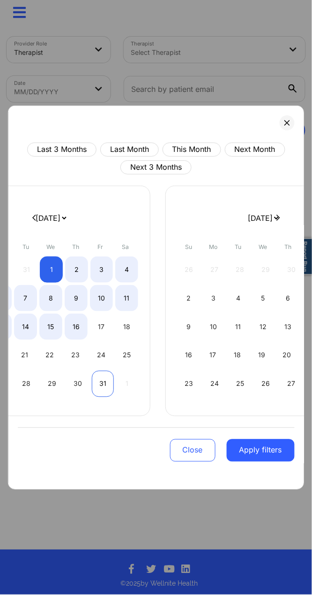
select select "2025-0"
select select "2025-1"
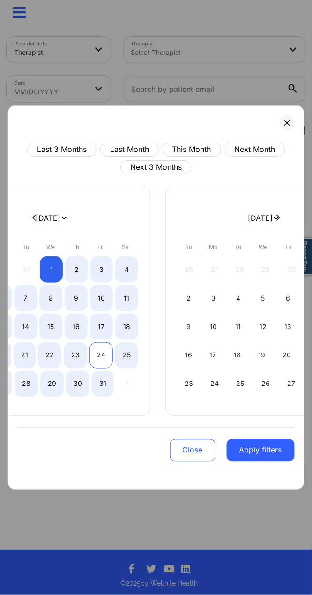
select select "2025-0"
select select "2025-1"
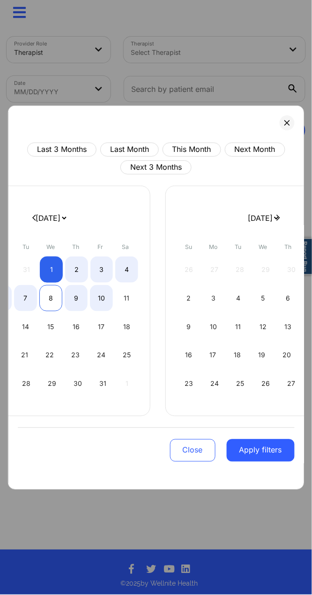
select select "2025-0"
select select "2025-1"
select select "2025-0"
select select "2025-1"
select select "2025-0"
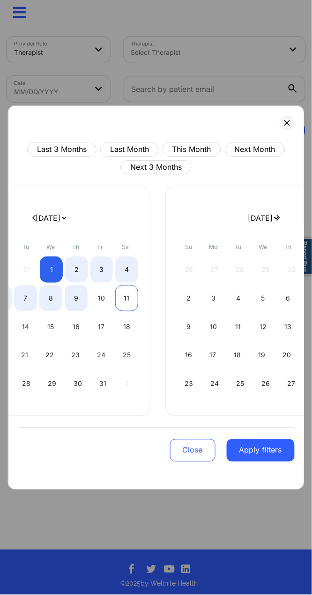
select select "2025-1"
click at [127, 298] on div "11" at bounding box center [126, 298] width 23 height 26
select select "2025-0"
select select "2025-1"
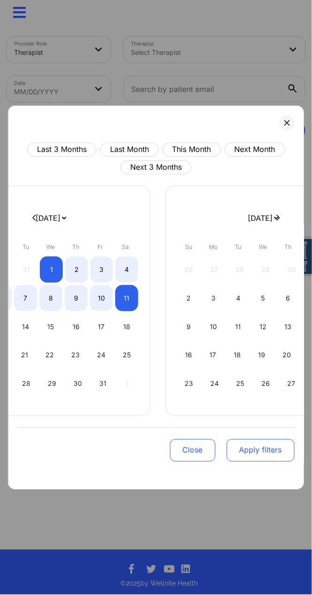
click at [250, 455] on button "Apply filters" at bounding box center [260, 450] width 68 height 22
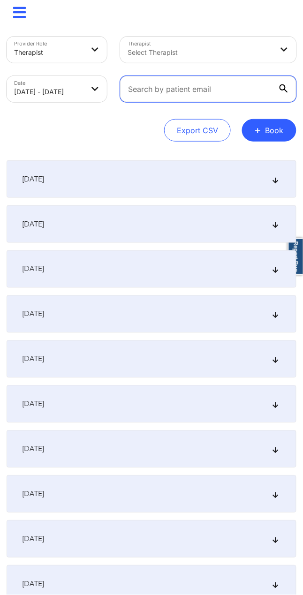
click at [144, 93] on input "text" at bounding box center [208, 89] width 176 height 26
paste input "[EMAIL_ADDRESS][DOMAIN_NAME]"
click at [249, 93] on input "[EMAIL_ADDRESS][DOMAIN_NAME]" at bounding box center [208, 89] width 176 height 26
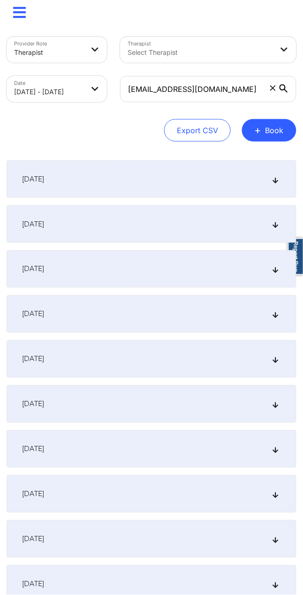
click at [89, 363] on div "January 5, 2025" at bounding box center [152, 358] width 290 height 37
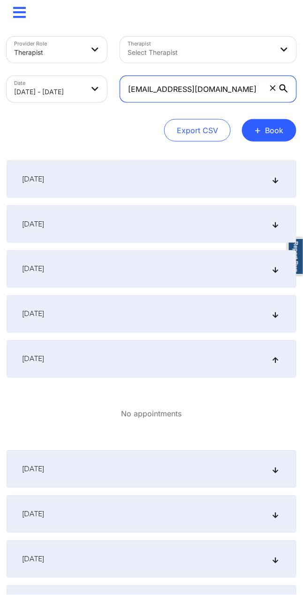
click at [231, 81] on input "[EMAIL_ADDRESS][DOMAIN_NAME]" at bounding box center [208, 89] width 176 height 26
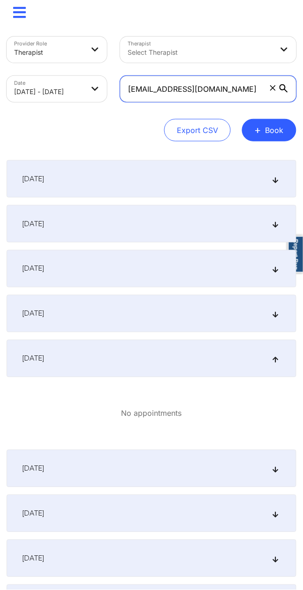
click at [192, 91] on input "[EMAIL_ADDRESS][DOMAIN_NAME]" at bounding box center [208, 89] width 176 height 26
paste input "havezfritolay"
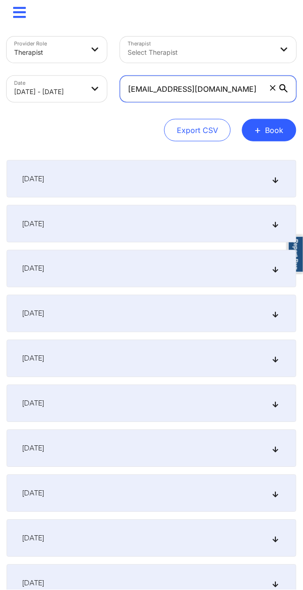
type input "[EMAIL_ADDRESS][DOMAIN_NAME]"
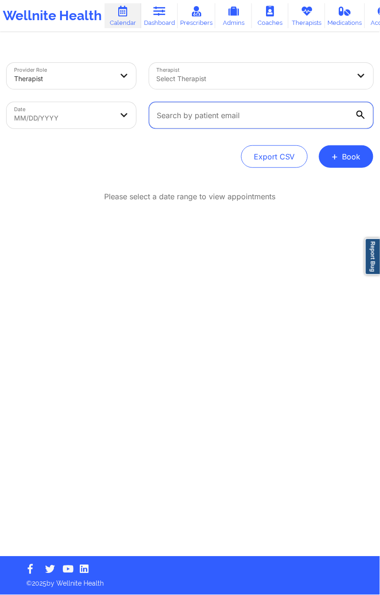
click at [237, 111] on input "text" at bounding box center [261, 115] width 224 height 26
paste input "[EMAIL_ADDRESS][DOMAIN_NAME]"
click at [285, 117] on input "[EMAIL_ADDRESS][DOMAIN_NAME]" at bounding box center [261, 115] width 224 height 26
type input "[EMAIL_ADDRESS][DOMAIN_NAME]"
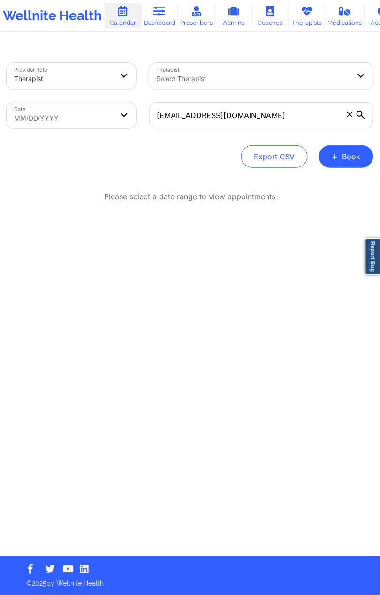
click at [107, 119] on body "Wellnite Health Calendar Dashboard Prescribers Admins Coaches Therapists Medica…" at bounding box center [190, 297] width 380 height 595
select select "2025-7"
select select "2025-8"
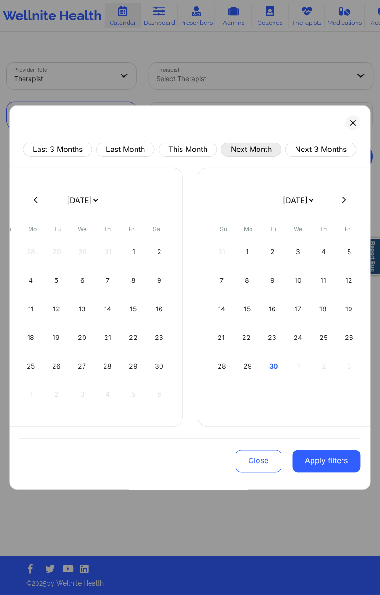
click at [244, 153] on button "Next Month" at bounding box center [251, 149] width 60 height 14
select select "2025-9"
select select "2025-10"
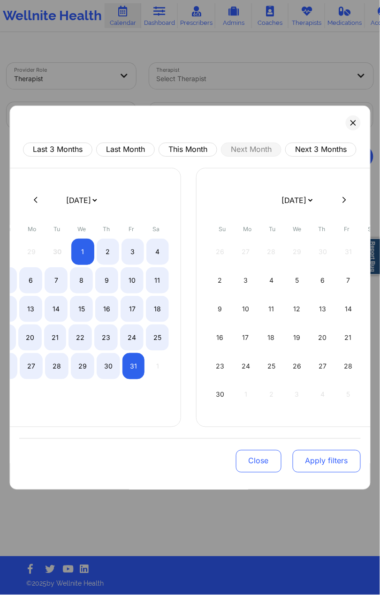
click at [318, 468] on button "Apply filters" at bounding box center [326, 461] width 68 height 22
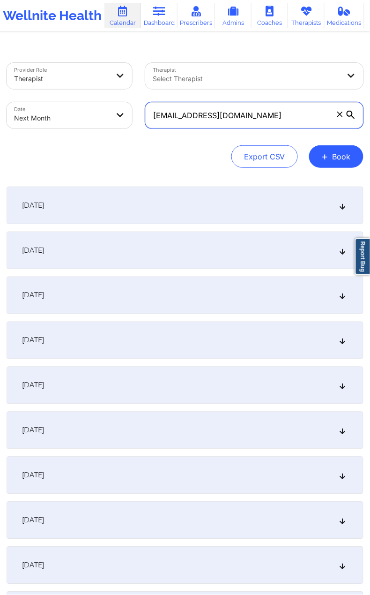
click at [272, 119] on input "[EMAIL_ADDRESS][DOMAIN_NAME]" at bounding box center [254, 115] width 218 height 26
click at [83, 475] on div "[DATE]" at bounding box center [185, 474] width 357 height 37
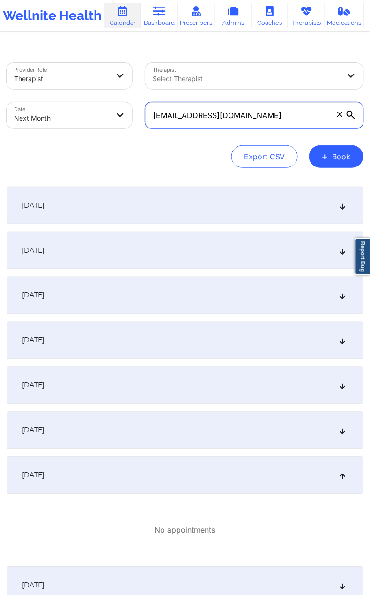
click at [227, 124] on input "[EMAIL_ADDRESS][DOMAIN_NAME]" at bounding box center [254, 115] width 218 height 26
paste input "deitrichs4@g"
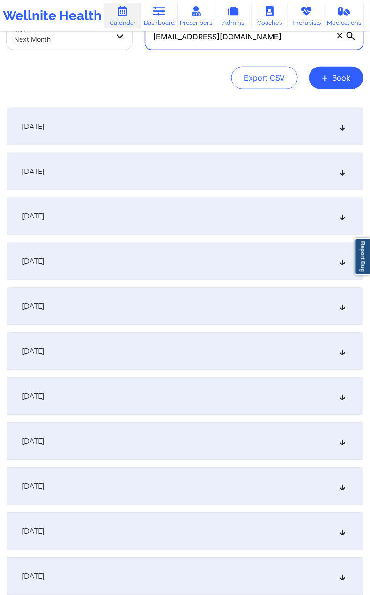
scroll to position [125, 0]
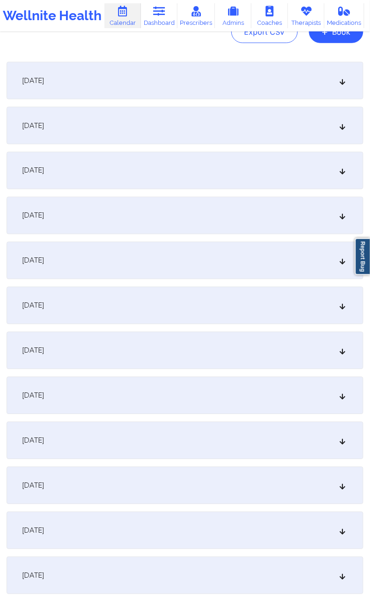
type input "[EMAIL_ADDRESS][DOMAIN_NAME]"
click at [127, 342] on div "[DATE]" at bounding box center [185, 350] width 357 height 37
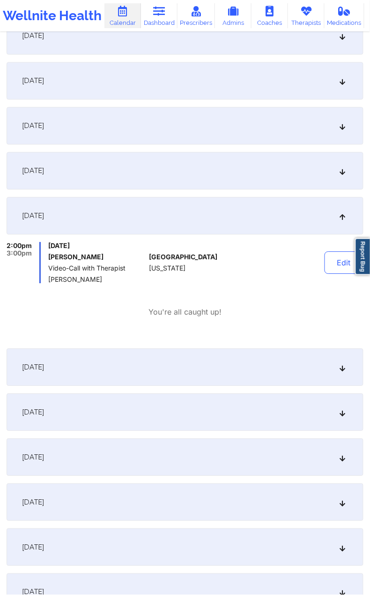
scroll to position [187, 0]
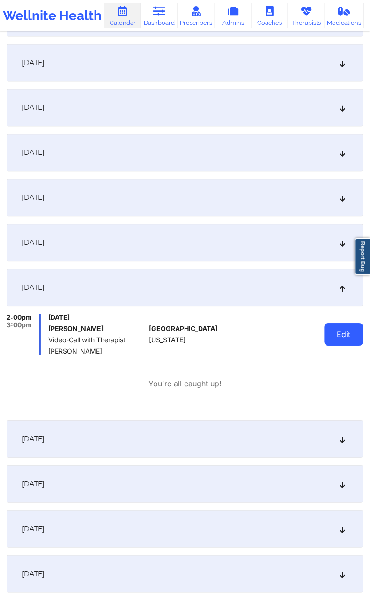
click at [350, 334] on button "Edit" at bounding box center [344, 334] width 39 height 22
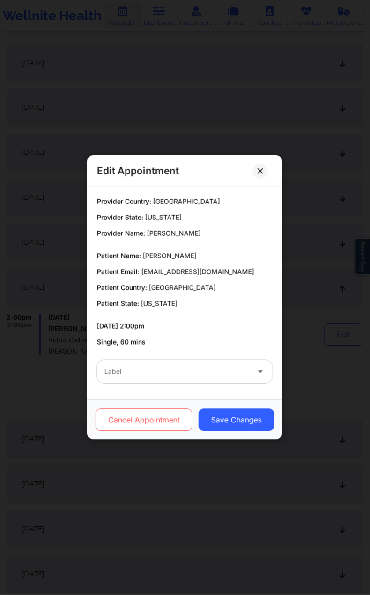
click at [169, 416] on button "Cancel Appointment" at bounding box center [144, 420] width 97 height 22
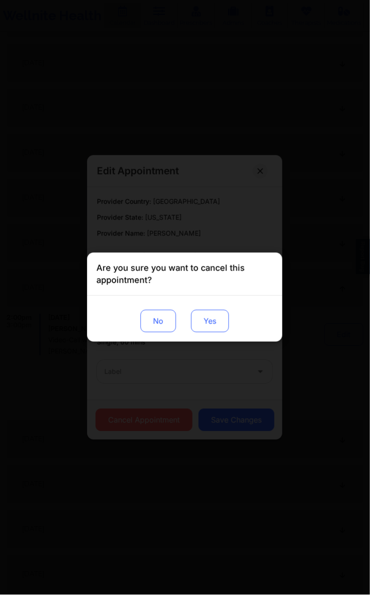
click at [210, 321] on button "Yes" at bounding box center [210, 321] width 38 height 22
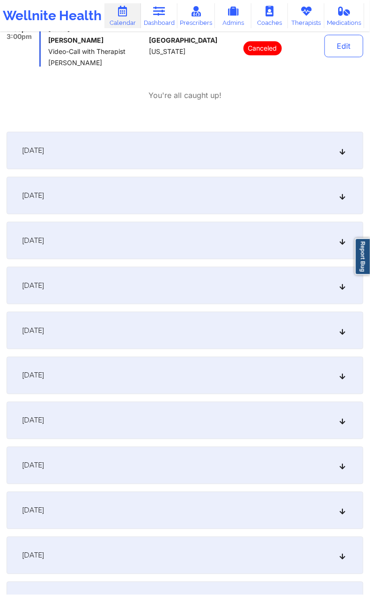
scroll to position [499, 0]
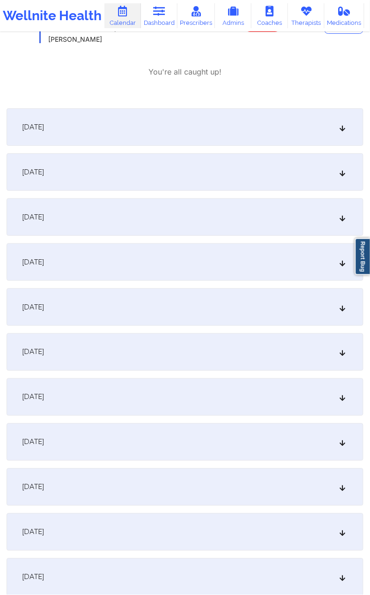
click at [87, 390] on div "[DATE]" at bounding box center [185, 396] width 357 height 37
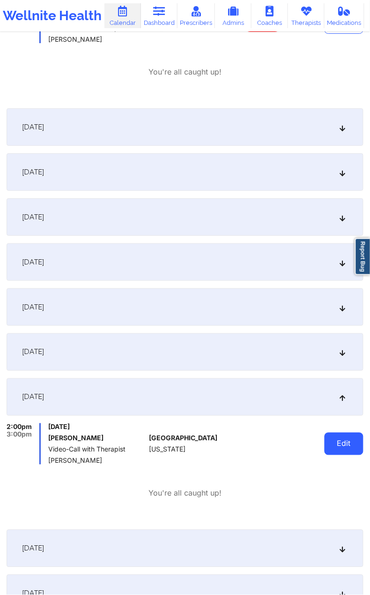
click at [352, 440] on button "Edit" at bounding box center [344, 443] width 39 height 22
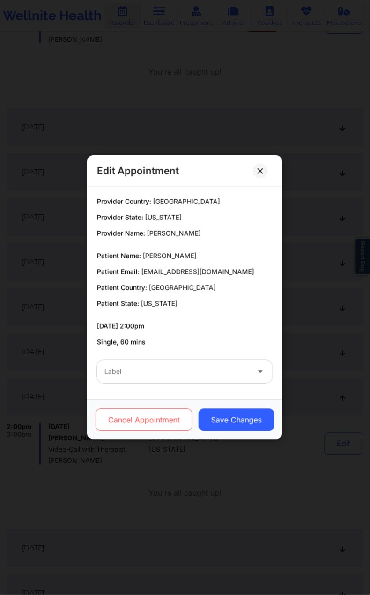
click at [155, 430] on button "Cancel Appointment" at bounding box center [144, 420] width 97 height 22
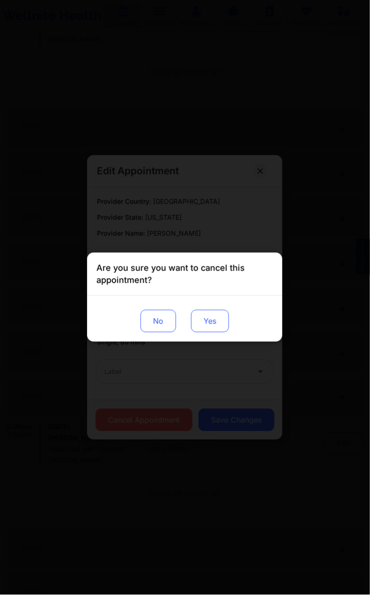
click at [214, 318] on button "Yes" at bounding box center [210, 321] width 38 height 22
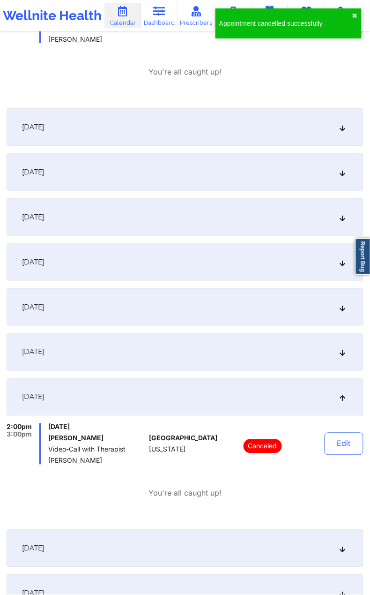
click at [179, 456] on div "United States Pennsylvania" at bounding box center [183, 443] width 68 height 41
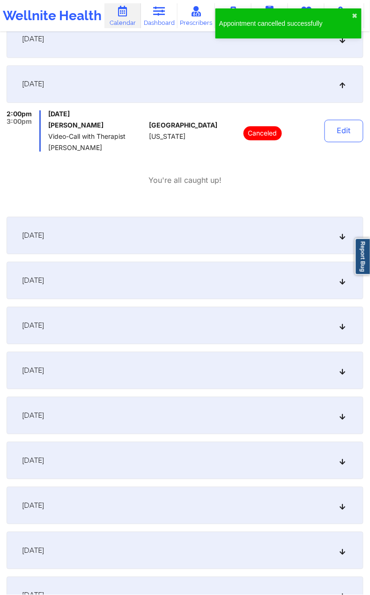
click at [151, 510] on div "[DATE]" at bounding box center [185, 505] width 357 height 37
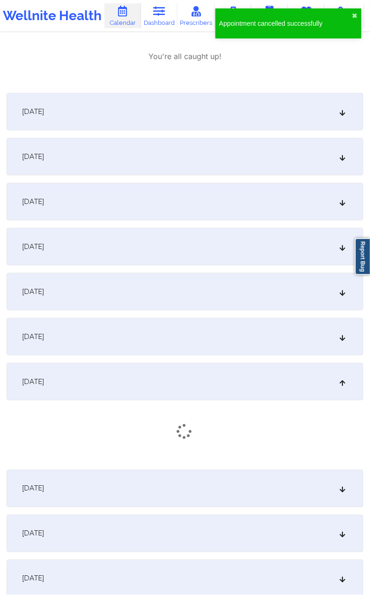
scroll to position [937, 0]
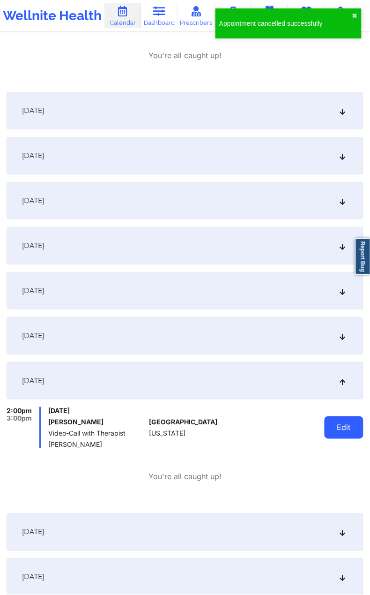
click at [353, 431] on button "Edit" at bounding box center [344, 427] width 39 height 22
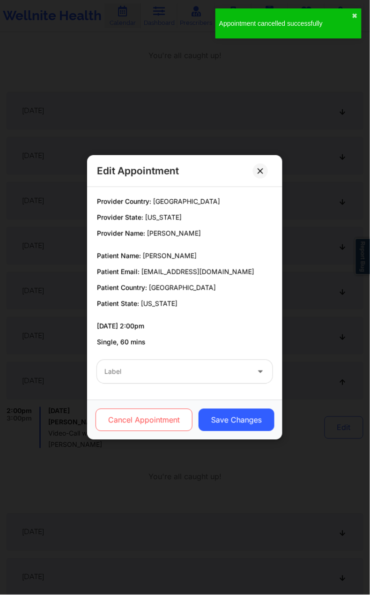
click at [168, 420] on button "Cancel Appointment" at bounding box center [144, 420] width 97 height 22
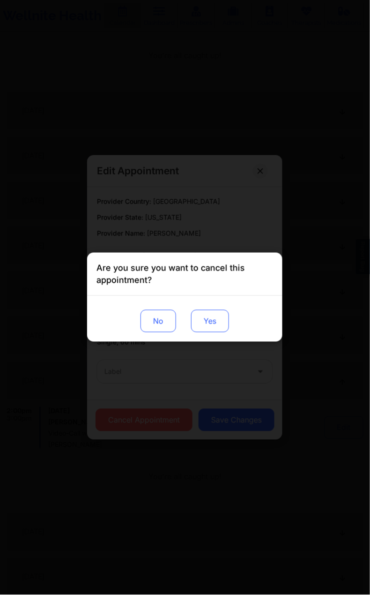
click at [214, 321] on button "Yes" at bounding box center [210, 321] width 38 height 22
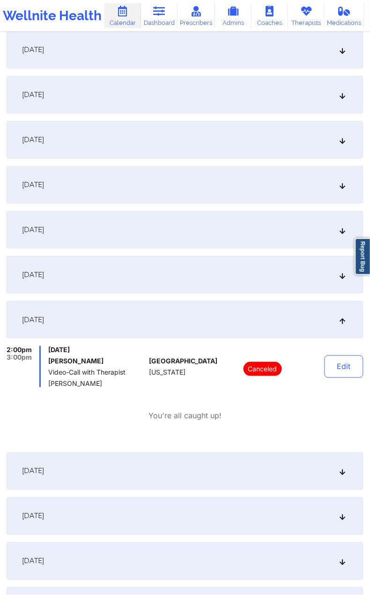
scroll to position [1125, 0]
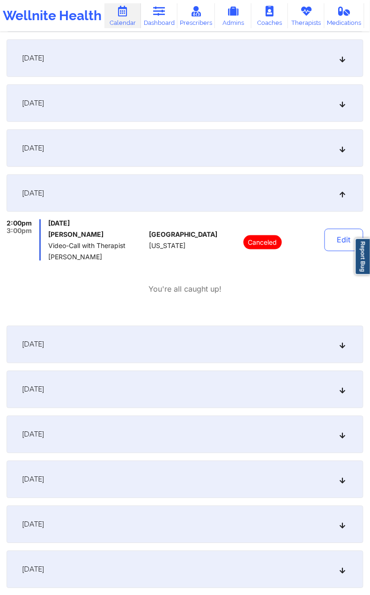
click at [240, 291] on div "You're all caught up!" at bounding box center [185, 289] width 357 height 11
drag, startPoint x: 89, startPoint y: 233, endPoint x: 45, endPoint y: 234, distance: 43.1
click at [45, 234] on div "2:00pm 3:00pm Tuesday, October 21, 2025 Deitrichs P Williams Video-Call with Th…" at bounding box center [76, 239] width 139 height 41
copy h6 "Deitrichs P W"
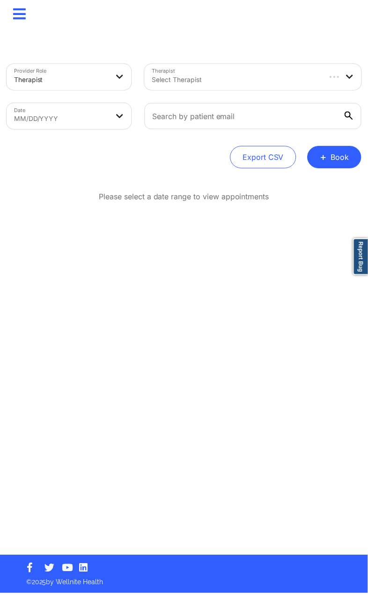
scroll to position [0, 0]
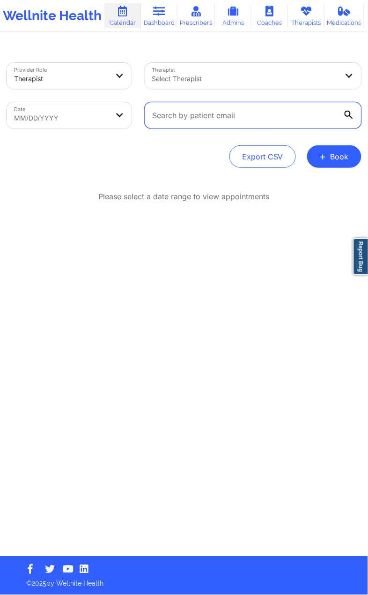
click at [275, 115] on input "text" at bounding box center [253, 115] width 217 height 26
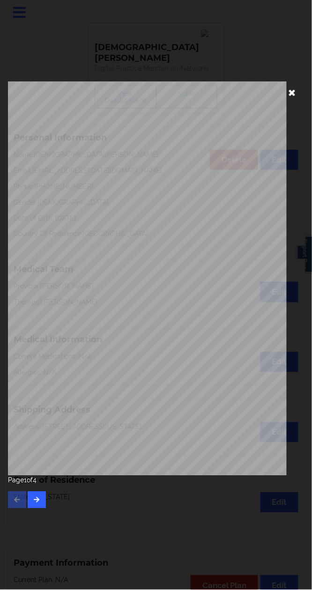
click at [293, 92] on icon at bounding box center [291, 92] width 15 height 15
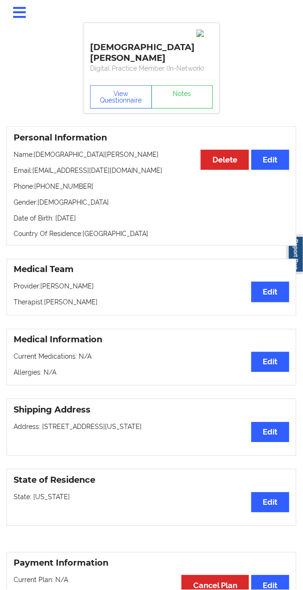
click at [21, 19] on icon at bounding box center [19, 13] width 17 height 15
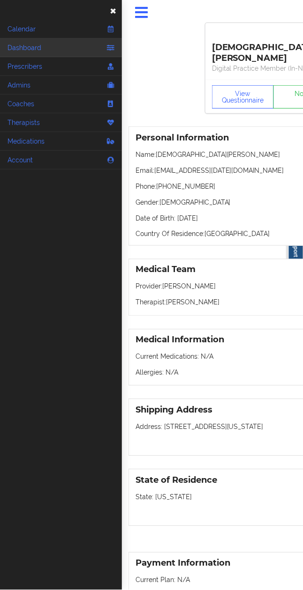
click at [55, 46] on link "Dashboard" at bounding box center [61, 47] width 122 height 19
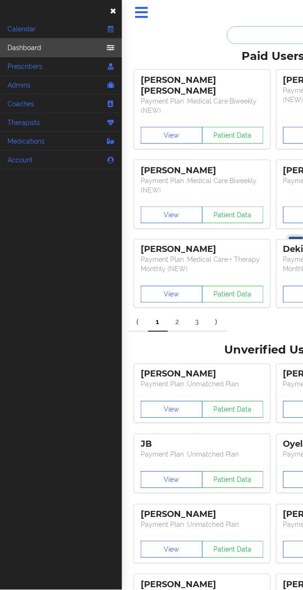
click at [252, 36] on input "text" at bounding box center [273, 35] width 93 height 18
paste input "[EMAIL_ADDRESS][DOMAIN_NAME]"
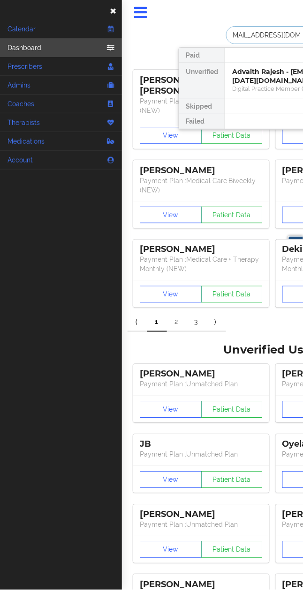
type input "[EMAIL_ADDRESS][DOMAIN_NAME]"
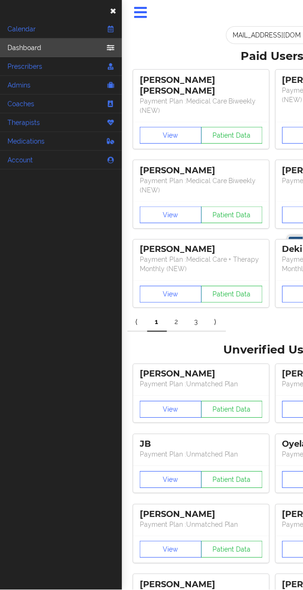
click at [112, 10] on span "×" at bounding box center [113, 9] width 7 height 17
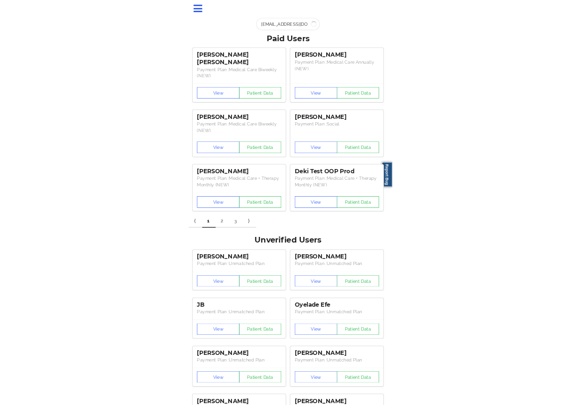
scroll to position [0, 0]
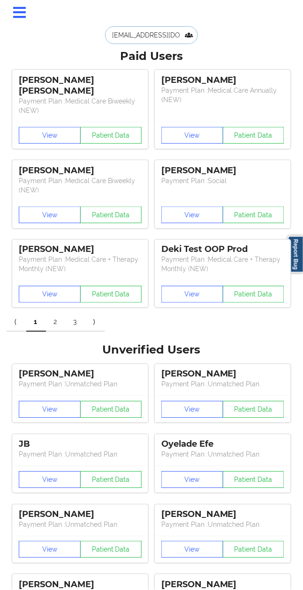
click at [142, 39] on input "[EMAIL_ADDRESS][DOMAIN_NAME]" at bounding box center [151, 35] width 93 height 18
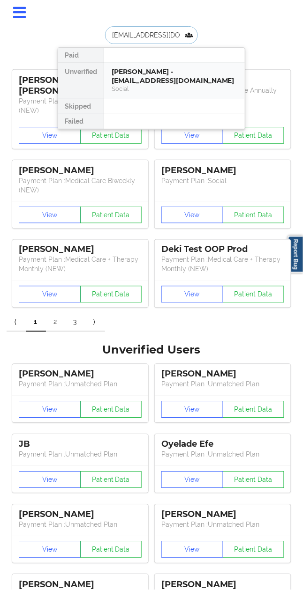
click at [150, 72] on div "Fernando Chavez - chavezfritolay@gmail.com" at bounding box center [175, 75] width 126 height 17
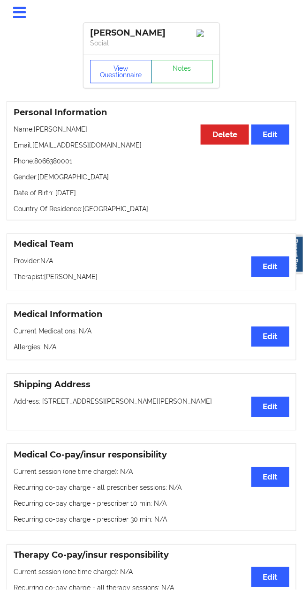
click at [124, 77] on button "View Questionnaire" at bounding box center [121, 71] width 62 height 23
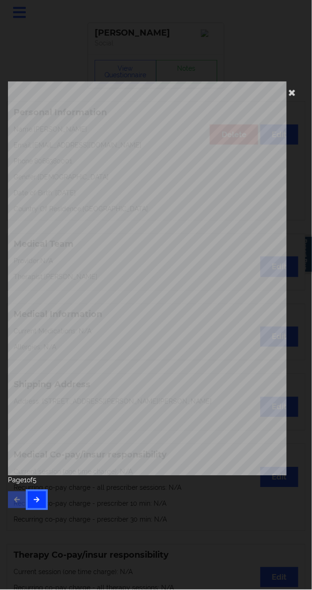
click at [34, 507] on button "button" at bounding box center [37, 500] width 18 height 17
click at [36, 504] on button "button" at bounding box center [37, 500] width 18 height 17
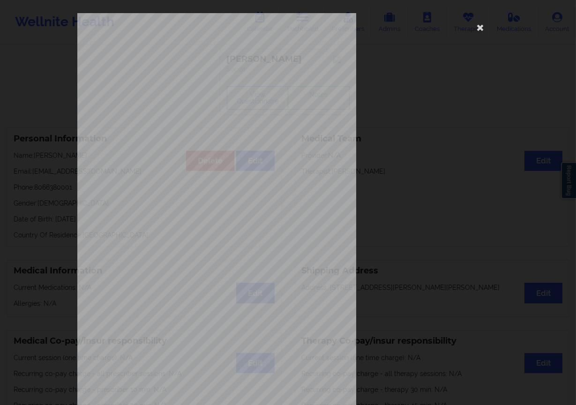
scroll to position [41, 0]
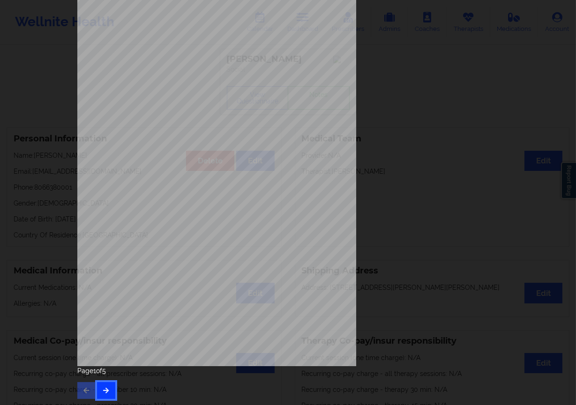
click at [103, 395] on button "button" at bounding box center [106, 390] width 18 height 17
click at [101, 385] on button "button" at bounding box center [106, 390] width 18 height 17
click at [106, 384] on button "button" at bounding box center [106, 390] width 18 height 17
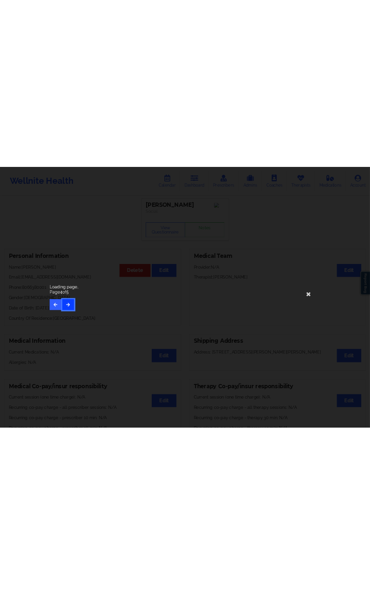
scroll to position [0, 0]
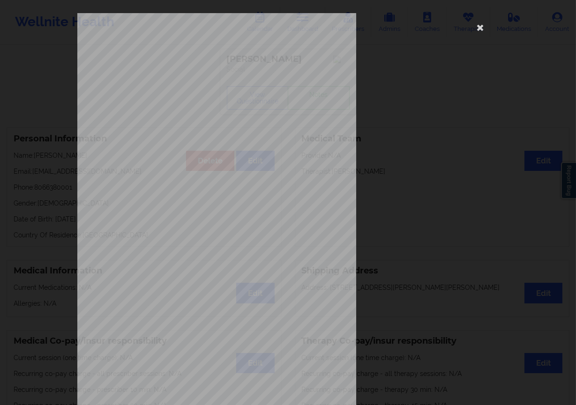
drag, startPoint x: 387, startPoint y: 75, endPoint x: 424, endPoint y: 50, distance: 45.1
click at [312, 75] on div "commercial Insurance Member ID for patient VER925984835 Insurance company name …" at bounding box center [288, 210] width 422 height 395
click at [312, 28] on icon at bounding box center [480, 27] width 15 height 15
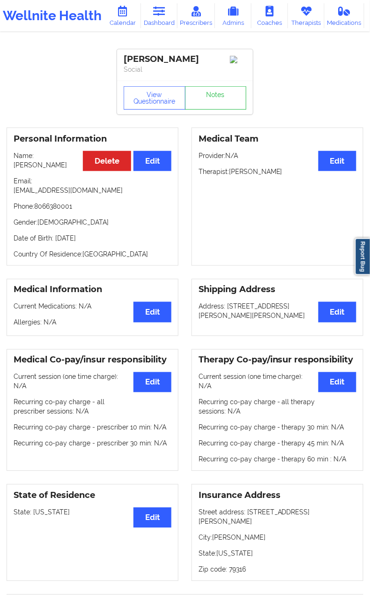
click at [43, 158] on p "Name: Fernando Chavez" at bounding box center [93, 160] width 158 height 19
copy p "Fernando"
click at [30, 170] on p "Name: Fernando Chavez" at bounding box center [93, 160] width 158 height 19
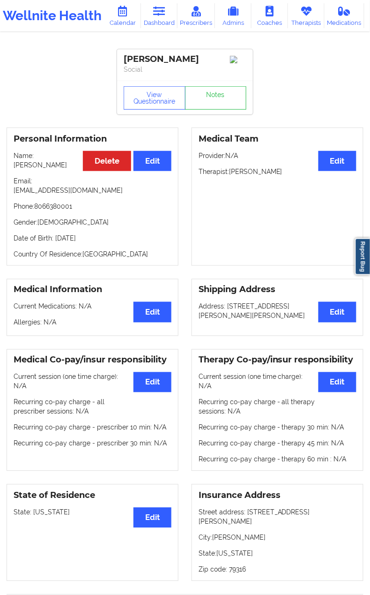
copy p "Chavez"
click at [149, 19] on link "Dashboard" at bounding box center [159, 15] width 37 height 25
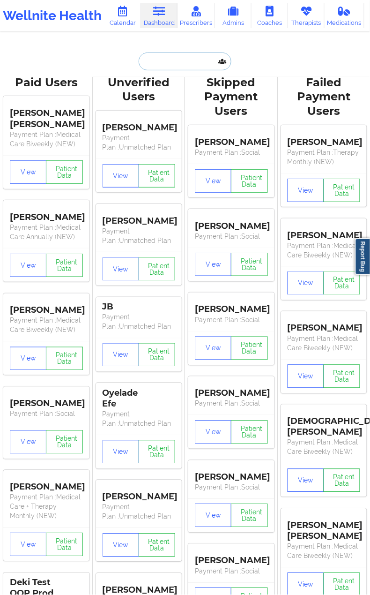
click at [188, 65] on input "text" at bounding box center [185, 61] width 93 height 18
paste input "[EMAIL_ADDRESS][DOMAIN_NAME]"
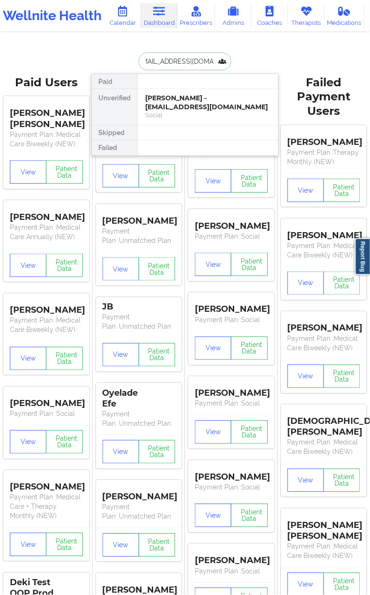
type input "[EMAIL_ADDRESS][DOMAIN_NAME]"
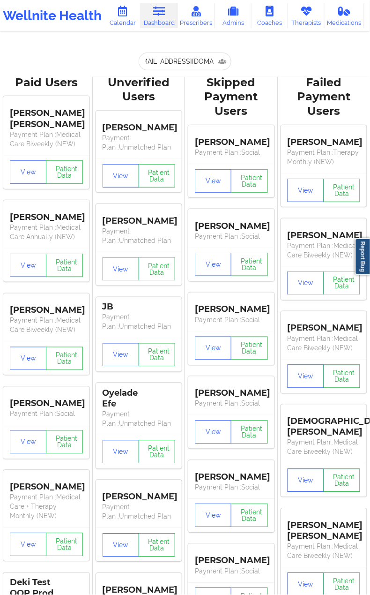
scroll to position [0, 0]
